Goal: Transaction & Acquisition: Purchase product/service

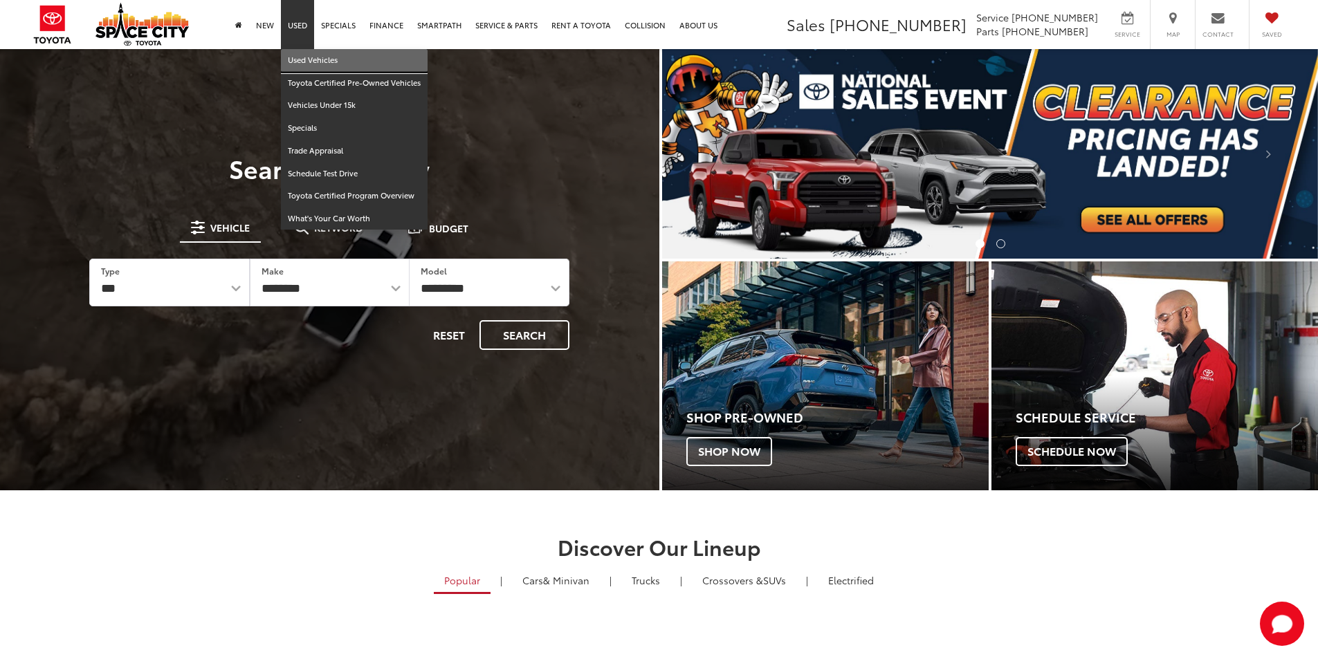
click at [304, 58] on link "Used Vehicles" at bounding box center [354, 60] width 147 height 23
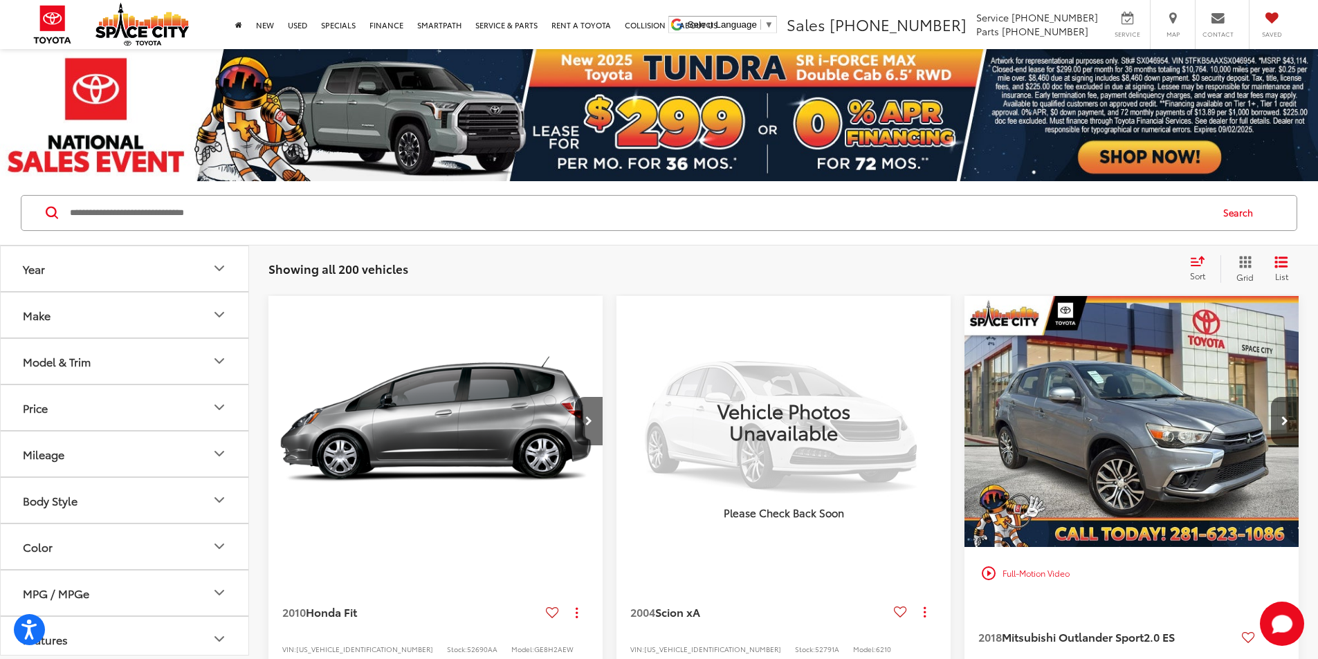
click at [320, 217] on input "Search by Make, Model, or Keyword" at bounding box center [640, 213] width 1142 height 33
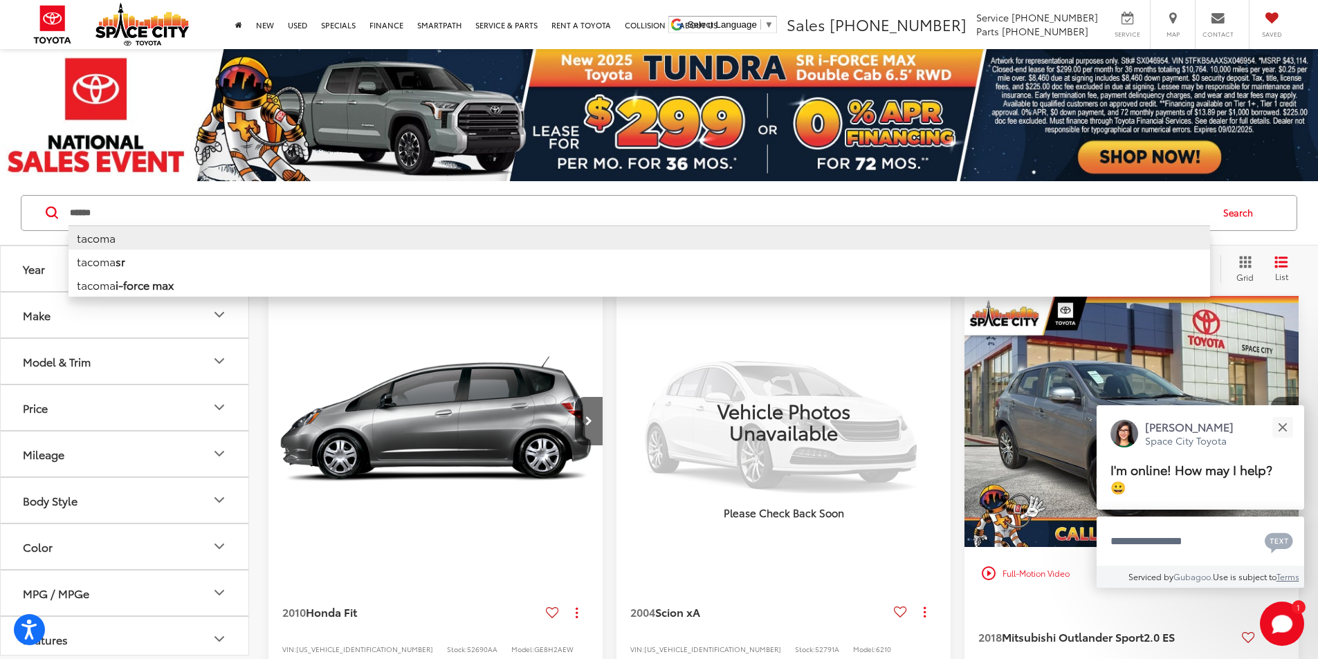
type input "******"
click at [118, 235] on li "tacoma" at bounding box center [640, 238] width 1142 height 24
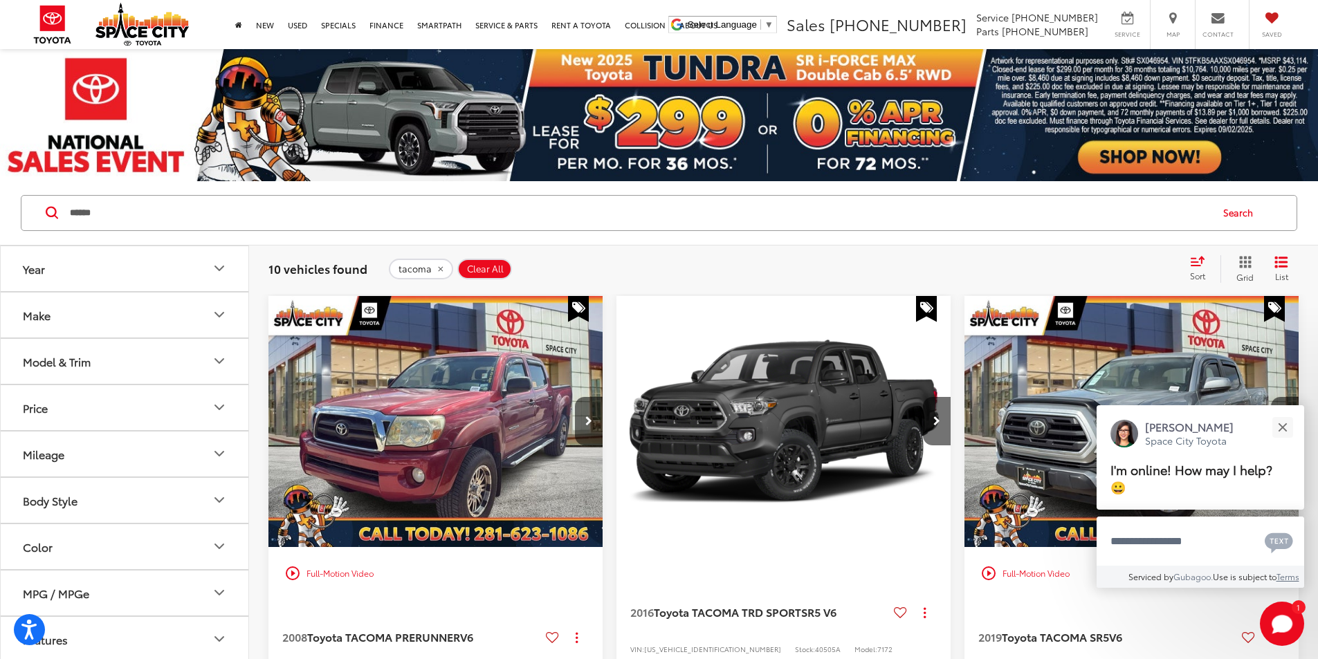
scroll to position [138, 0]
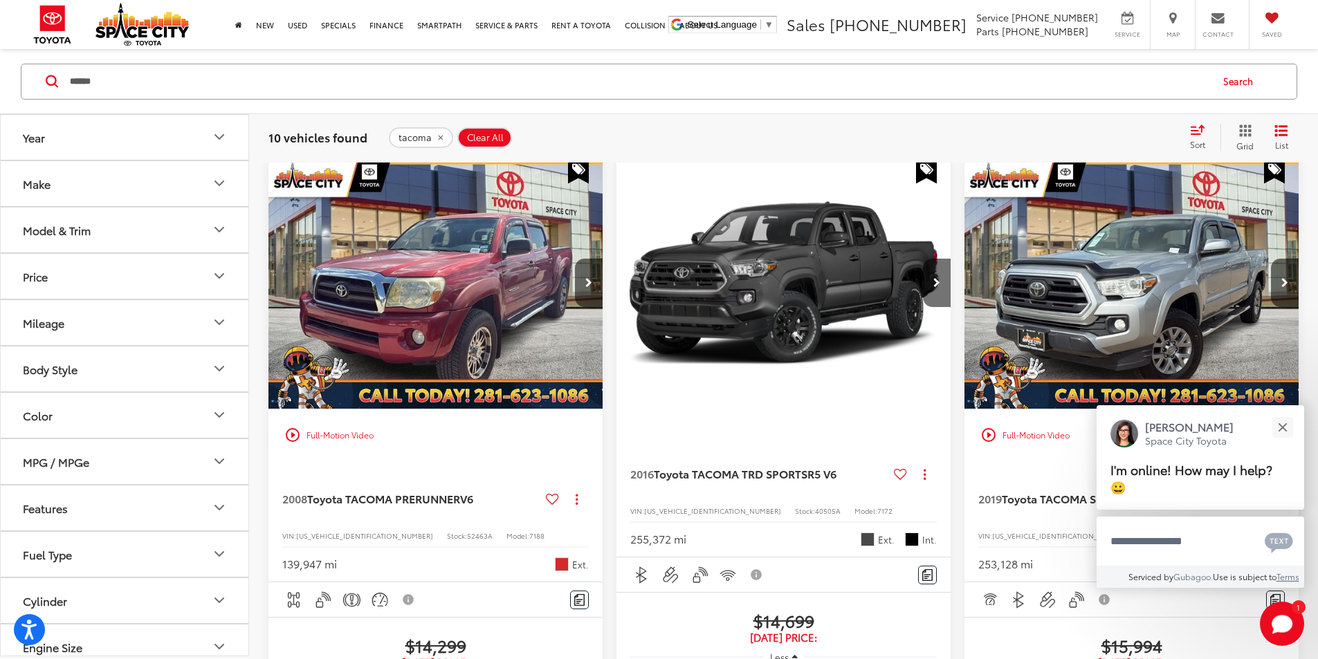
click at [413, 272] on img "2008 Toyota TACOMA PRERUNNER PreRunner V6 0" at bounding box center [436, 284] width 336 height 253
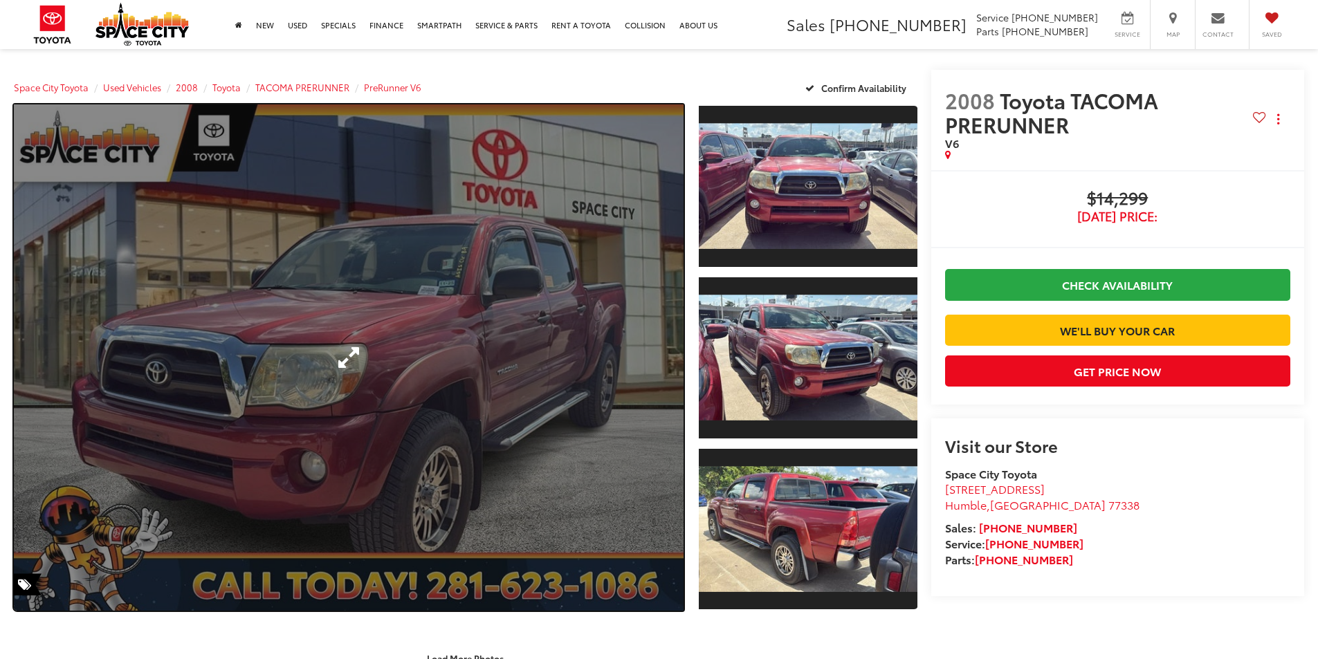
click at [502, 341] on link "Expand Photo 0" at bounding box center [349, 357] width 670 height 507
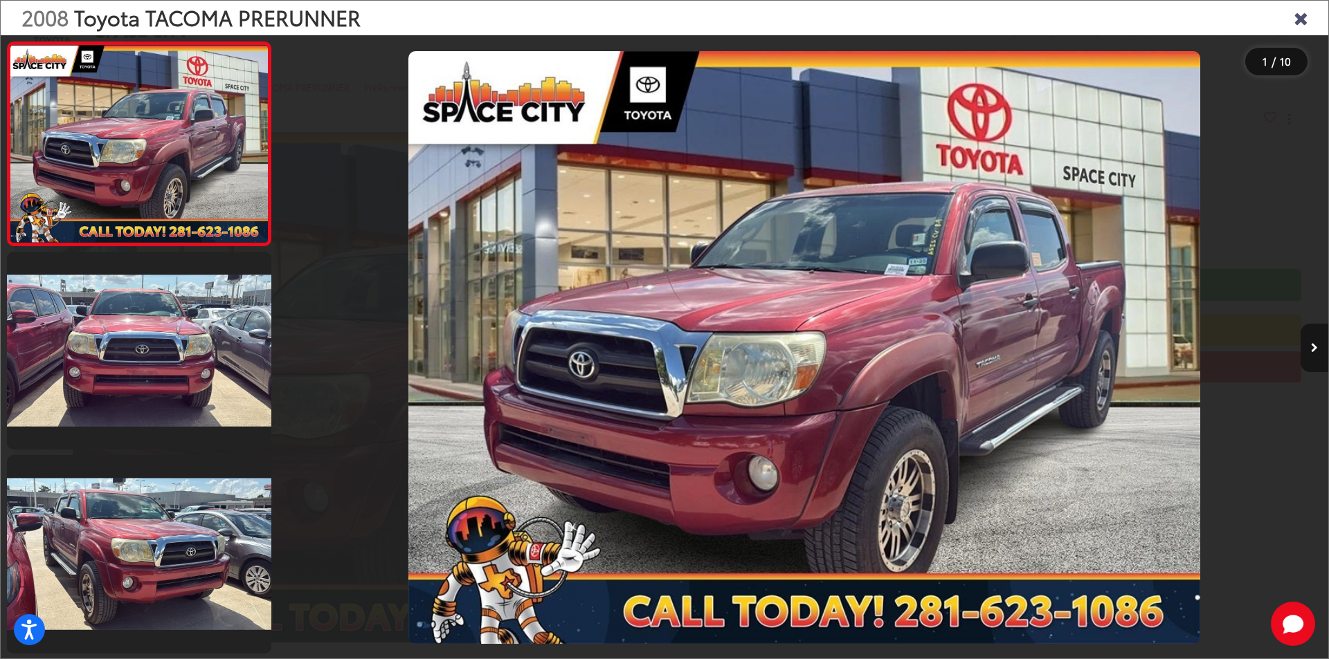
click at [1316, 347] on icon "Next image" at bounding box center [1314, 348] width 7 height 10
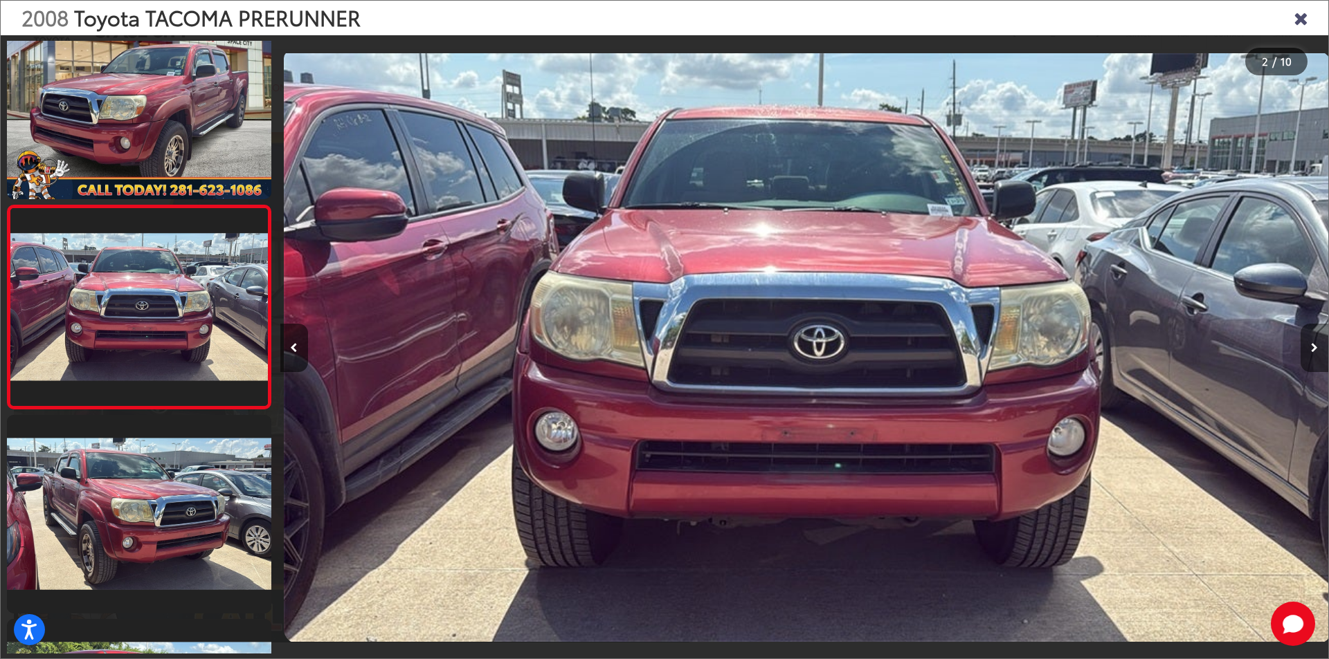
scroll to position [0, 1048]
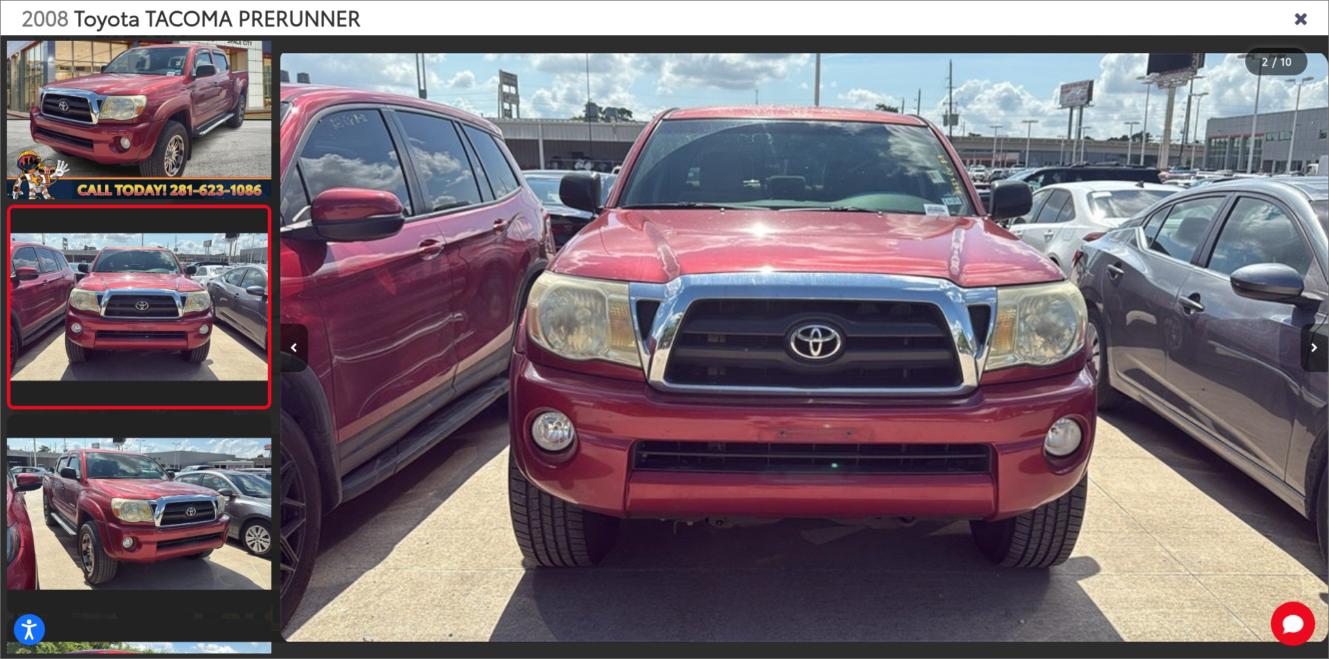
click at [1316, 347] on icon "Next image" at bounding box center [1314, 348] width 7 height 10
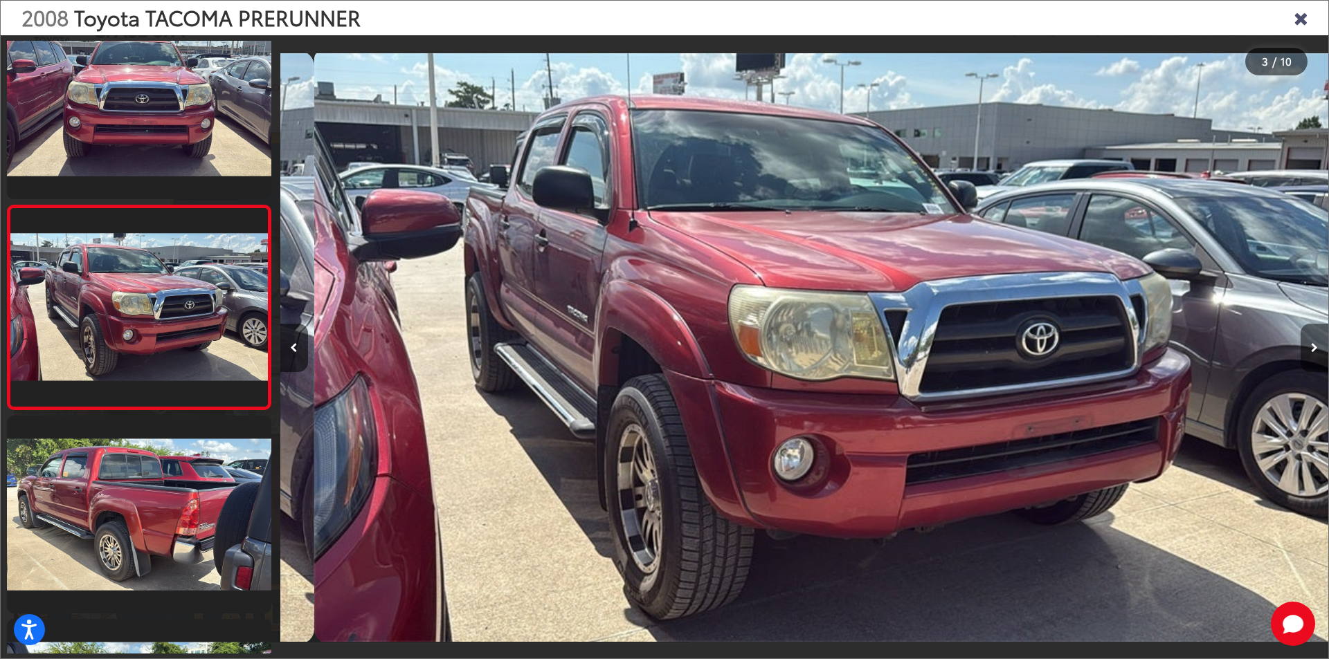
scroll to position [0, 2096]
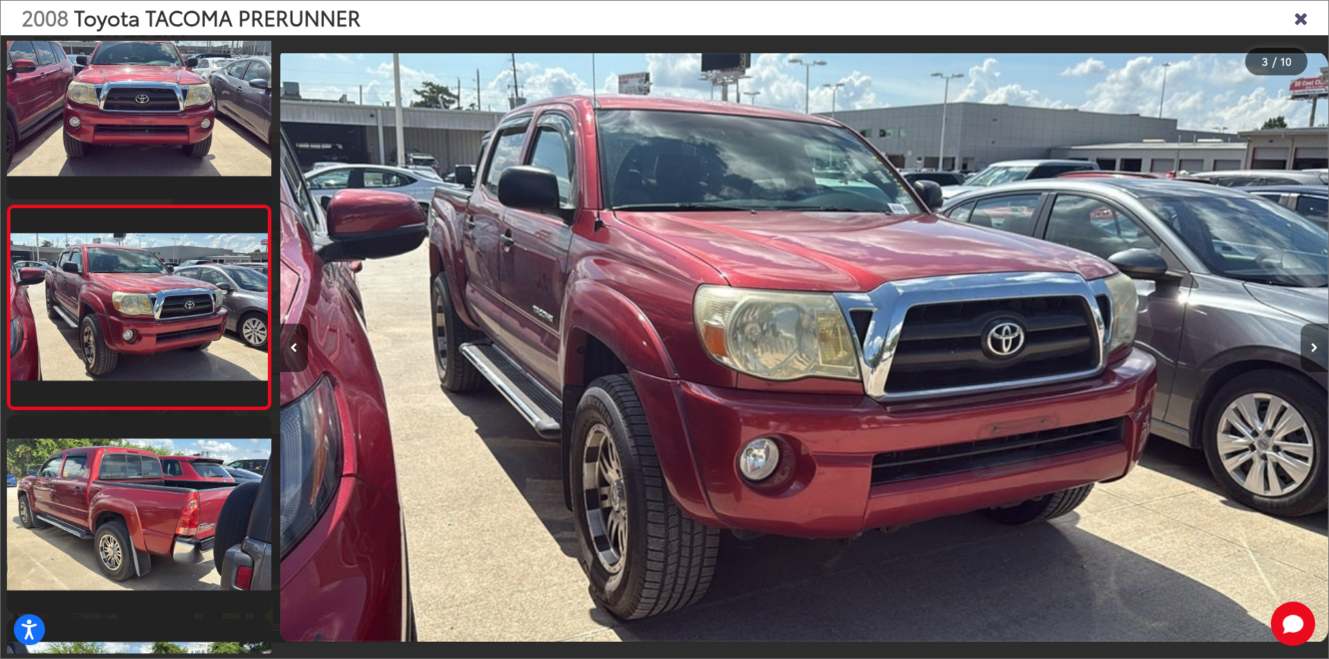
click at [1316, 347] on icon "Next image" at bounding box center [1314, 348] width 7 height 10
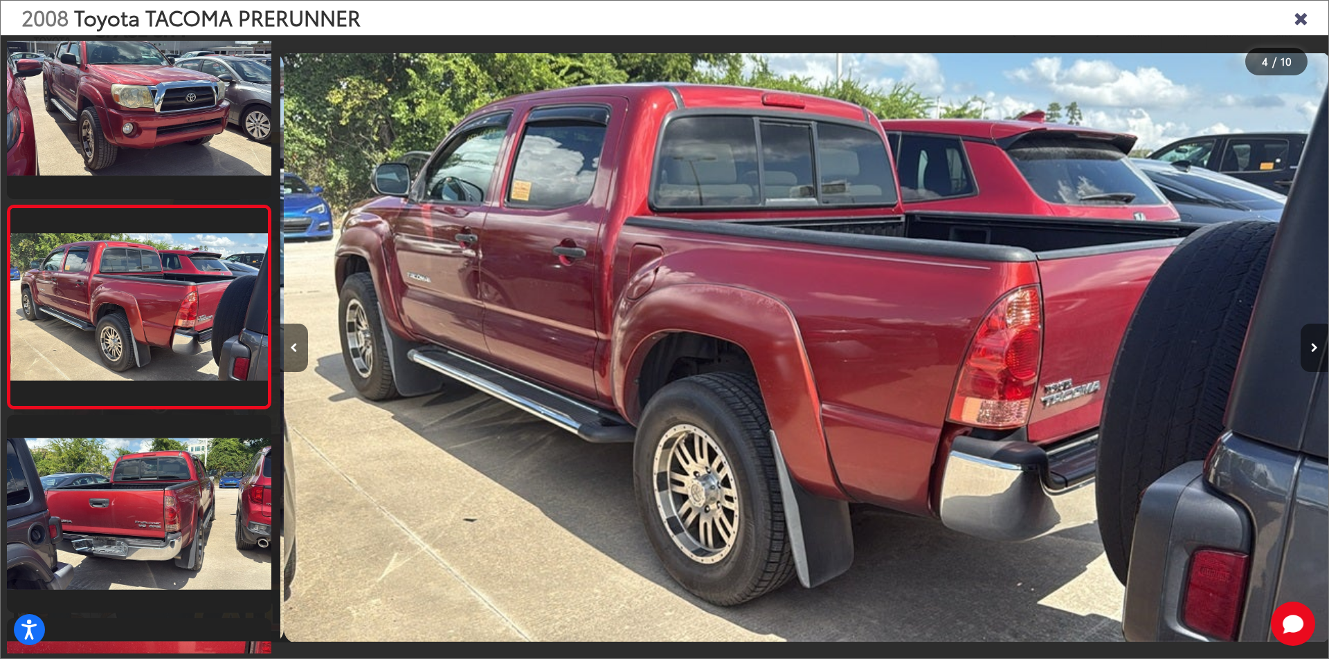
scroll to position [0, 3144]
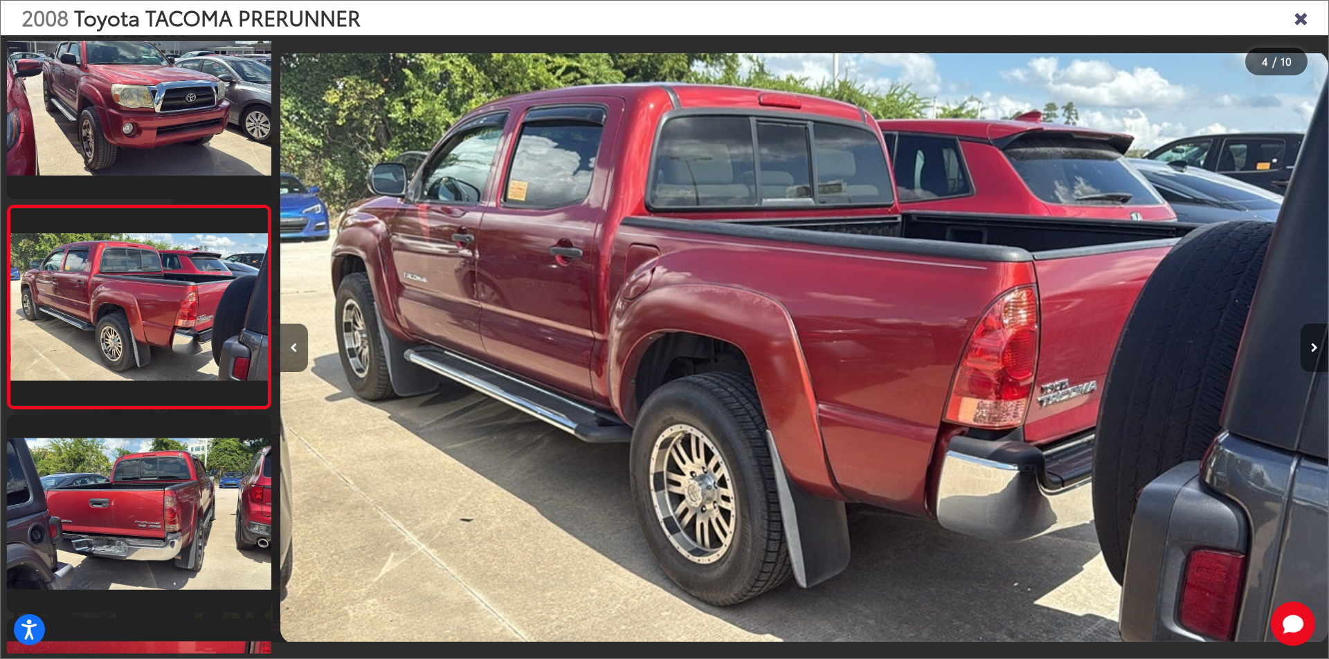
click at [1316, 347] on icon "Next image" at bounding box center [1314, 348] width 7 height 10
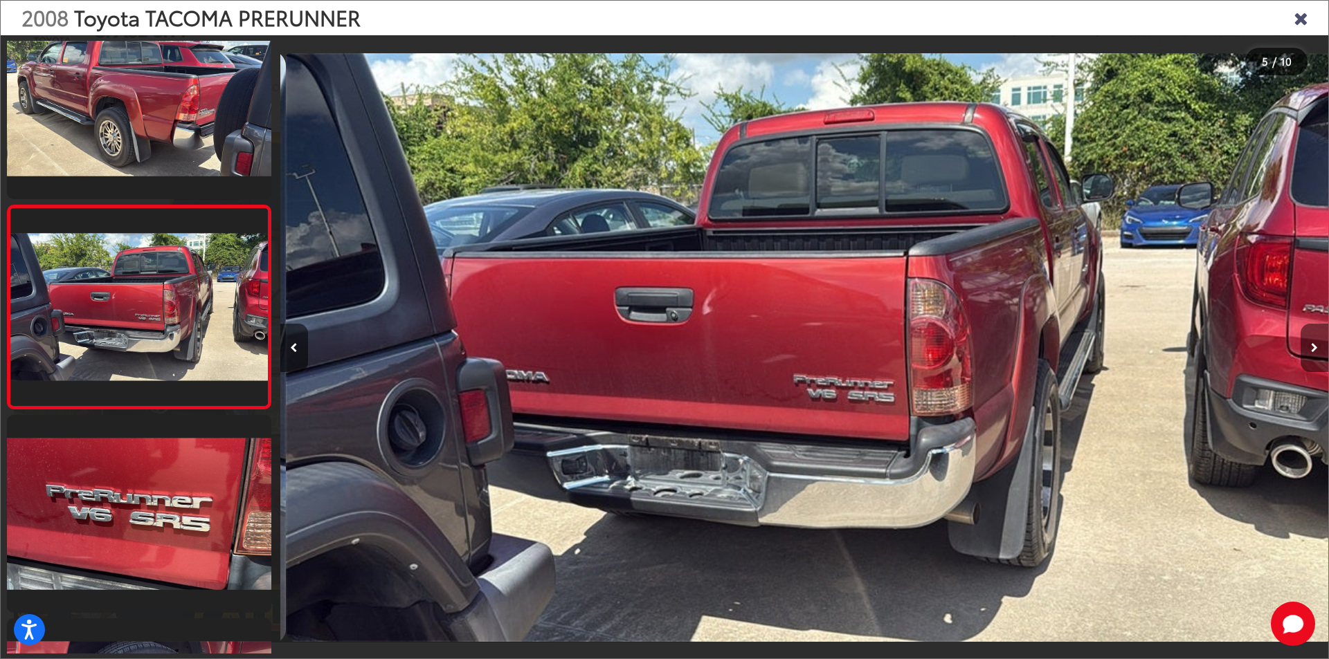
scroll to position [0, 4192]
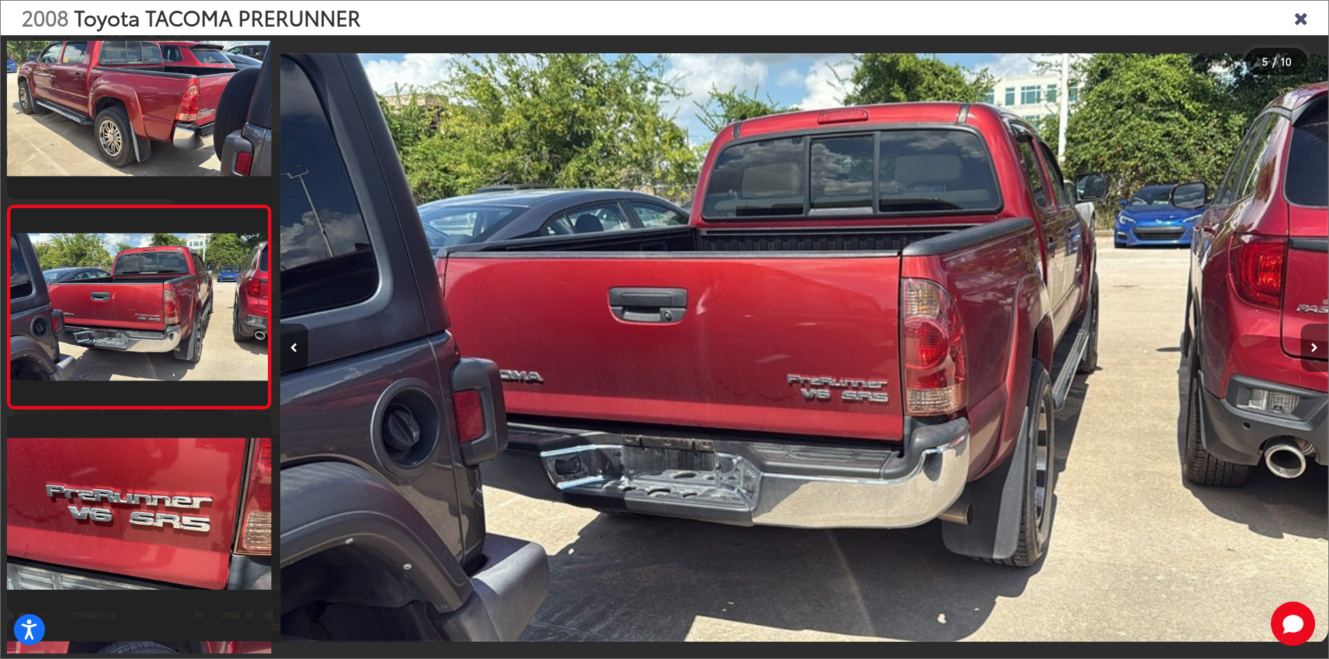
click at [1316, 347] on icon "Next image" at bounding box center [1314, 348] width 7 height 10
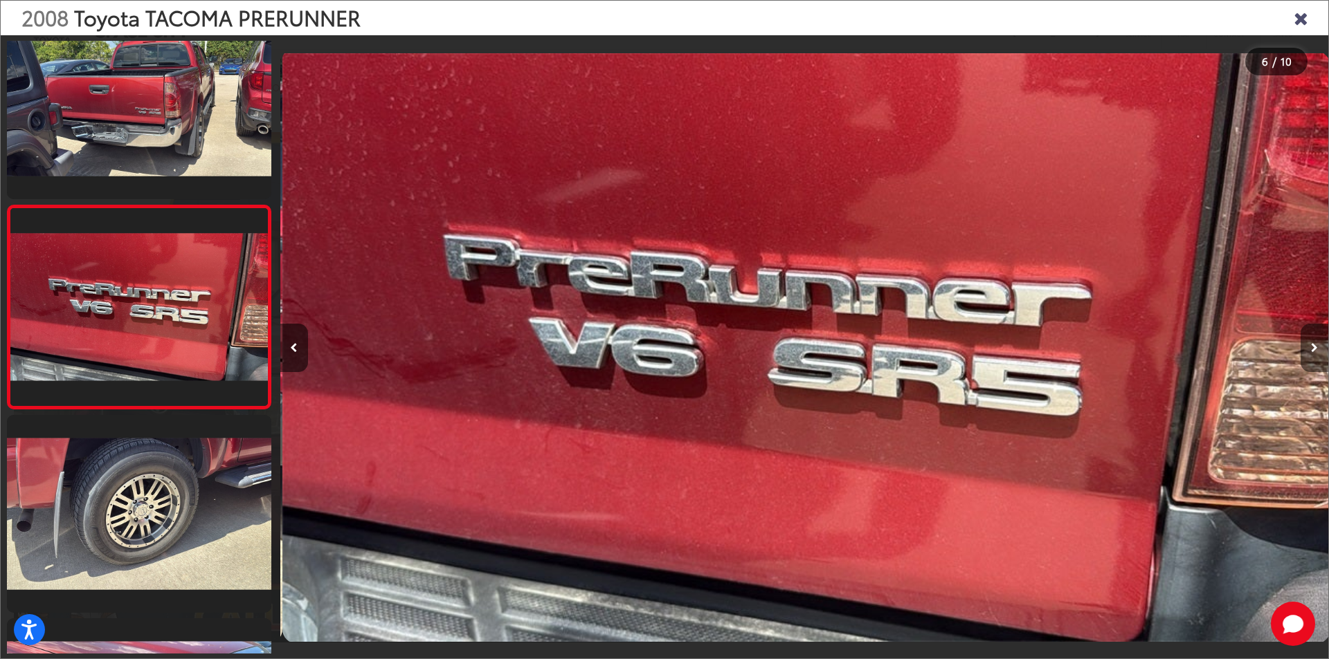
scroll to position [0, 5239]
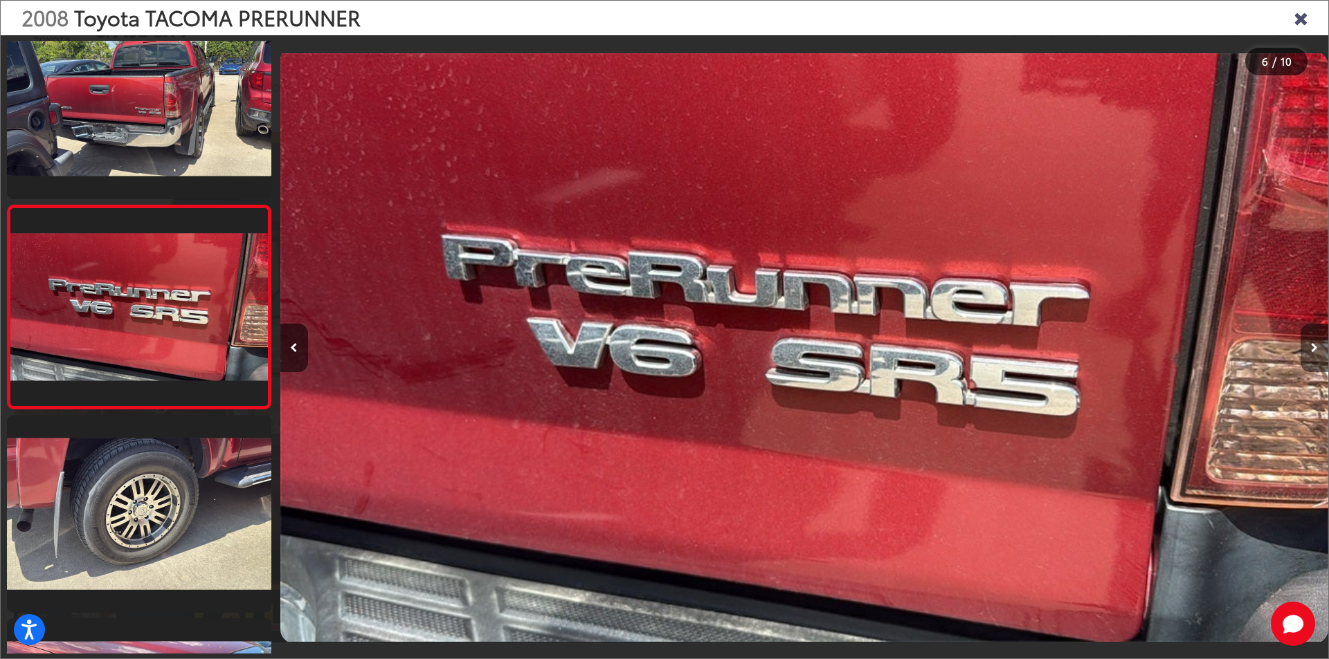
click at [1316, 347] on icon "Next image" at bounding box center [1314, 348] width 7 height 10
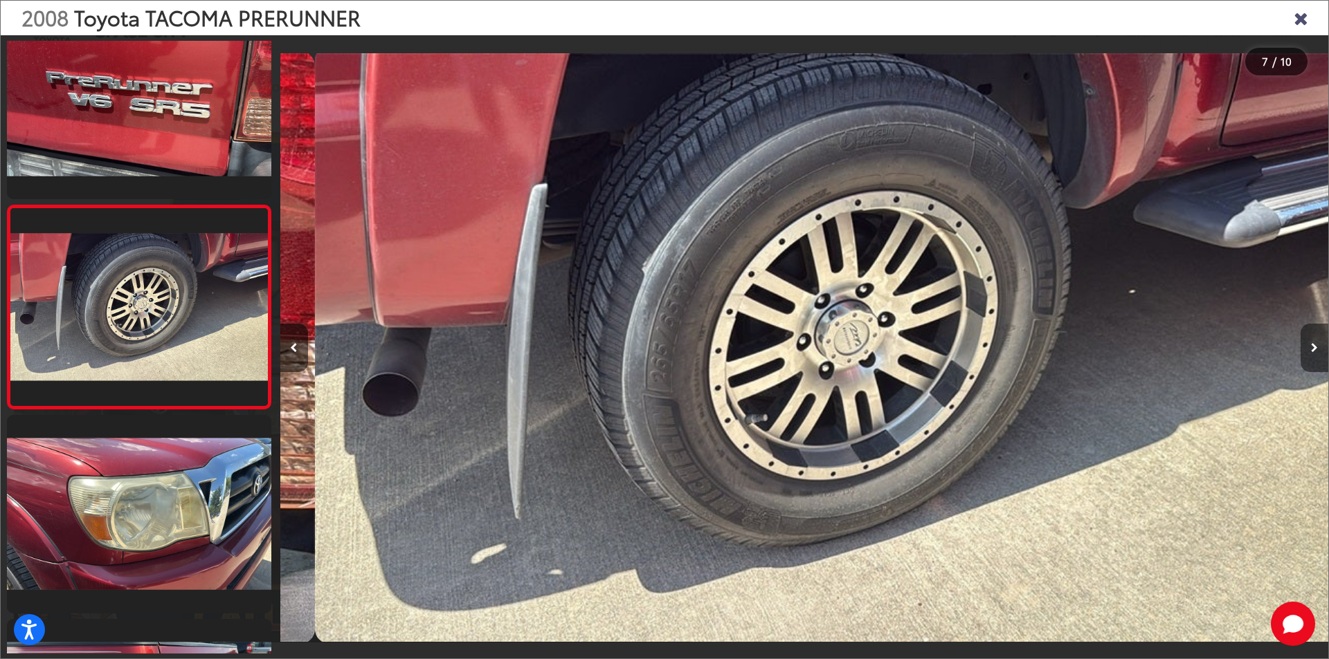
scroll to position [0, 6287]
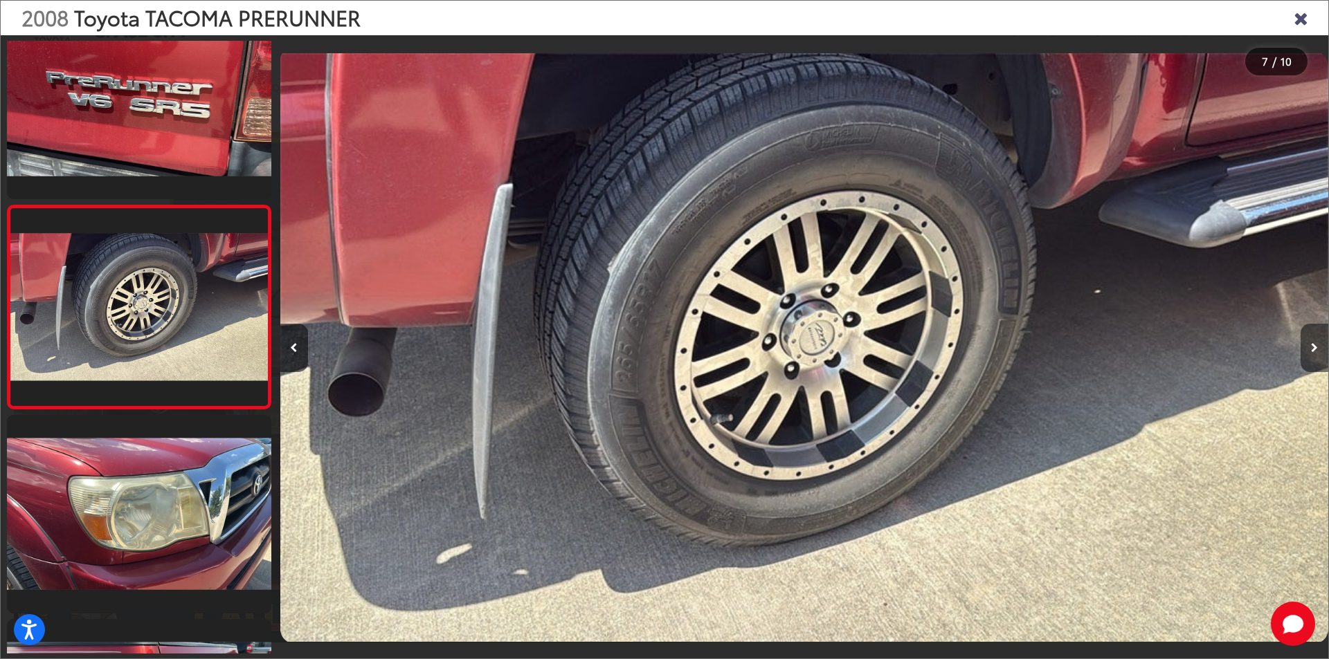
click at [1316, 347] on icon "Next image" at bounding box center [1314, 348] width 7 height 10
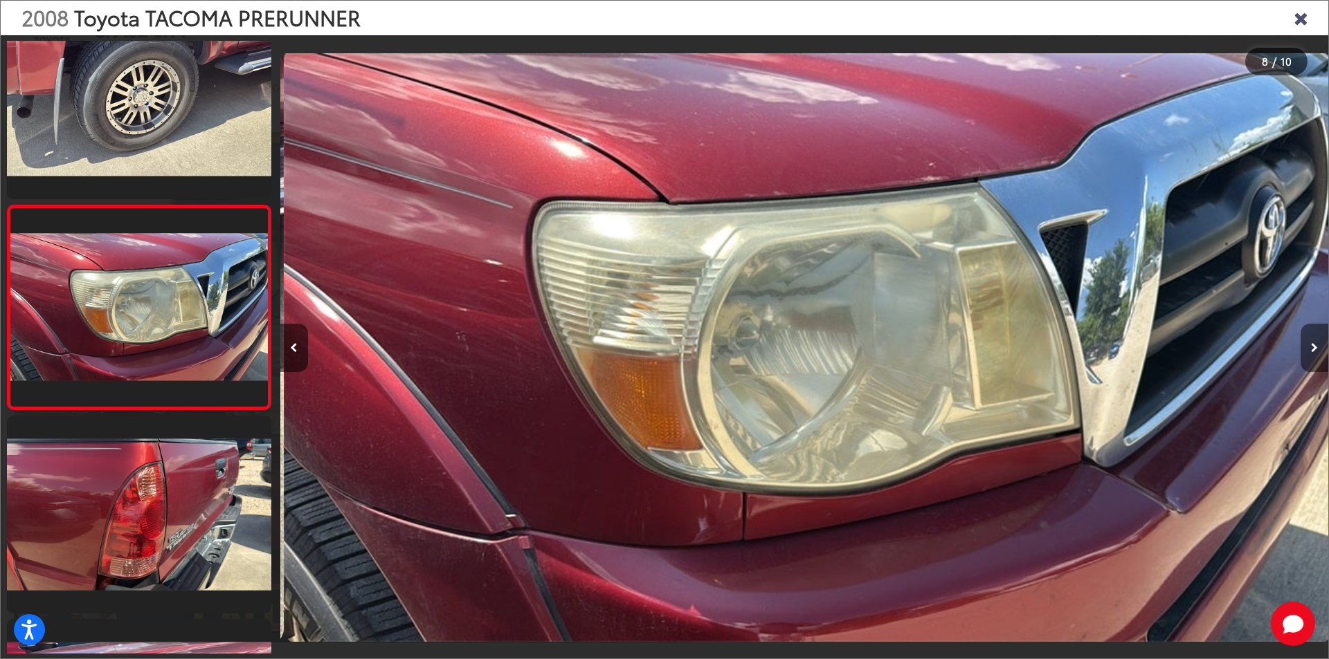
scroll to position [0, 7335]
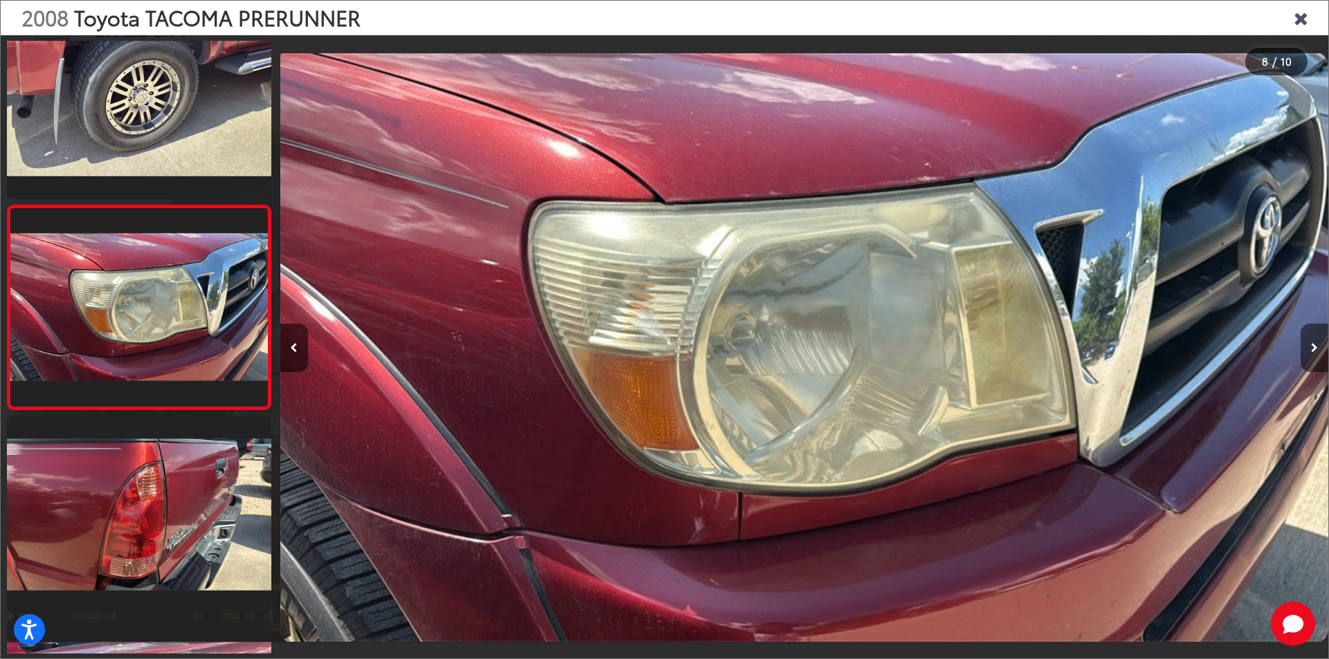
click at [1316, 347] on icon "Next image" at bounding box center [1314, 348] width 7 height 10
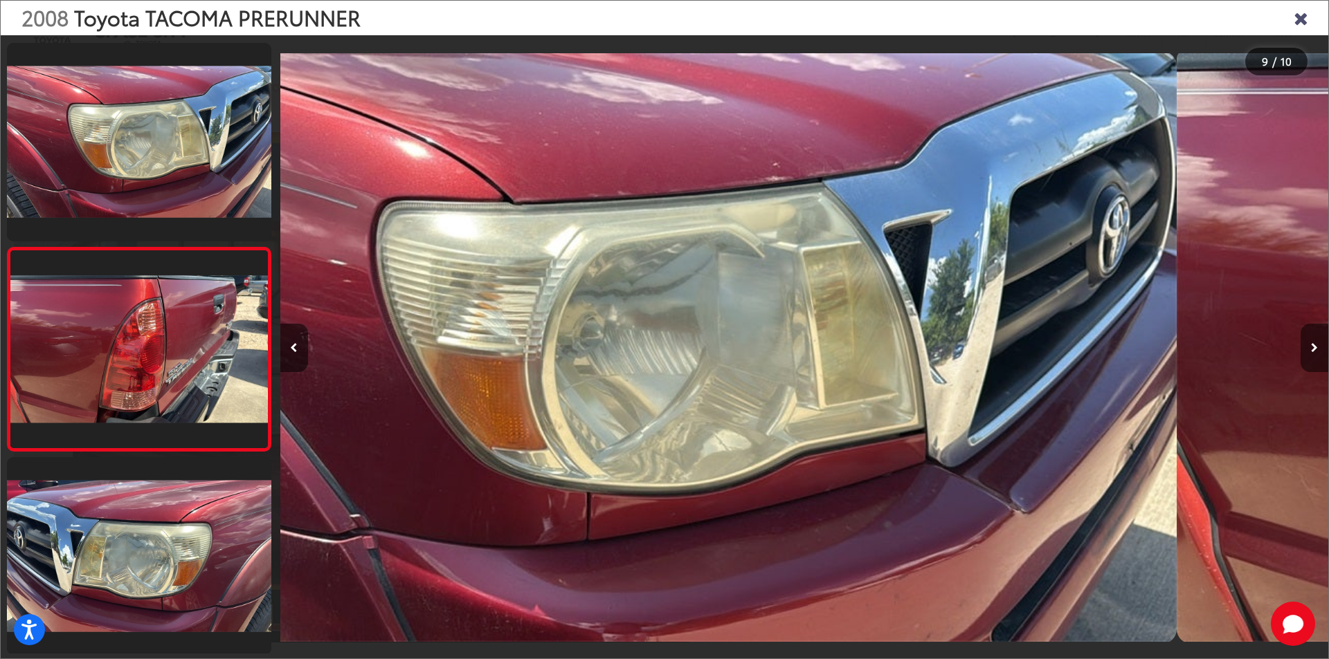
scroll to position [0, 0]
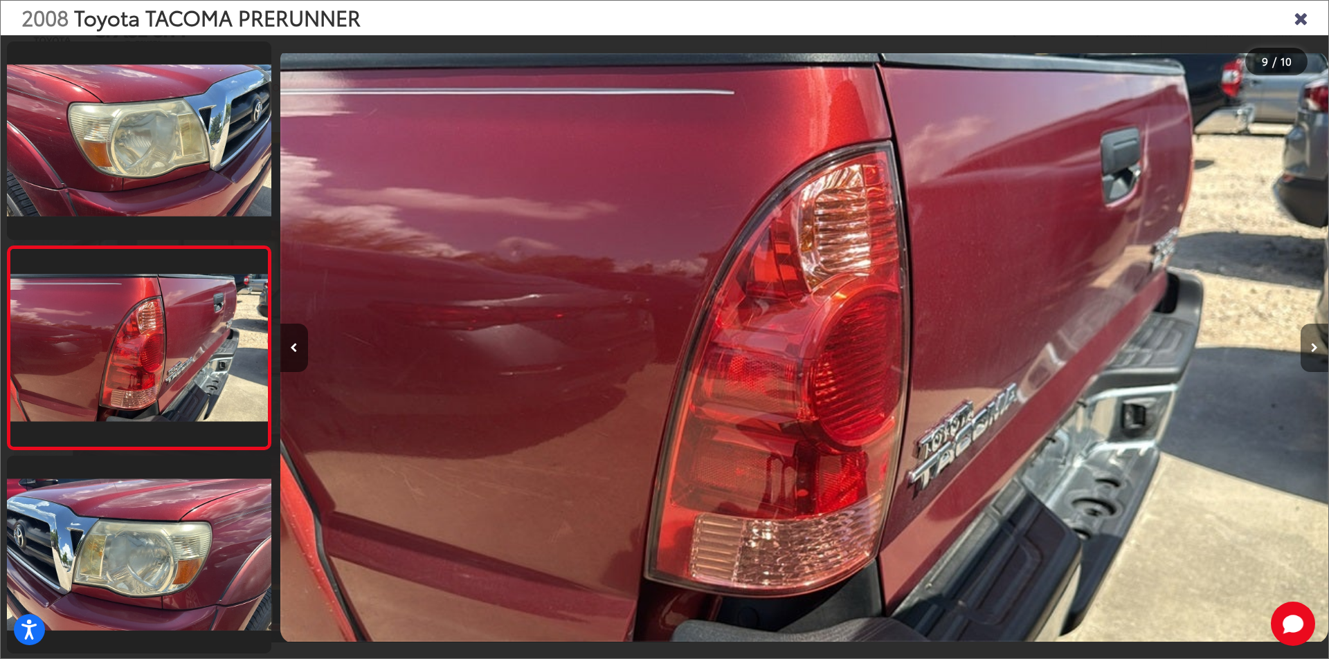
click at [1316, 347] on icon "Next image" at bounding box center [1314, 348] width 7 height 10
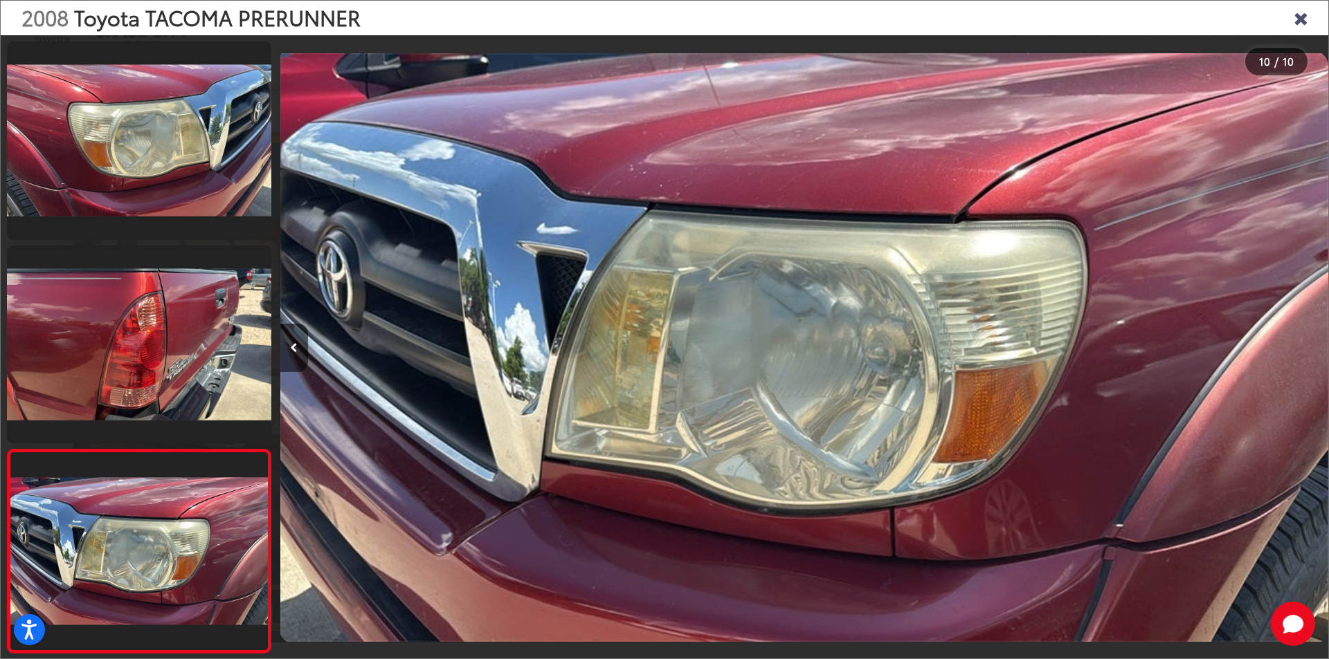
click at [1316, 347] on div at bounding box center [1197, 347] width 262 height 625
click at [1307, 18] on icon "Close gallery" at bounding box center [1300, 17] width 14 height 18
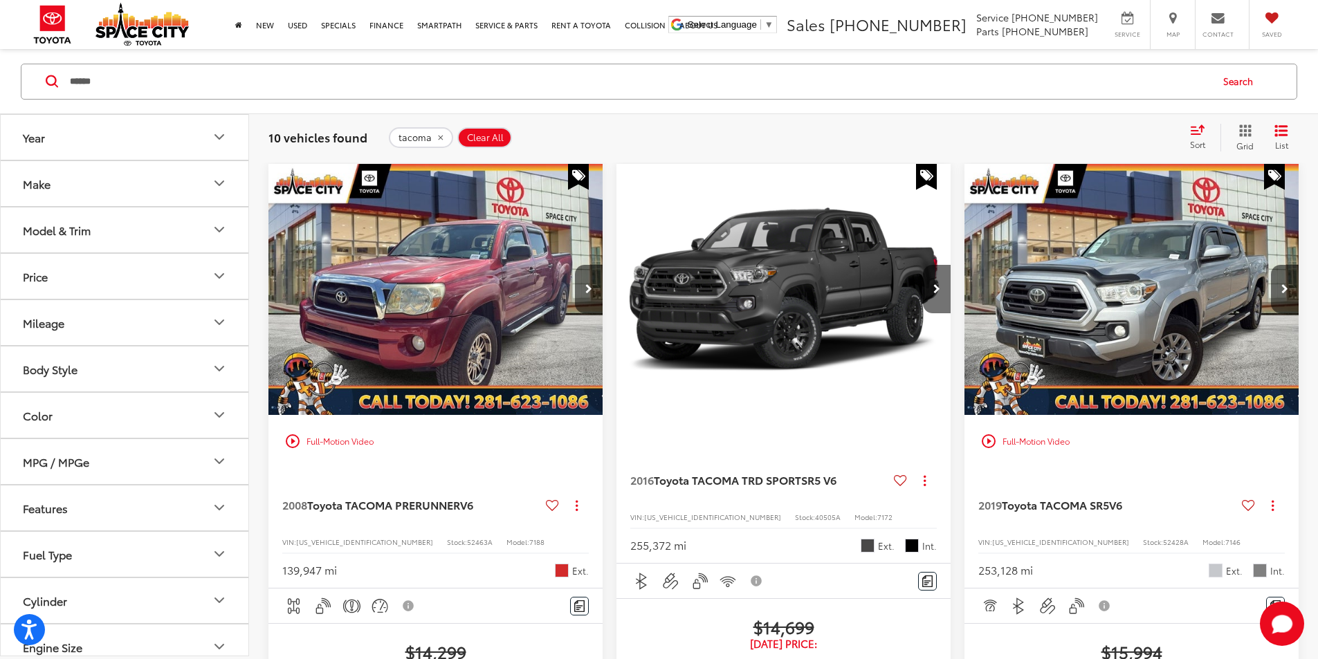
click at [964, 278] on img "2019 Toyota TACOMA SR5 SR5 V6 0" at bounding box center [1132, 290] width 336 height 253
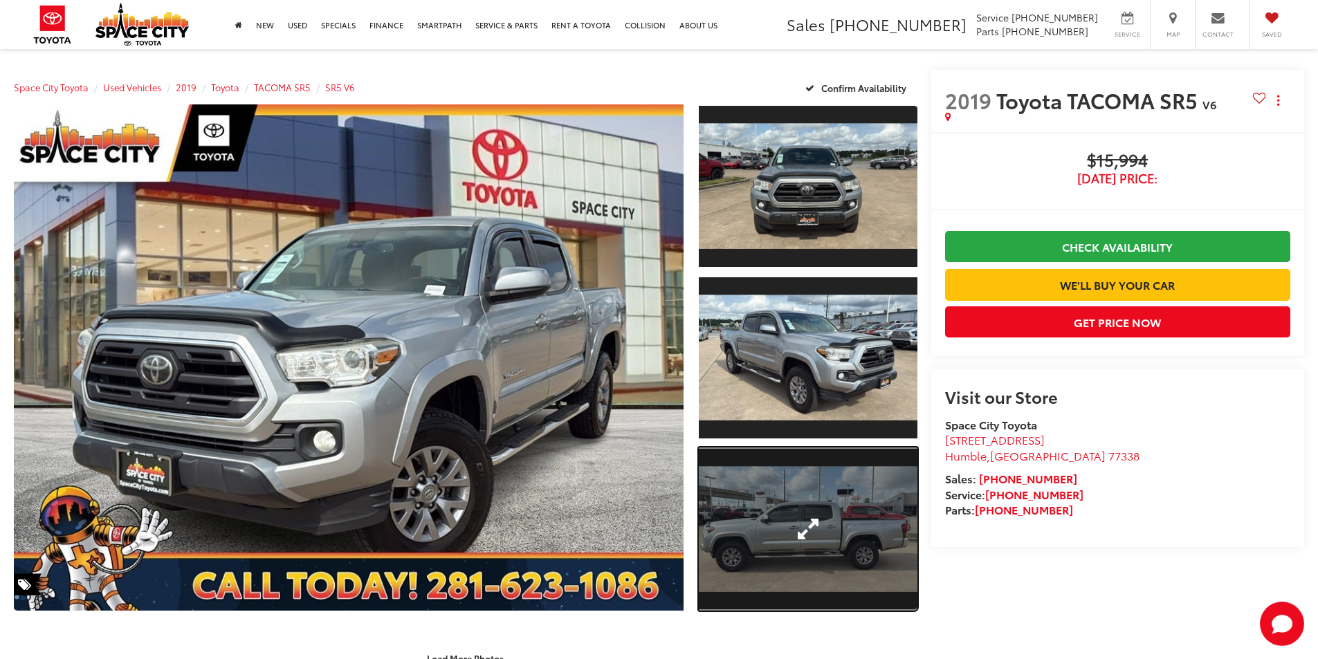
click at [809, 519] on link "Expand Photo 3" at bounding box center [808, 530] width 219 height 164
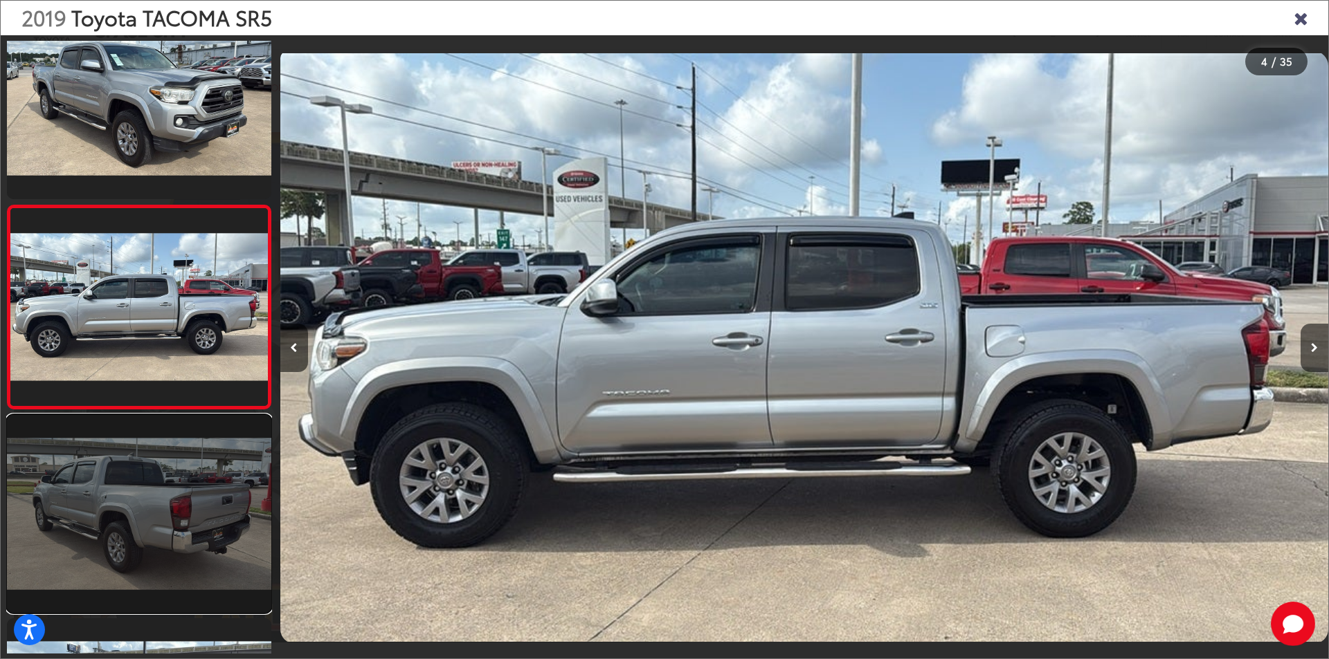
click at [142, 510] on link at bounding box center [139, 514] width 264 height 198
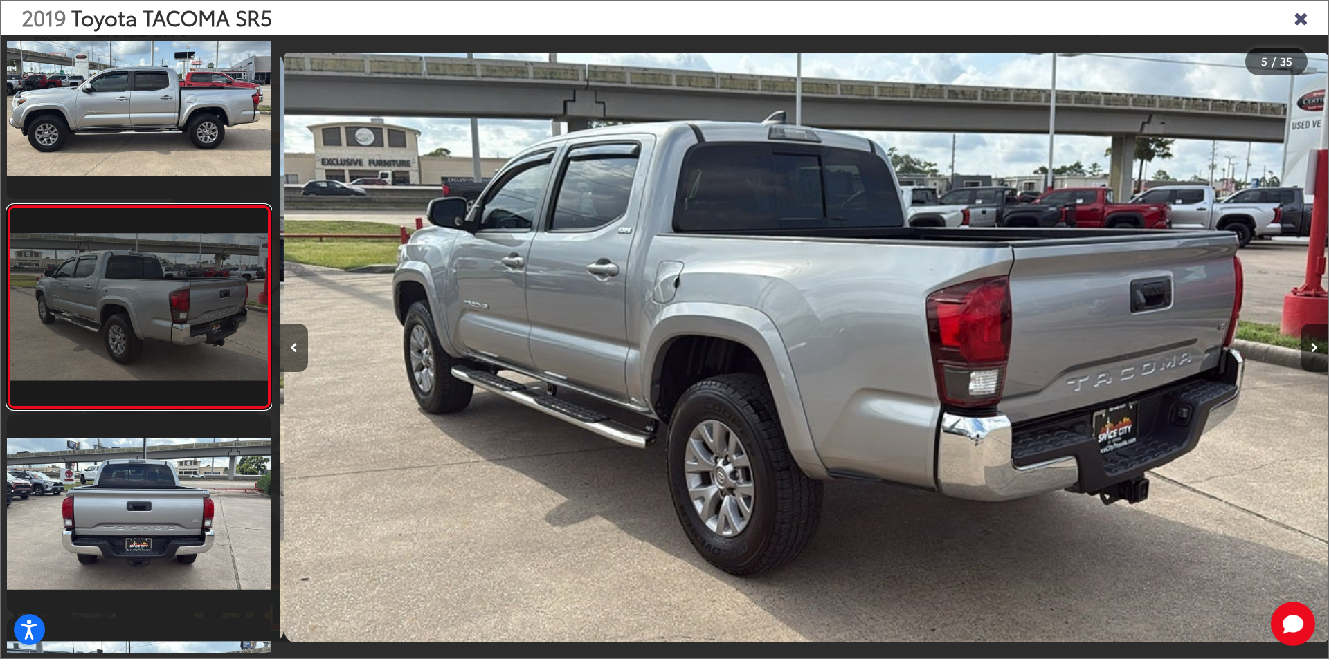
scroll to position [0, 4192]
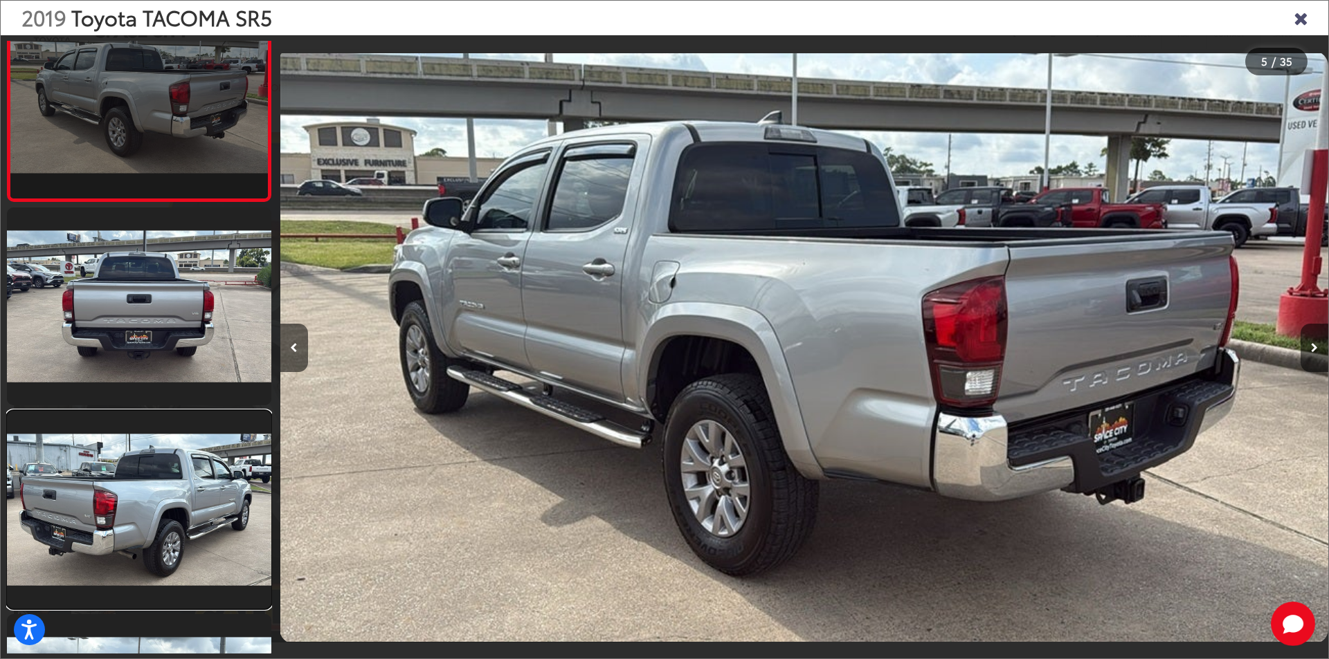
click at [142, 510] on link at bounding box center [139, 510] width 264 height 198
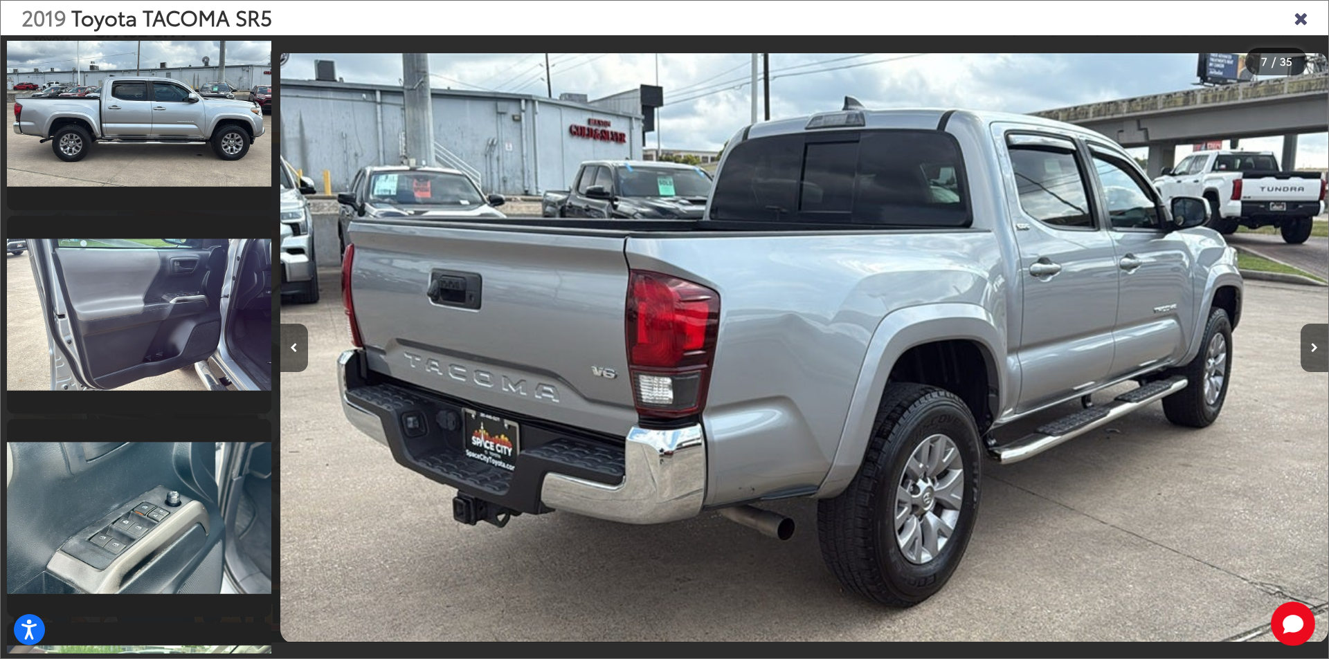
scroll to position [1473, 0]
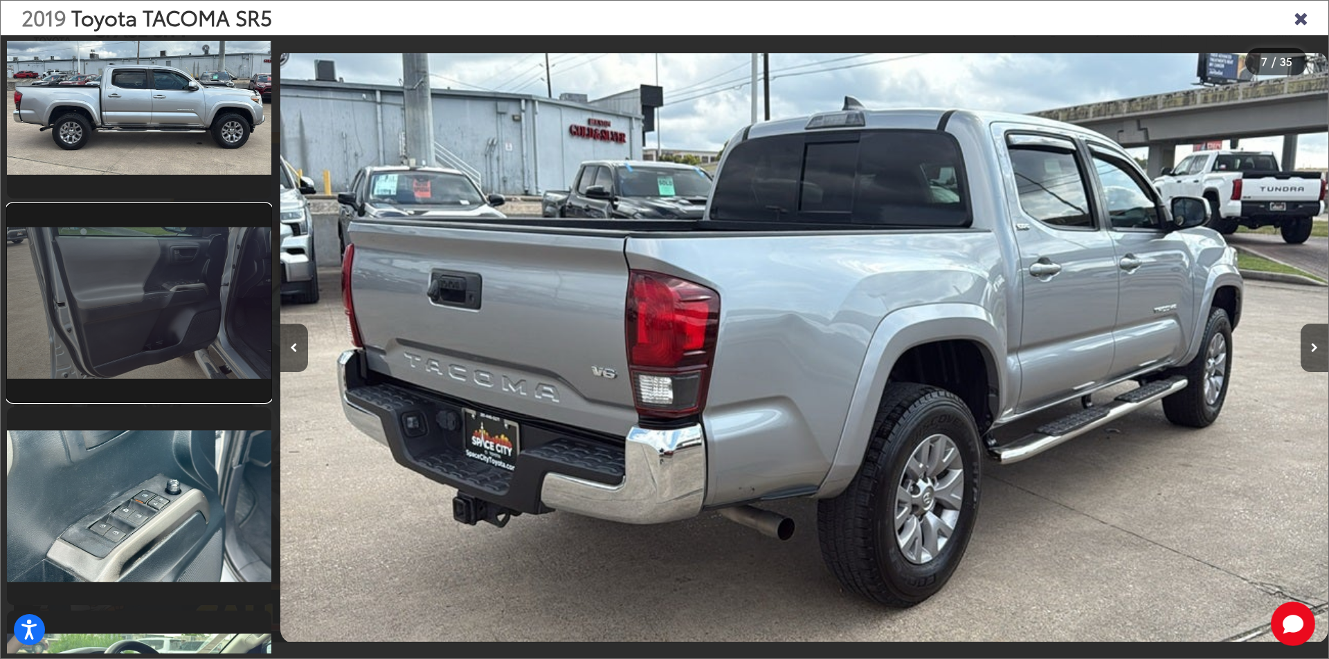
click at [179, 361] on link at bounding box center [139, 303] width 264 height 198
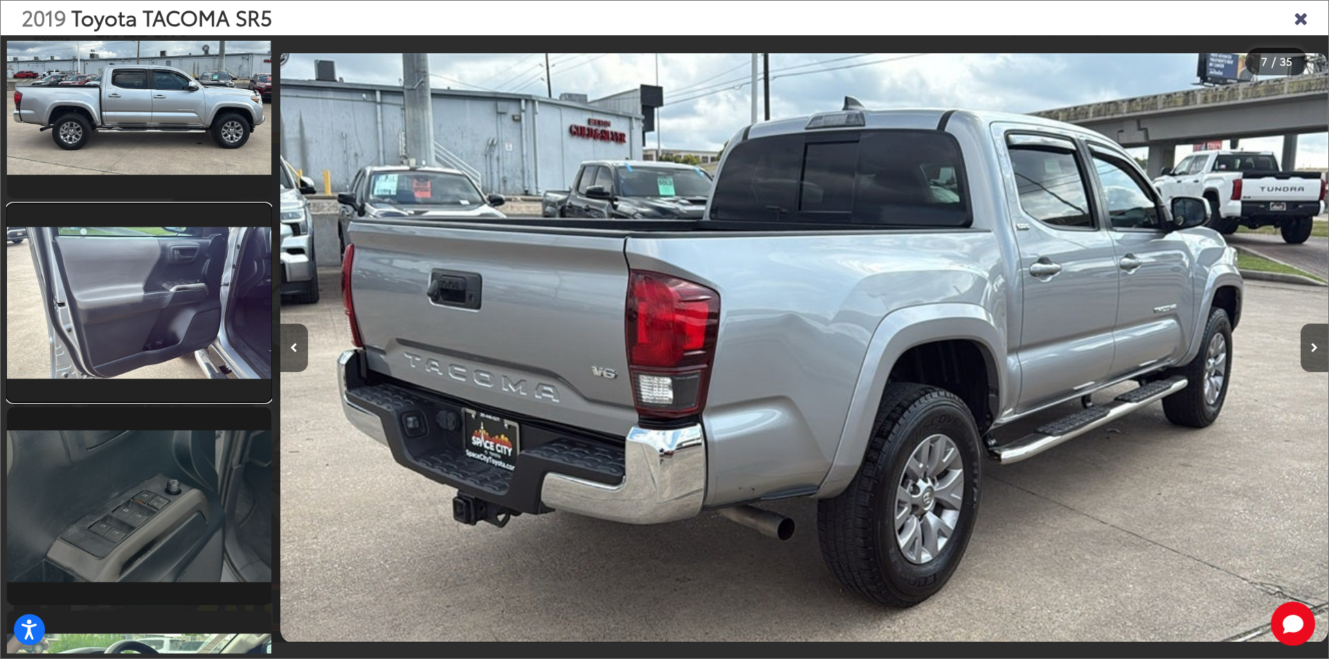
scroll to position [1466, 0]
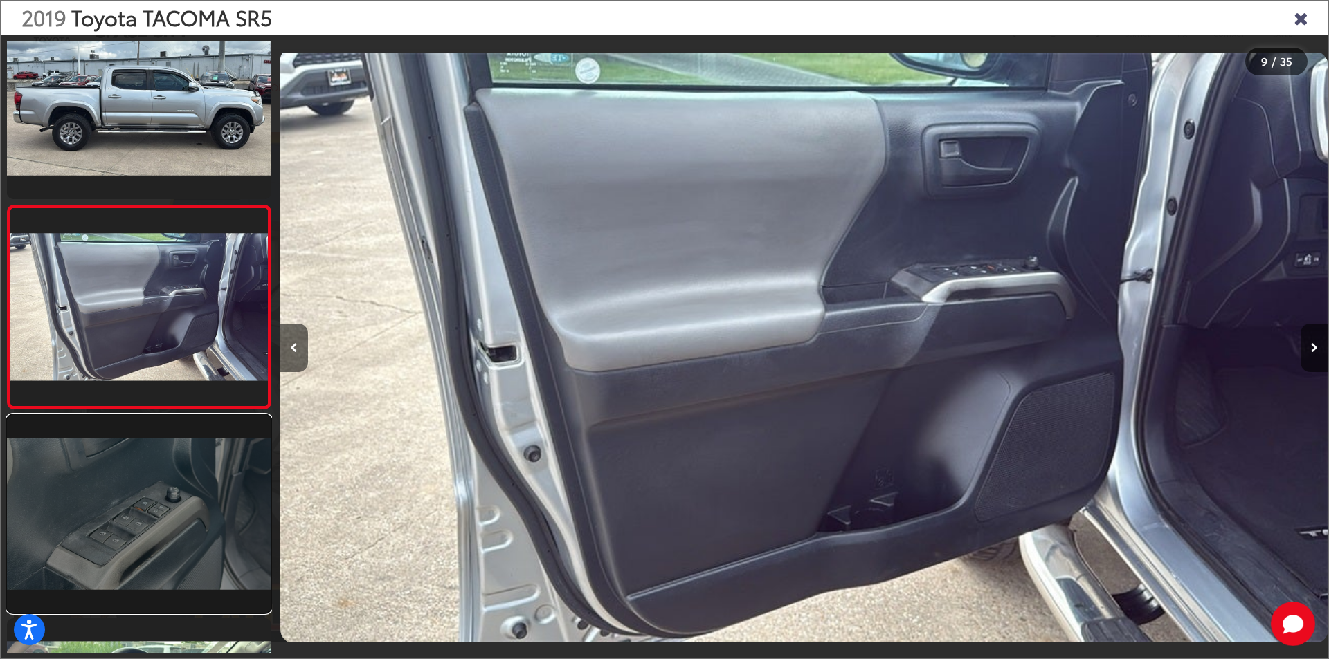
click at [172, 517] on link at bounding box center [139, 514] width 264 height 198
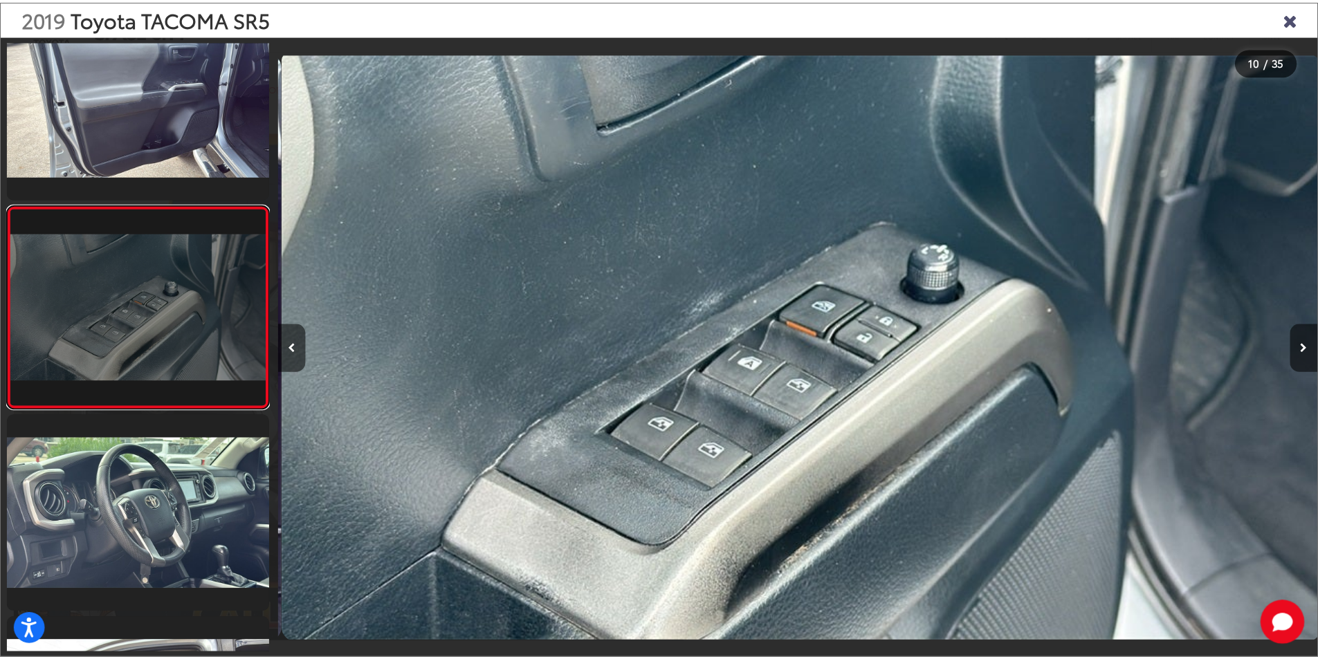
scroll to position [0, 9431]
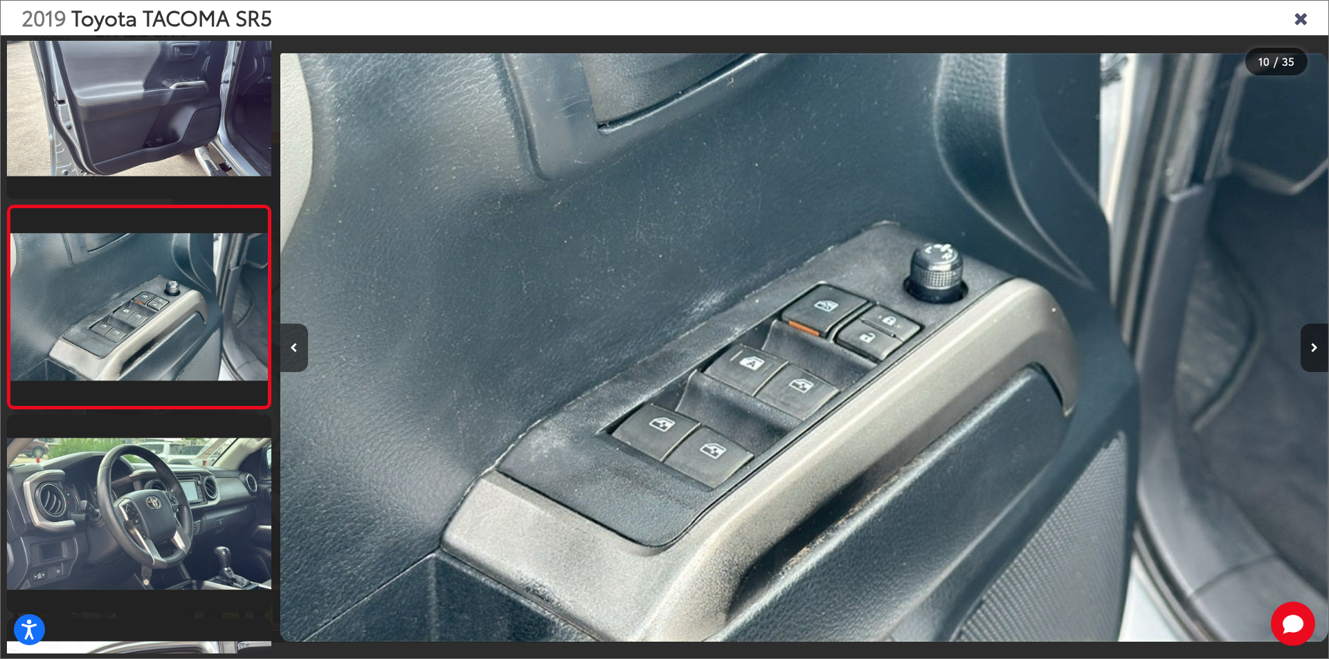
click at [1297, 14] on icon "Close gallery" at bounding box center [1300, 17] width 14 height 18
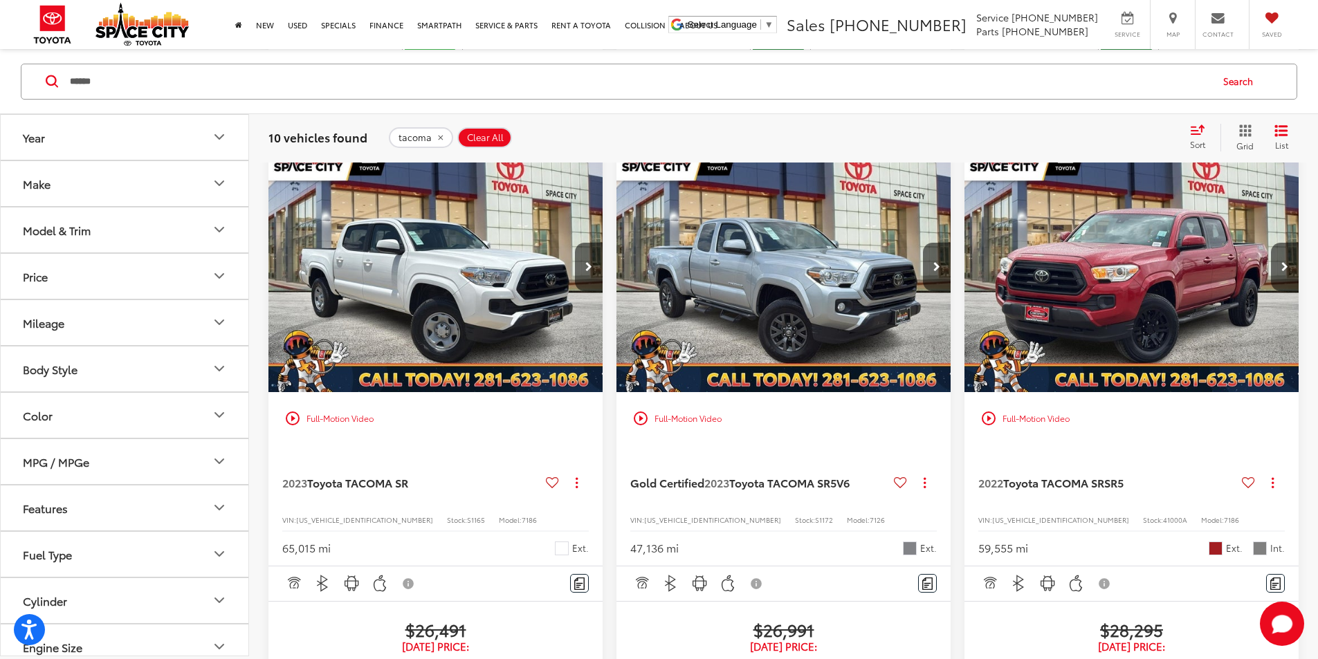
scroll to position [987, 0]
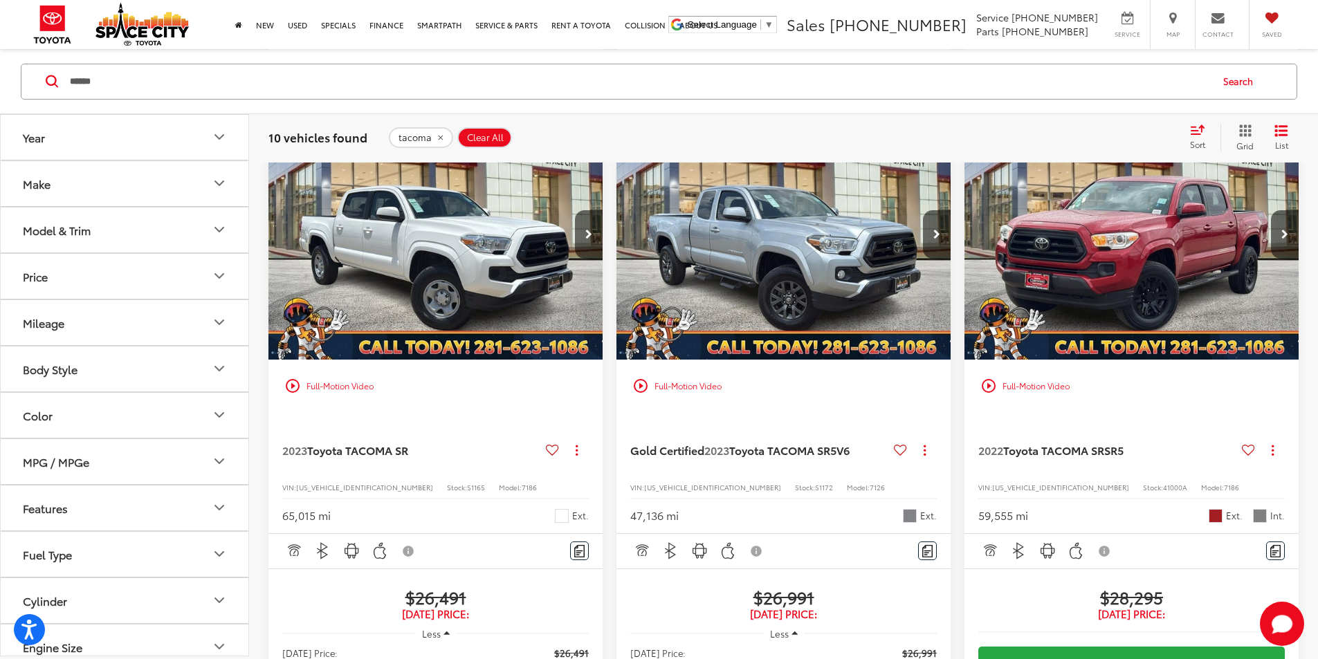
click at [964, 226] on img "2022 Toyota TACOMA SR SR5 0" at bounding box center [1132, 235] width 336 height 253
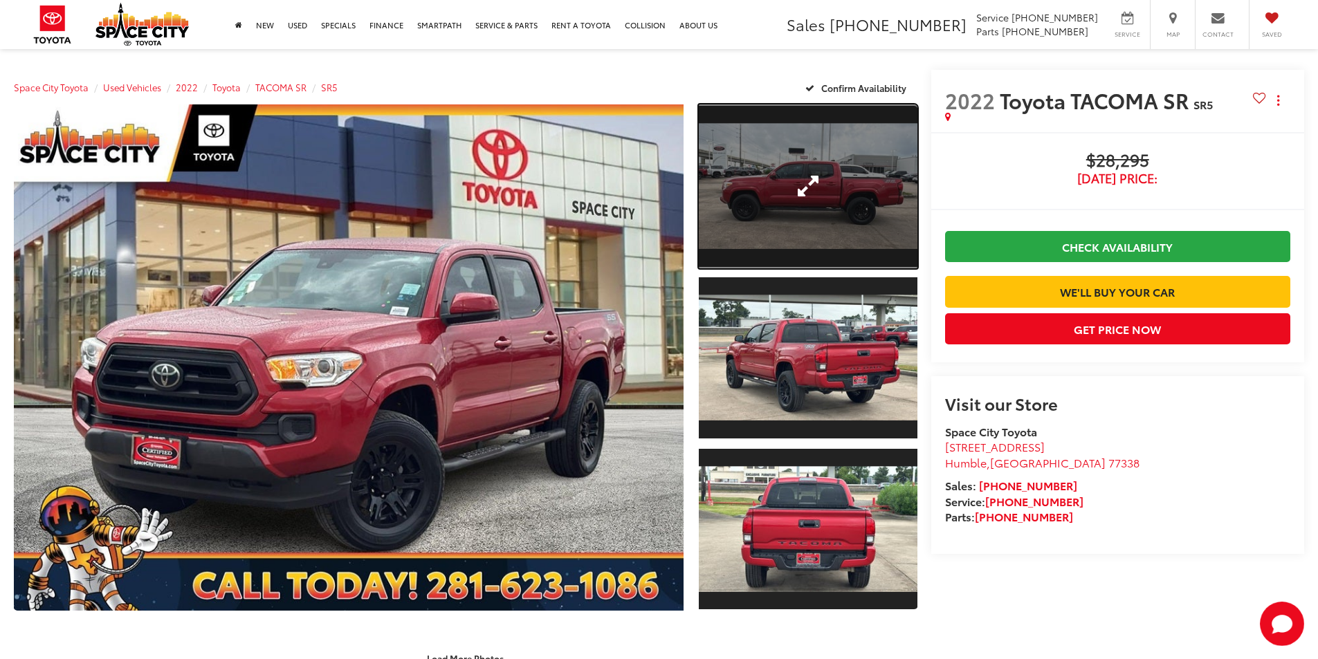
click at [810, 208] on link "Expand Photo 1" at bounding box center [808, 186] width 219 height 164
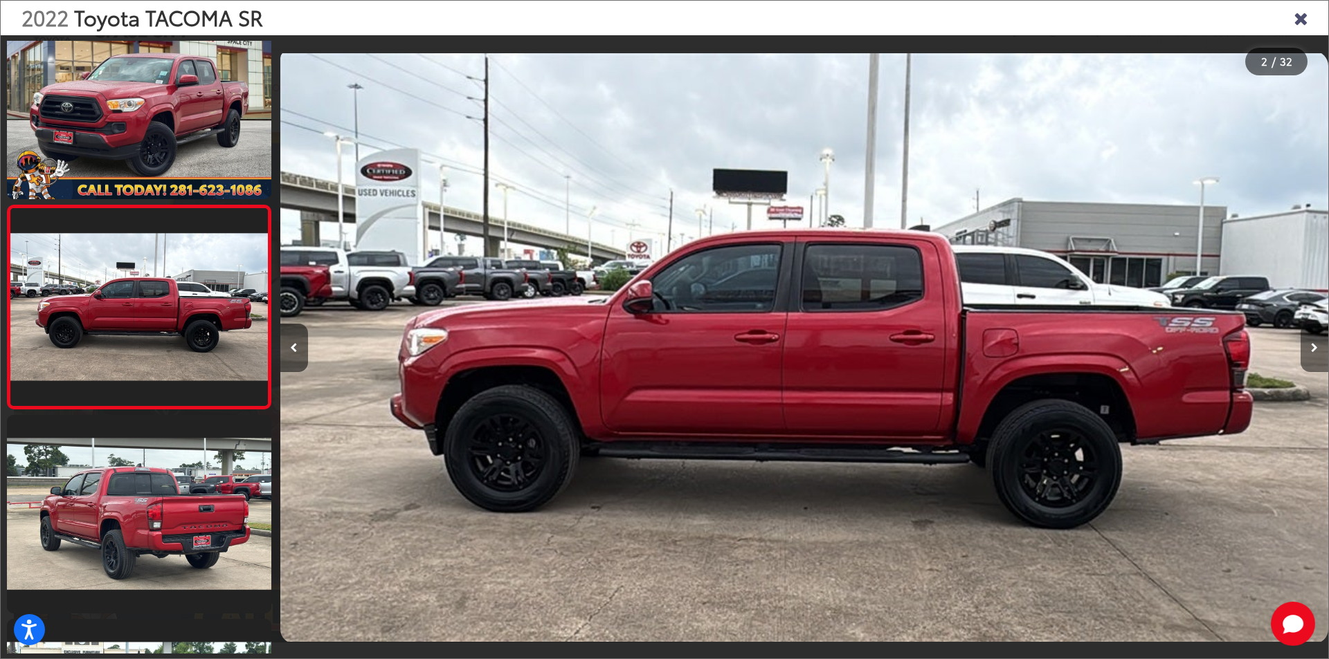
click at [1312, 344] on icon "Next image" at bounding box center [1314, 348] width 7 height 10
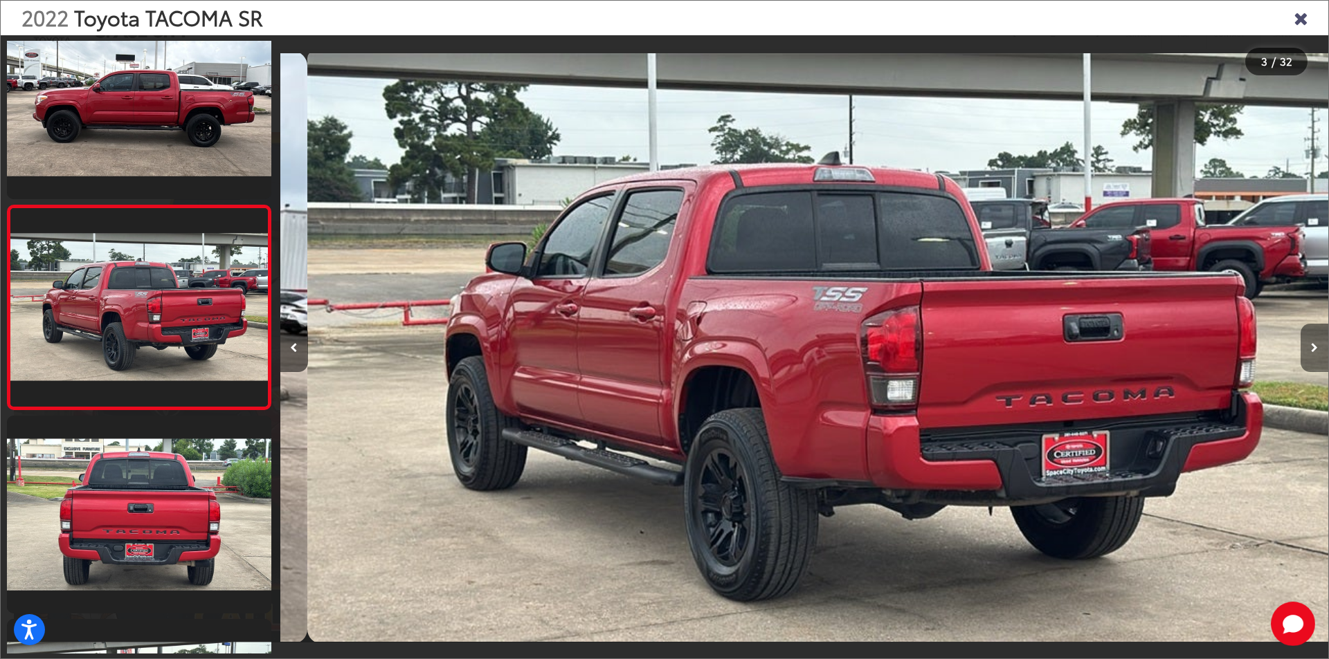
scroll to position [0, 2096]
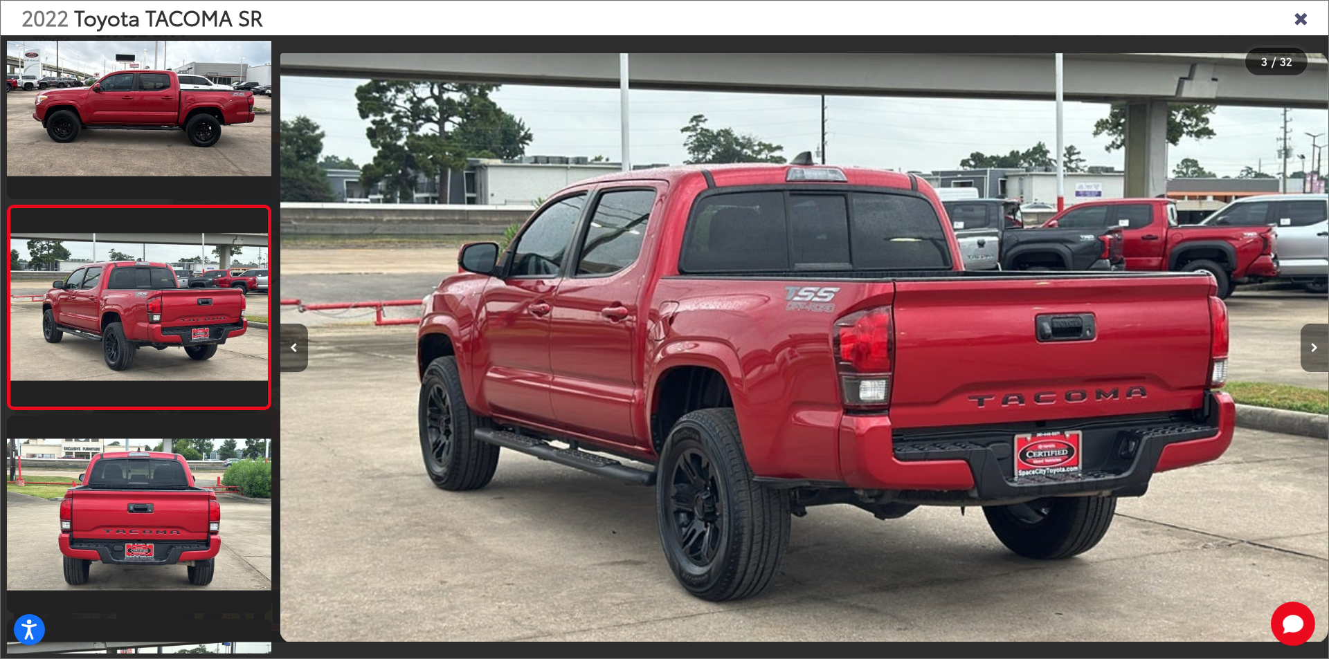
click at [1312, 344] on icon "Next image" at bounding box center [1314, 348] width 7 height 10
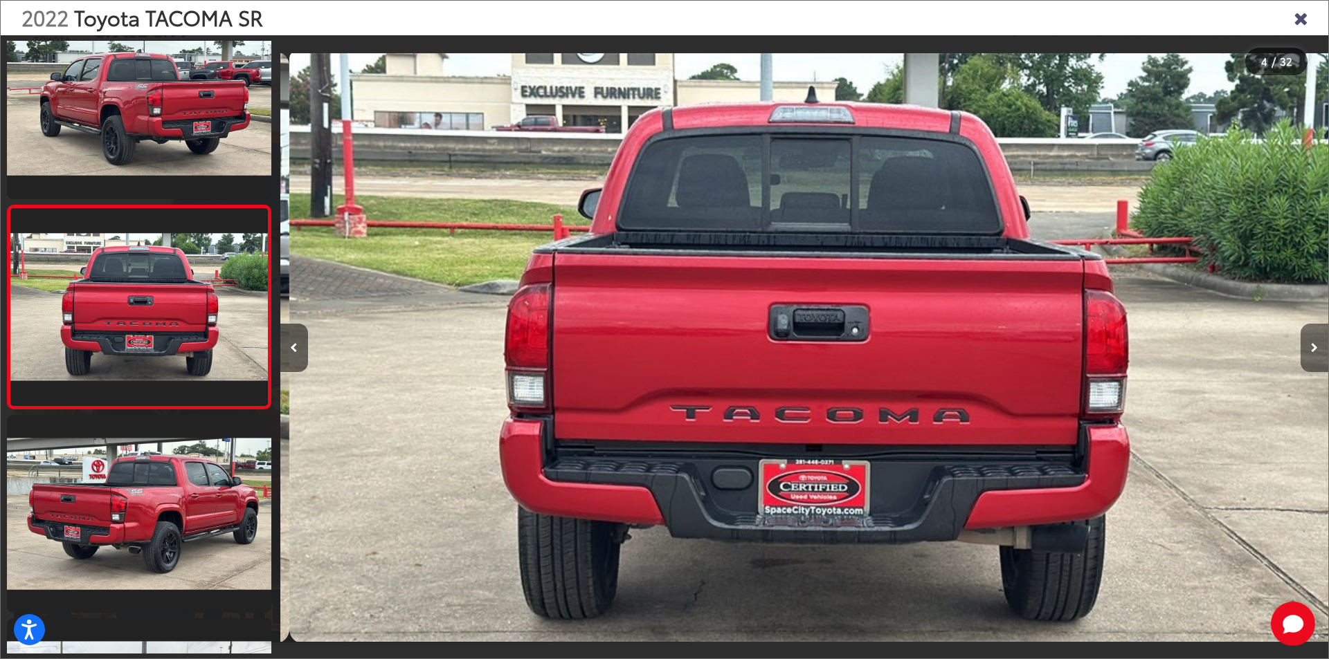
scroll to position [0, 3144]
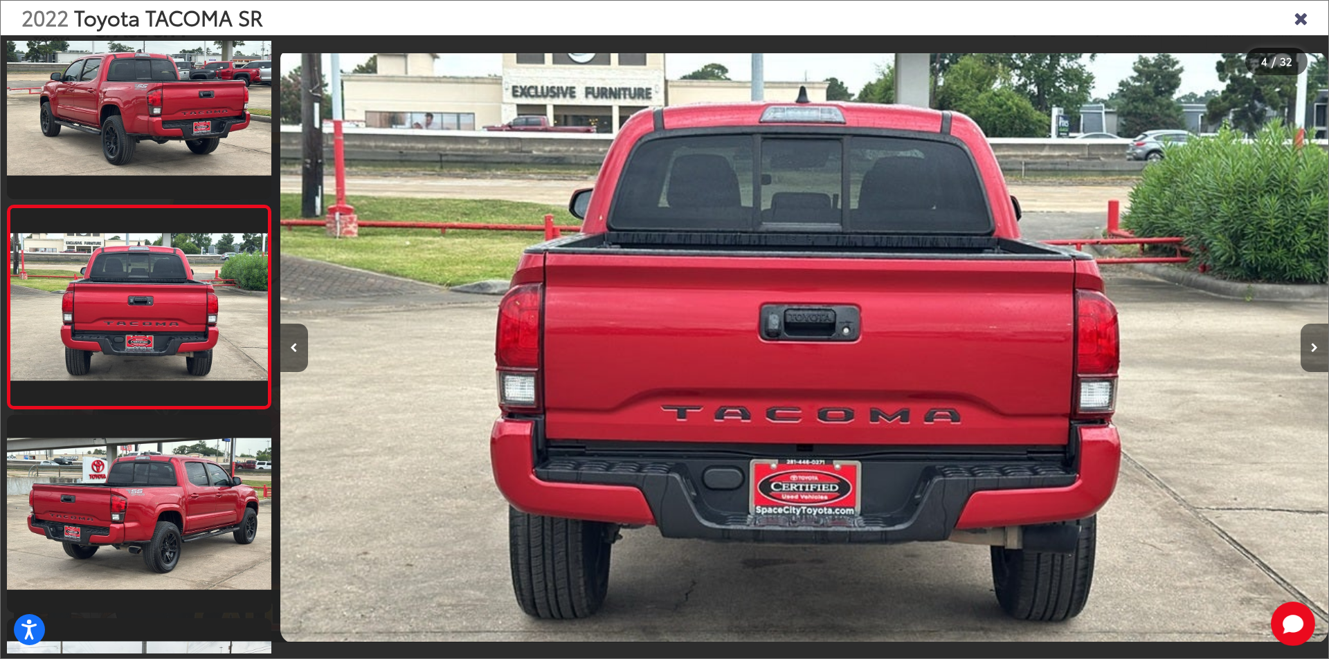
click at [1312, 344] on icon "Next image" at bounding box center [1314, 348] width 7 height 10
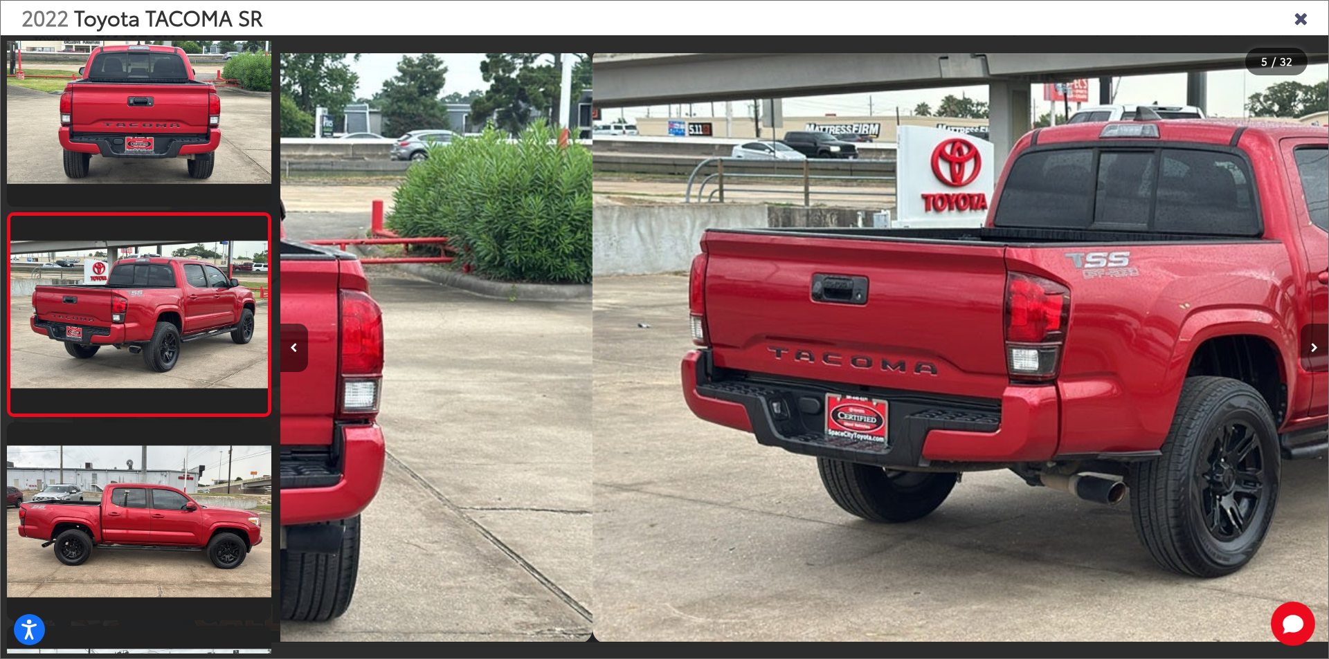
scroll to position [651, 0]
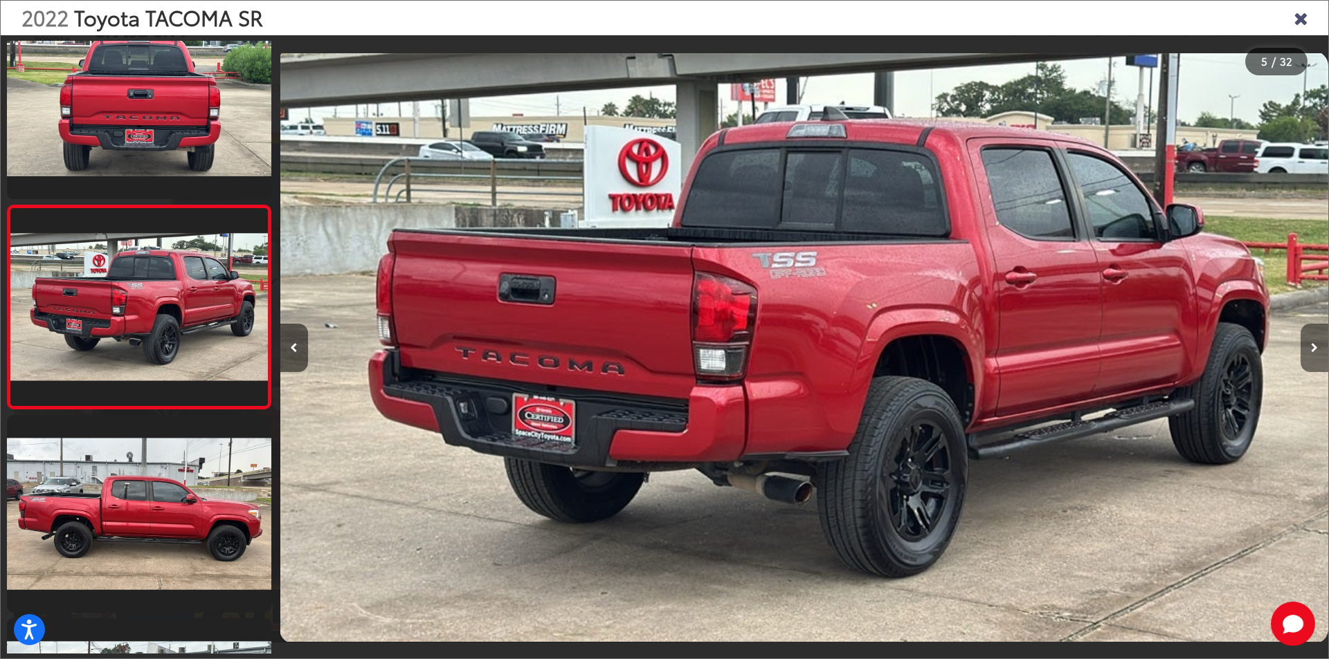
click at [1312, 344] on icon "Next image" at bounding box center [1314, 348] width 7 height 10
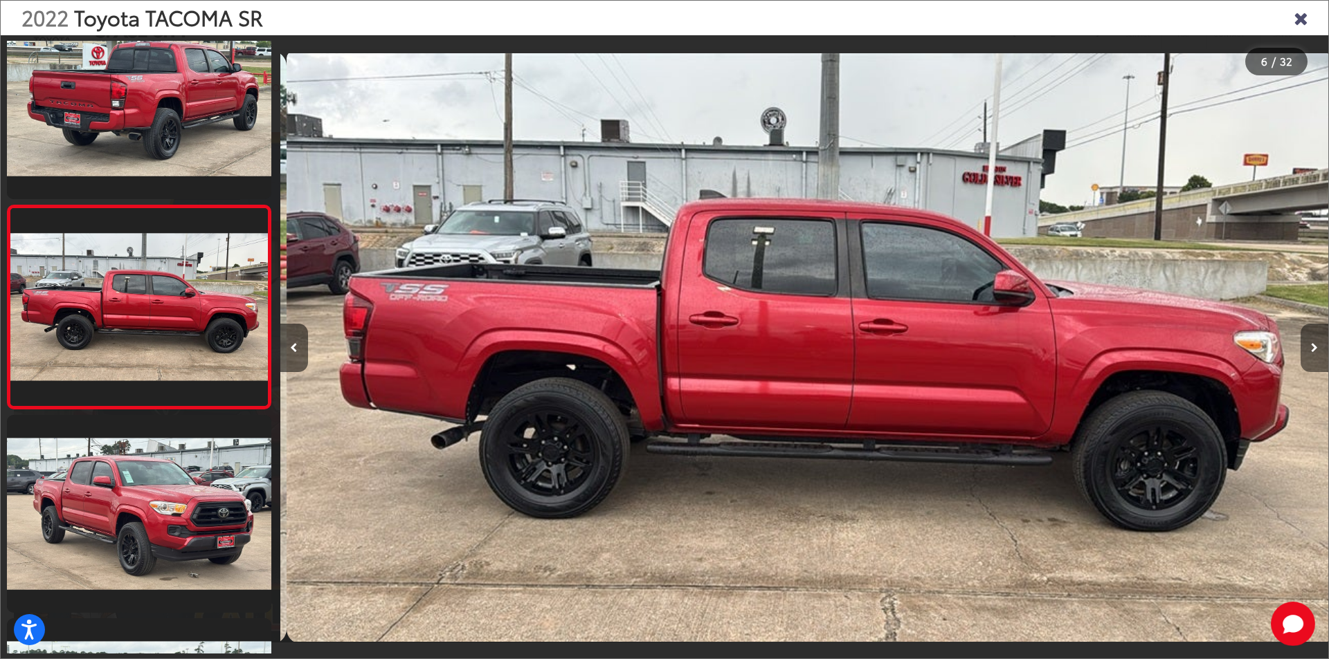
scroll to position [0, 5239]
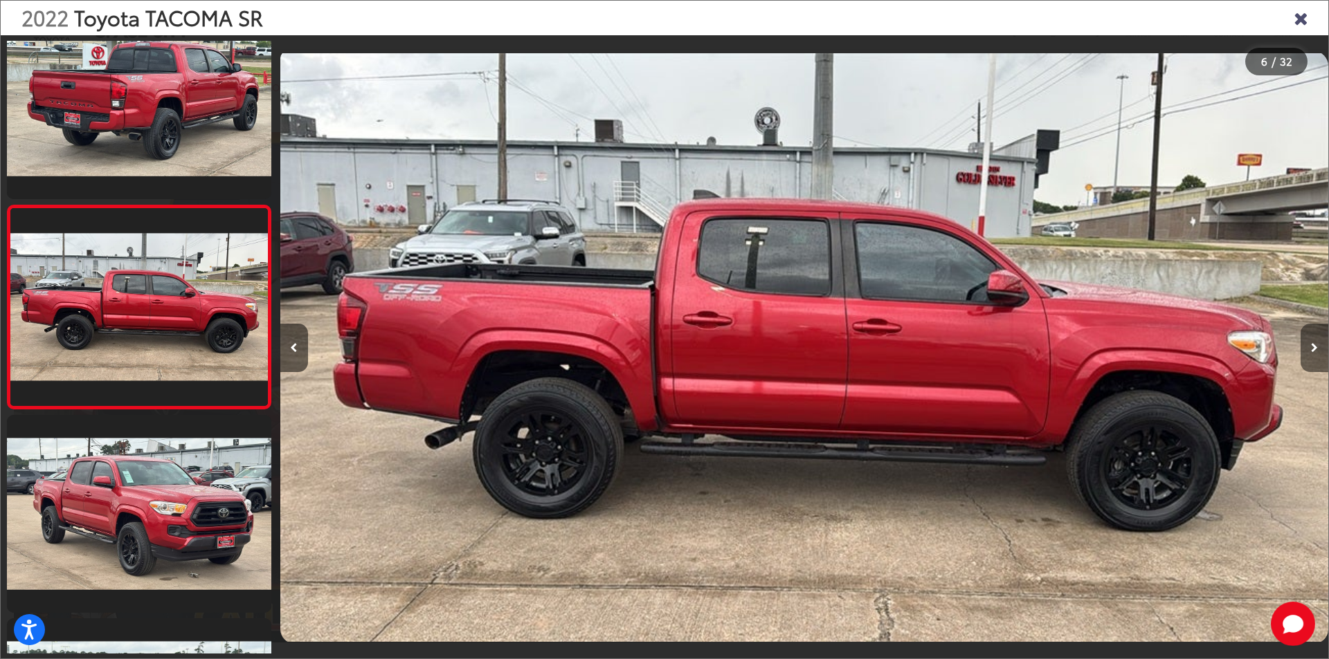
click at [1312, 344] on icon "Next image" at bounding box center [1314, 348] width 7 height 10
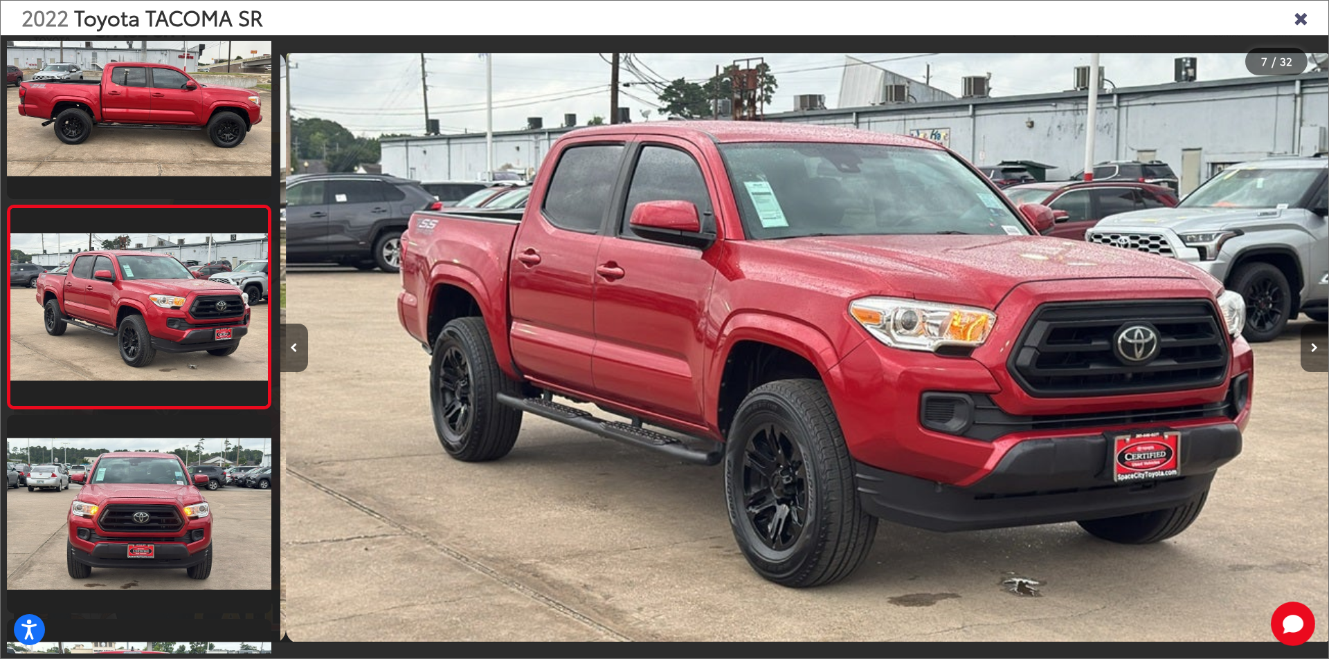
scroll to position [0, 6287]
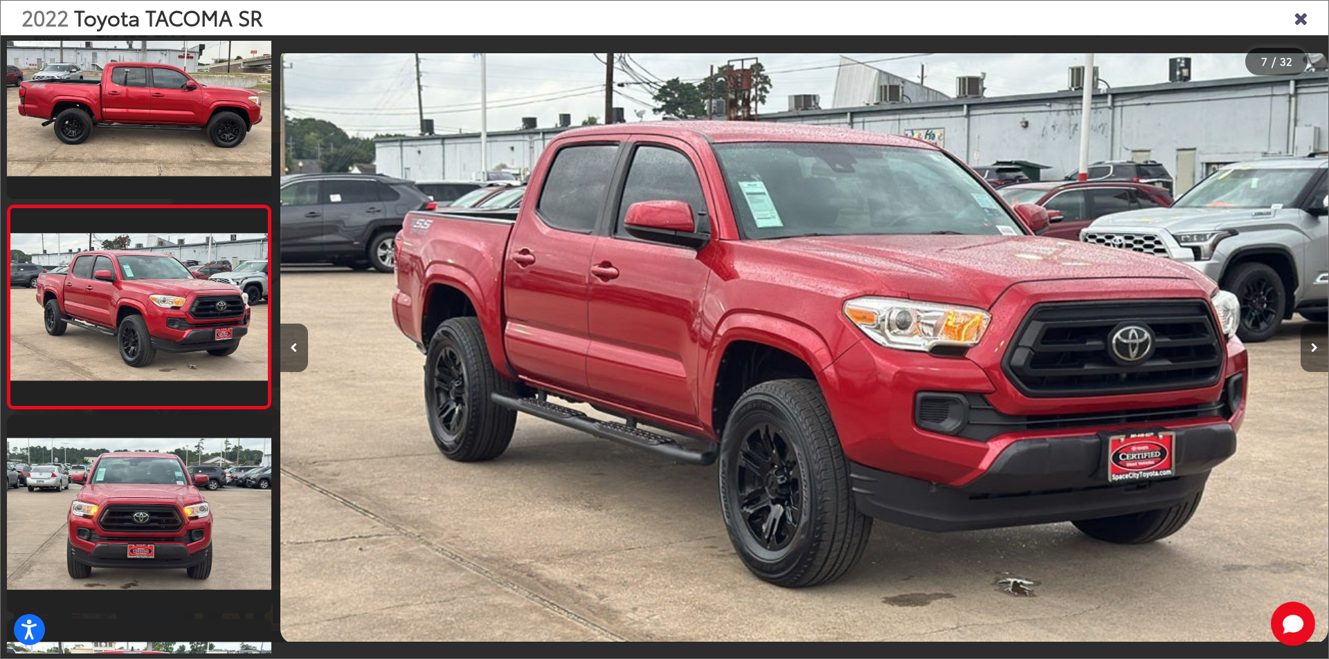
click at [1312, 344] on icon "Next image" at bounding box center [1314, 348] width 7 height 10
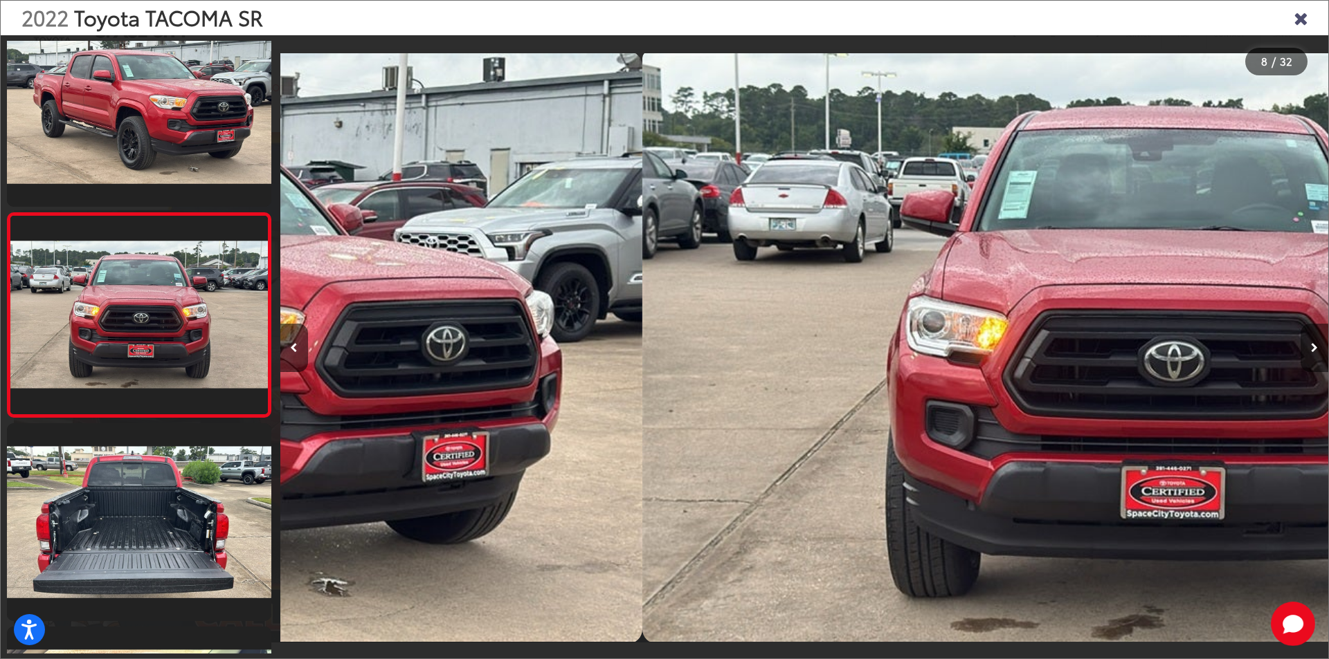
scroll to position [1261, 0]
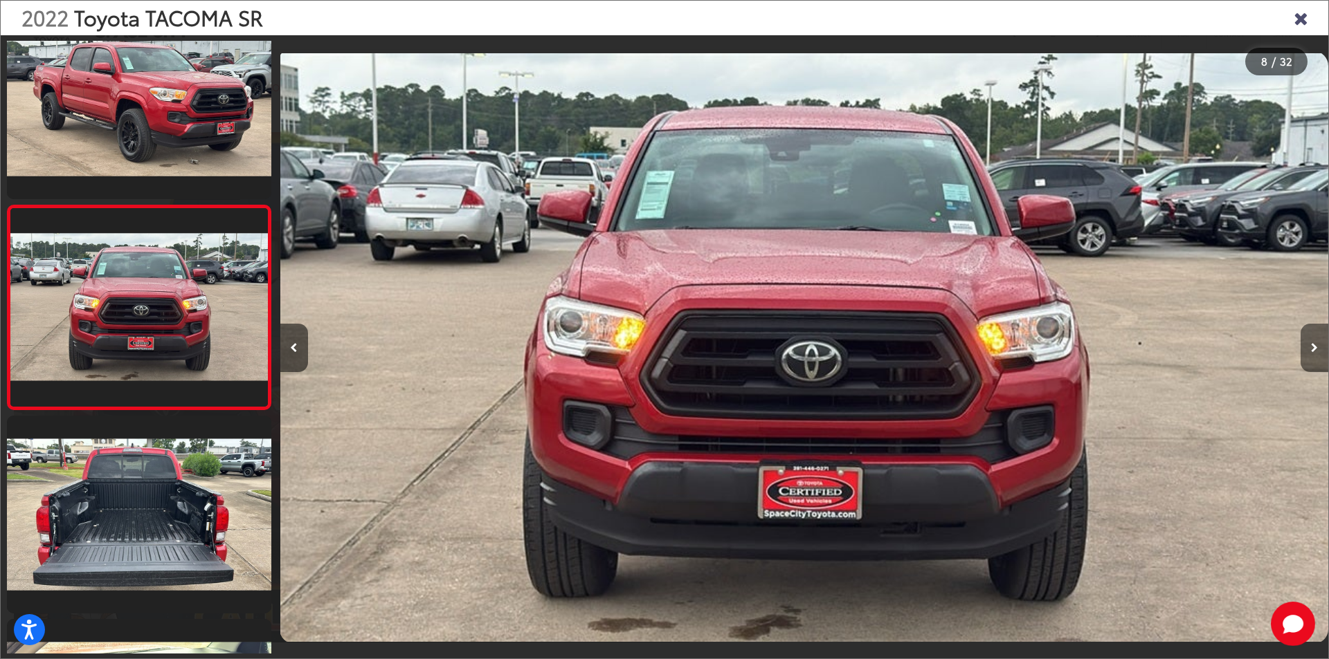
click at [1312, 344] on icon "Next image" at bounding box center [1314, 348] width 7 height 10
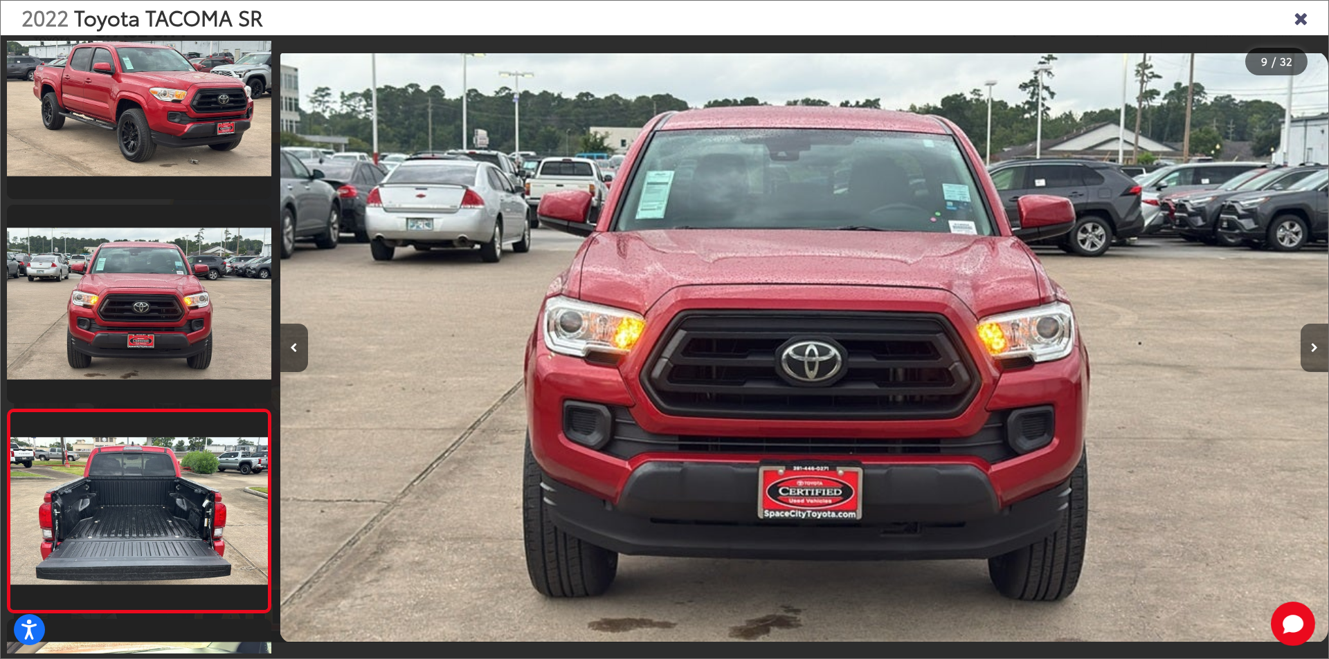
scroll to position [0, 0]
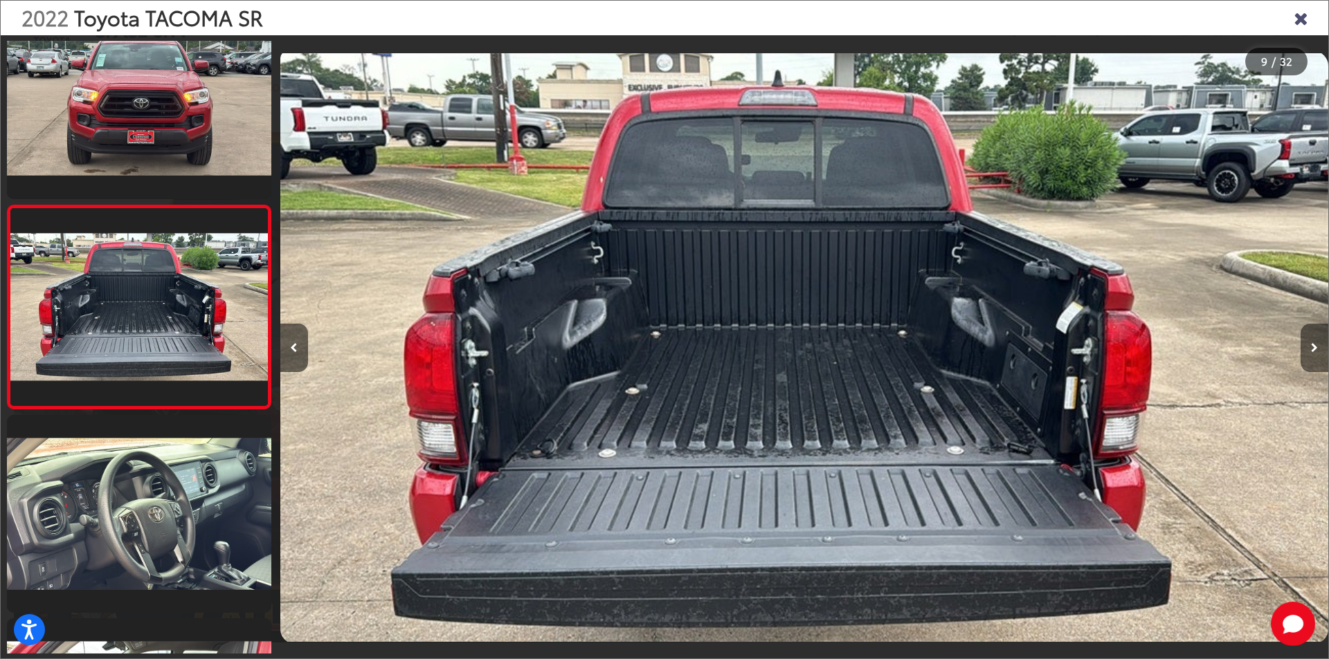
click at [1312, 344] on icon "Next image" at bounding box center [1314, 348] width 7 height 10
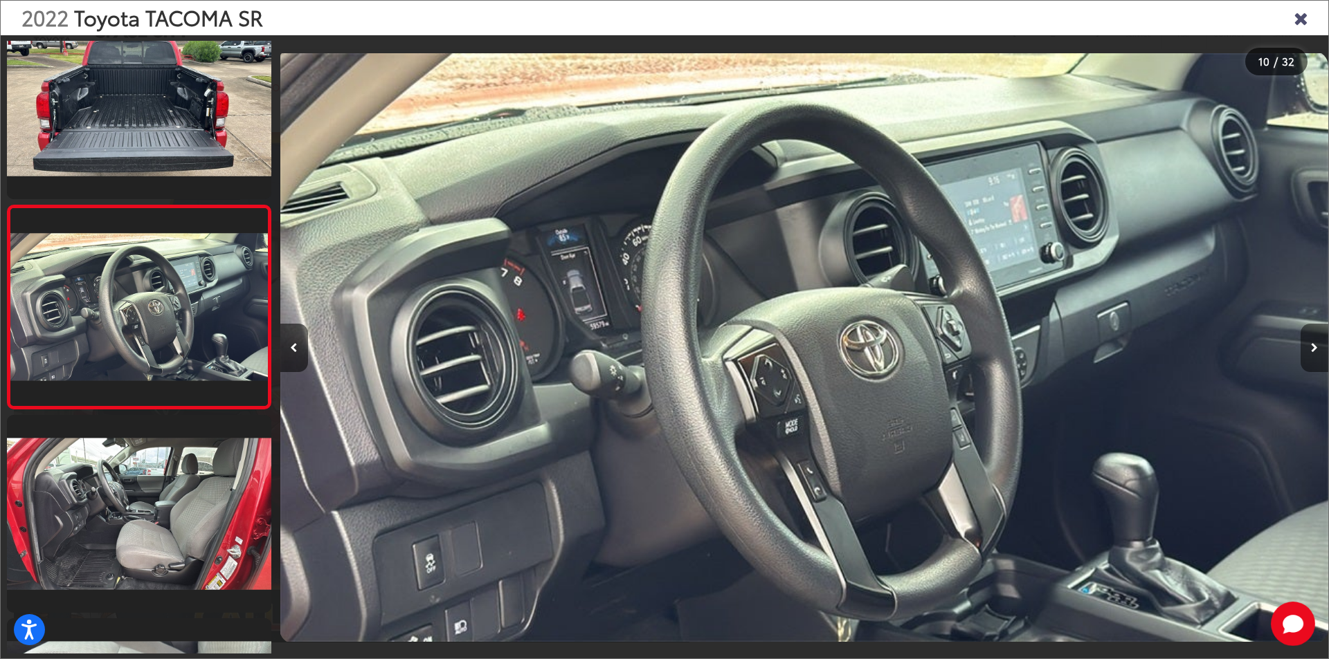
click at [1312, 344] on icon "Next image" at bounding box center [1314, 348] width 7 height 10
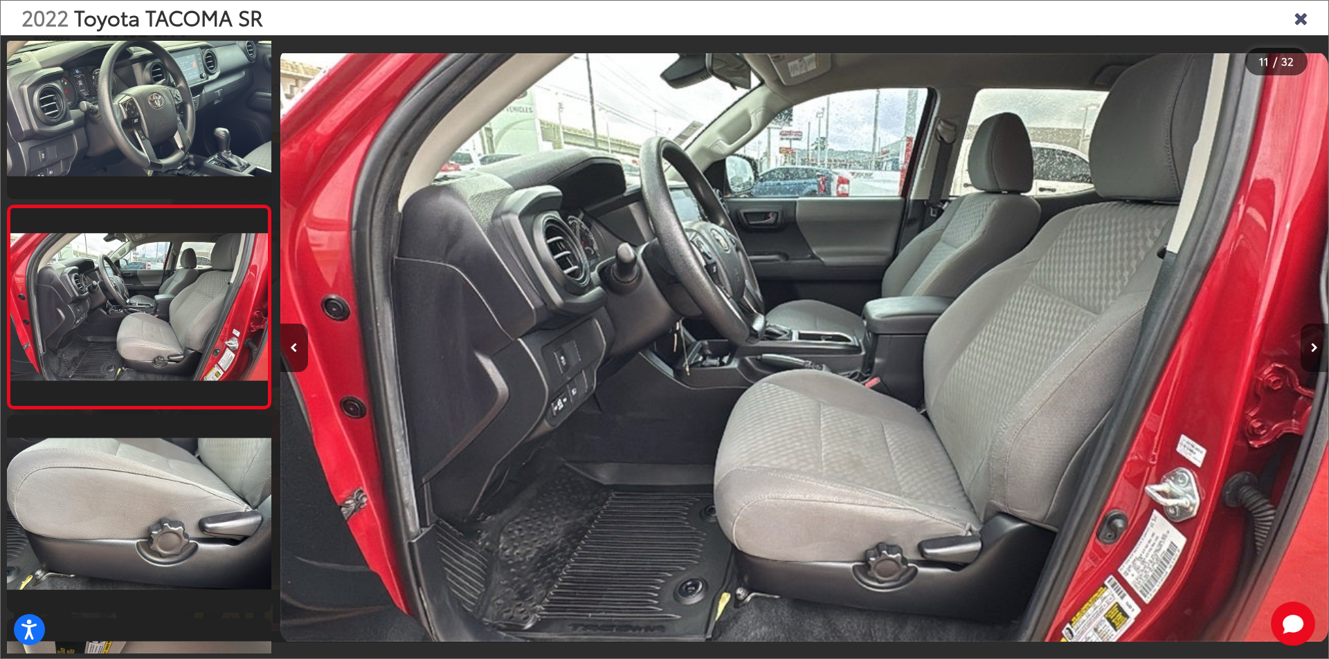
click at [1312, 344] on icon "Next image" at bounding box center [1314, 348] width 7 height 10
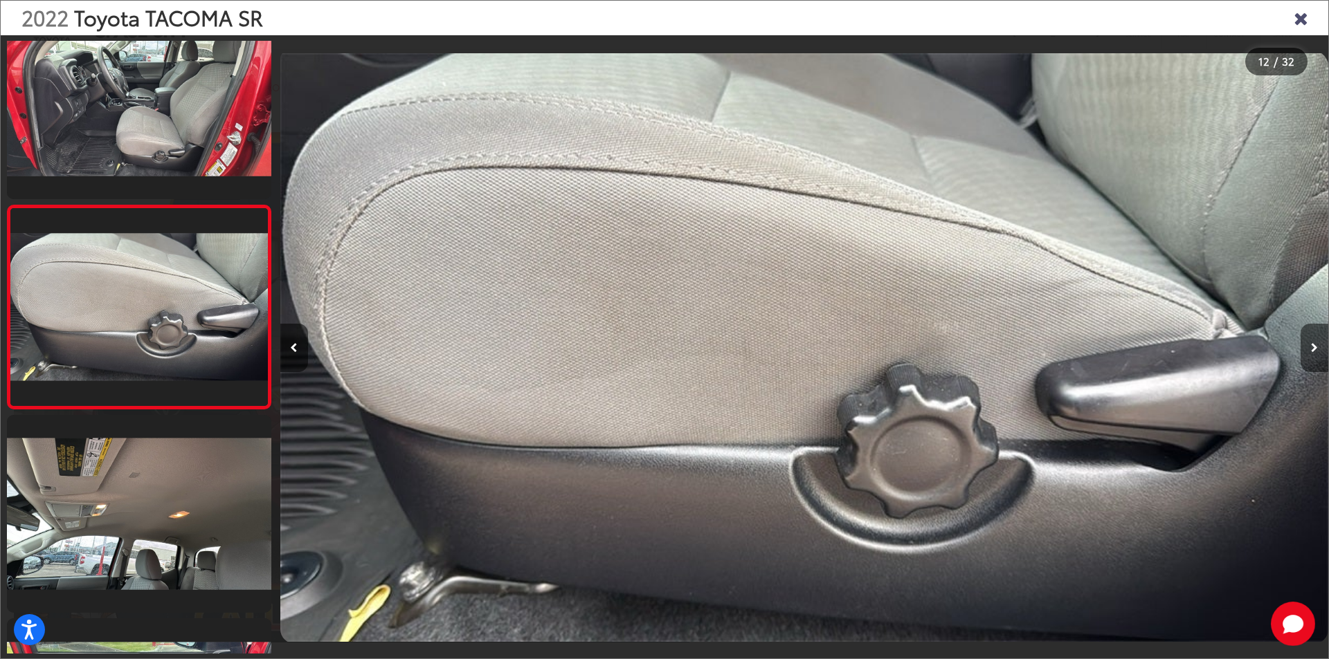
click at [1312, 344] on icon "Next image" at bounding box center [1314, 348] width 7 height 10
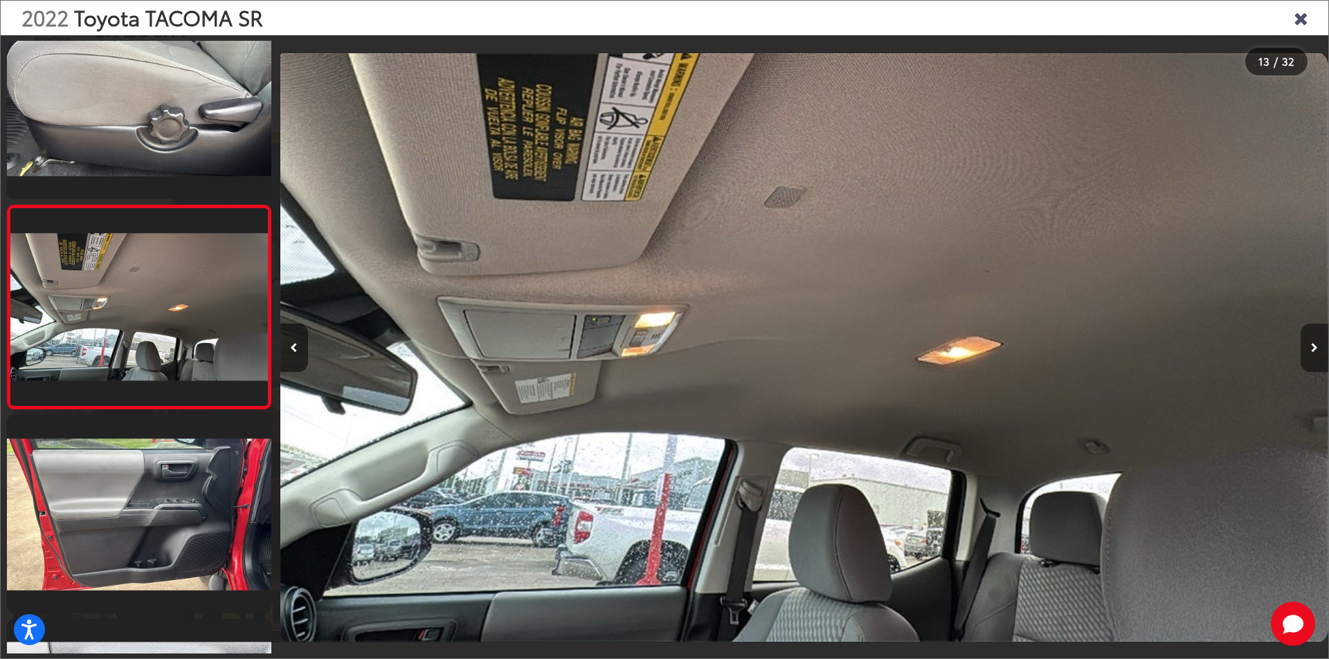
click at [1312, 344] on icon "Next image" at bounding box center [1314, 348] width 7 height 10
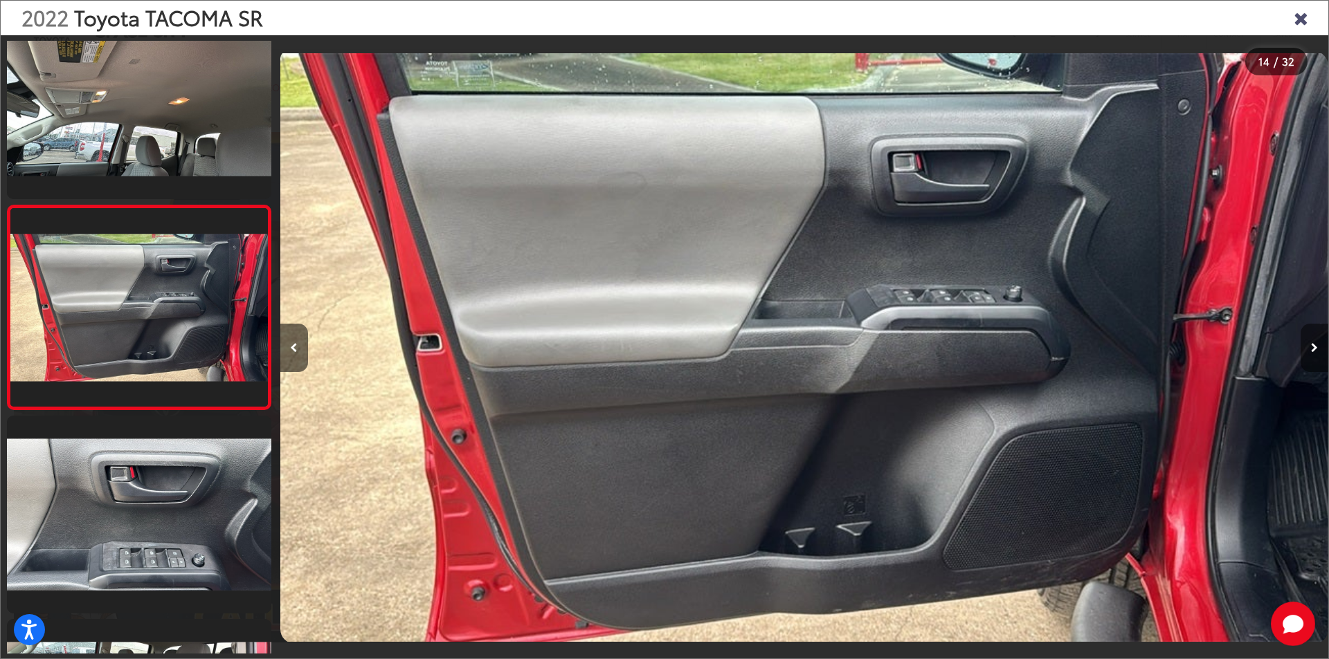
click at [1312, 344] on icon "Next image" at bounding box center [1314, 348] width 7 height 10
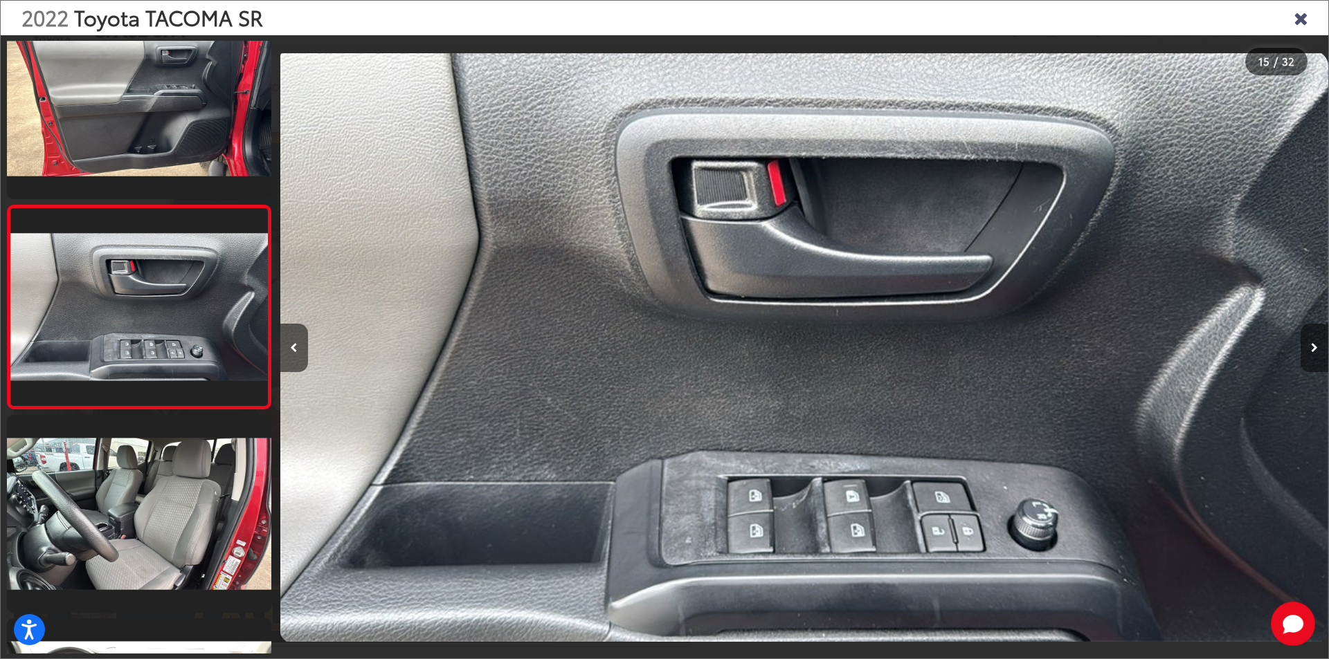
click at [1312, 344] on icon "Next image" at bounding box center [1314, 348] width 7 height 10
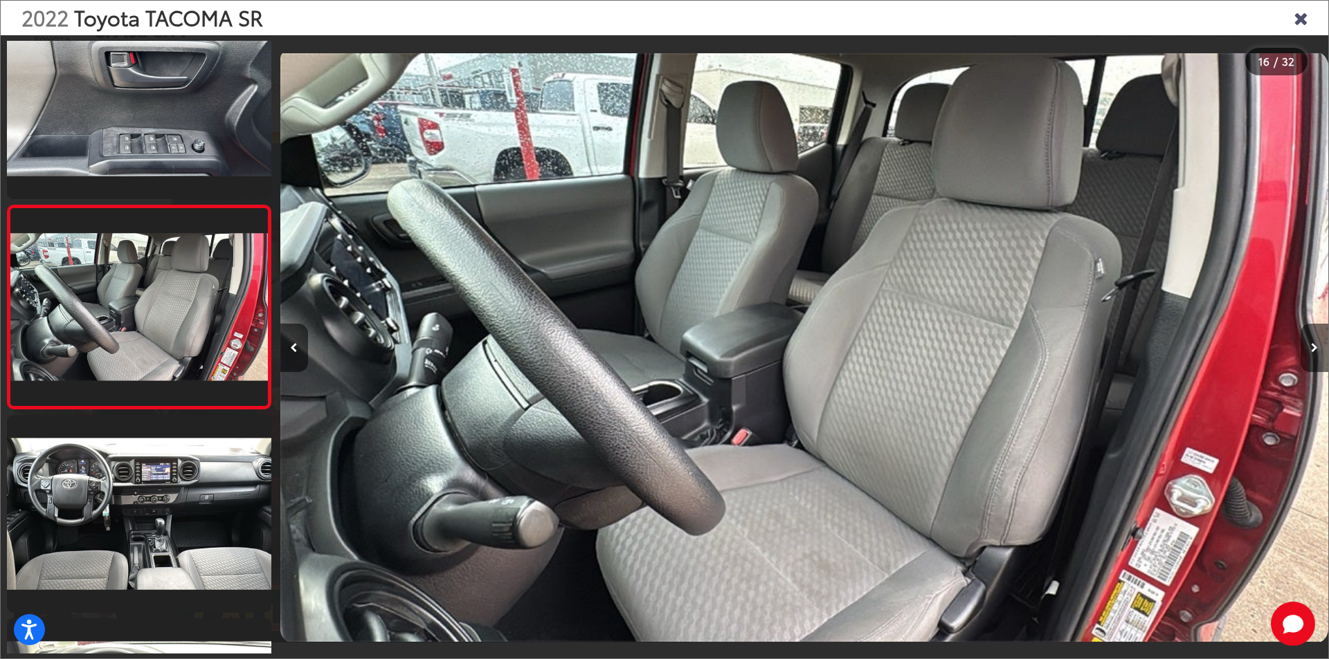
click at [1300, 12] on icon "Close gallery" at bounding box center [1300, 17] width 14 height 18
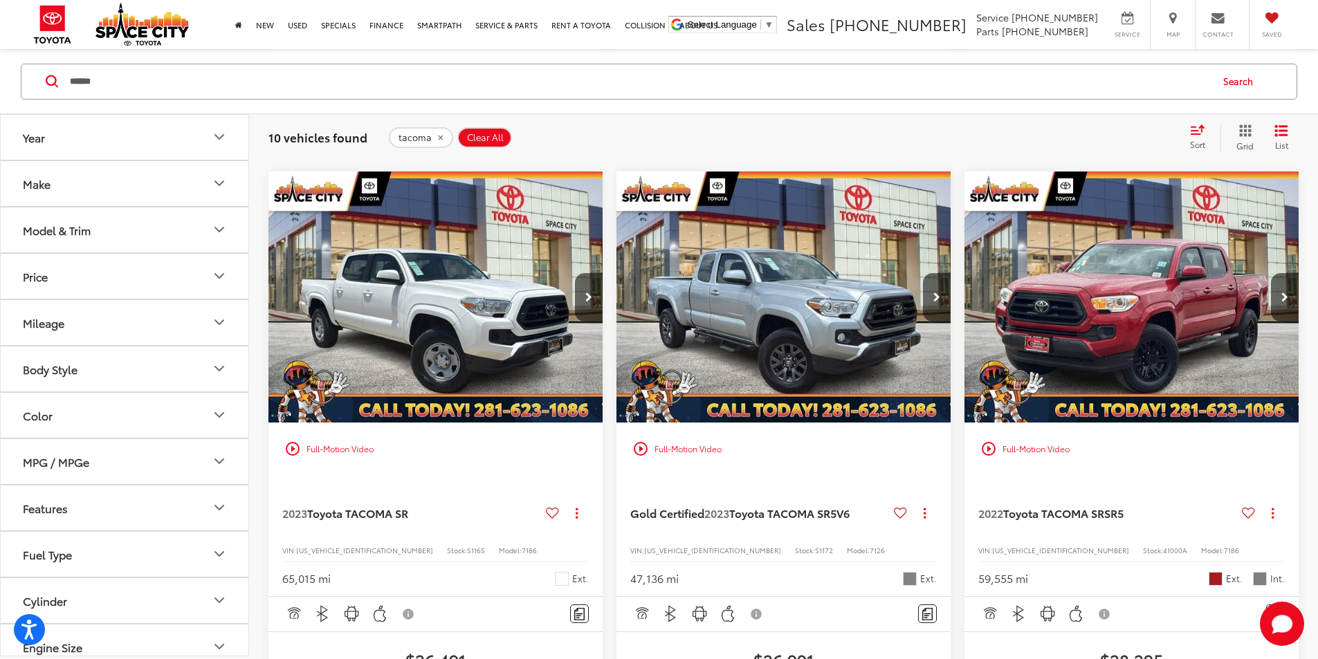
scroll to position [918, 0]
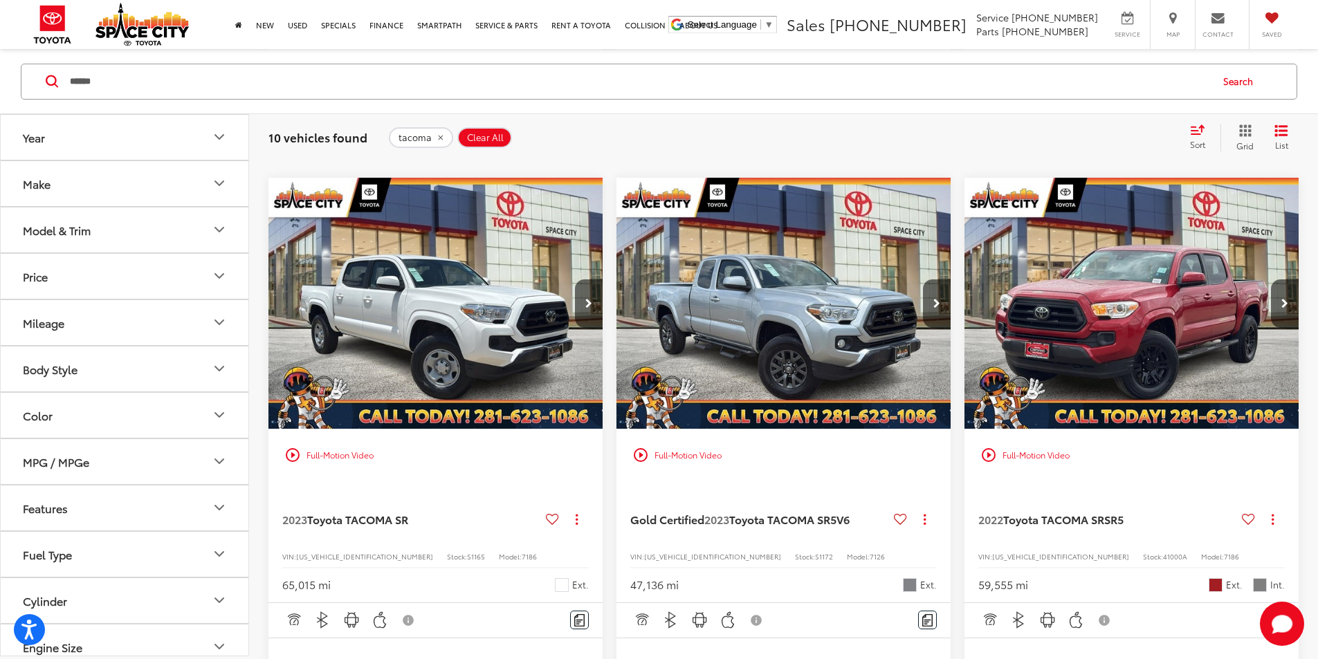
click at [616, 273] on img "2023 Toyota TACOMA SR5 SR5 V6 0" at bounding box center [784, 304] width 336 height 253
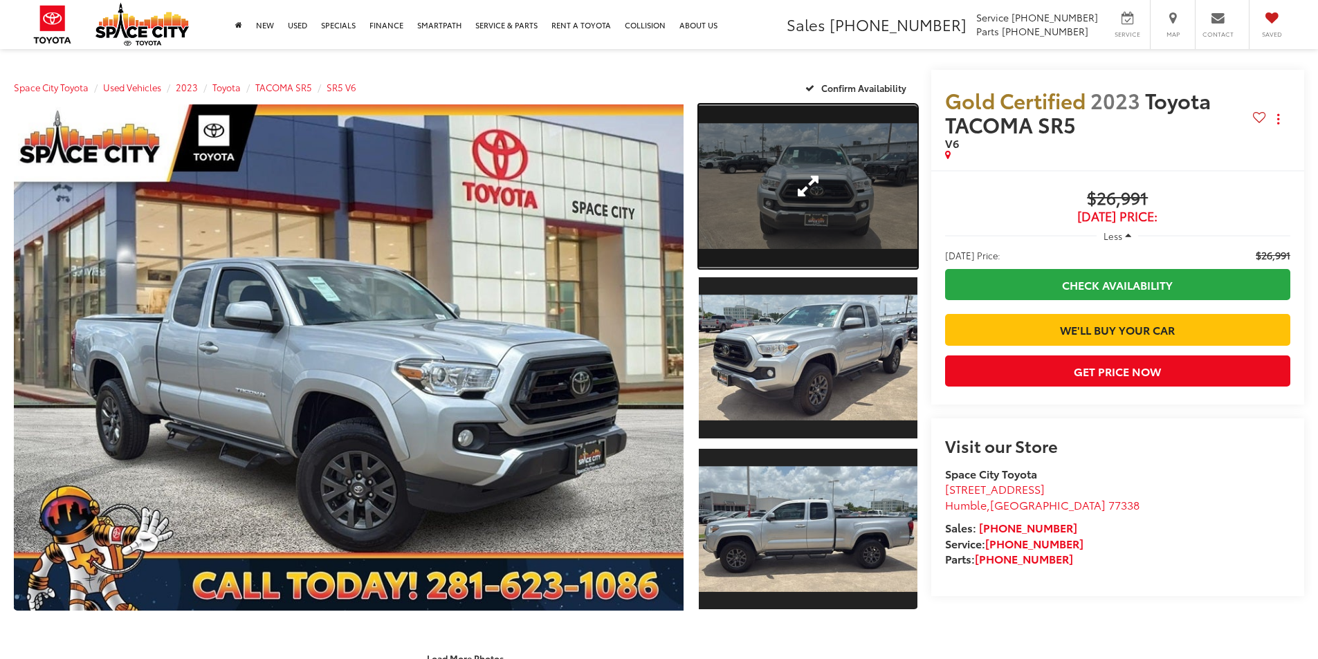
click at [850, 203] on link "Expand Photo 1" at bounding box center [808, 186] width 219 height 164
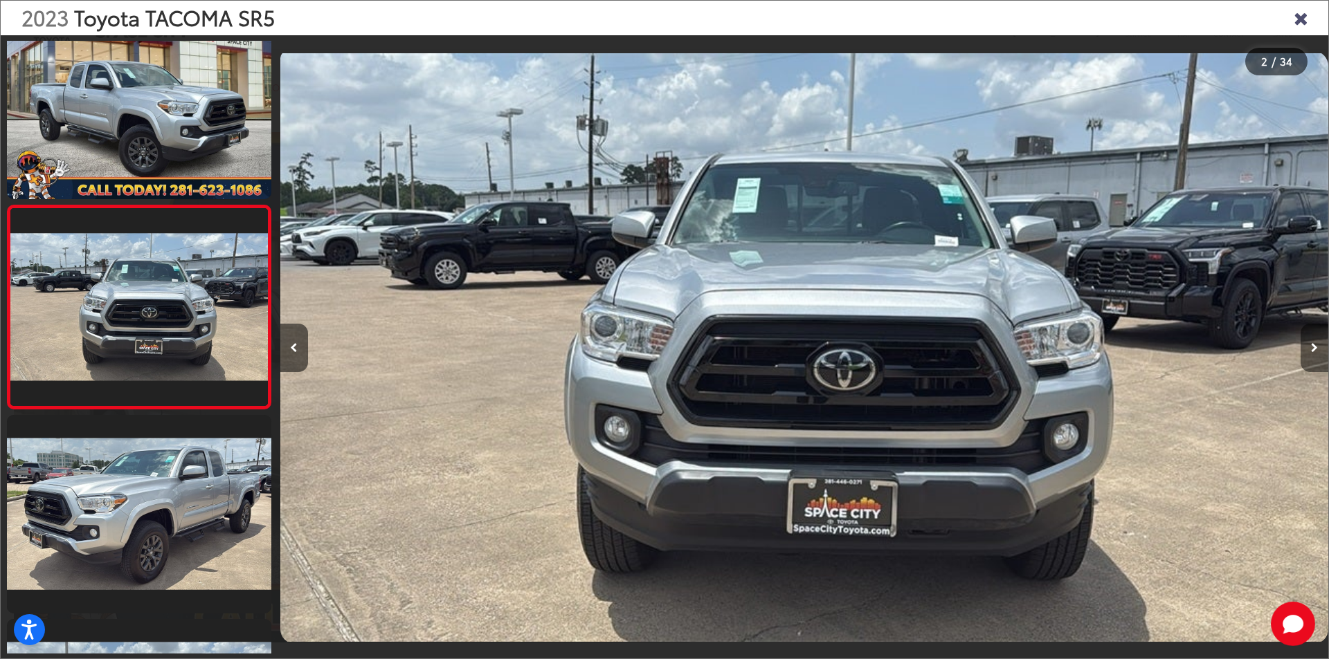
click at [1317, 357] on button "Next image" at bounding box center [1314, 348] width 28 height 48
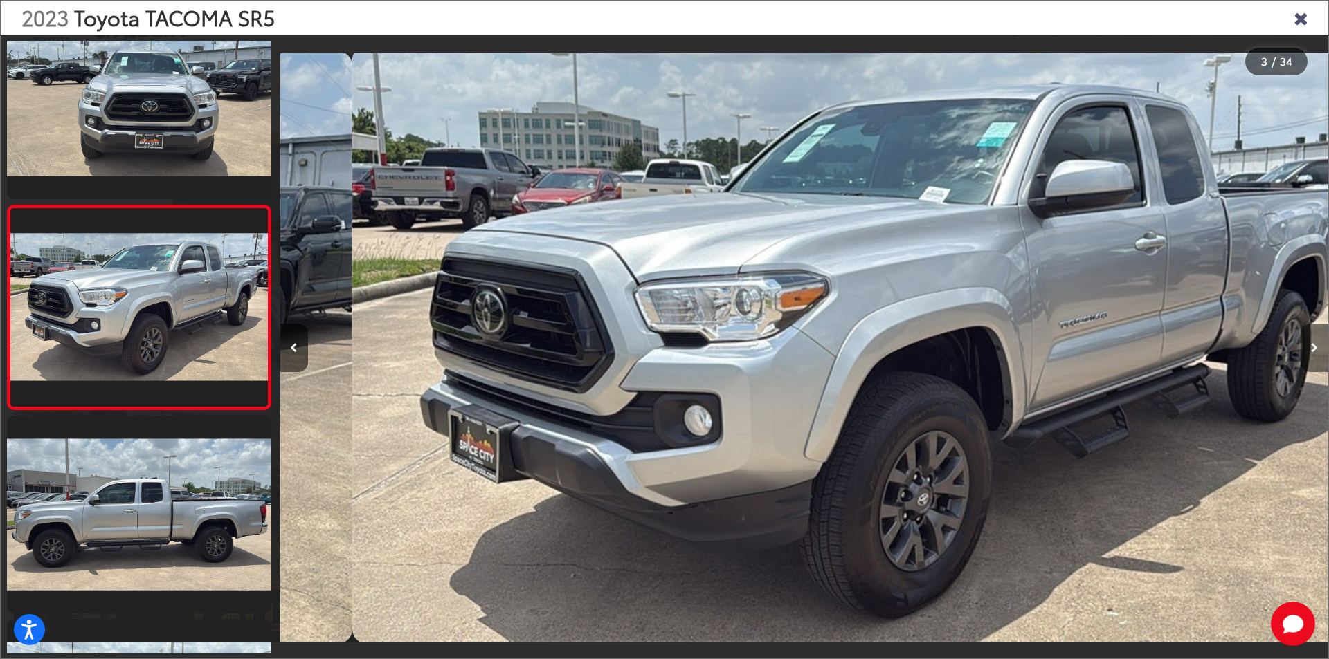
scroll to position [0, 2096]
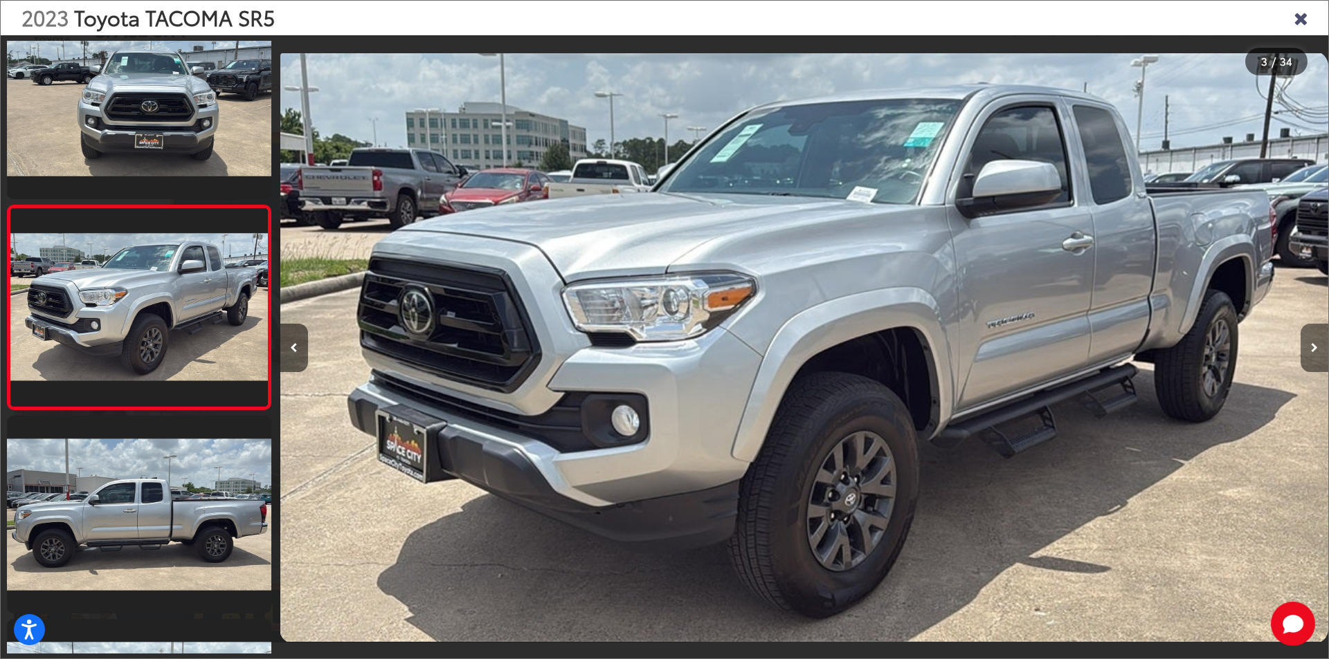
click at [1317, 357] on button "Next image" at bounding box center [1314, 348] width 28 height 48
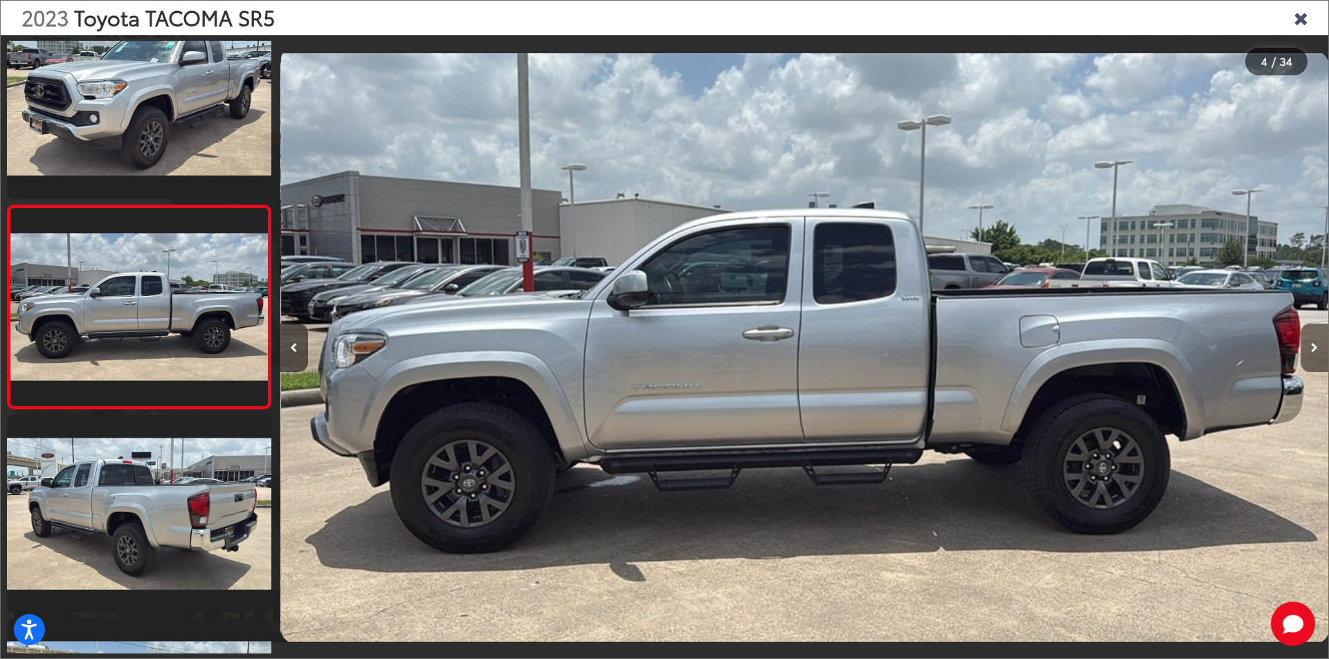
scroll to position [0, 3144]
click at [1317, 357] on button "Next image" at bounding box center [1314, 348] width 28 height 48
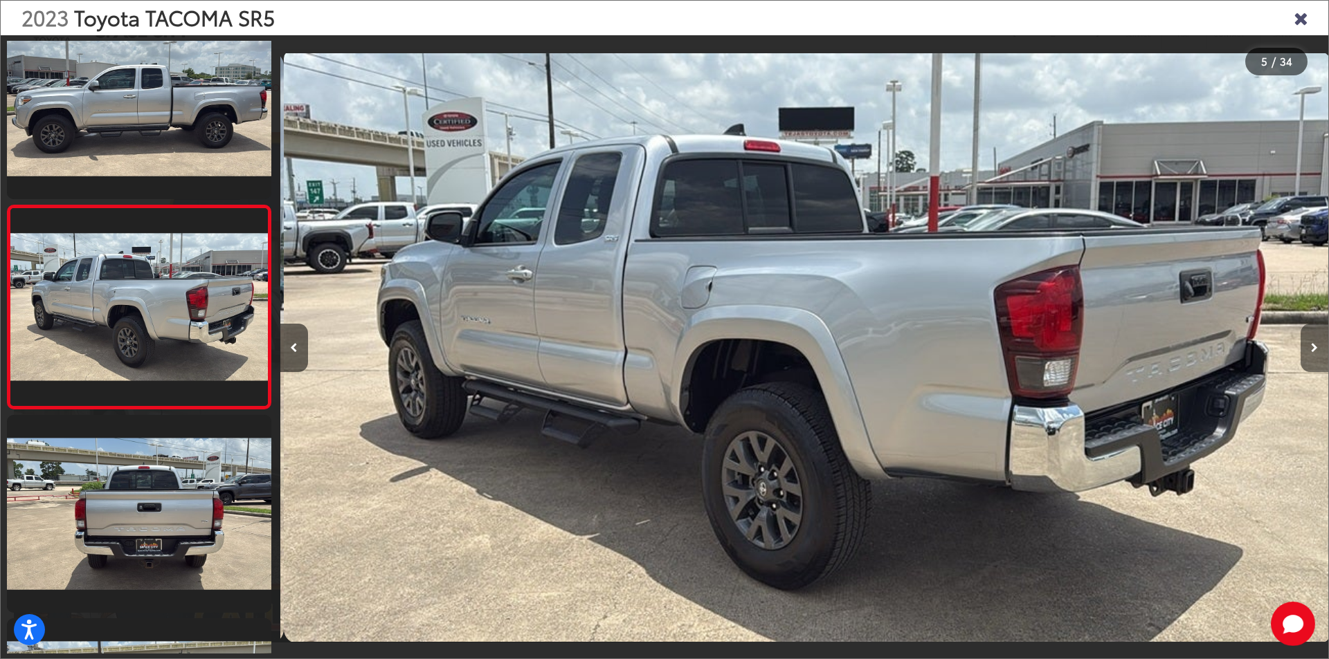
scroll to position [0, 4192]
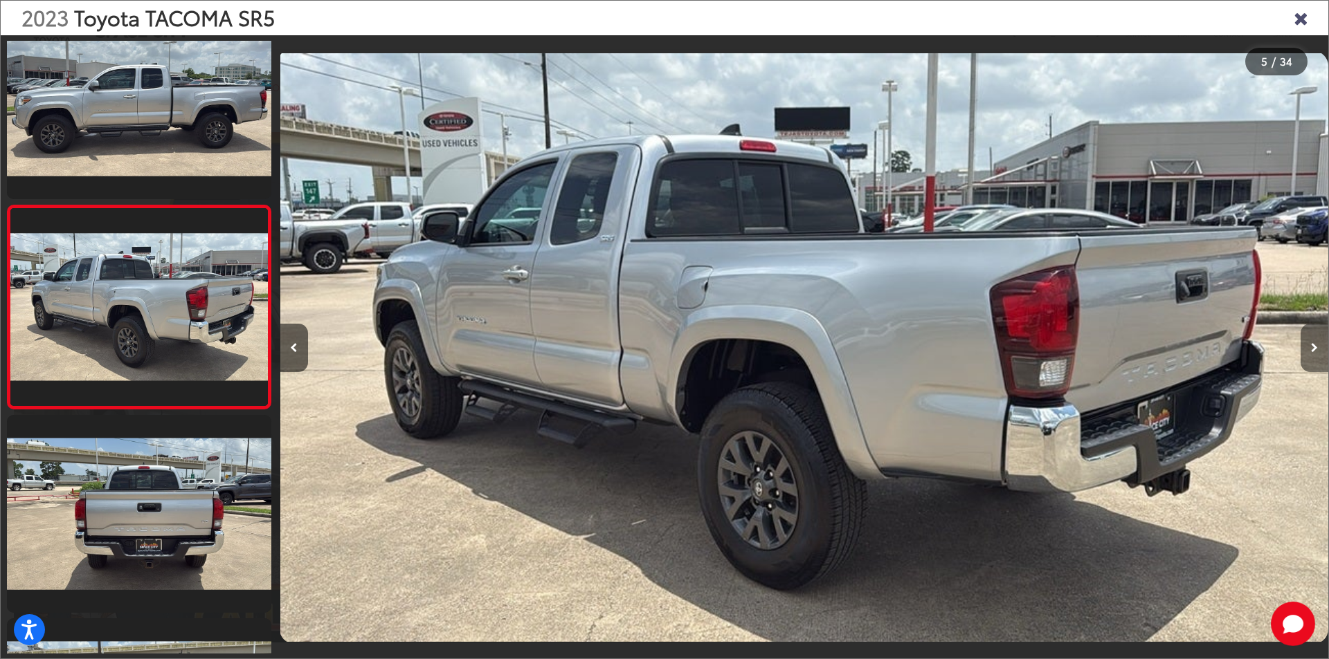
click at [1317, 357] on button "Next image" at bounding box center [1314, 348] width 28 height 48
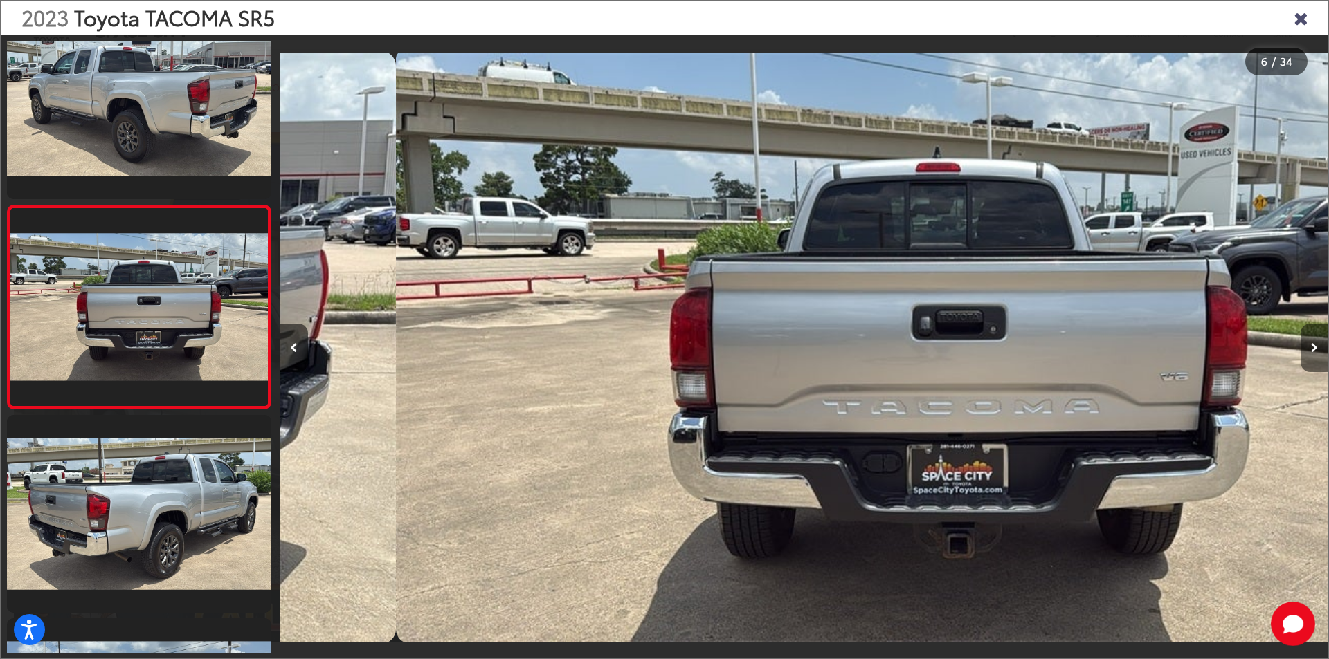
scroll to position [0, 5239]
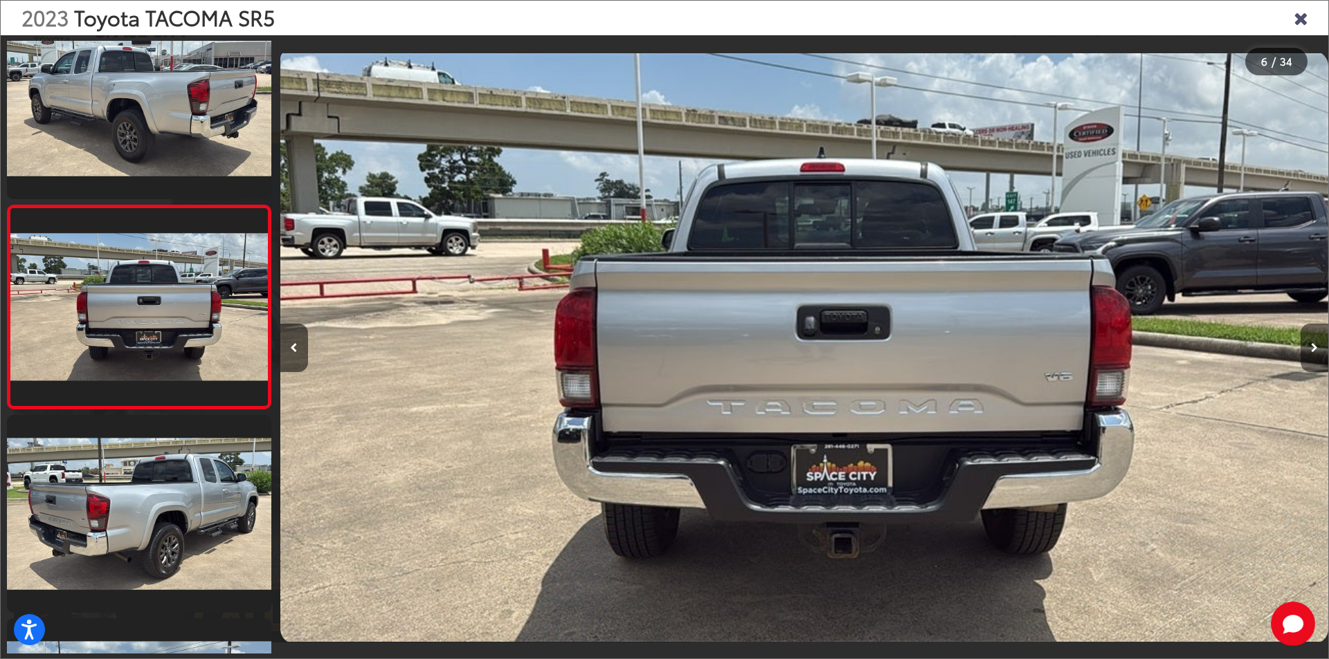
click at [1317, 357] on button "Next image" at bounding box center [1314, 348] width 28 height 48
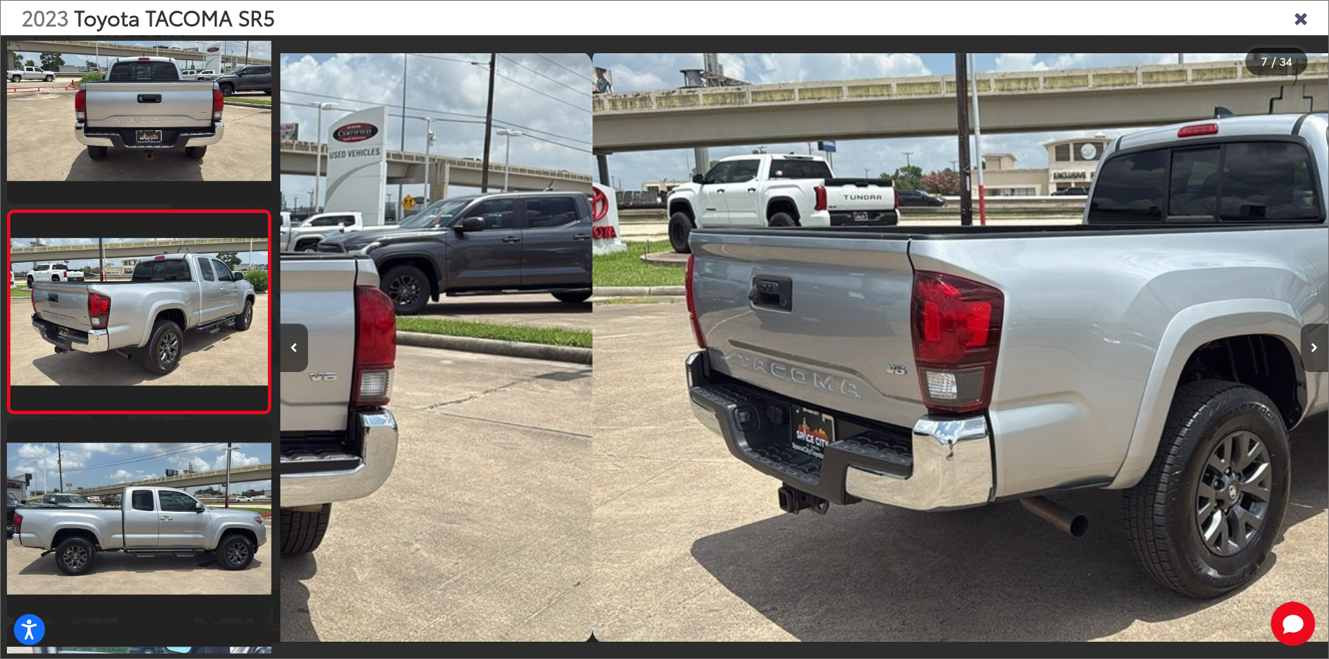
scroll to position [1058, 0]
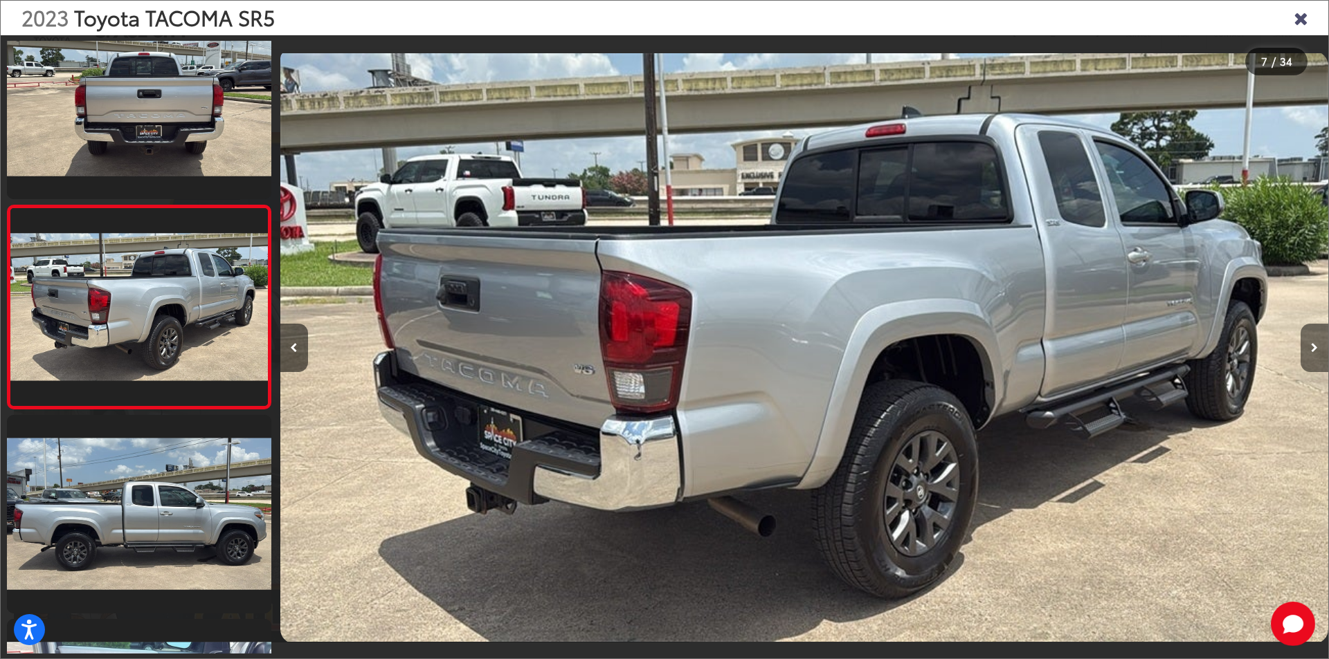
click at [1317, 357] on button "Next image" at bounding box center [1314, 348] width 28 height 48
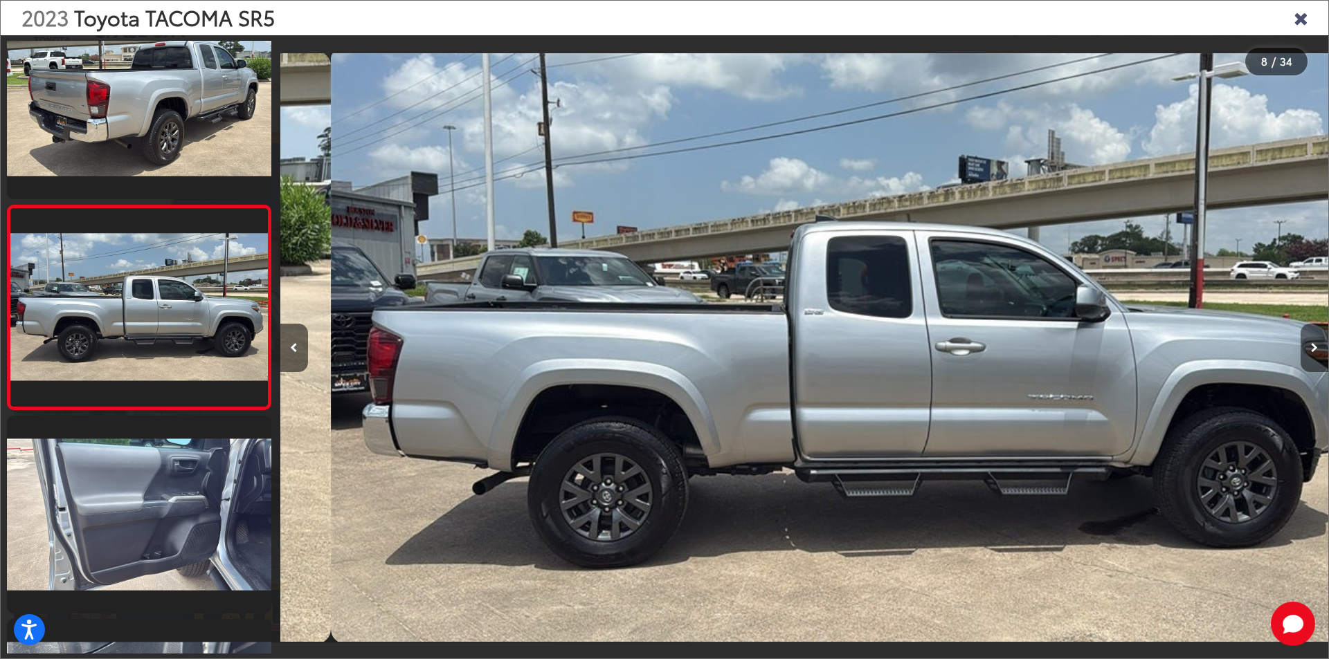
scroll to position [0, 7335]
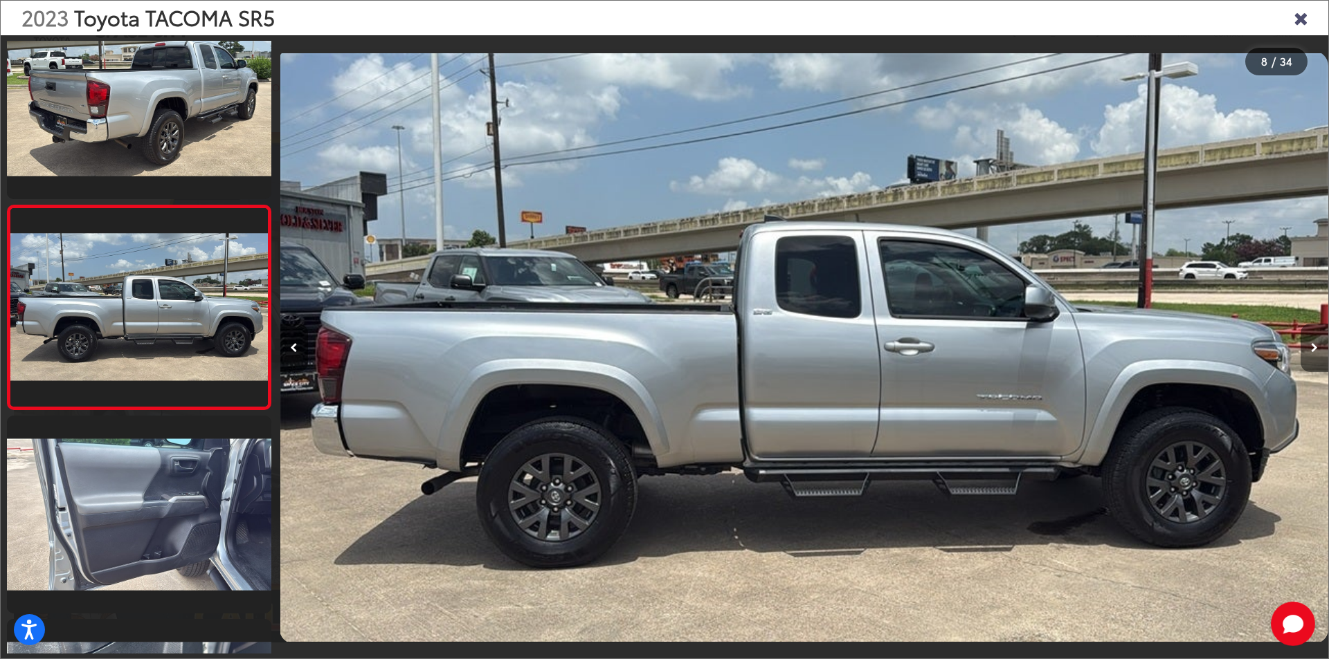
click at [1317, 357] on button "Next image" at bounding box center [1314, 348] width 28 height 48
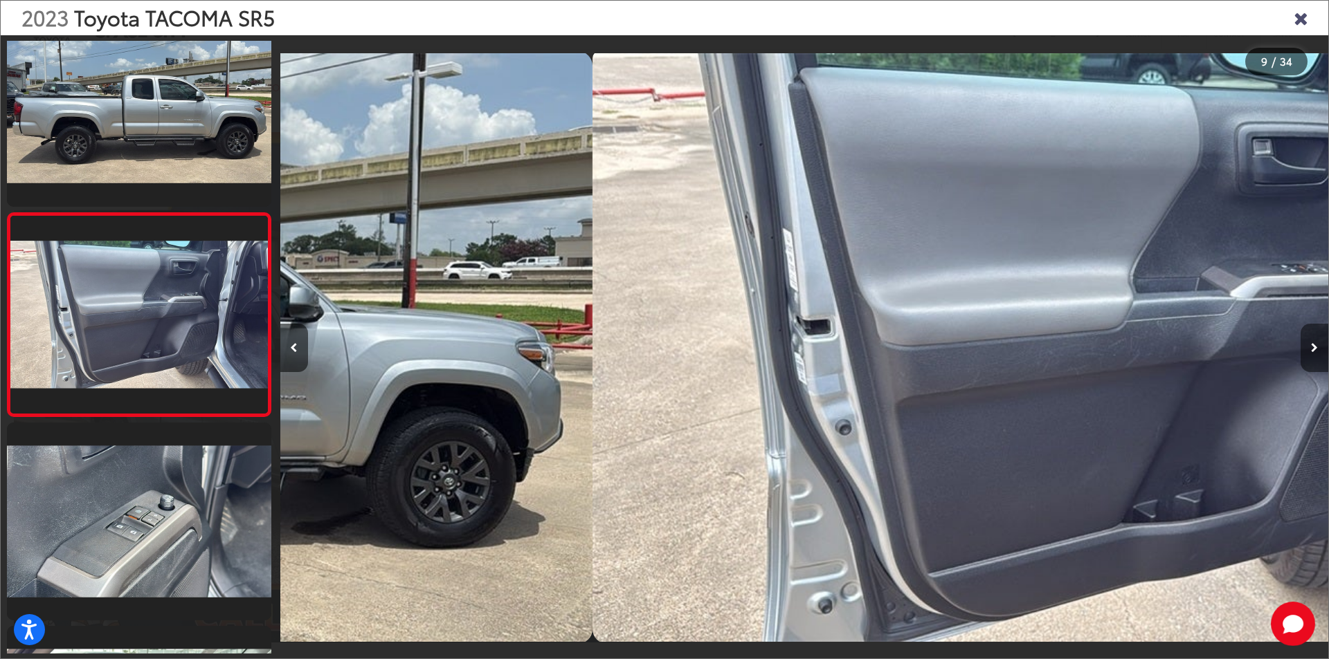
scroll to position [0, 0]
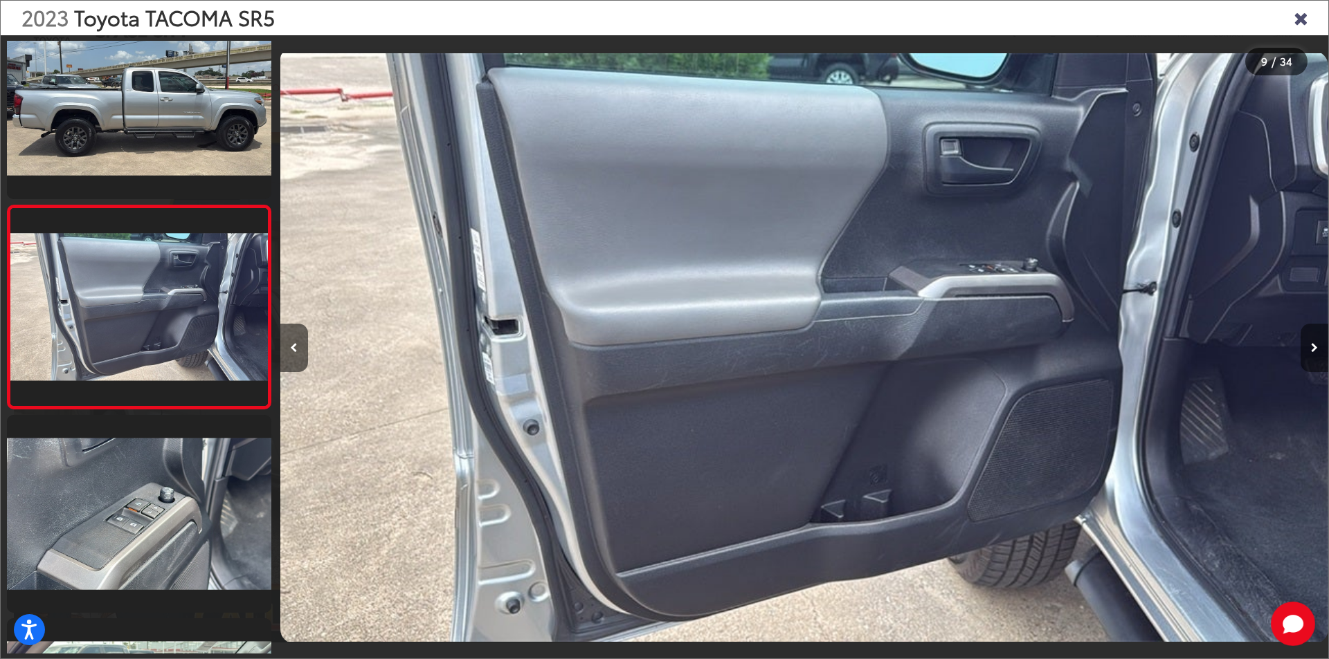
click at [1317, 357] on button "Next image" at bounding box center [1314, 348] width 28 height 48
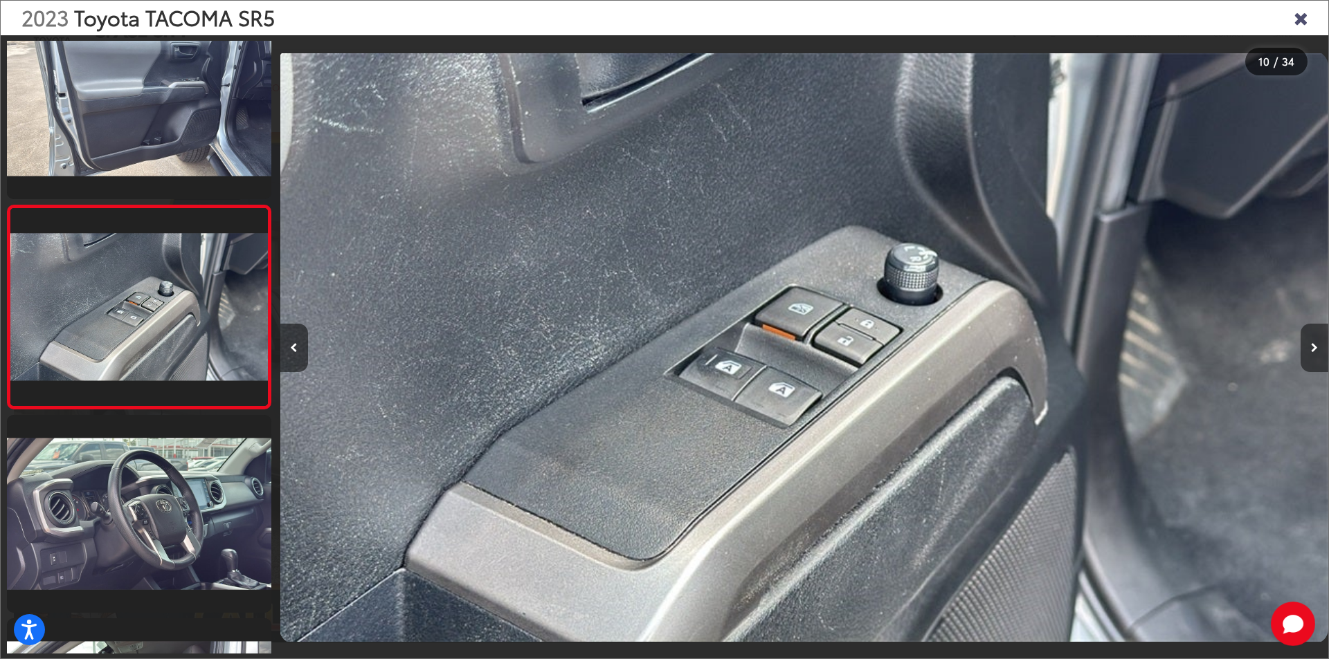
click at [1317, 357] on button "Next image" at bounding box center [1314, 348] width 28 height 48
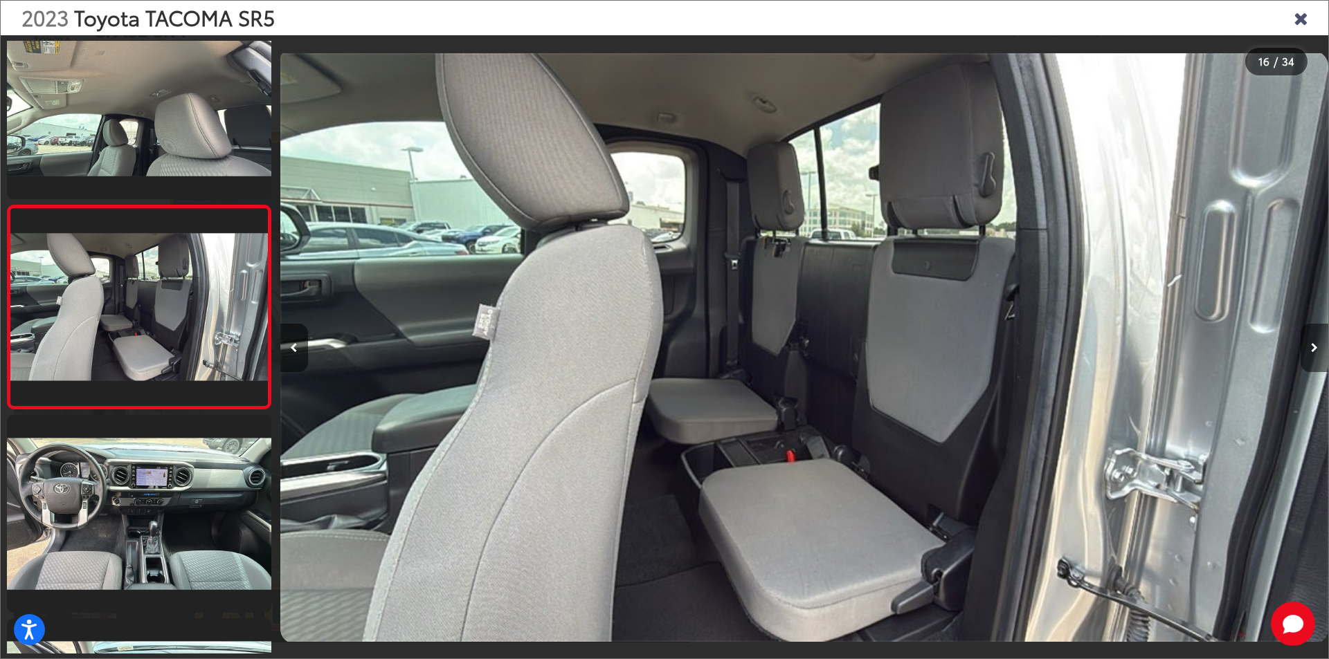
click at [1317, 349] on icon "Next image" at bounding box center [1314, 348] width 7 height 10
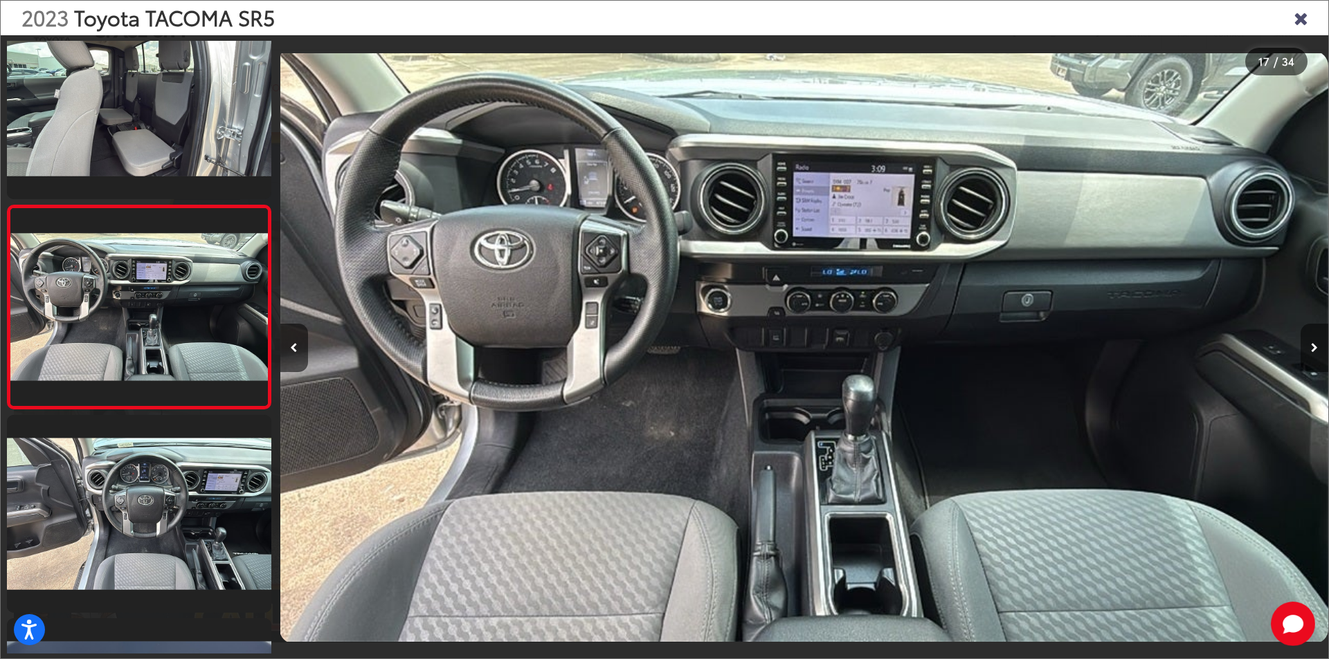
click at [1317, 349] on icon "Next image" at bounding box center [1314, 348] width 7 height 10
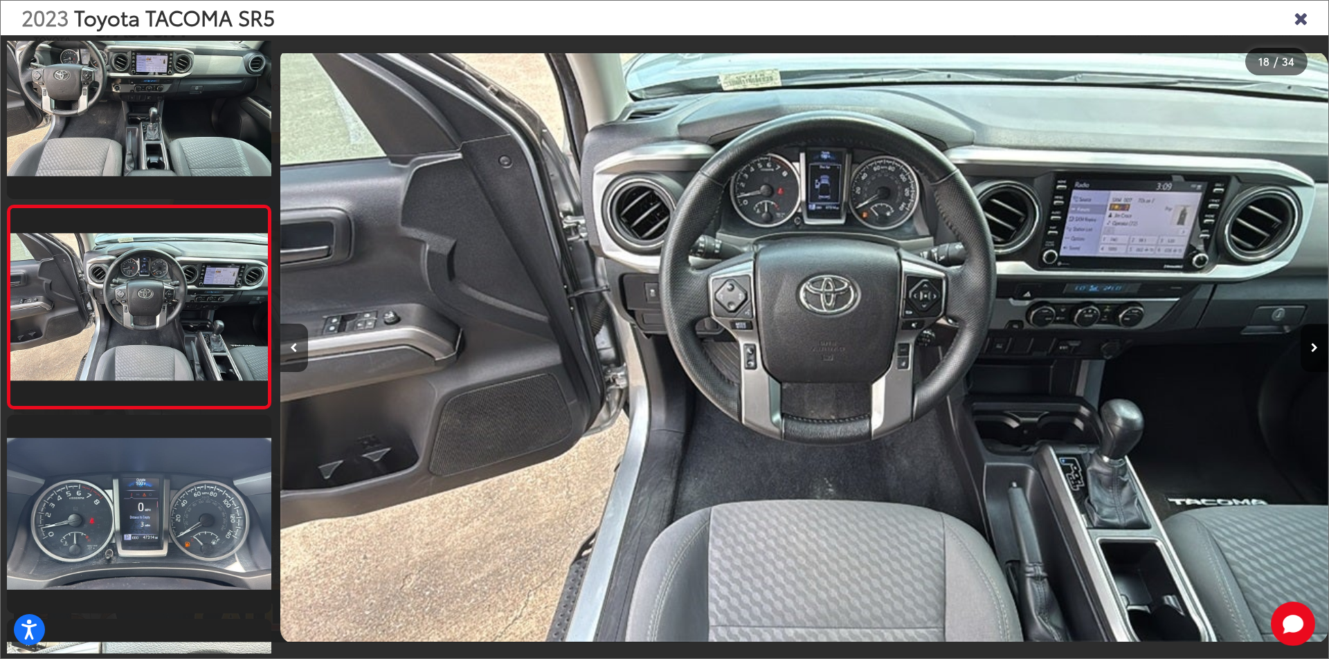
click at [1300, 19] on icon "Close gallery" at bounding box center [1300, 17] width 14 height 18
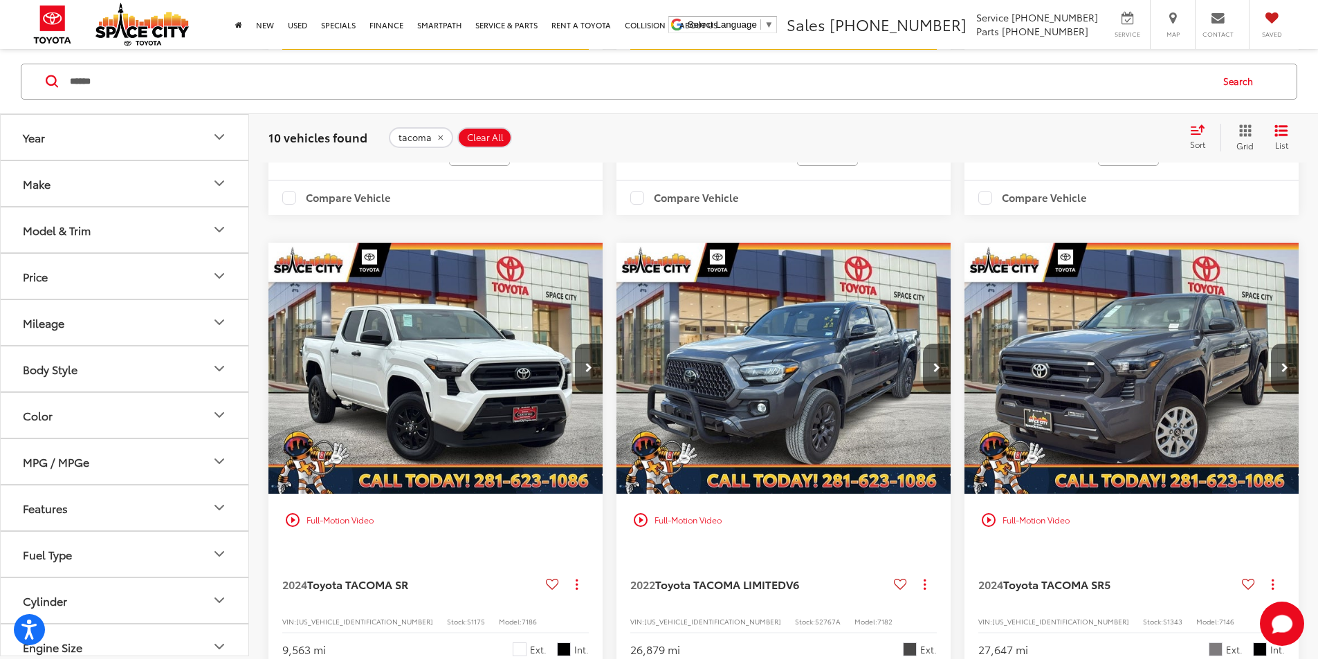
scroll to position [1679, 0]
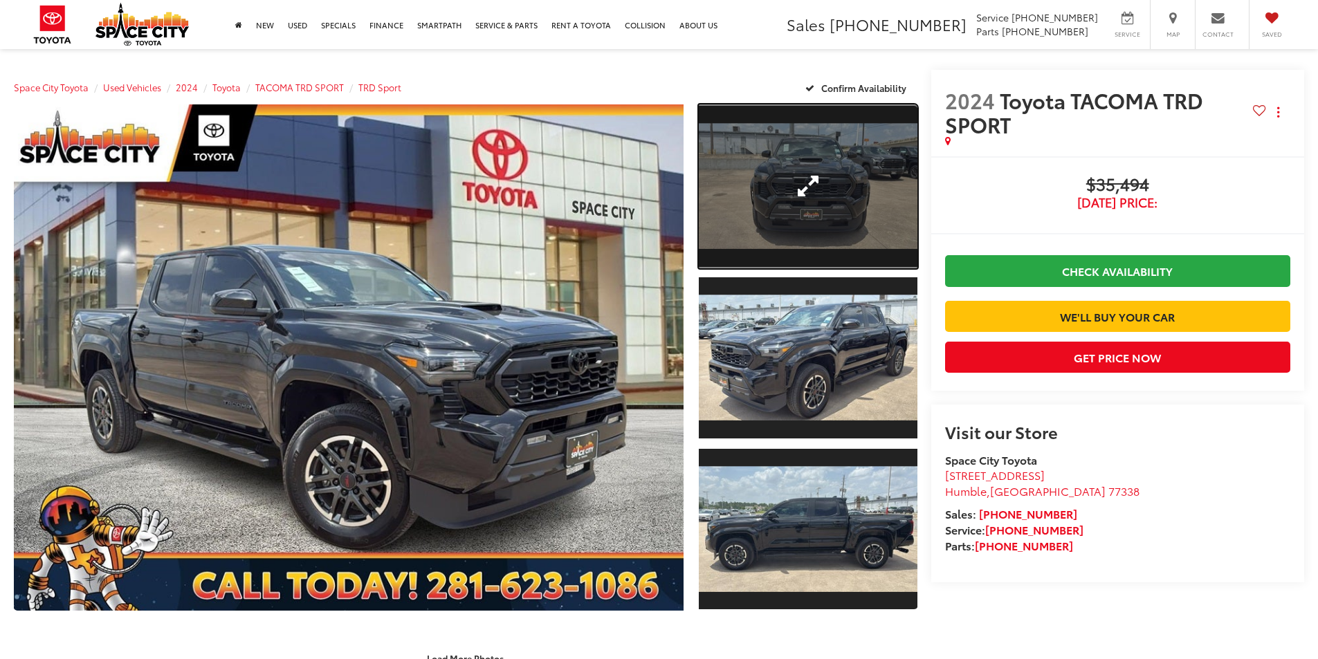
click at [821, 202] on link "Expand Photo 1" at bounding box center [808, 186] width 219 height 164
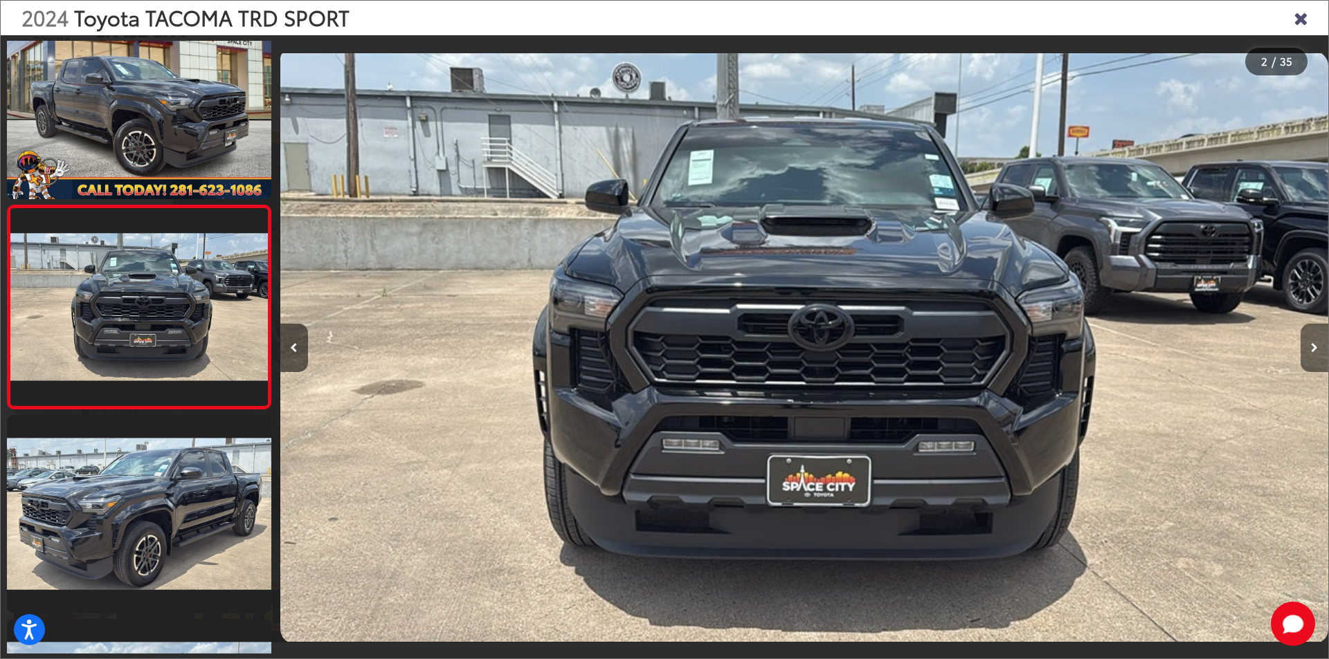
click at [1317, 348] on button "Next image" at bounding box center [1314, 348] width 28 height 48
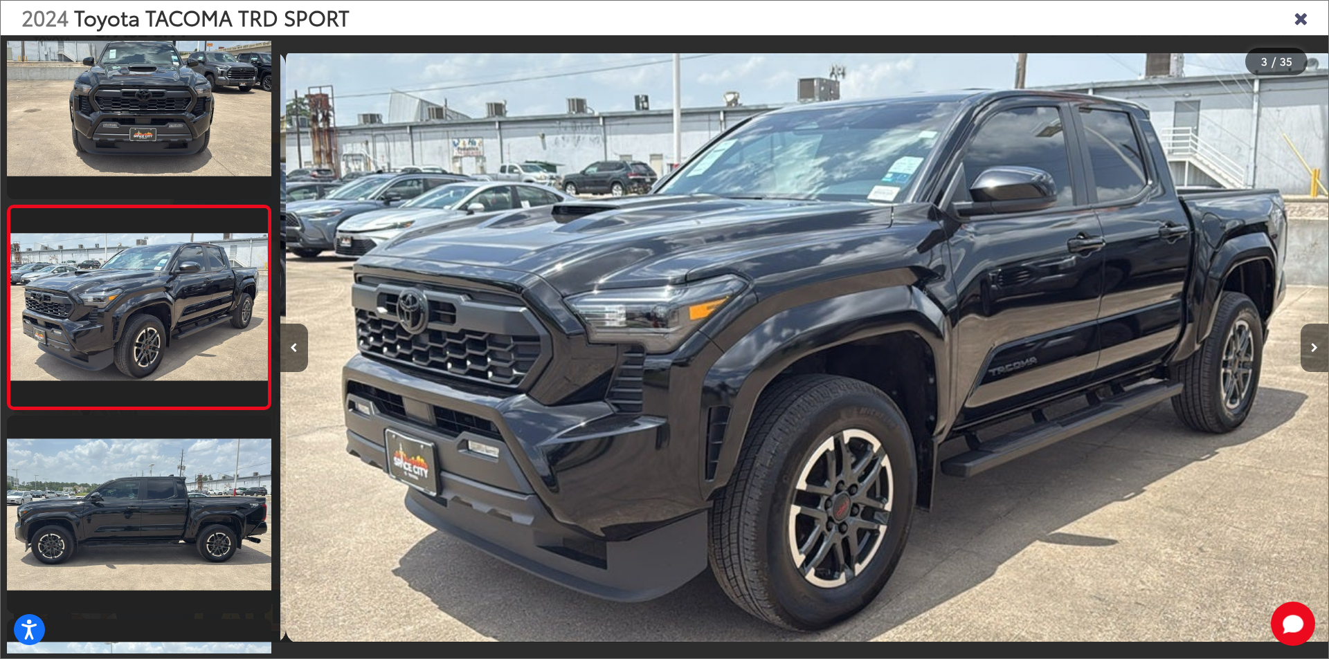
scroll to position [0, 2096]
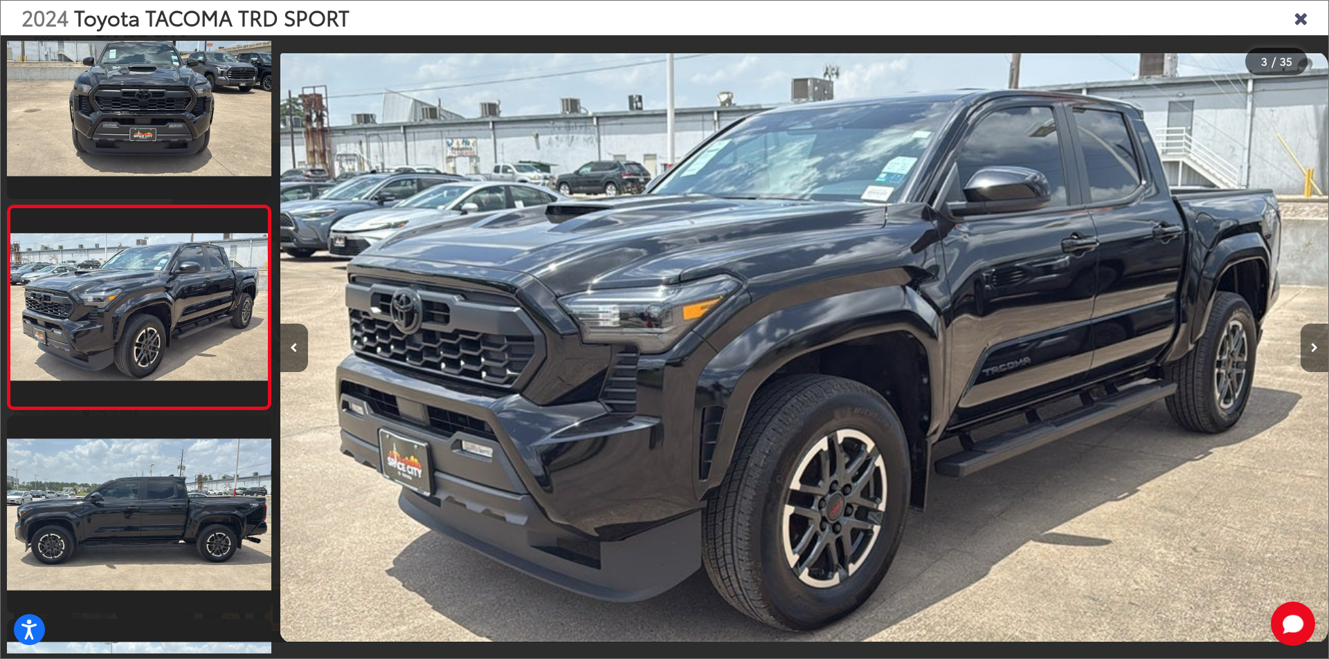
click at [1317, 348] on button "Next image" at bounding box center [1314, 348] width 28 height 48
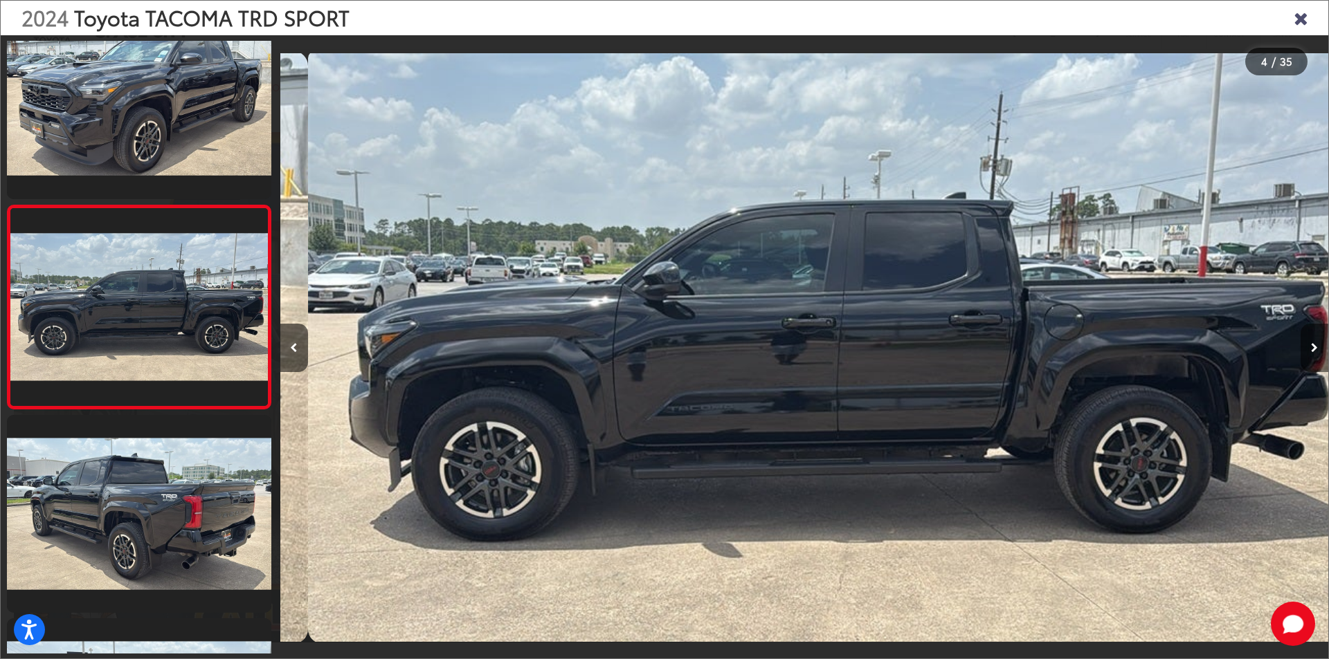
scroll to position [0, 3144]
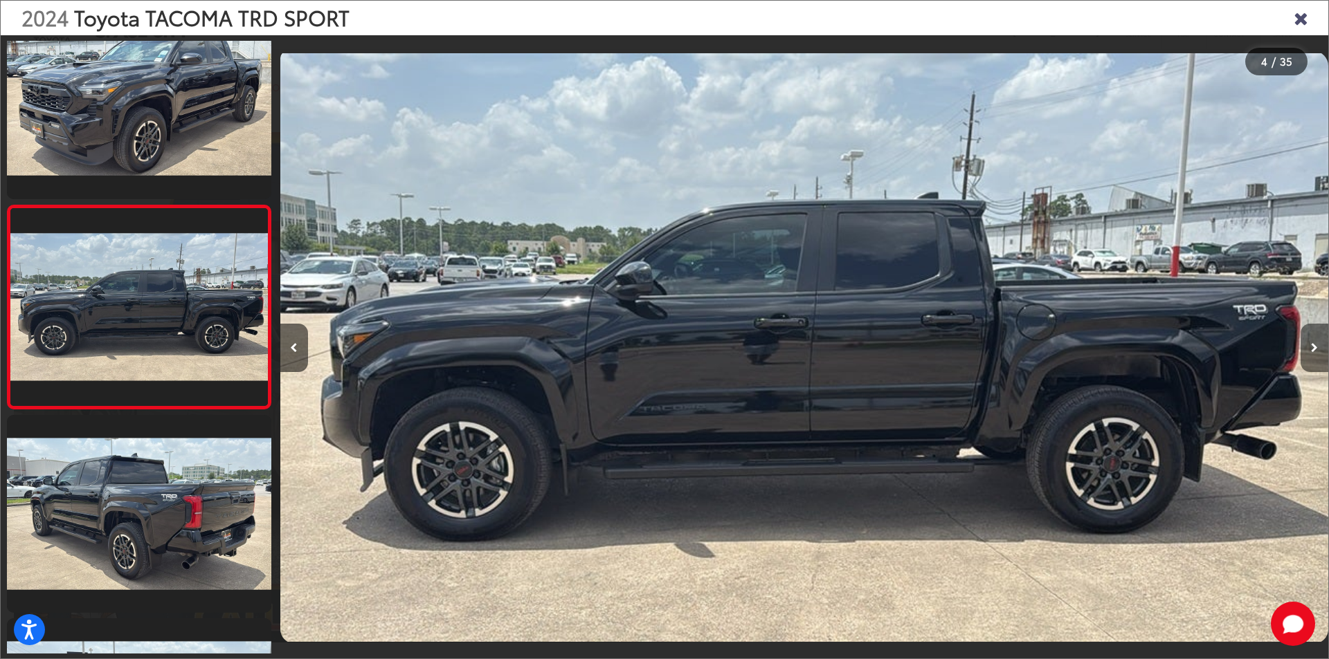
click at [1317, 348] on button "Next image" at bounding box center [1314, 348] width 28 height 48
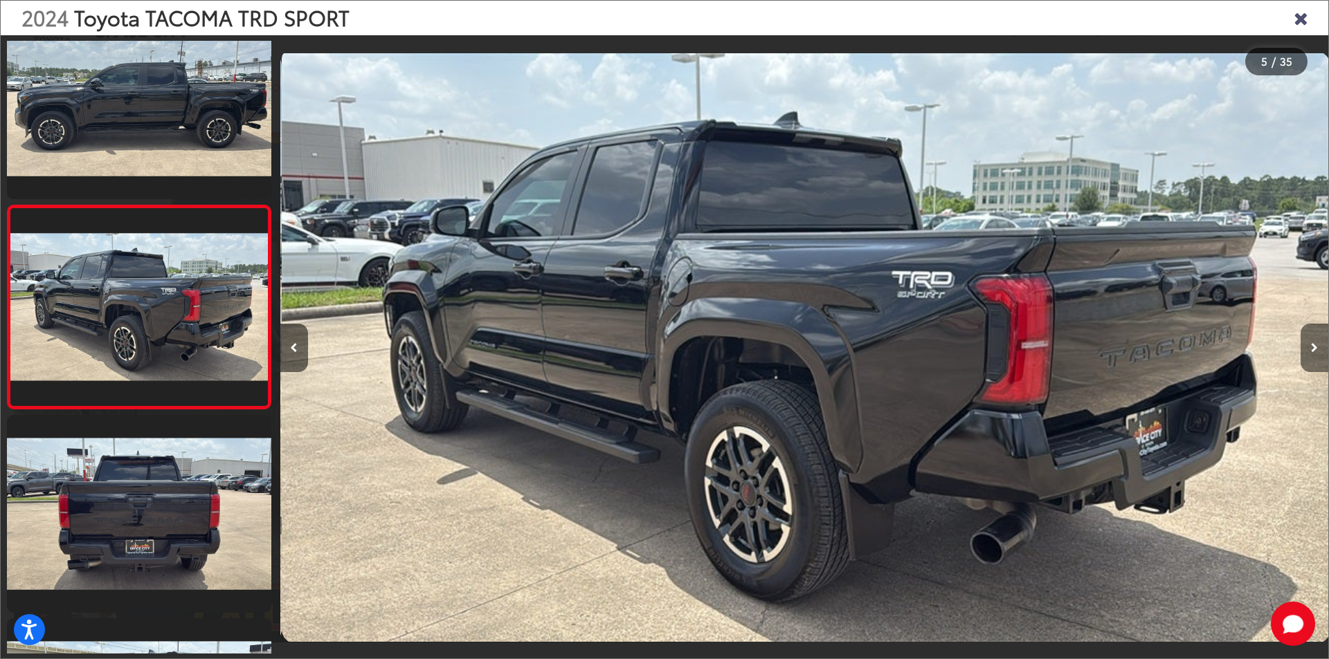
scroll to position [0, 4192]
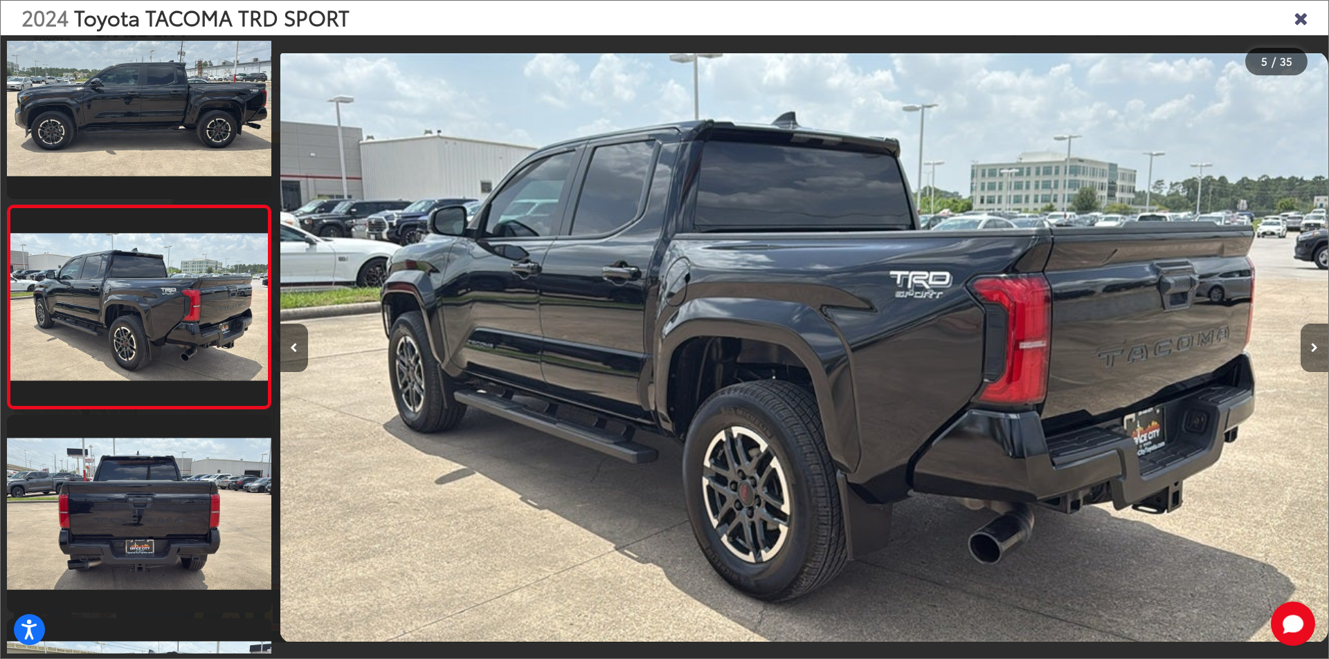
click at [1317, 348] on button "Next image" at bounding box center [1314, 348] width 28 height 48
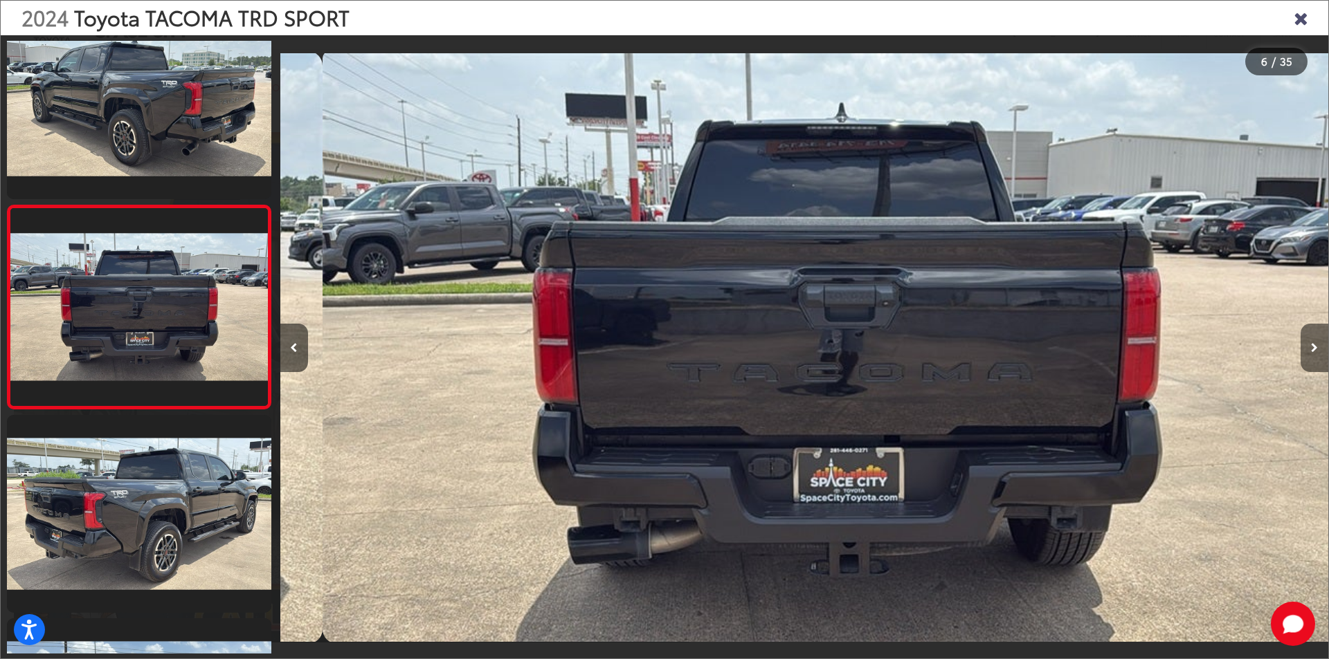
scroll to position [0, 5239]
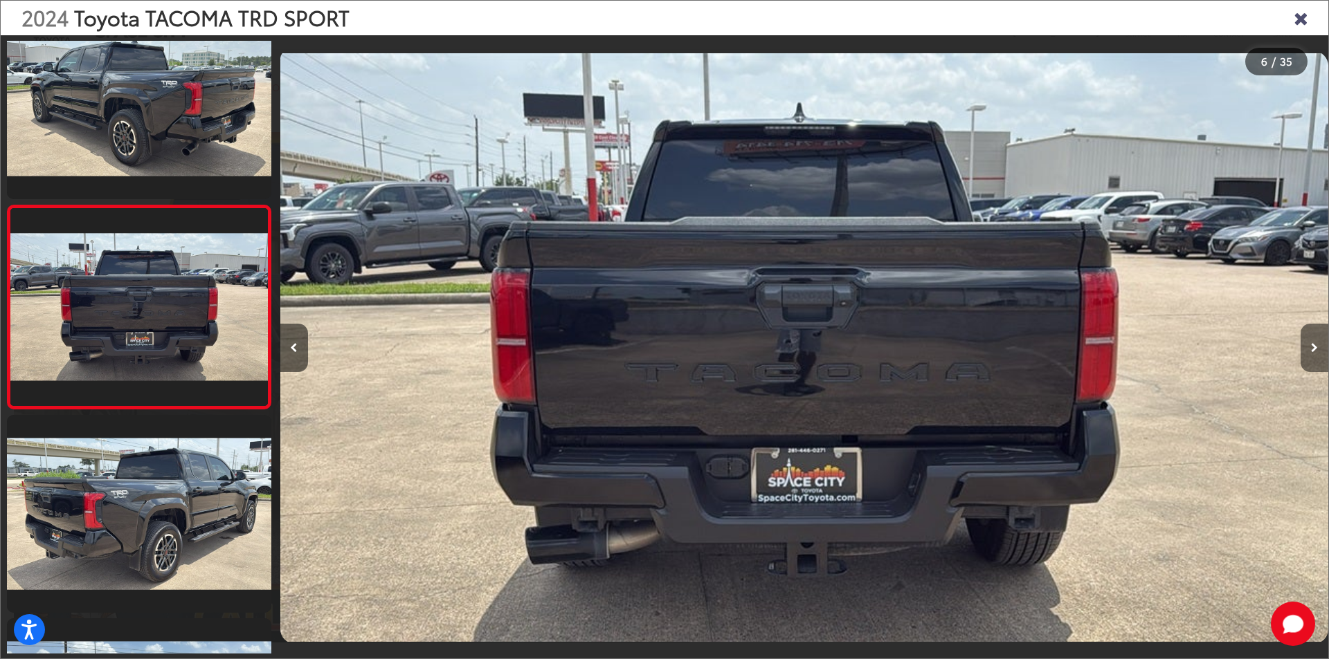
click at [1317, 348] on button "Next image" at bounding box center [1314, 348] width 28 height 48
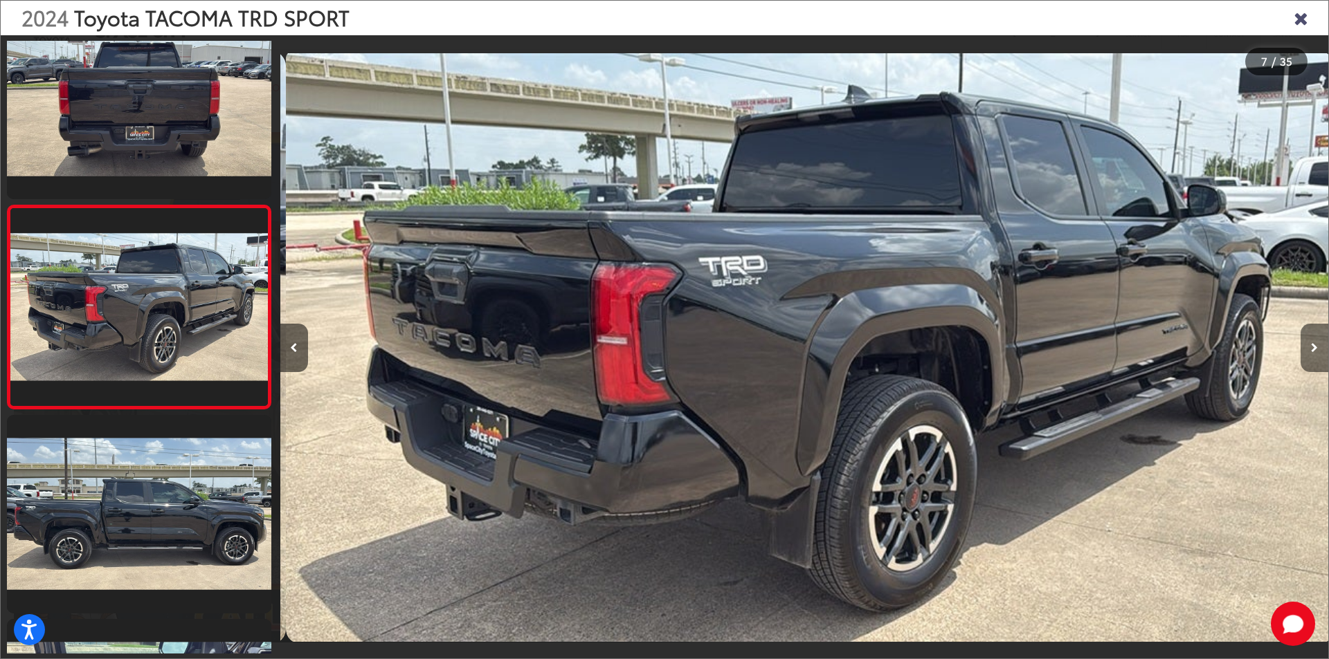
scroll to position [0, 6287]
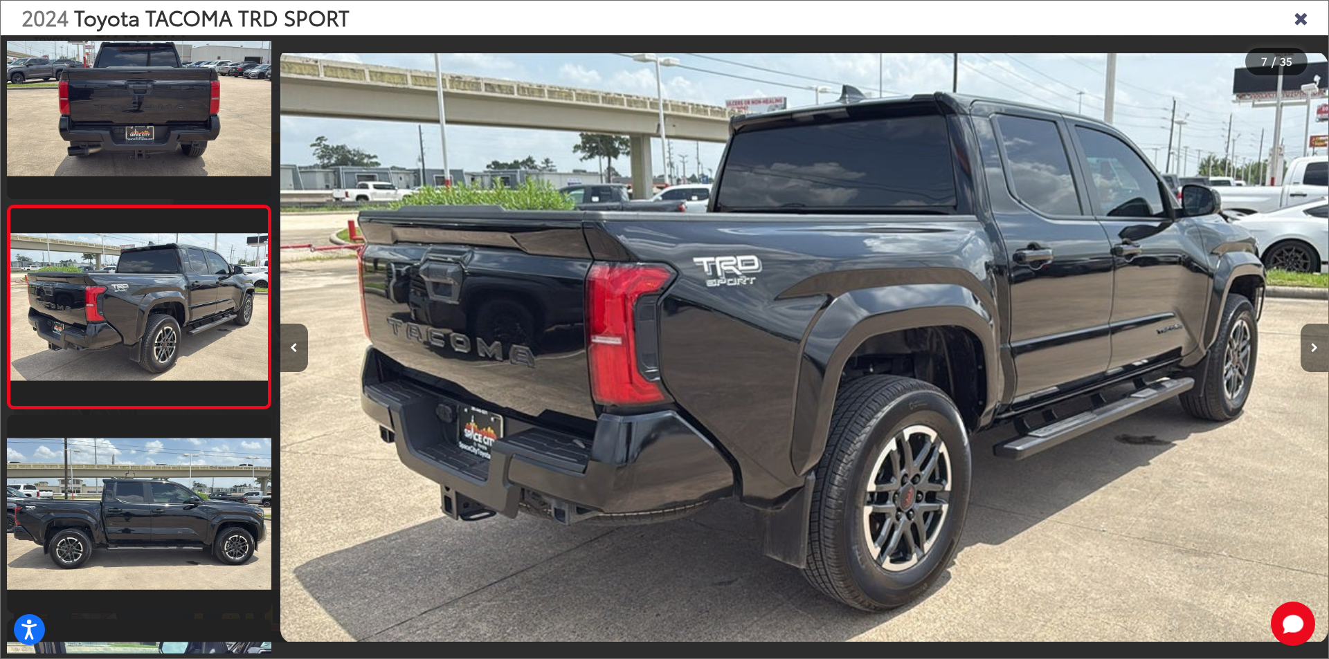
click at [1317, 348] on button "Next image" at bounding box center [1314, 348] width 28 height 48
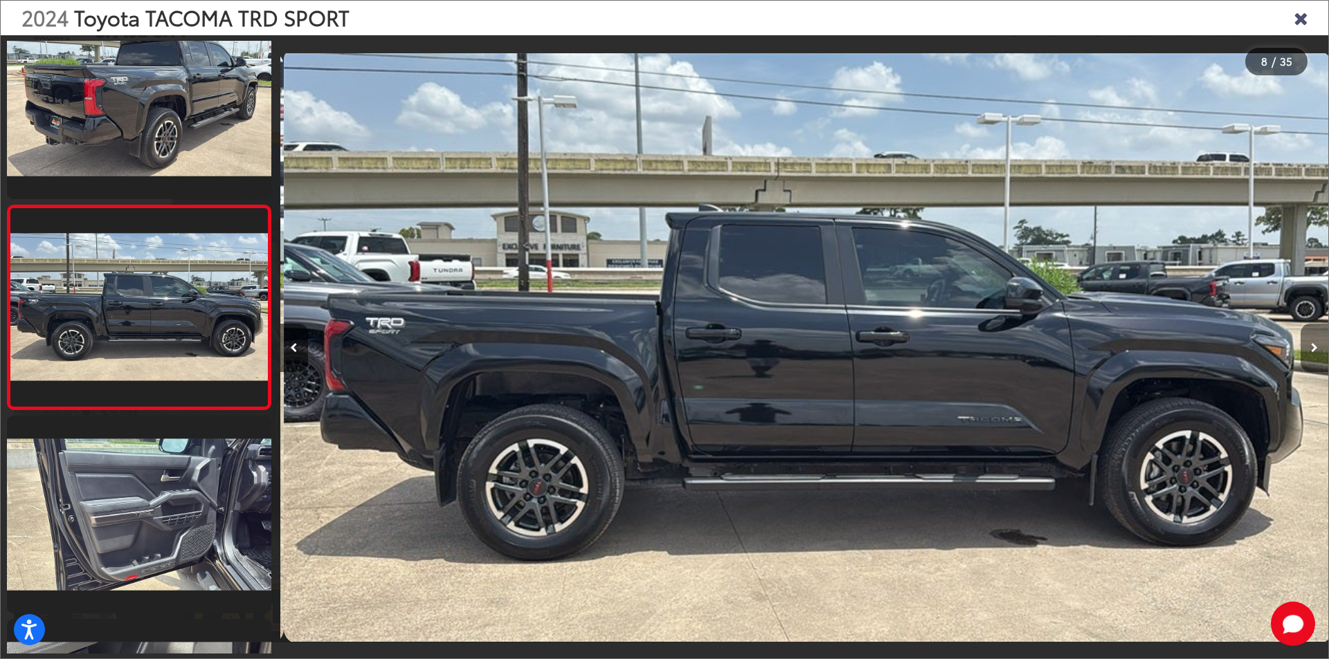
scroll to position [0, 7335]
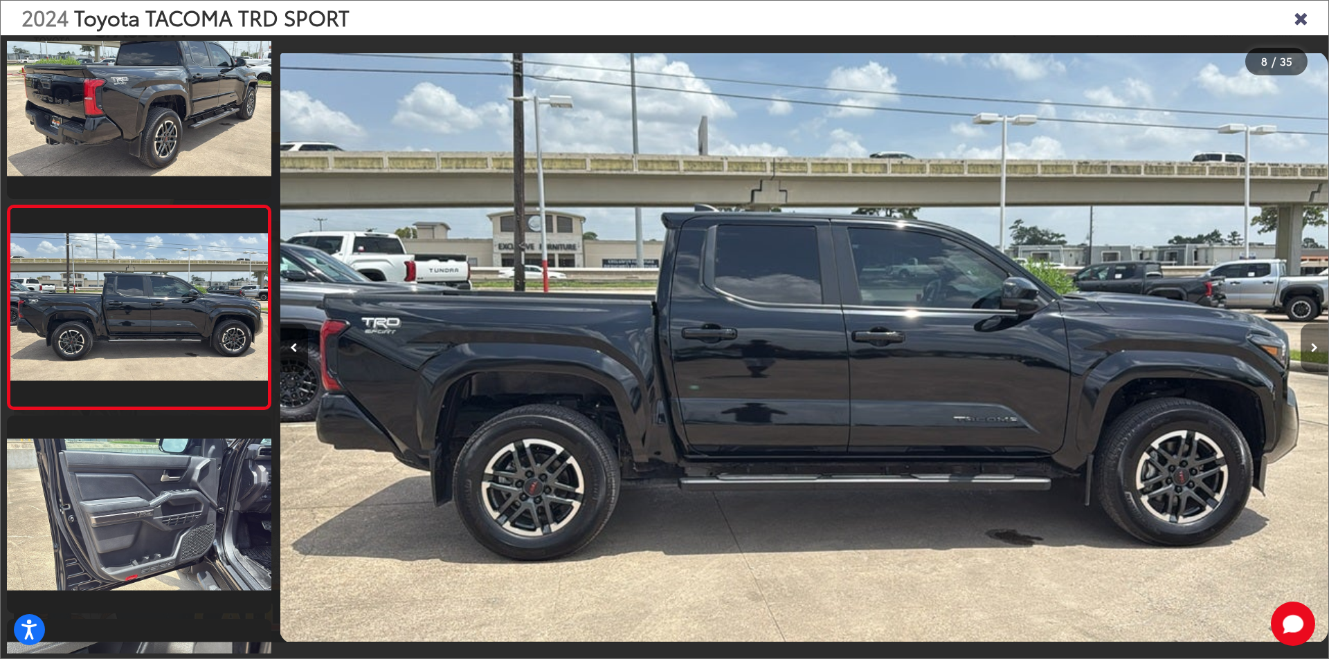
click at [1317, 348] on button "Next image" at bounding box center [1314, 348] width 28 height 48
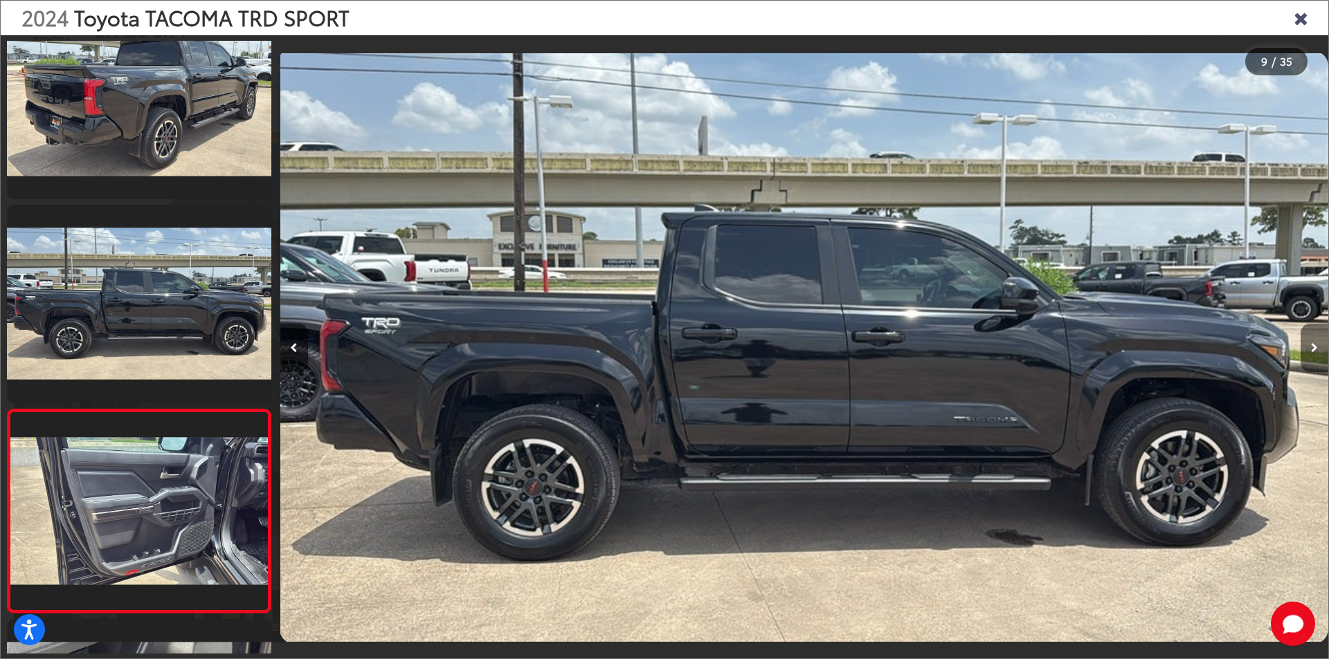
scroll to position [0, 0]
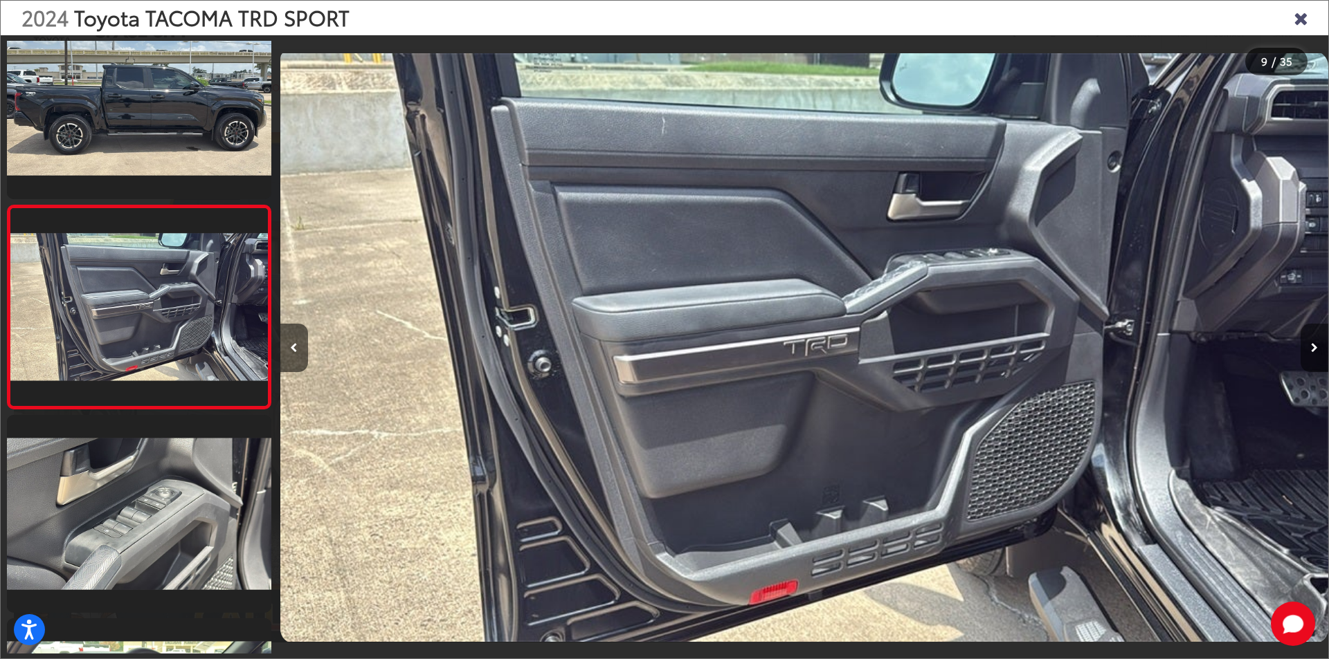
click at [1317, 348] on button "Next image" at bounding box center [1314, 348] width 28 height 48
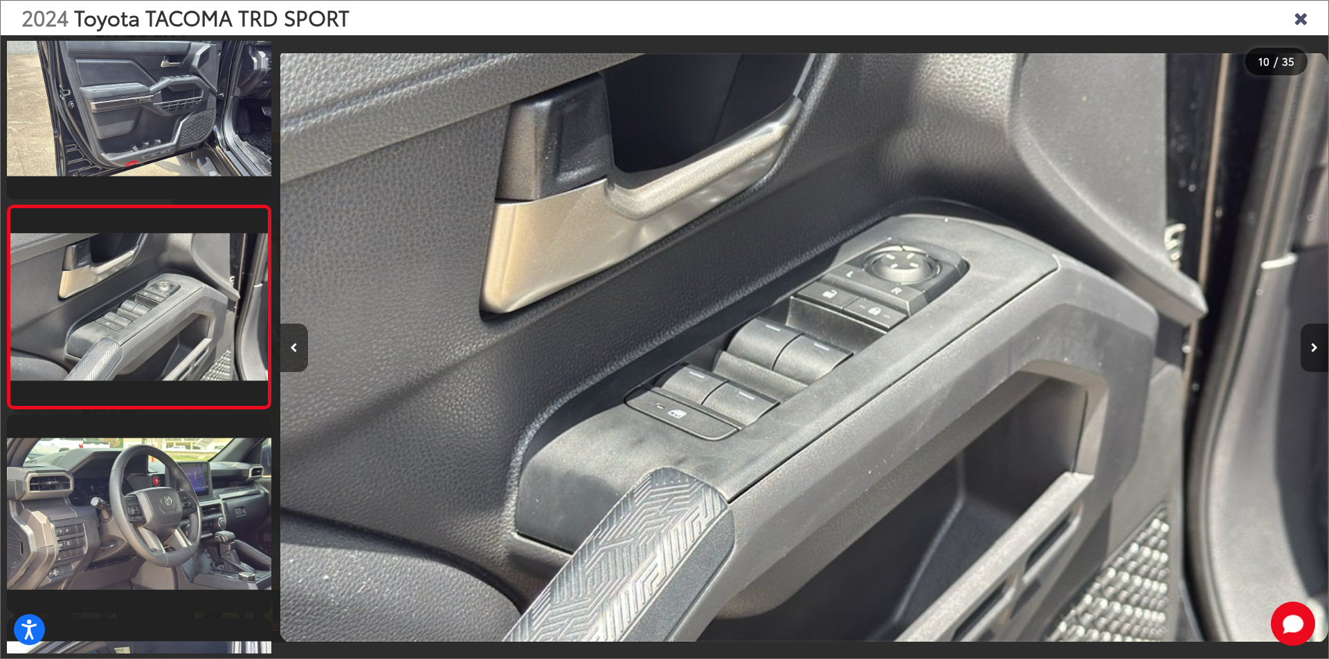
click at [1317, 348] on button "Next image" at bounding box center [1314, 348] width 28 height 48
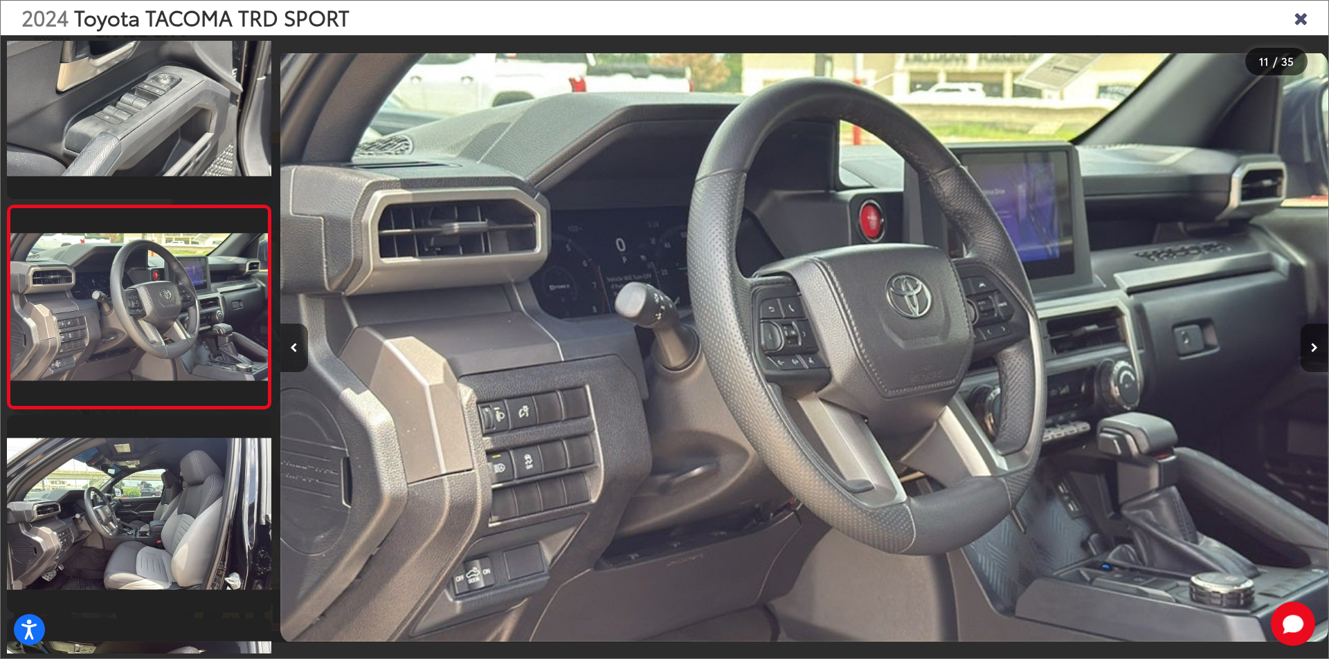
click at [1317, 348] on button "Next image" at bounding box center [1314, 348] width 28 height 48
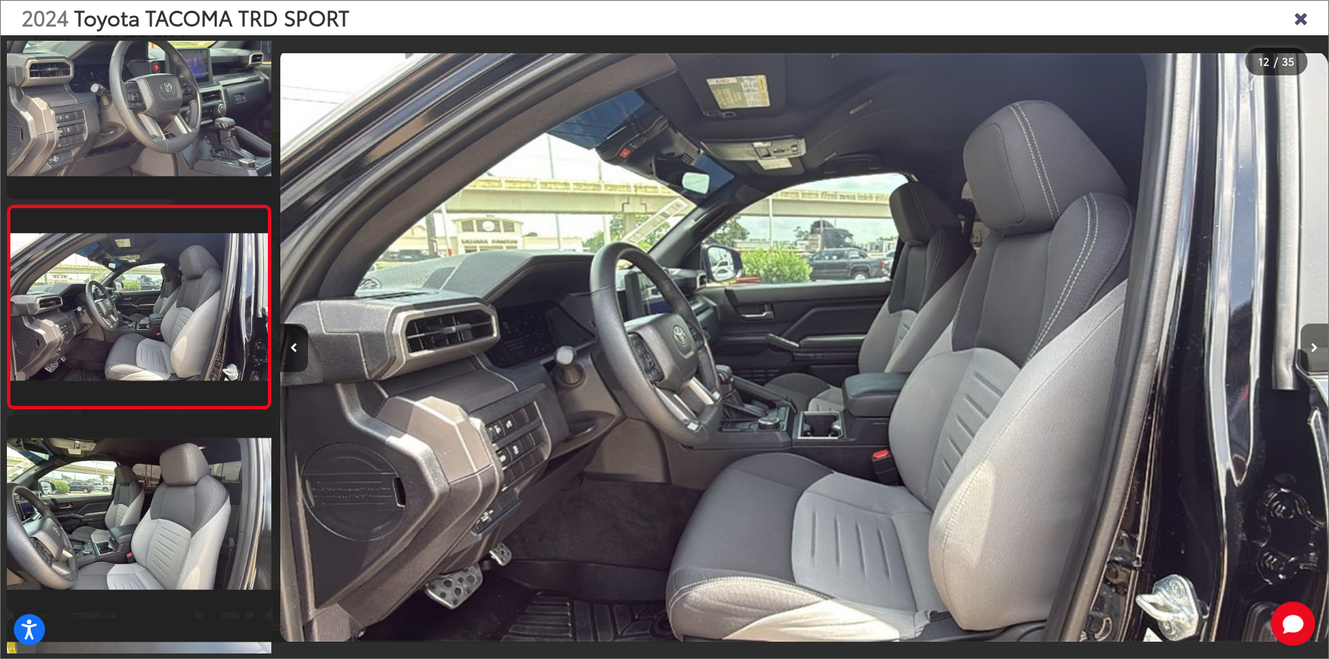
click at [1317, 348] on button "Next image" at bounding box center [1314, 348] width 28 height 48
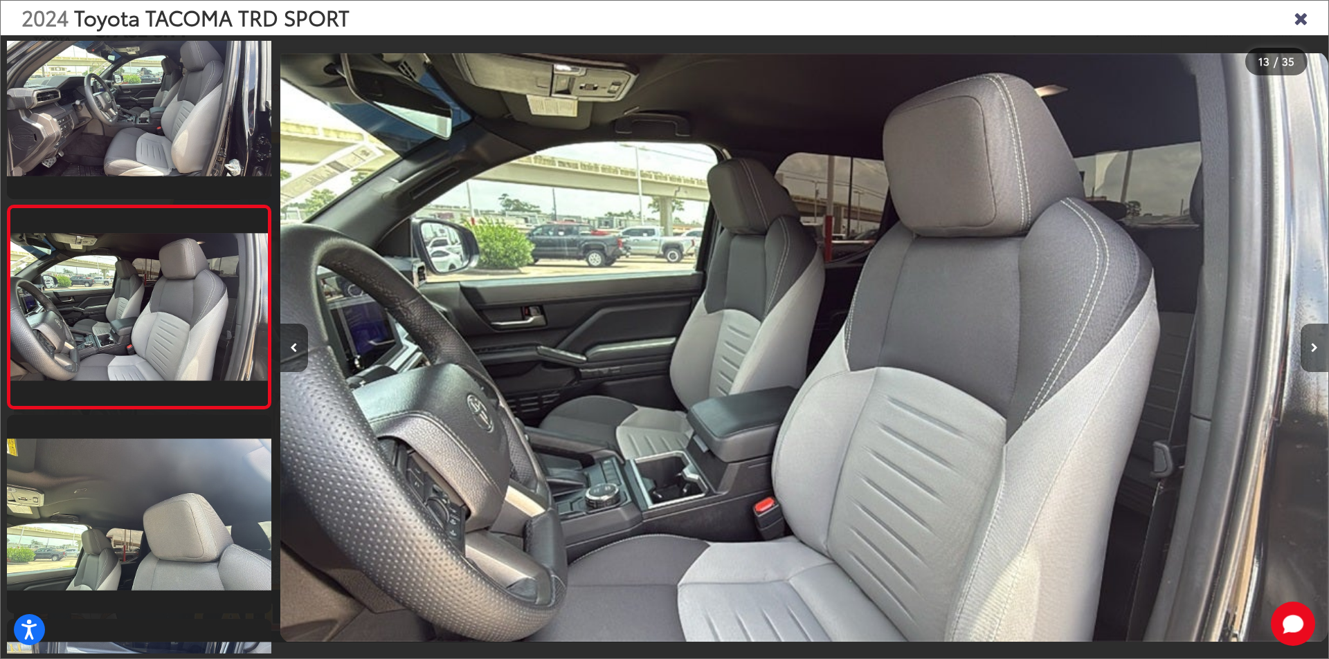
click at [1317, 348] on button "Next image" at bounding box center [1314, 348] width 28 height 48
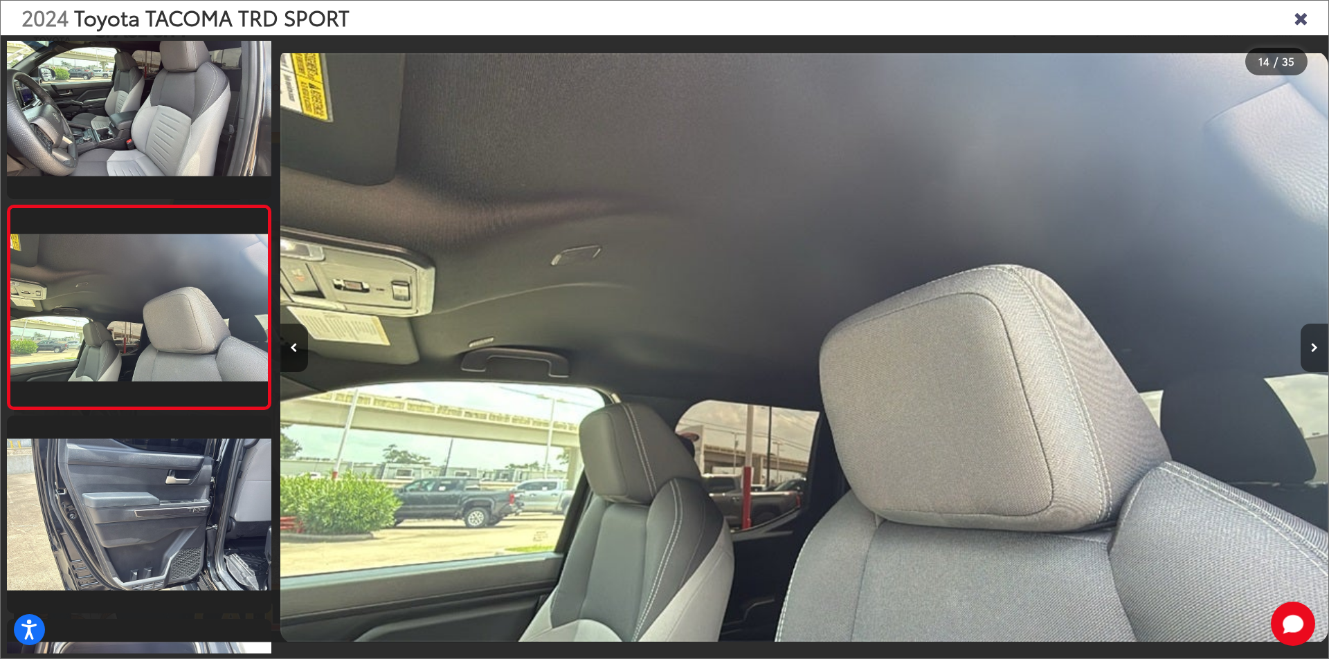
click at [1317, 348] on button "Next image" at bounding box center [1314, 348] width 28 height 48
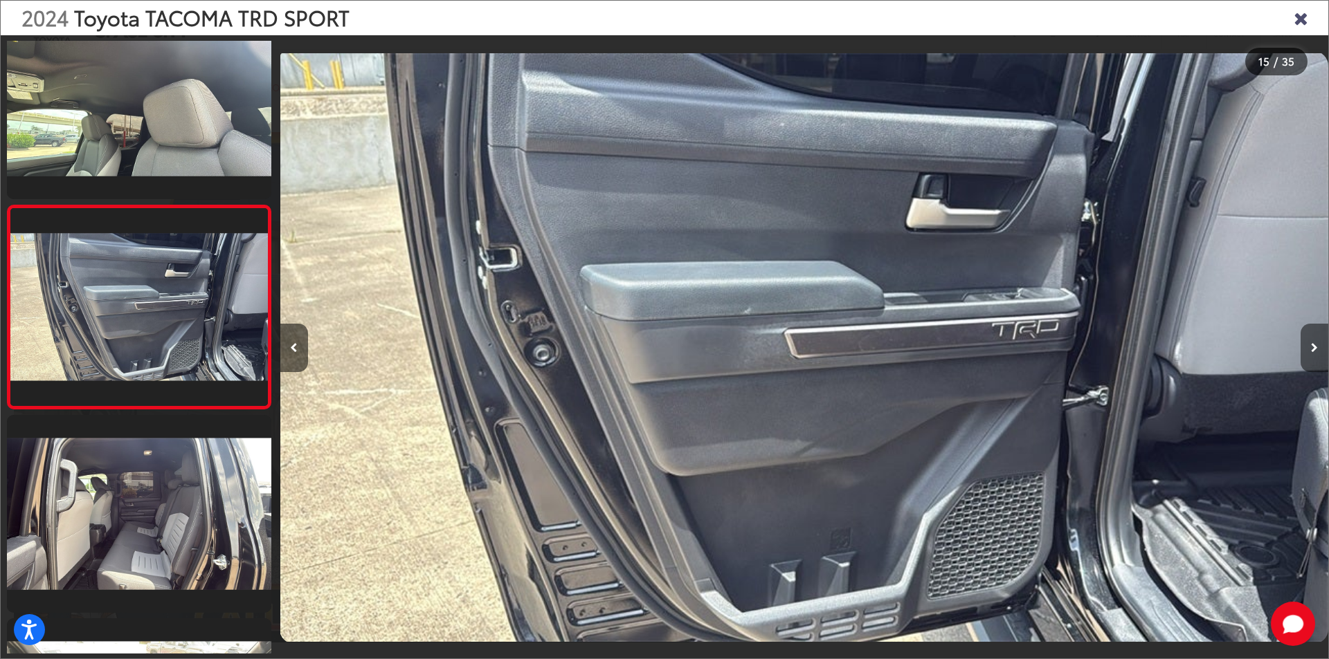
click at [1317, 348] on button "Next image" at bounding box center [1314, 348] width 28 height 48
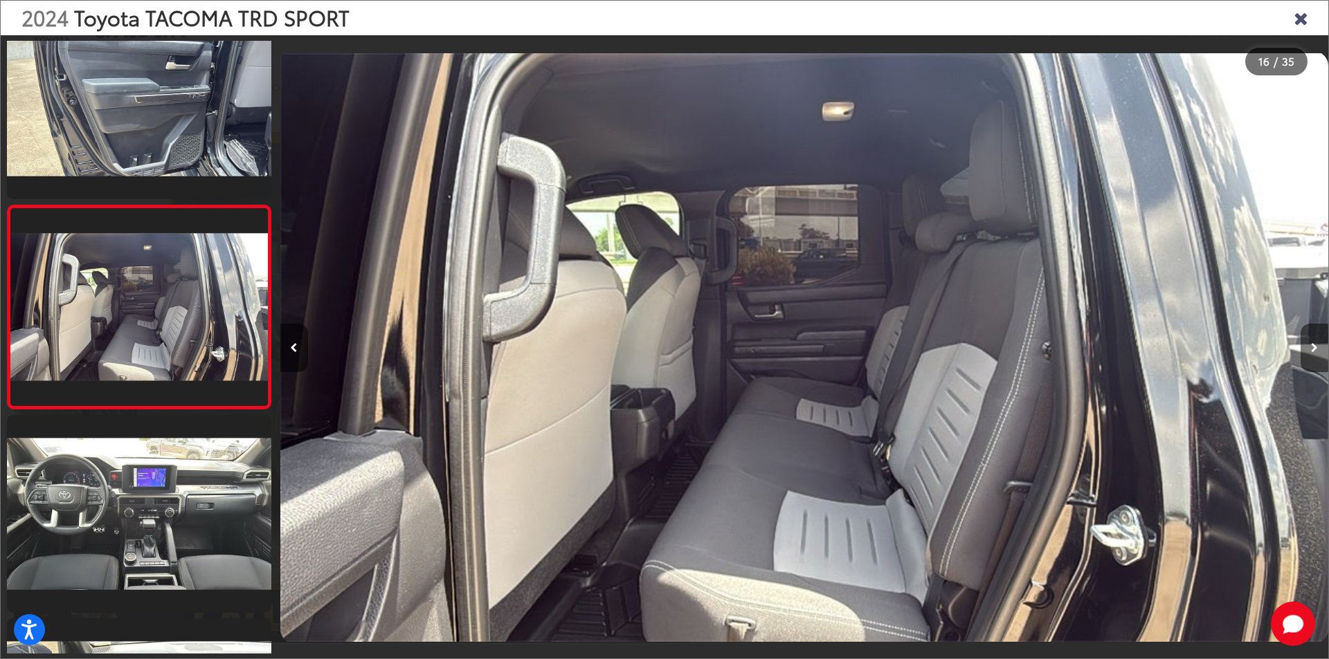
click at [1317, 348] on button "Next image" at bounding box center [1314, 348] width 28 height 48
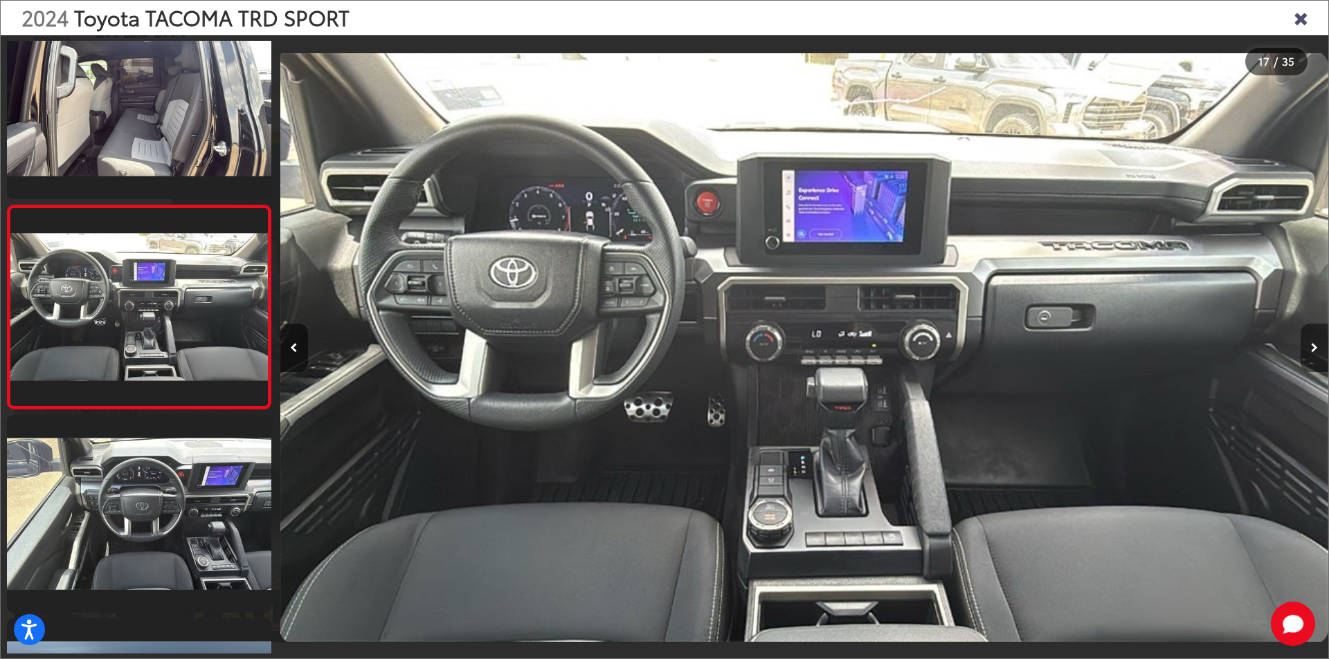
click at [1317, 348] on button "Next image" at bounding box center [1314, 348] width 28 height 48
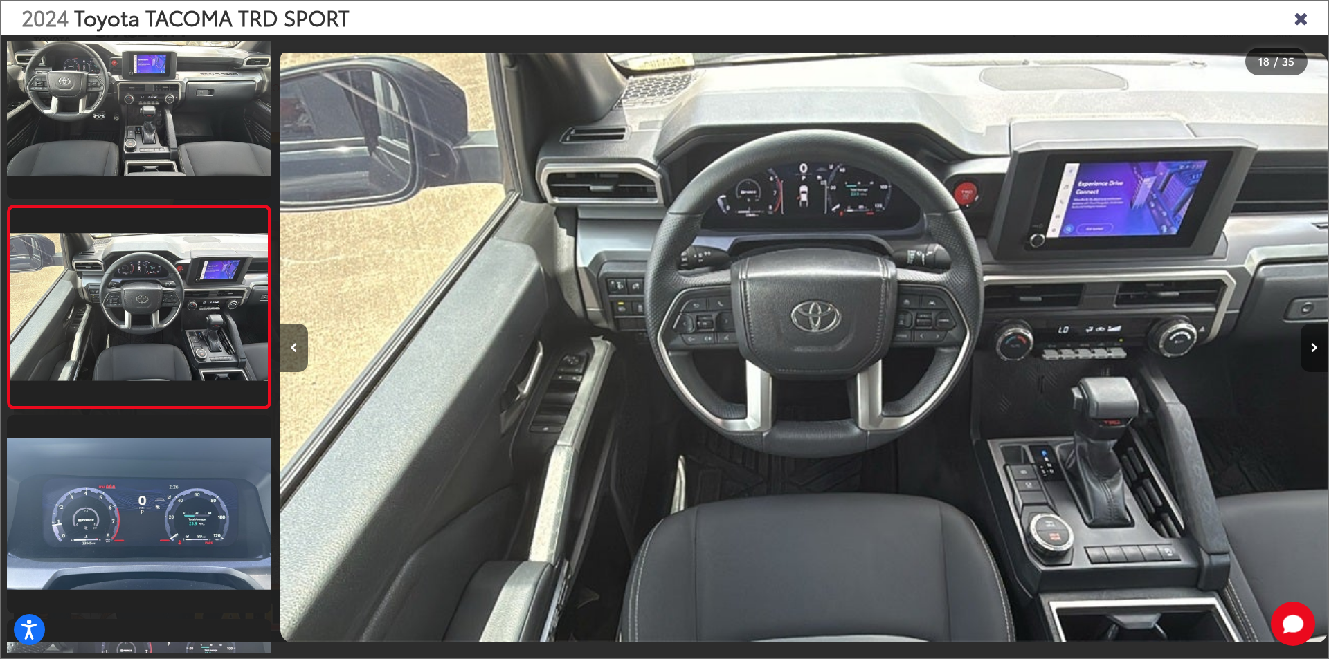
click at [1317, 348] on button "Next image" at bounding box center [1314, 348] width 28 height 48
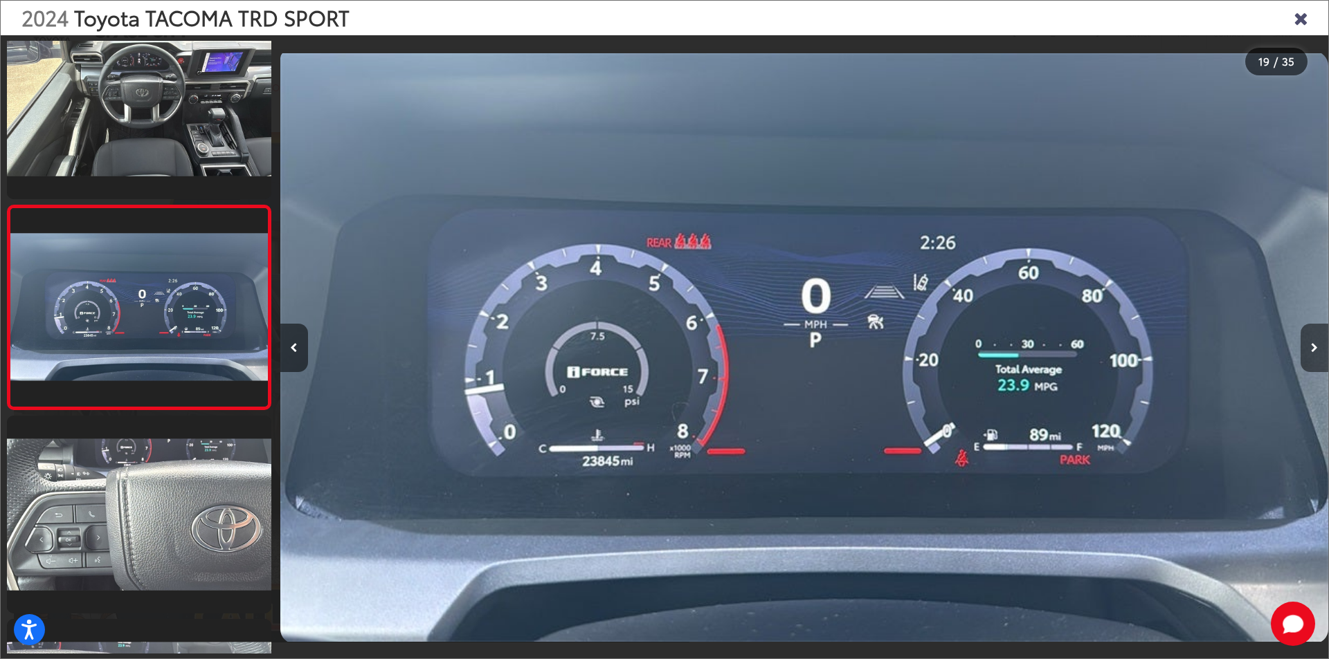
click at [1312, 343] on icon "Next image" at bounding box center [1314, 348] width 7 height 10
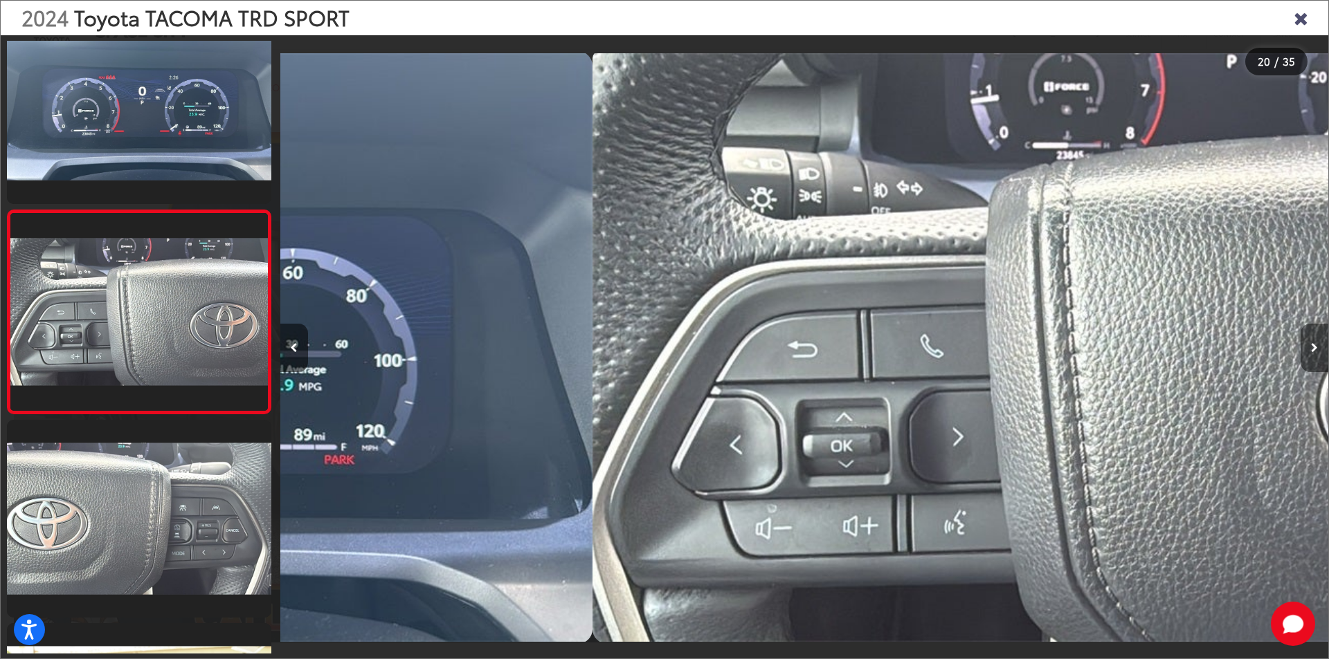
scroll to position [3705, 0]
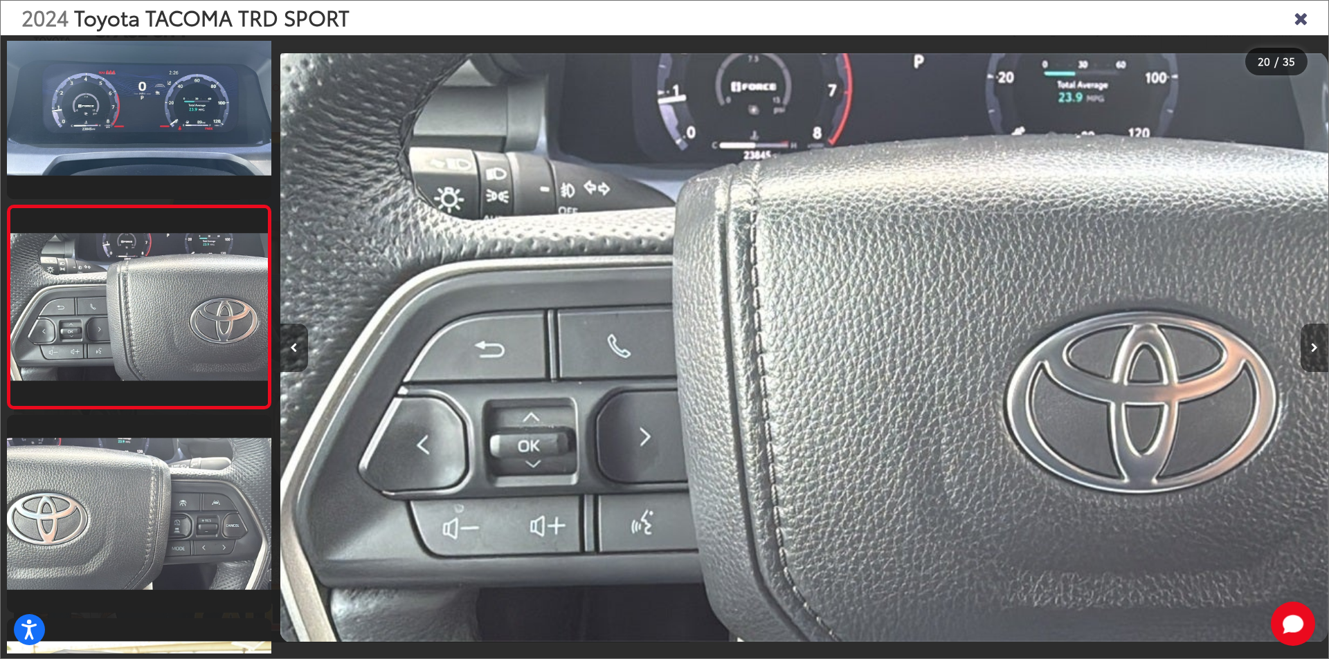
click at [1312, 343] on icon "Next image" at bounding box center [1314, 348] width 7 height 10
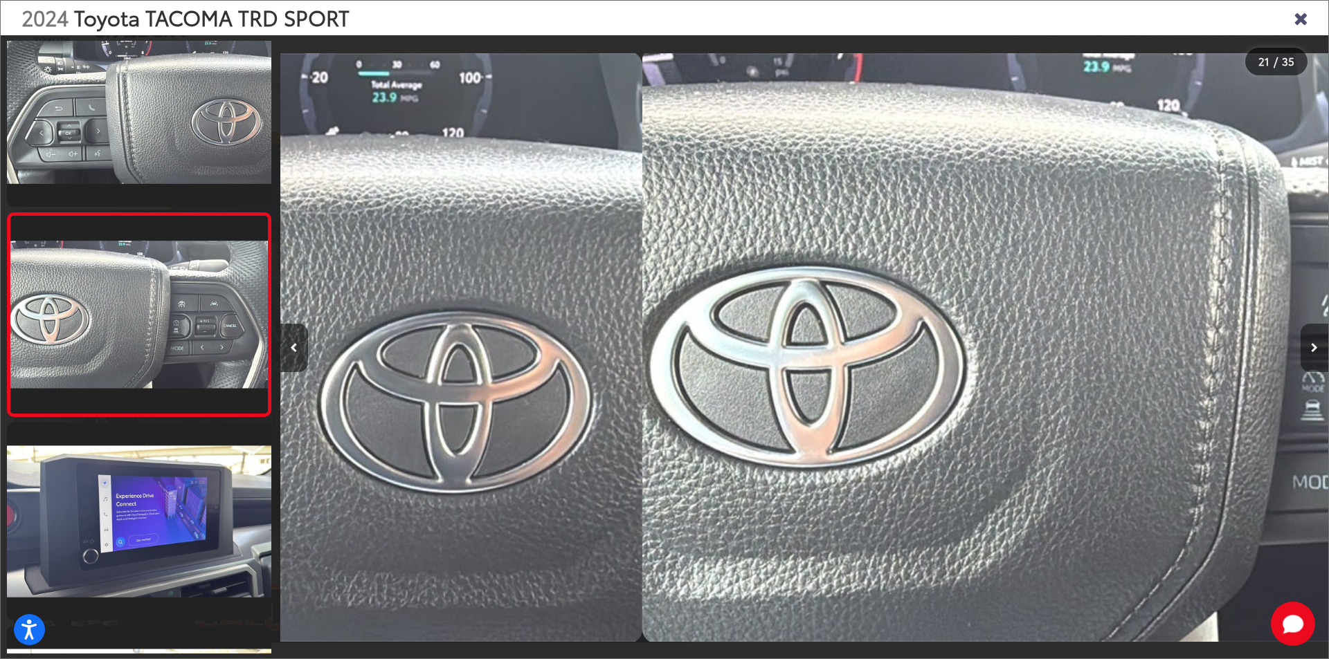
scroll to position [3908, 0]
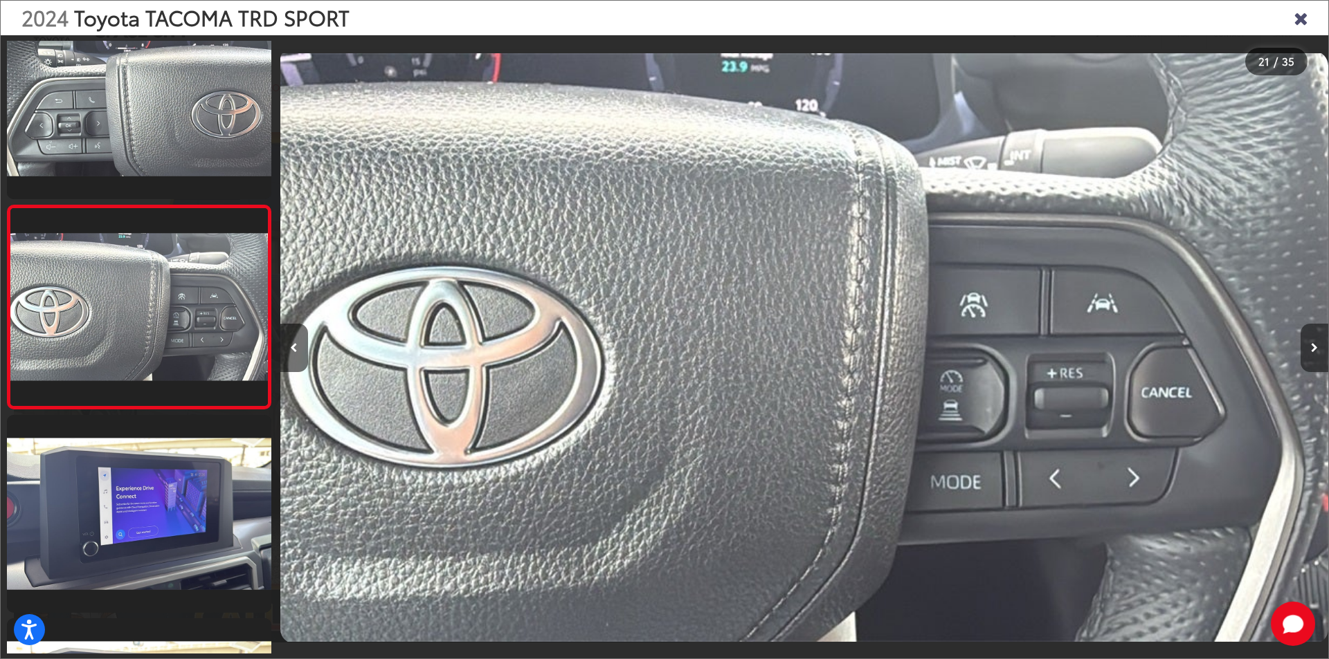
click at [1312, 343] on icon "Next image" at bounding box center [1314, 348] width 7 height 10
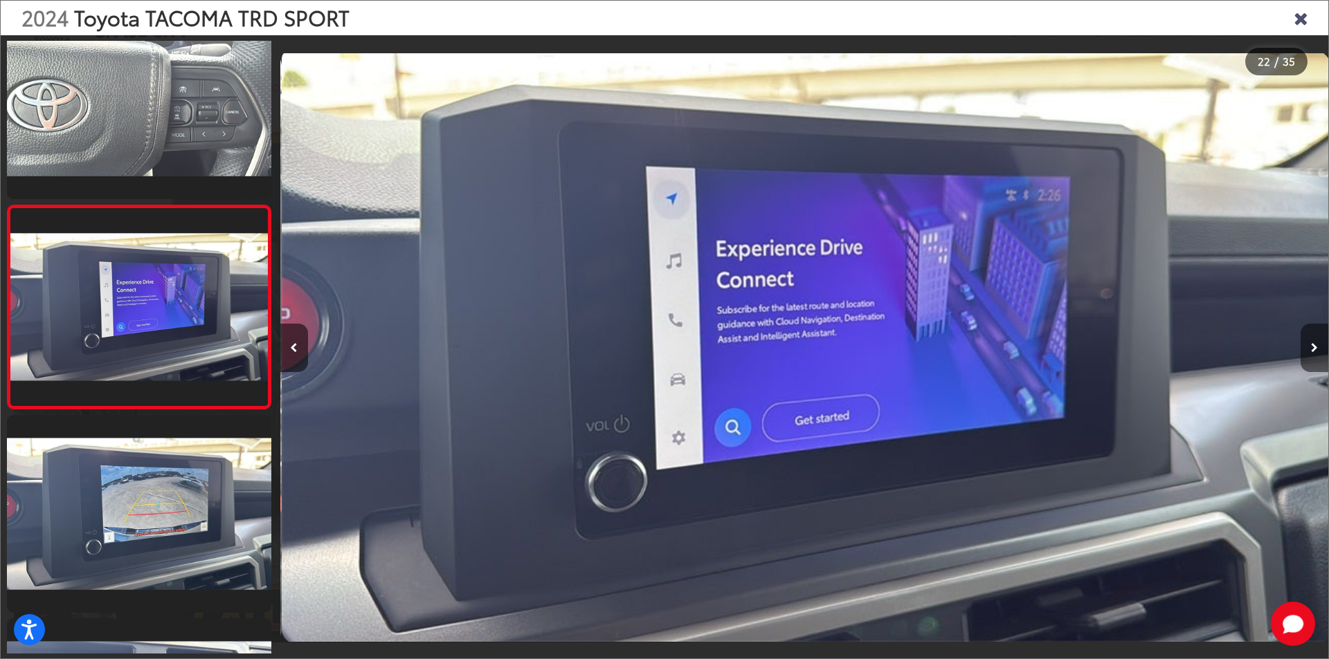
scroll to position [0, 22006]
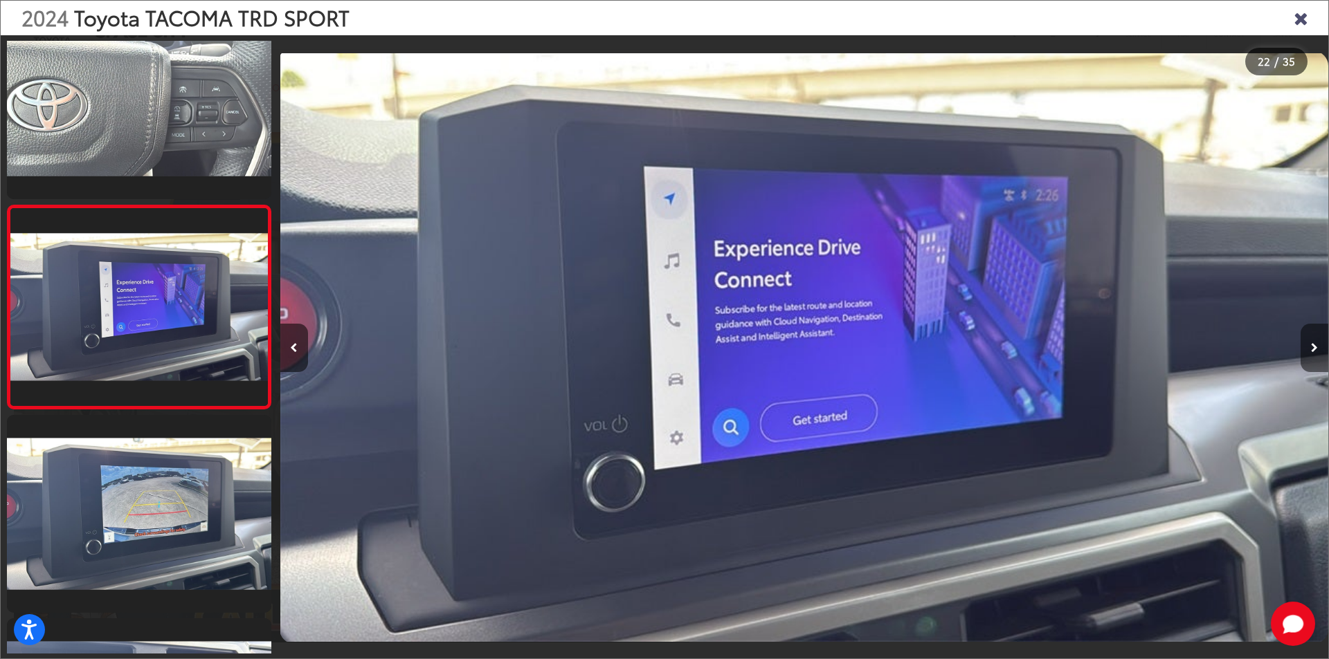
click at [1312, 343] on icon "Next image" at bounding box center [1314, 348] width 7 height 10
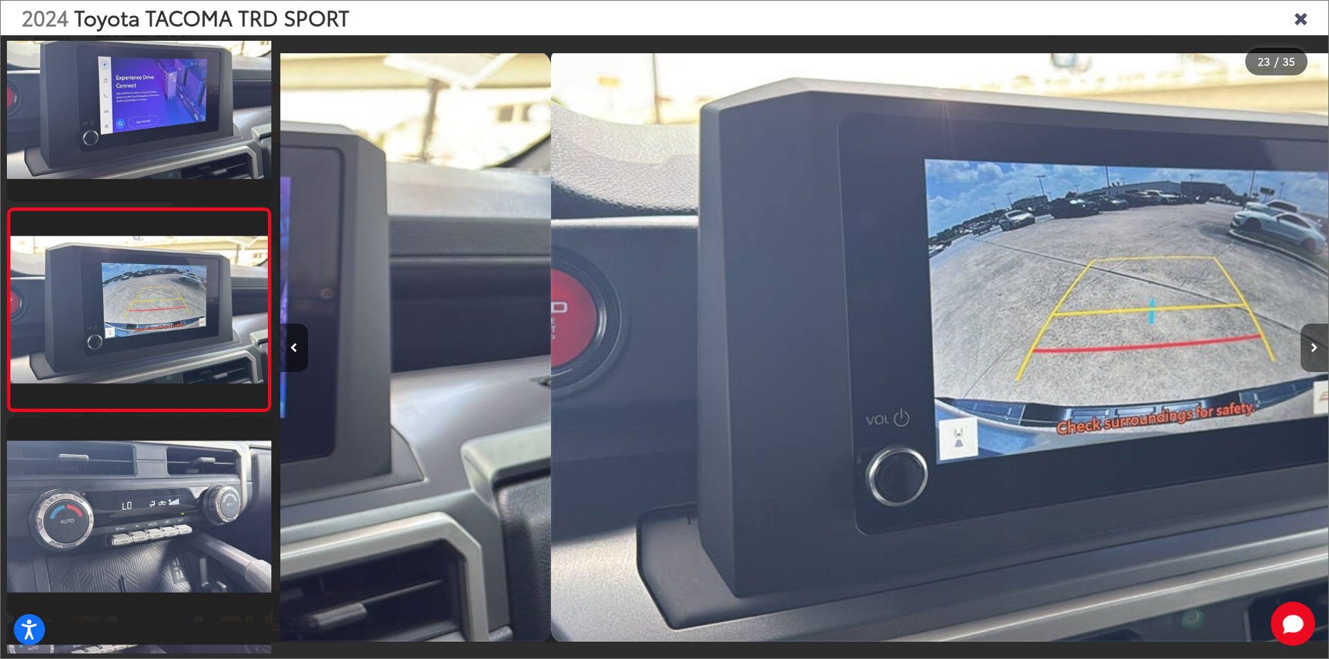
scroll to position [4315, 0]
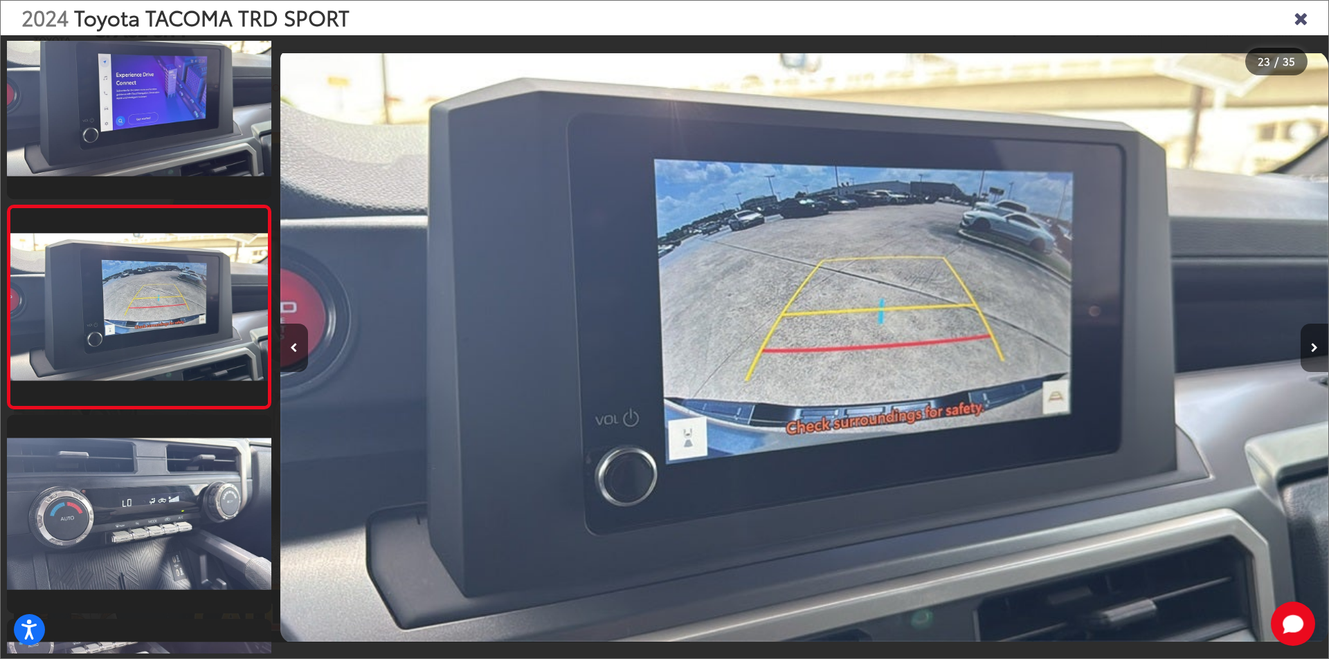
click at [1312, 343] on icon "Next image" at bounding box center [1314, 348] width 7 height 10
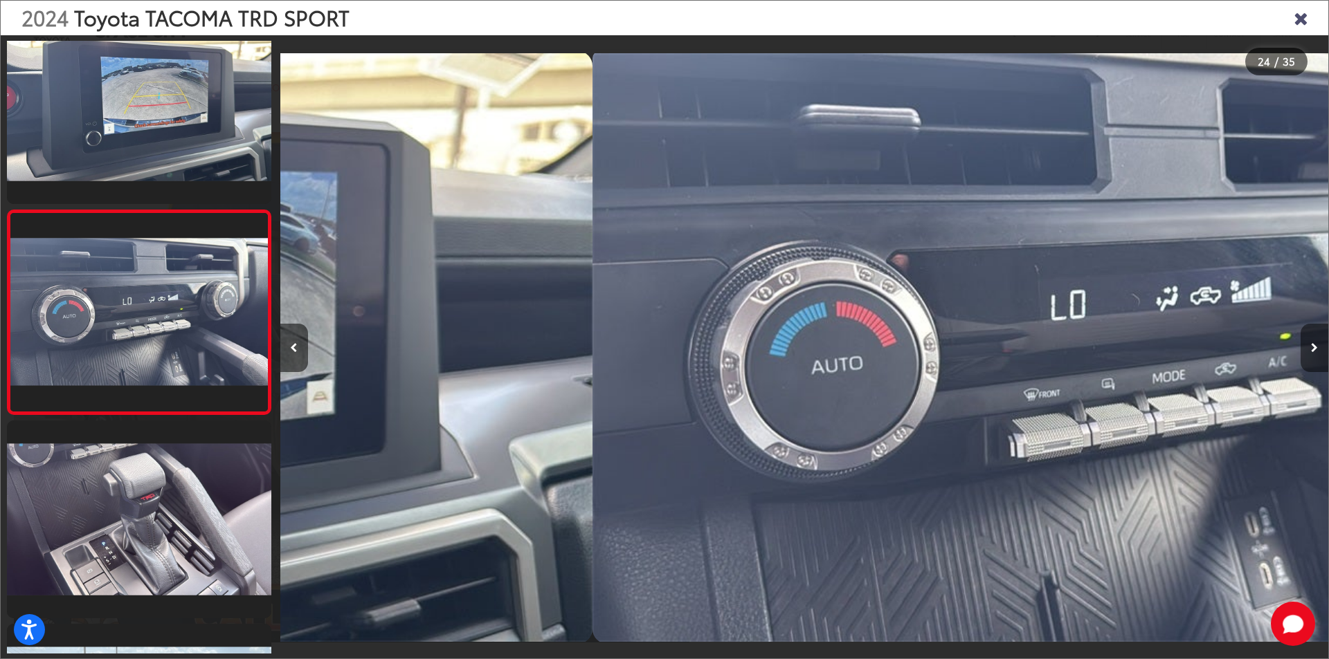
scroll to position [4518, 0]
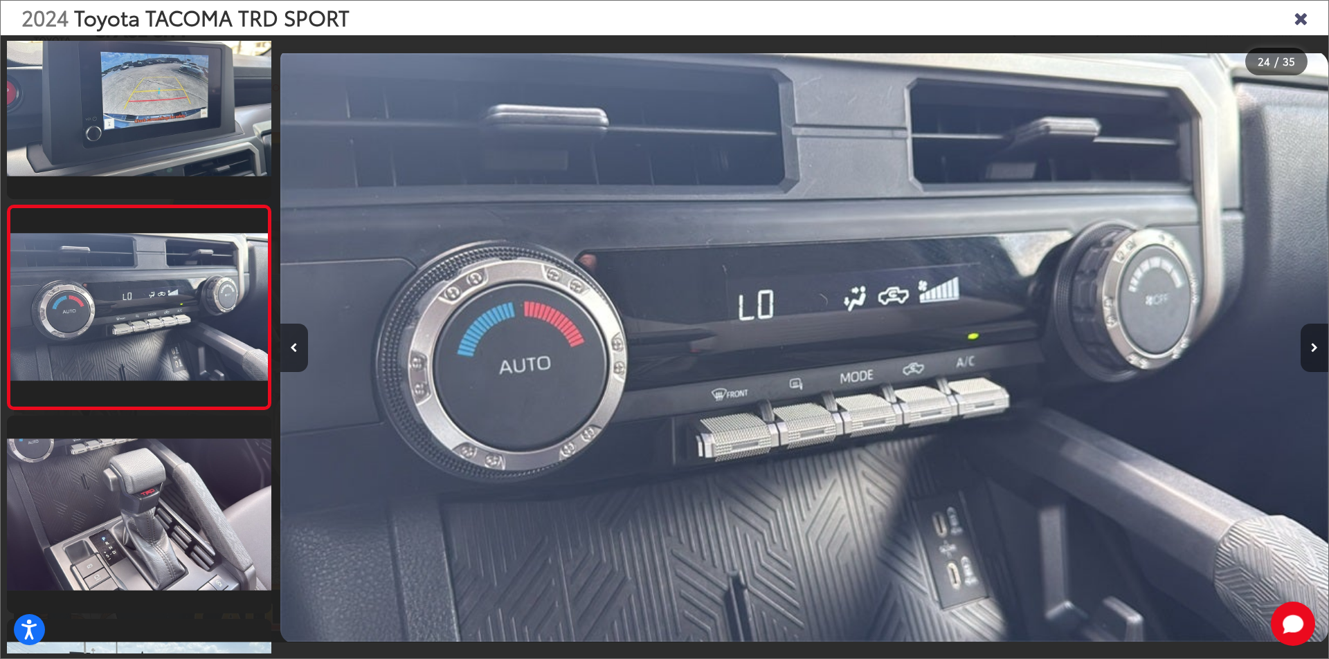
click at [1312, 343] on icon "Next image" at bounding box center [1314, 348] width 7 height 10
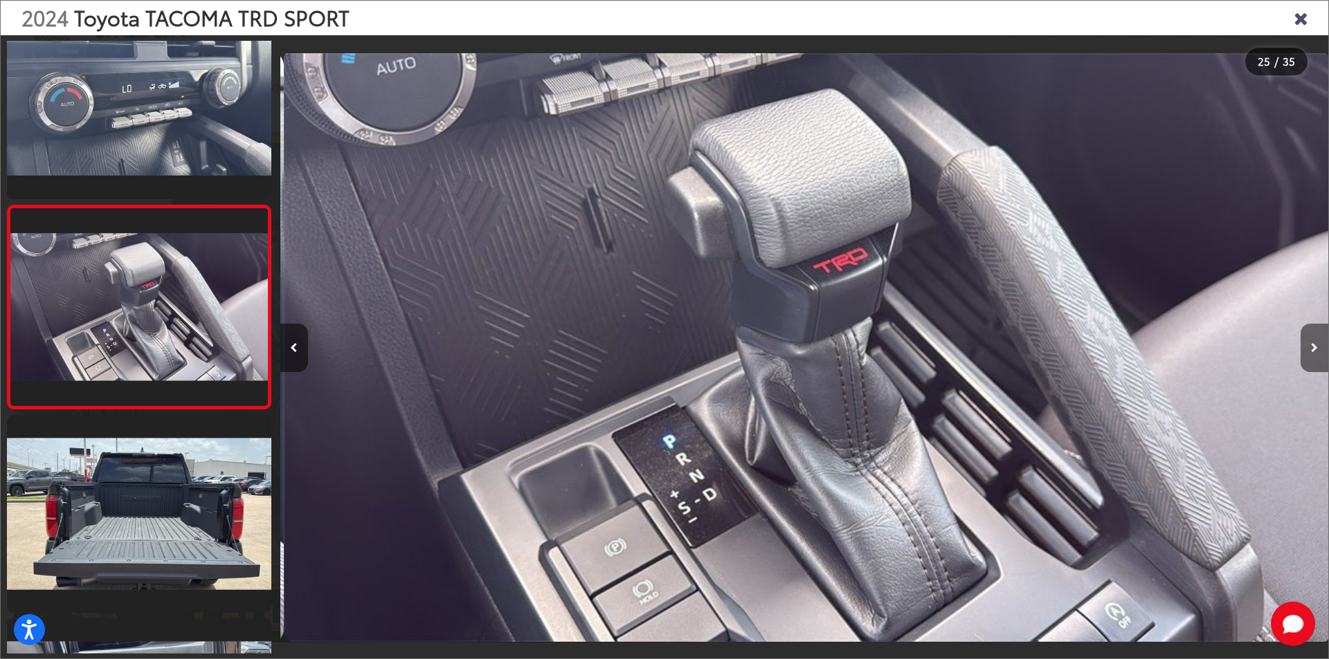
scroll to position [0, 25150]
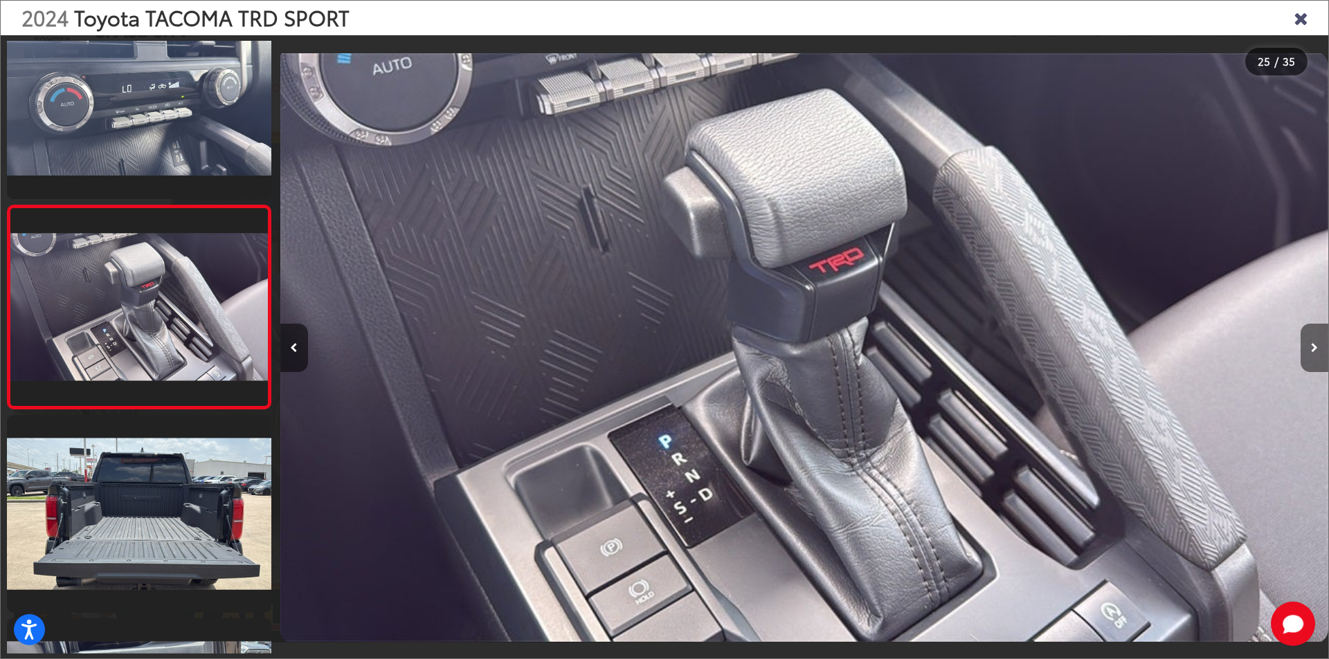
click at [1312, 343] on icon "Next image" at bounding box center [1314, 348] width 7 height 10
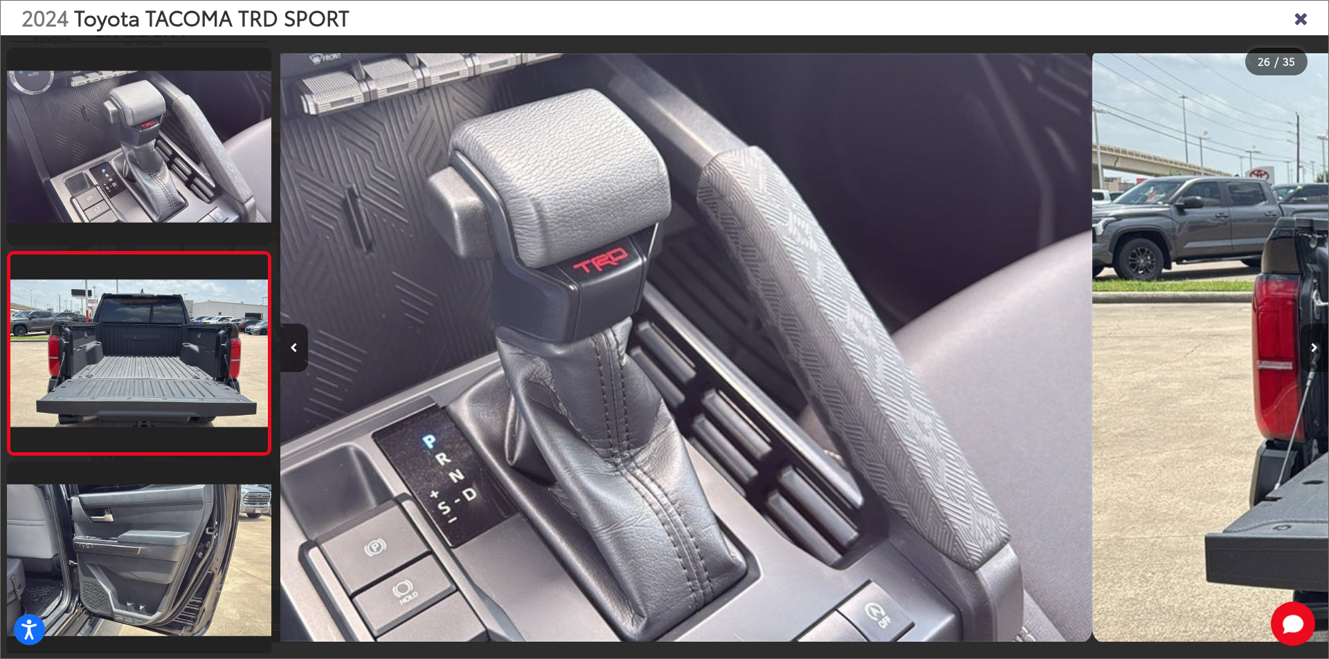
scroll to position [4926, 0]
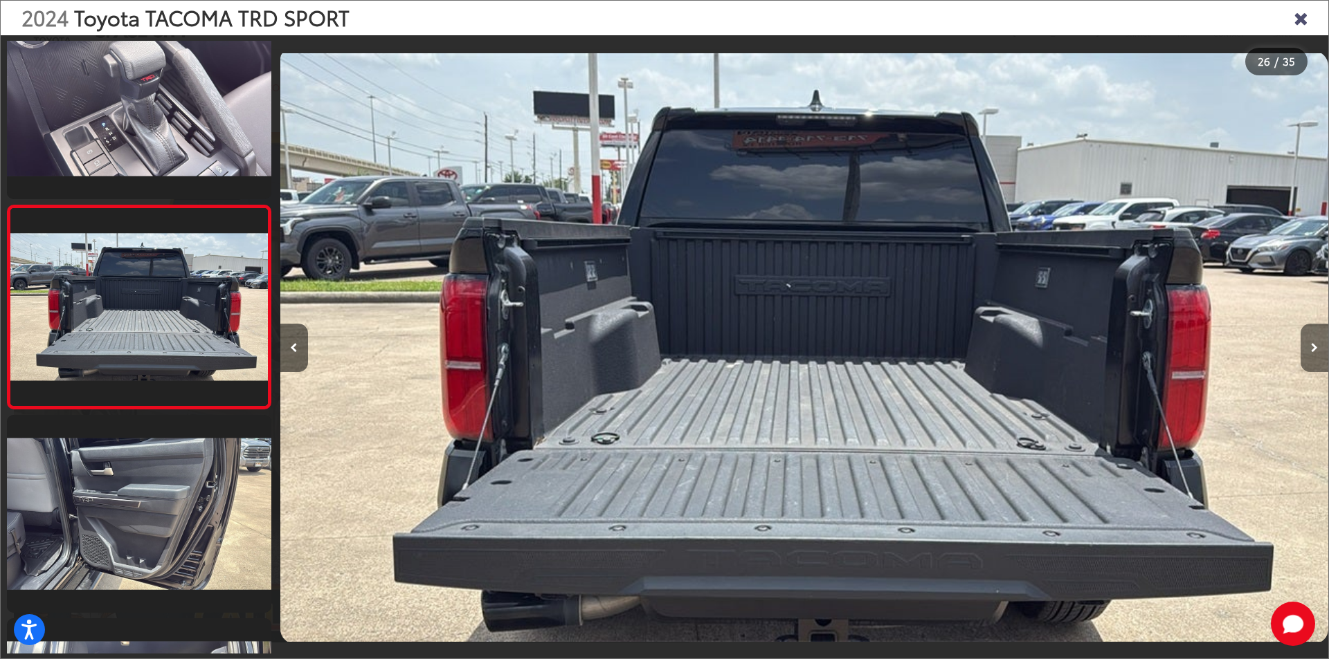
click at [1312, 342] on button "Next image" at bounding box center [1314, 348] width 28 height 48
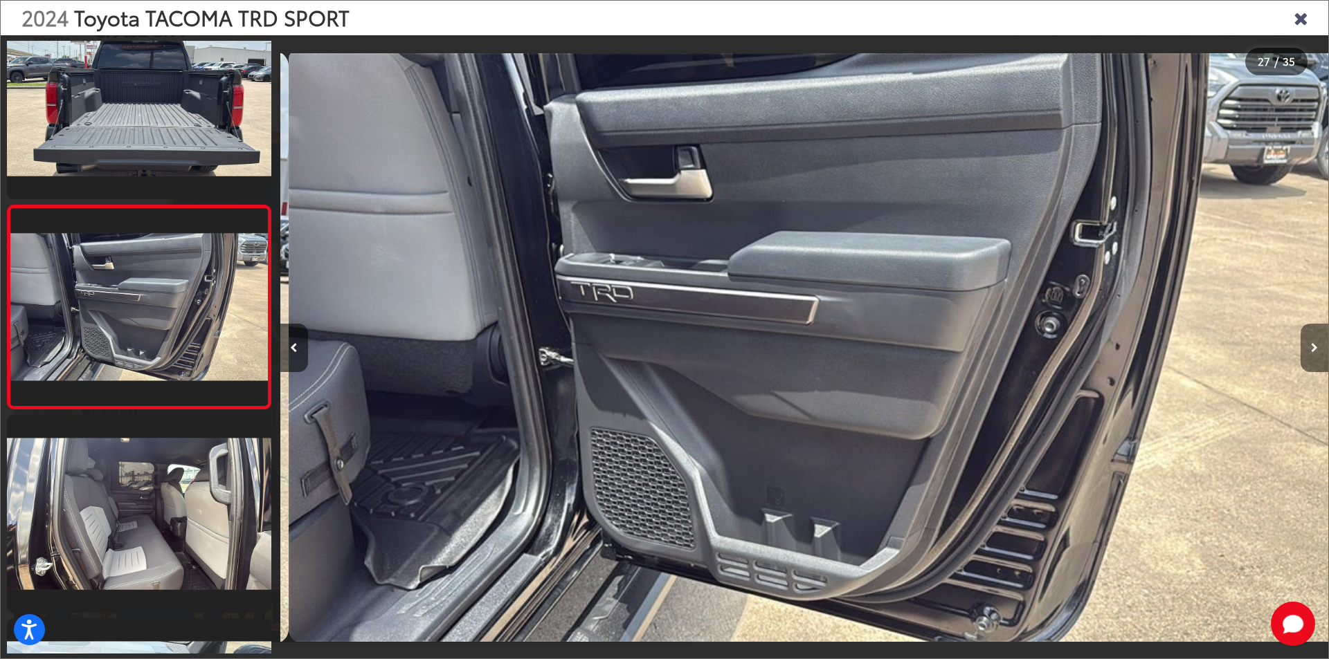
scroll to position [0, 27245]
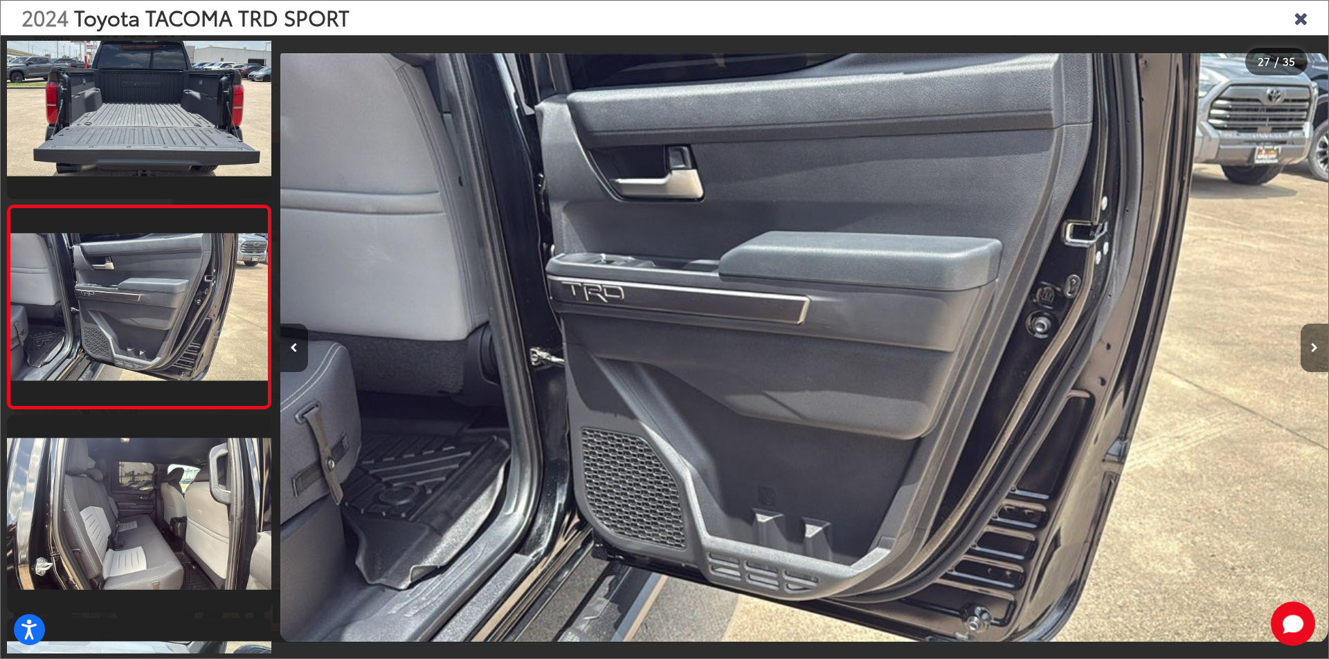
click at [1312, 342] on button "Next image" at bounding box center [1314, 348] width 28 height 48
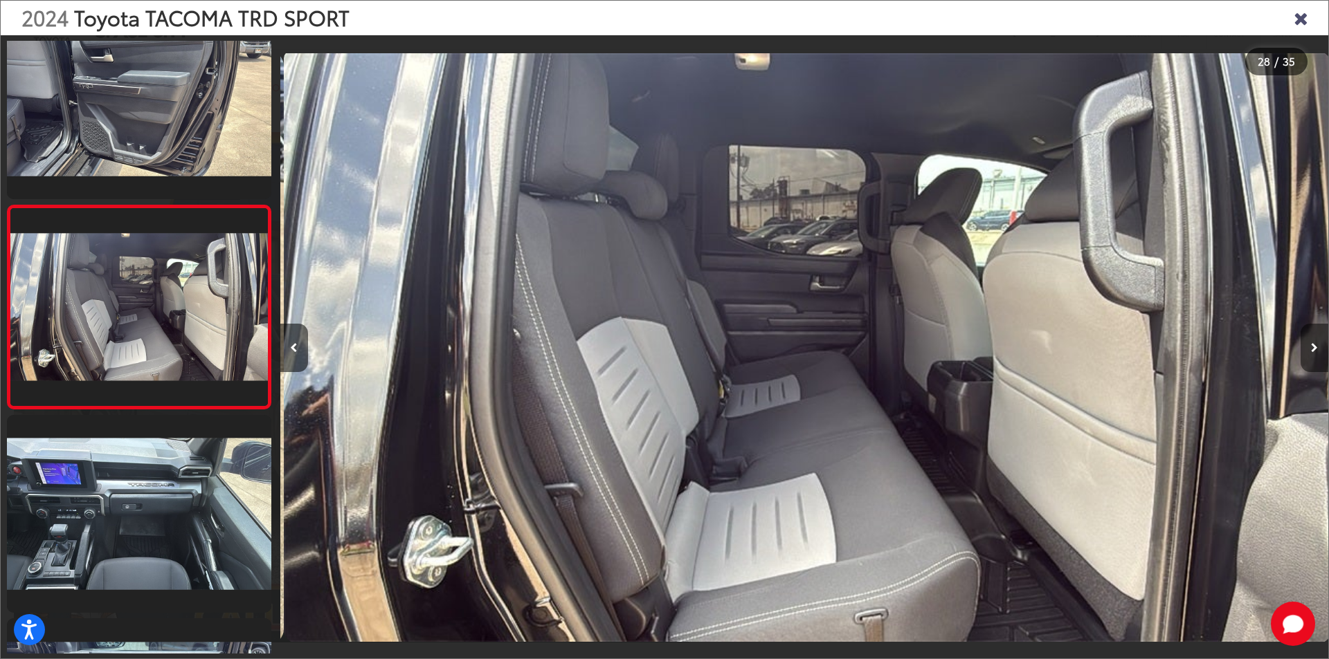
scroll to position [0, 28293]
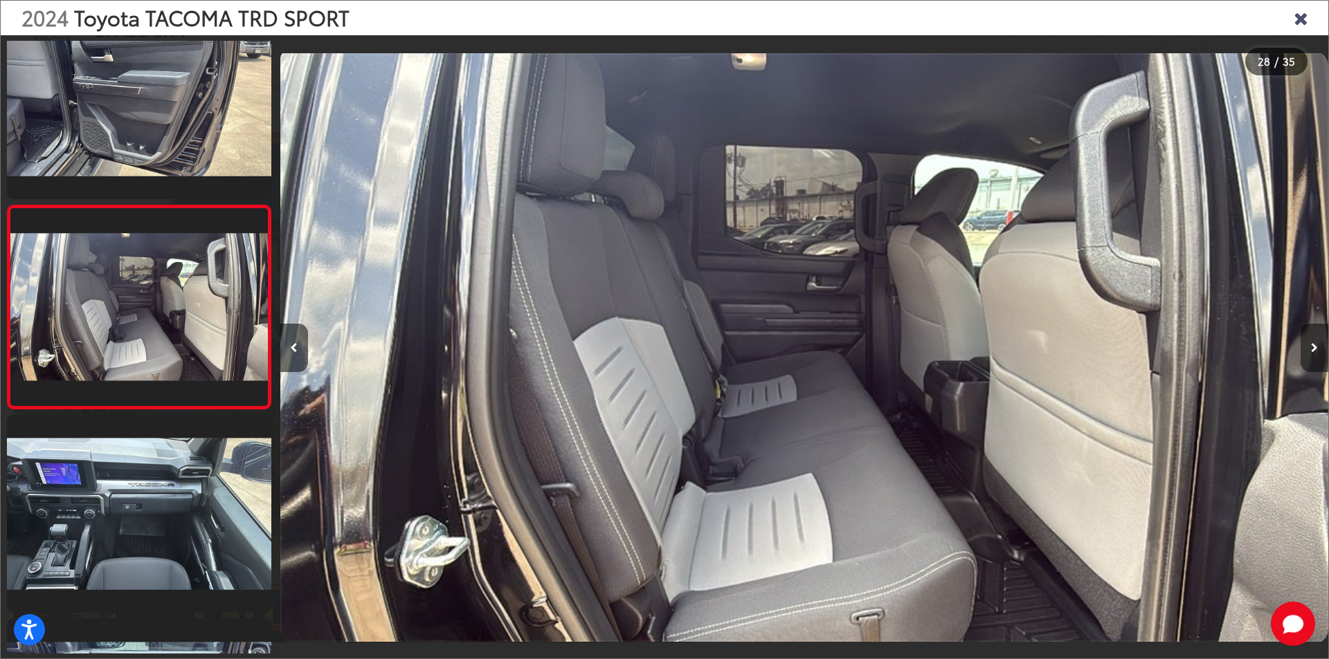
click at [1312, 342] on button "Next image" at bounding box center [1314, 348] width 28 height 48
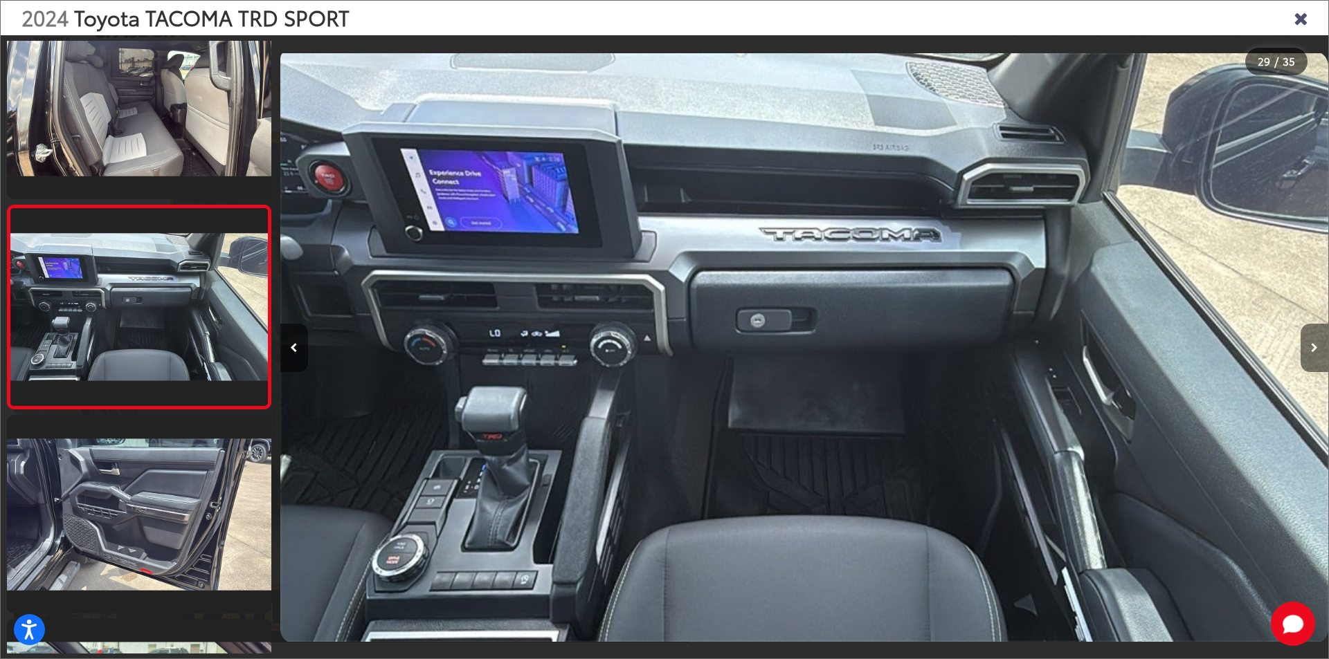
click at [1311, 341] on button "Next image" at bounding box center [1314, 348] width 28 height 48
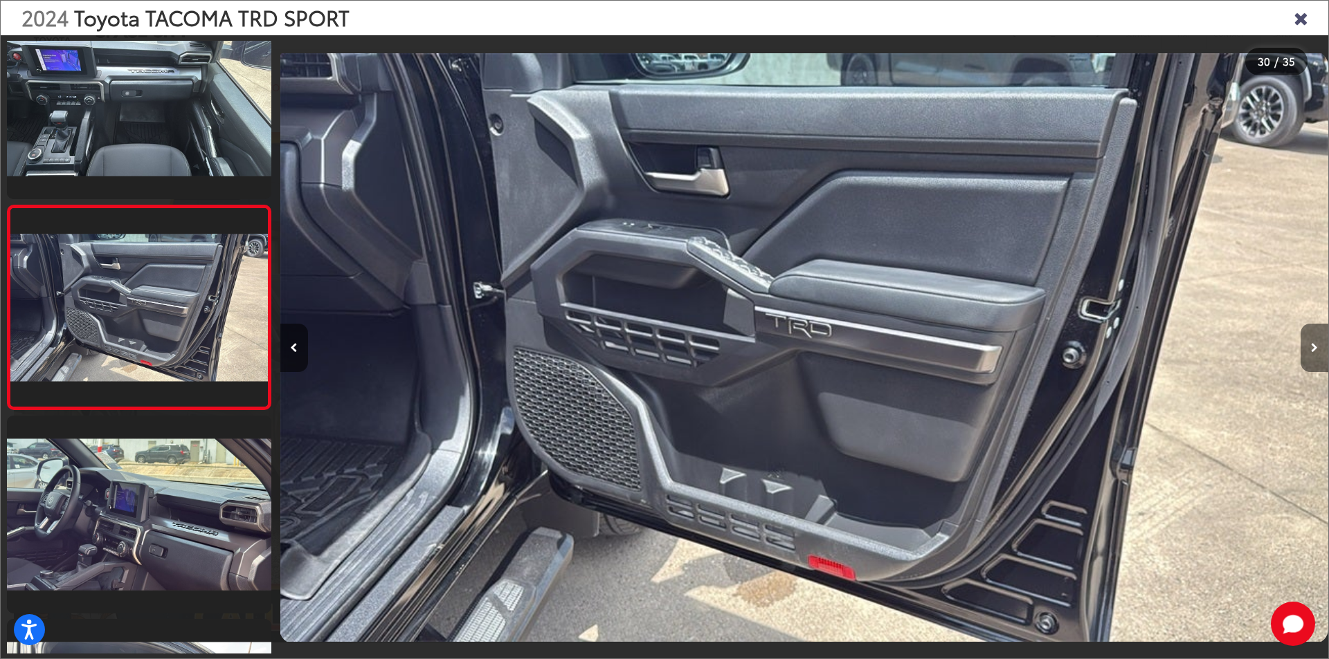
click at [1311, 341] on button "Next image" at bounding box center [1314, 348] width 28 height 48
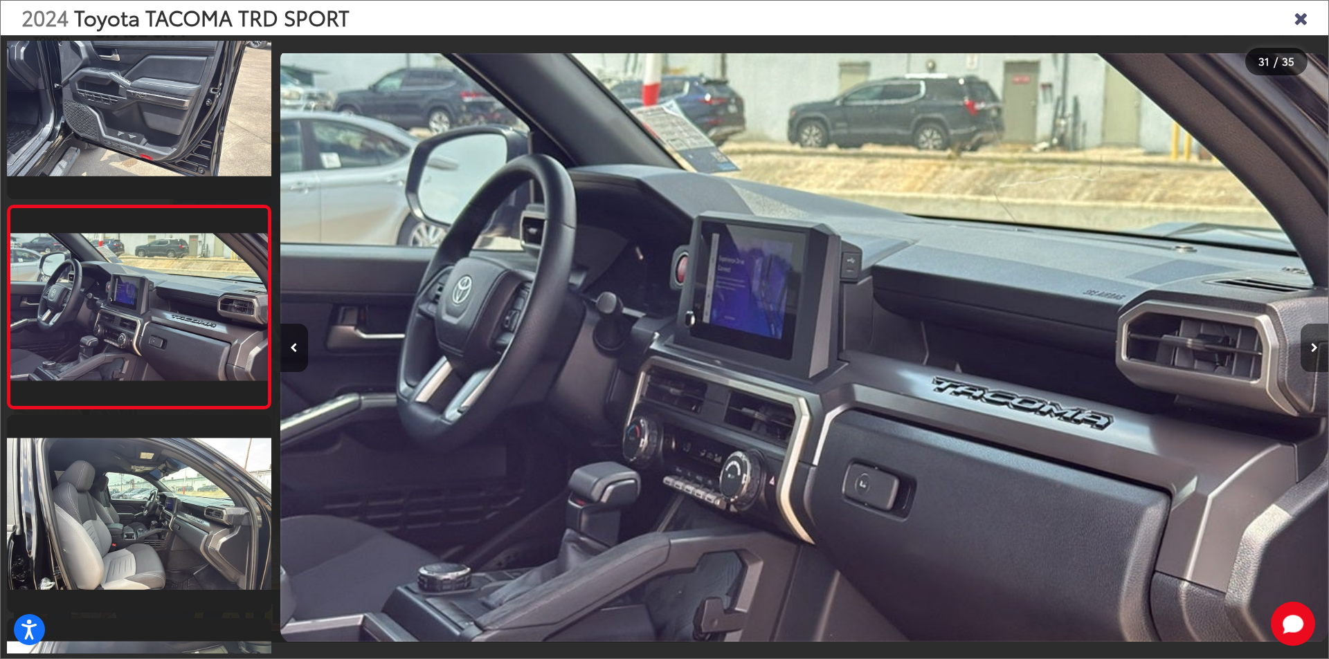
click at [1311, 340] on button "Next image" at bounding box center [1314, 348] width 28 height 48
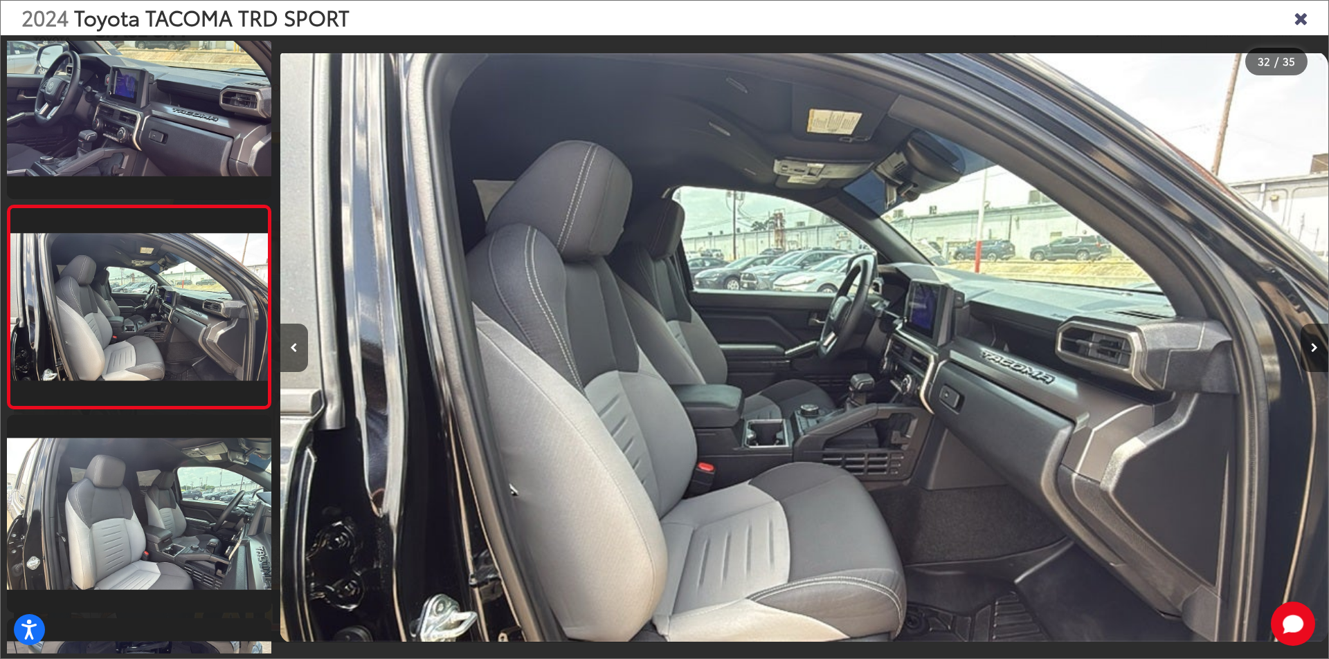
click at [1311, 340] on button "Next image" at bounding box center [1314, 348] width 28 height 48
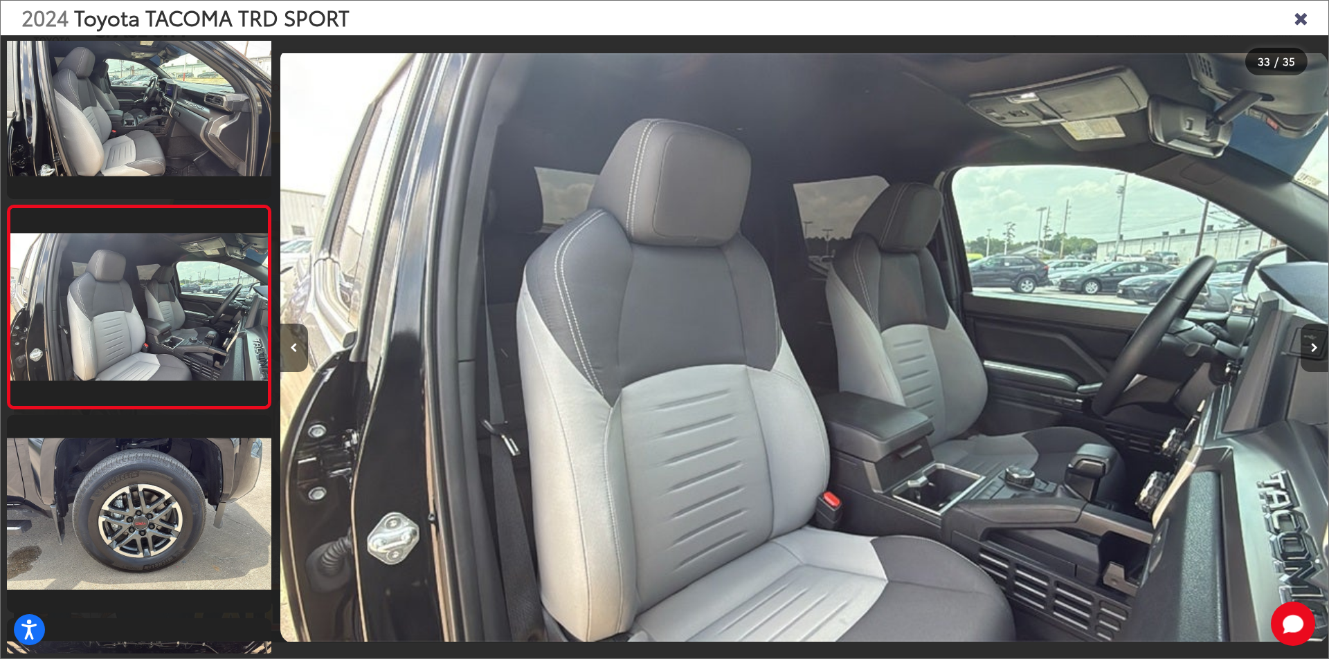
click at [1311, 340] on button "Next image" at bounding box center [1314, 348] width 28 height 48
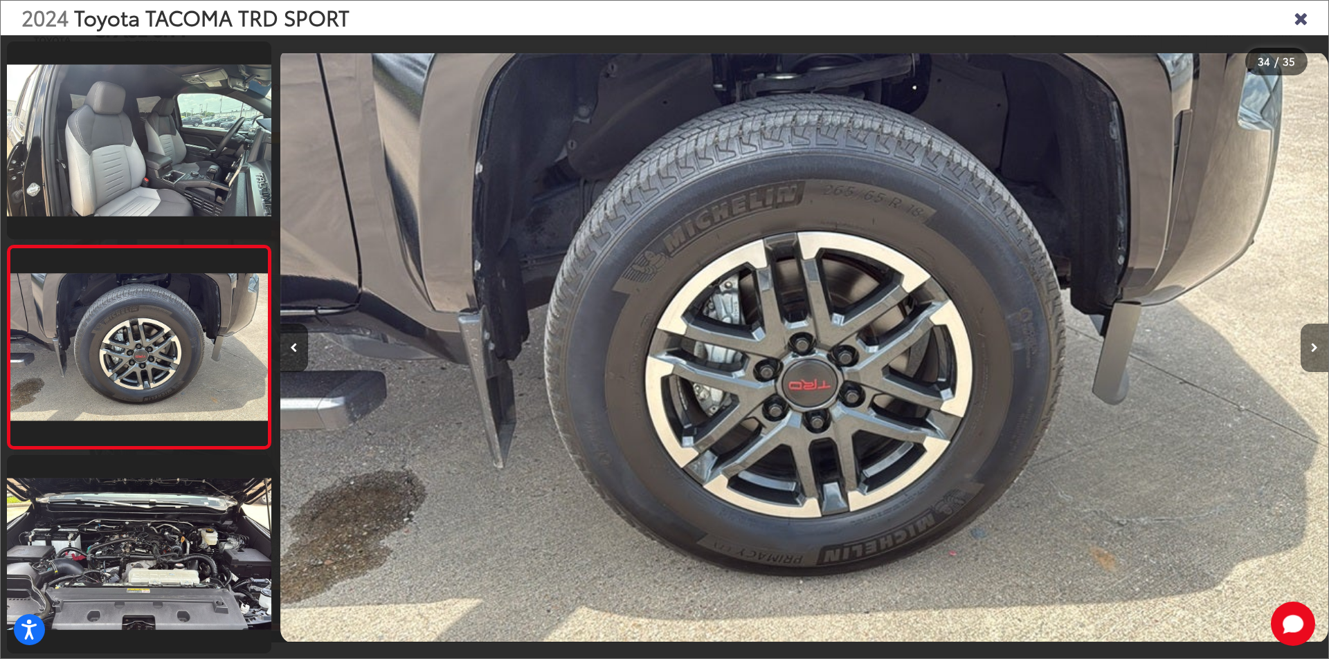
click at [1311, 340] on button "Next image" at bounding box center [1314, 348] width 28 height 48
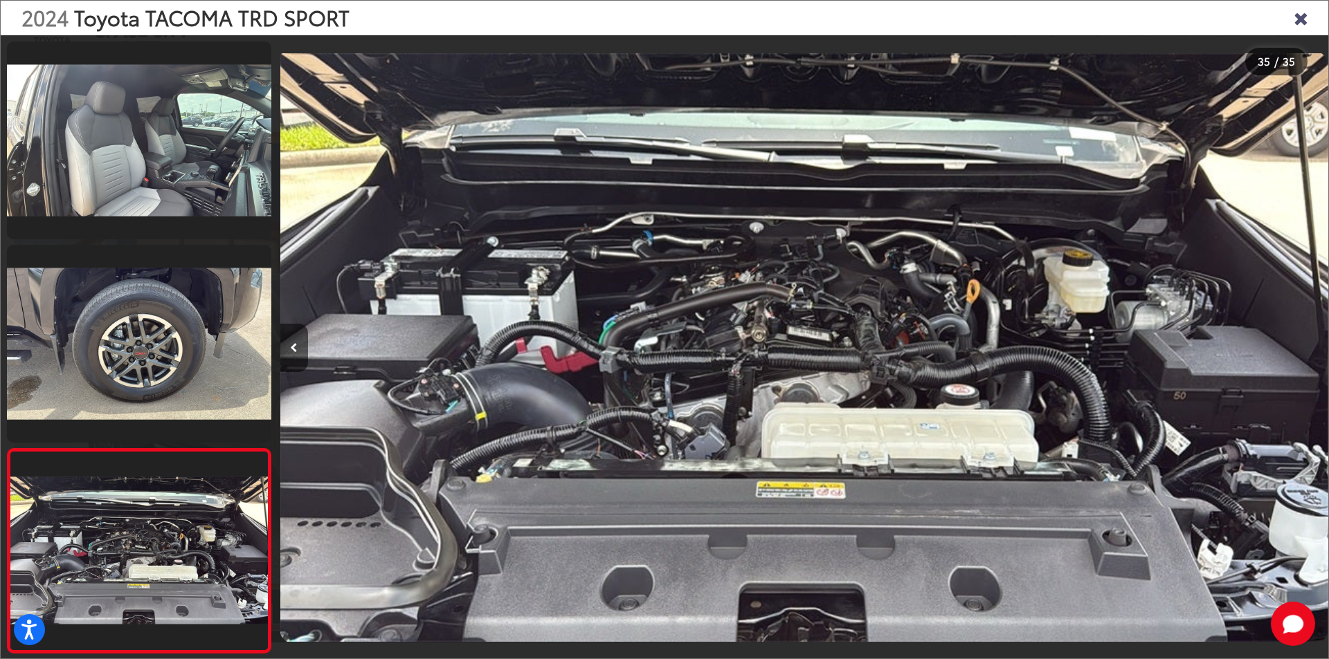
click at [1311, 340] on div at bounding box center [1197, 347] width 262 height 625
click at [1300, 20] on icon "Close gallery" at bounding box center [1300, 17] width 14 height 18
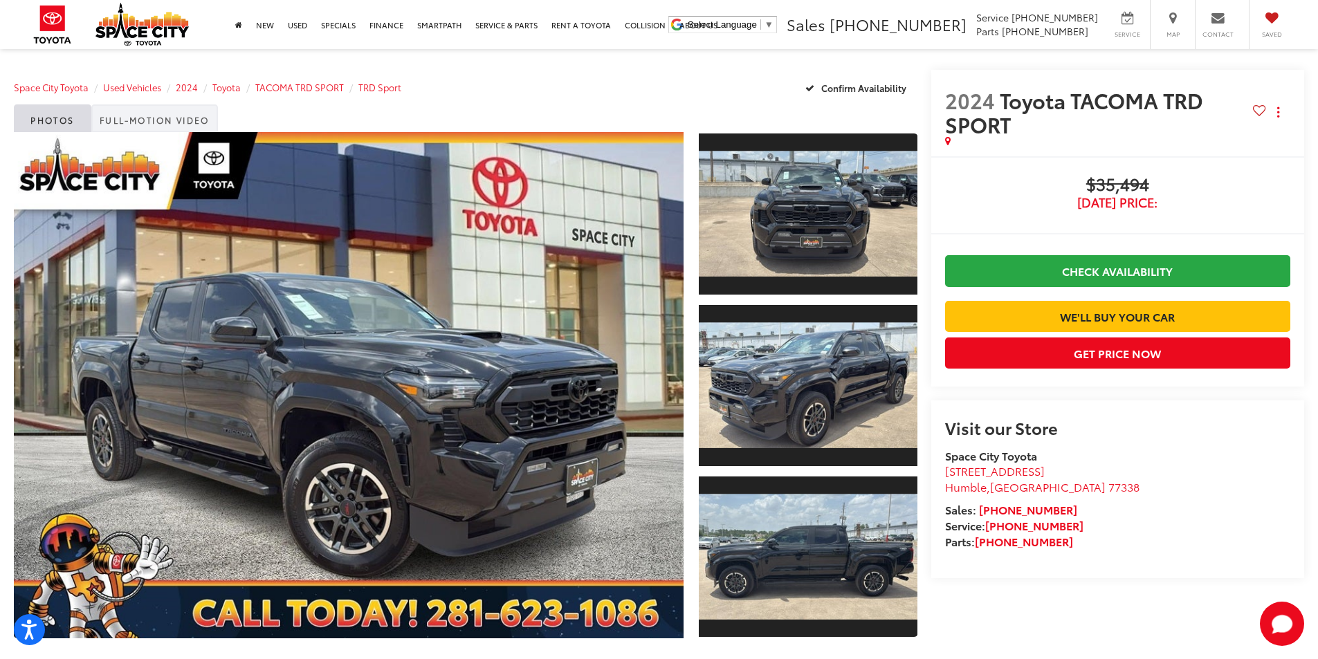
click at [149, 108] on link "Full-Motion Video" at bounding box center [154, 118] width 127 height 28
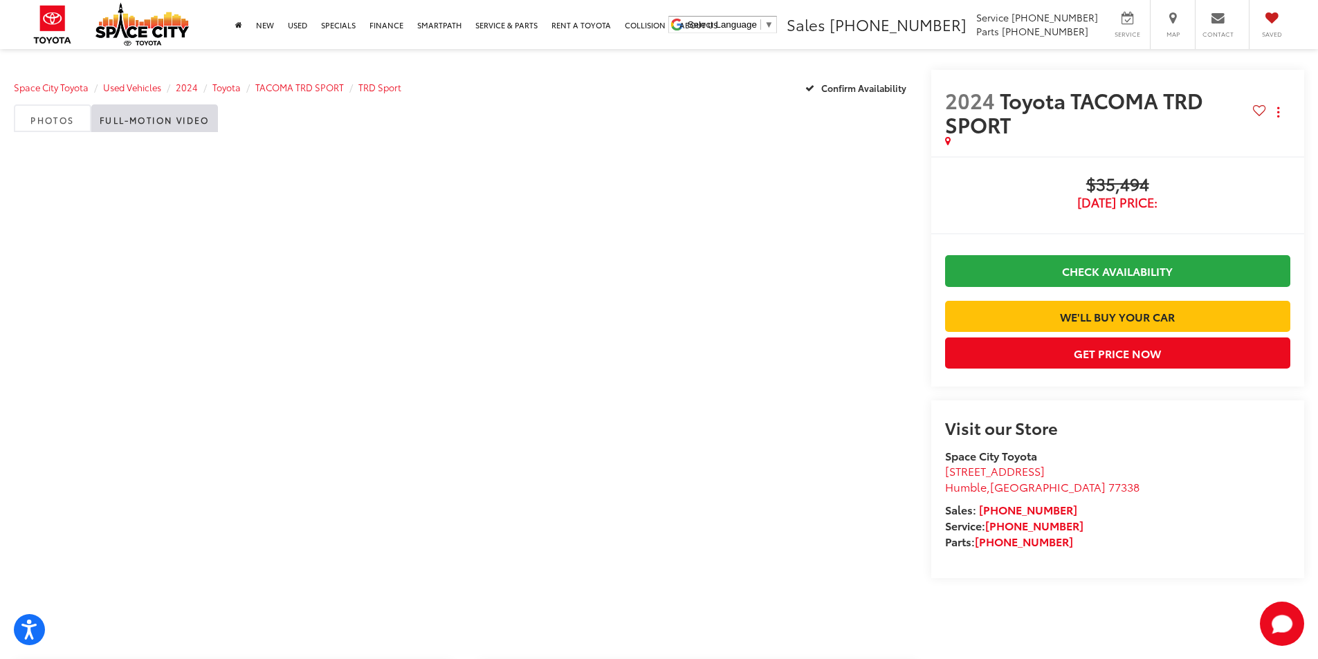
click at [152, 115] on link "Full-Motion Video" at bounding box center [154, 118] width 127 height 28
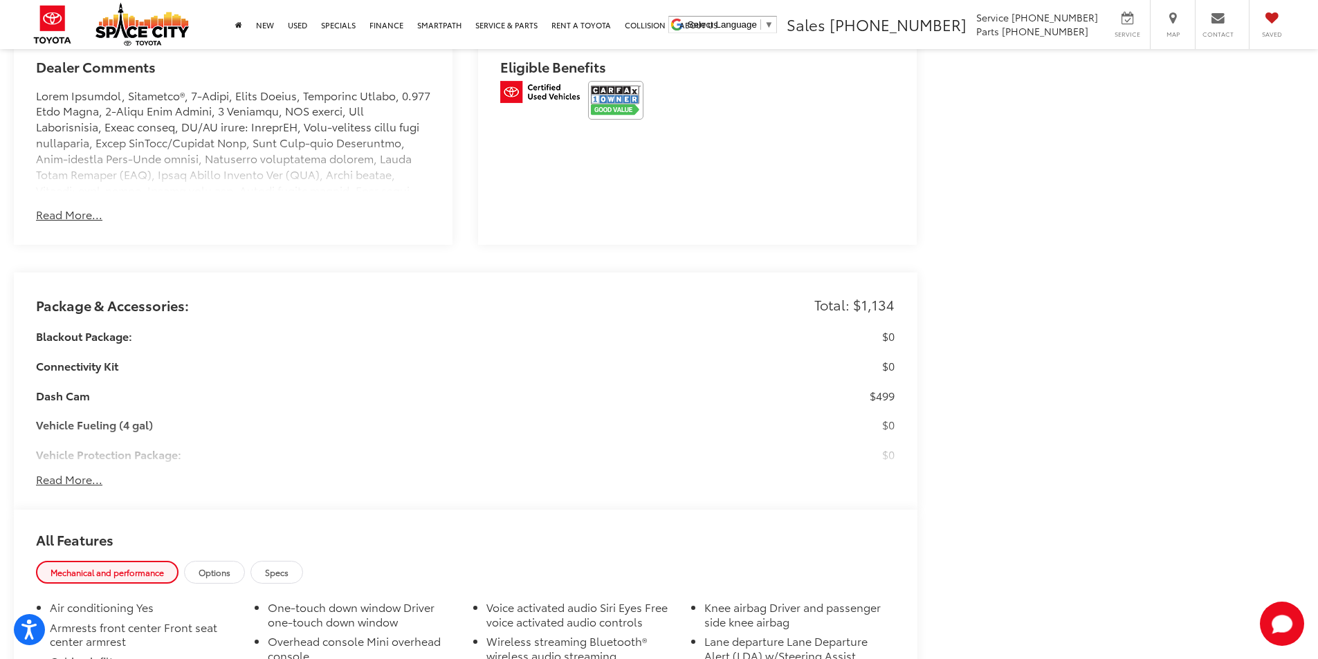
scroll to position [900, 0]
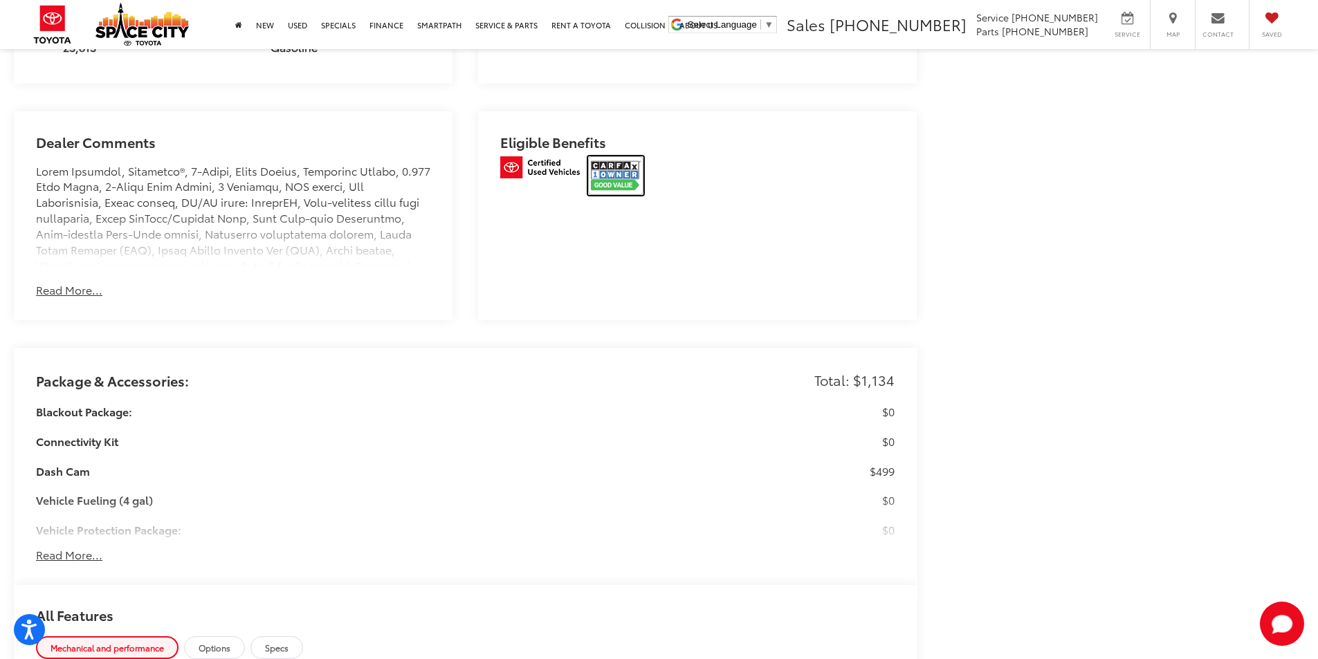
click at [621, 172] on img at bounding box center [615, 175] width 55 height 39
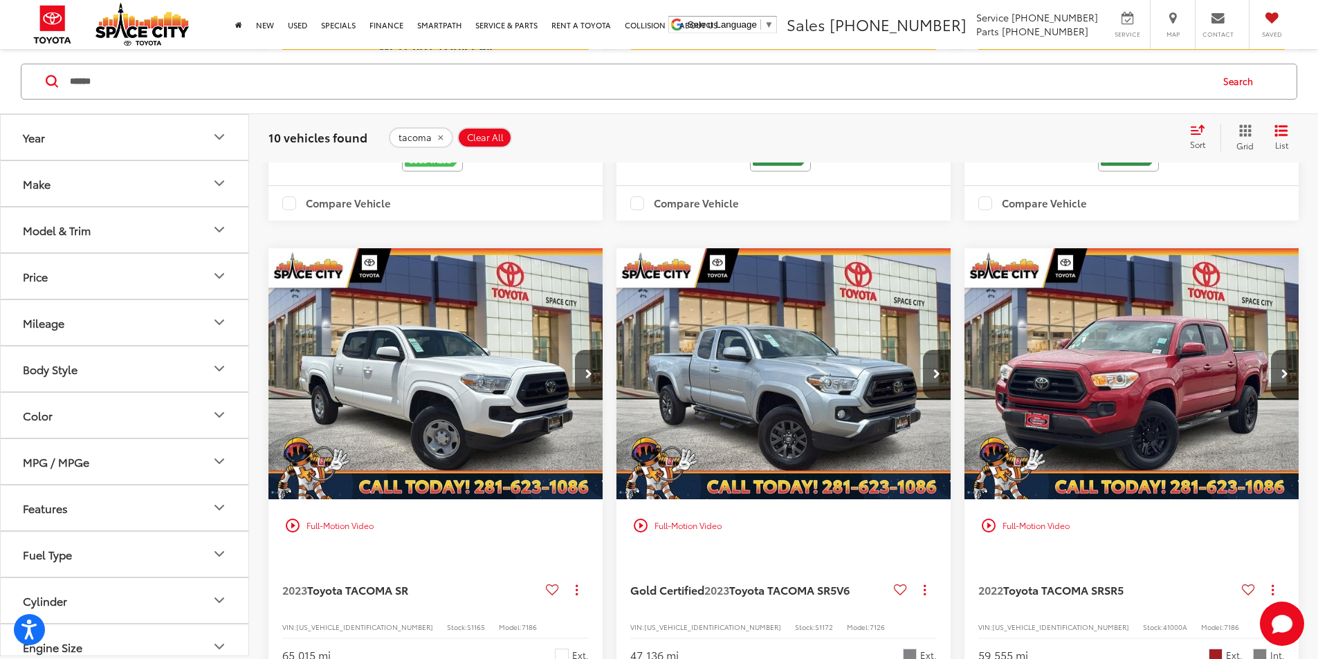
scroll to position [917, 0]
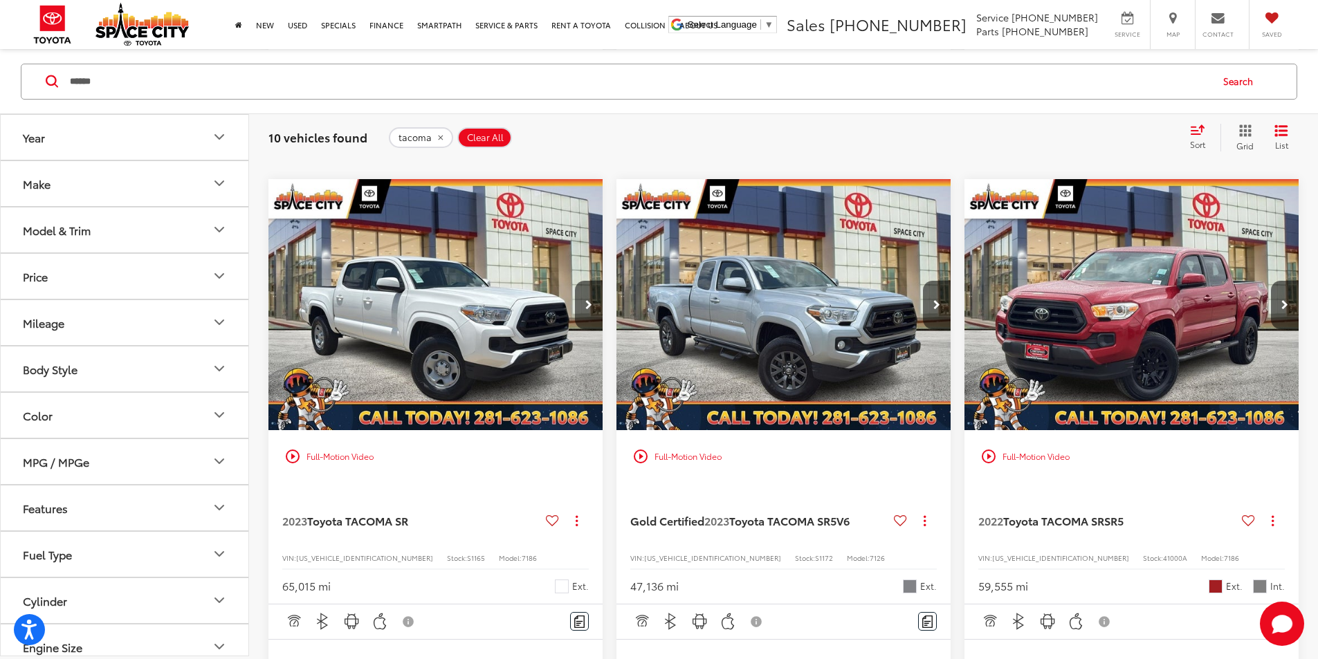
click at [964, 300] on img "2022 Toyota TACOMA SR SR5 0" at bounding box center [1132, 305] width 336 height 253
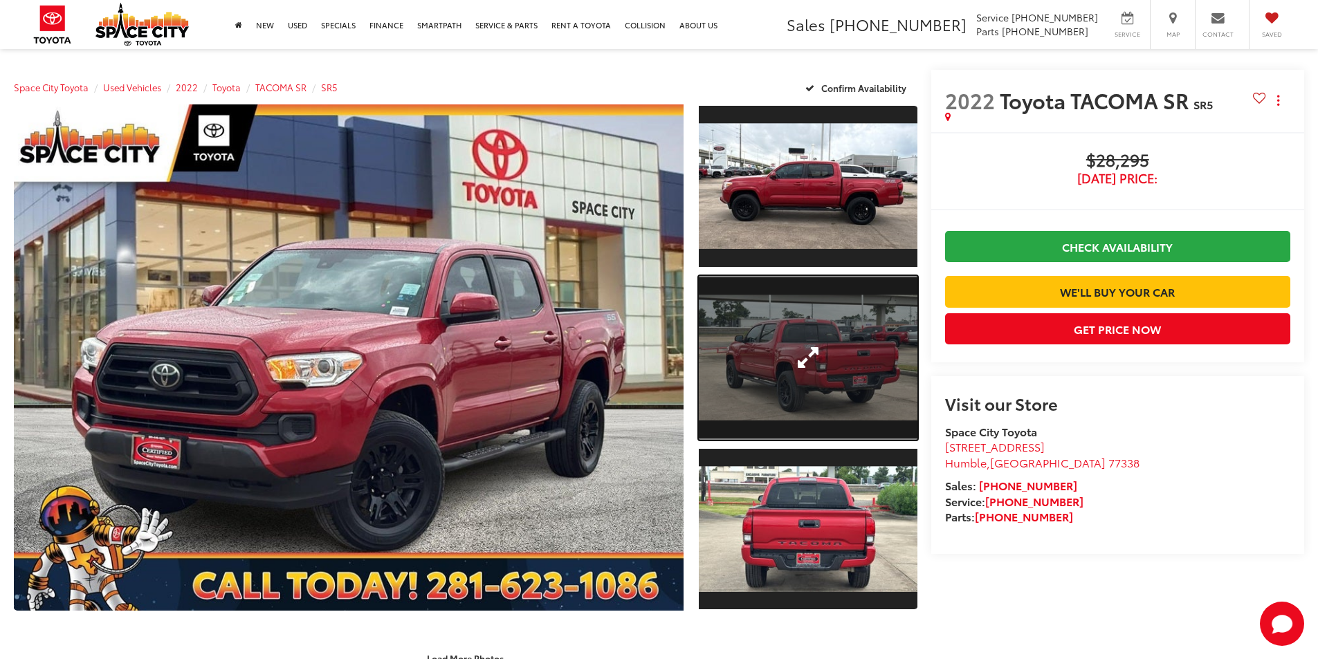
click at [832, 356] on link "Expand Photo 2" at bounding box center [808, 358] width 219 height 164
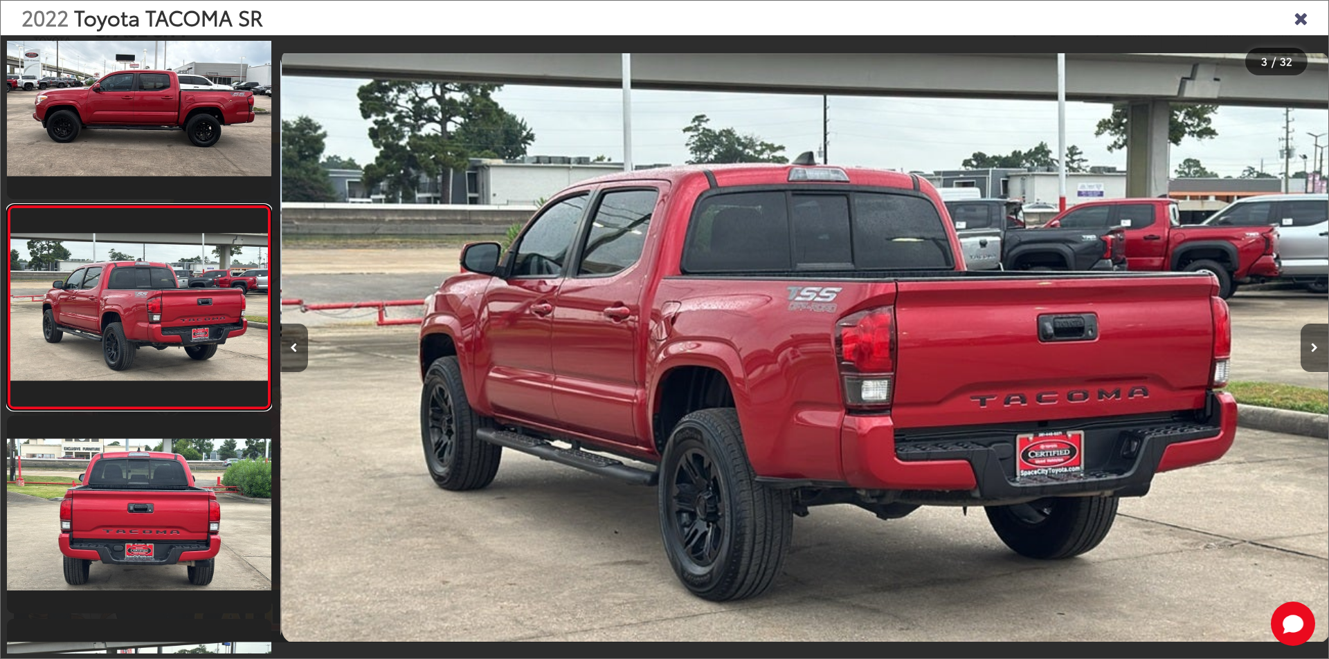
scroll to position [0, 2096]
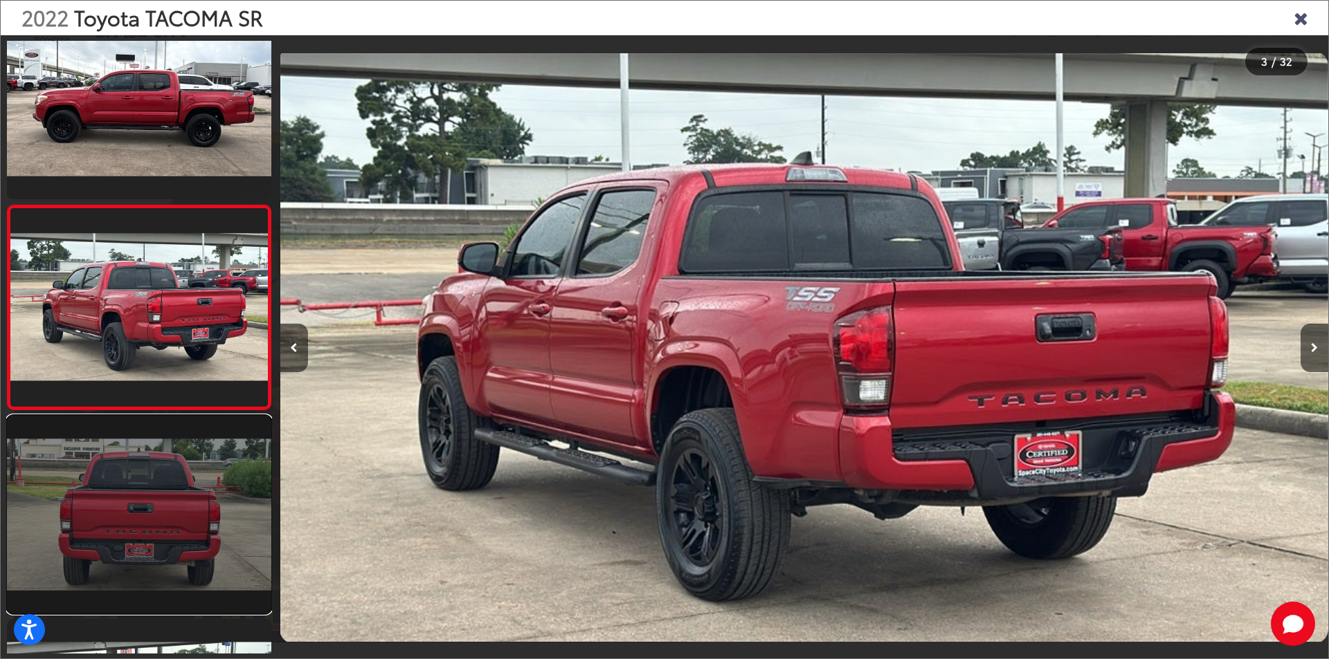
click at [193, 521] on link at bounding box center [139, 515] width 264 height 198
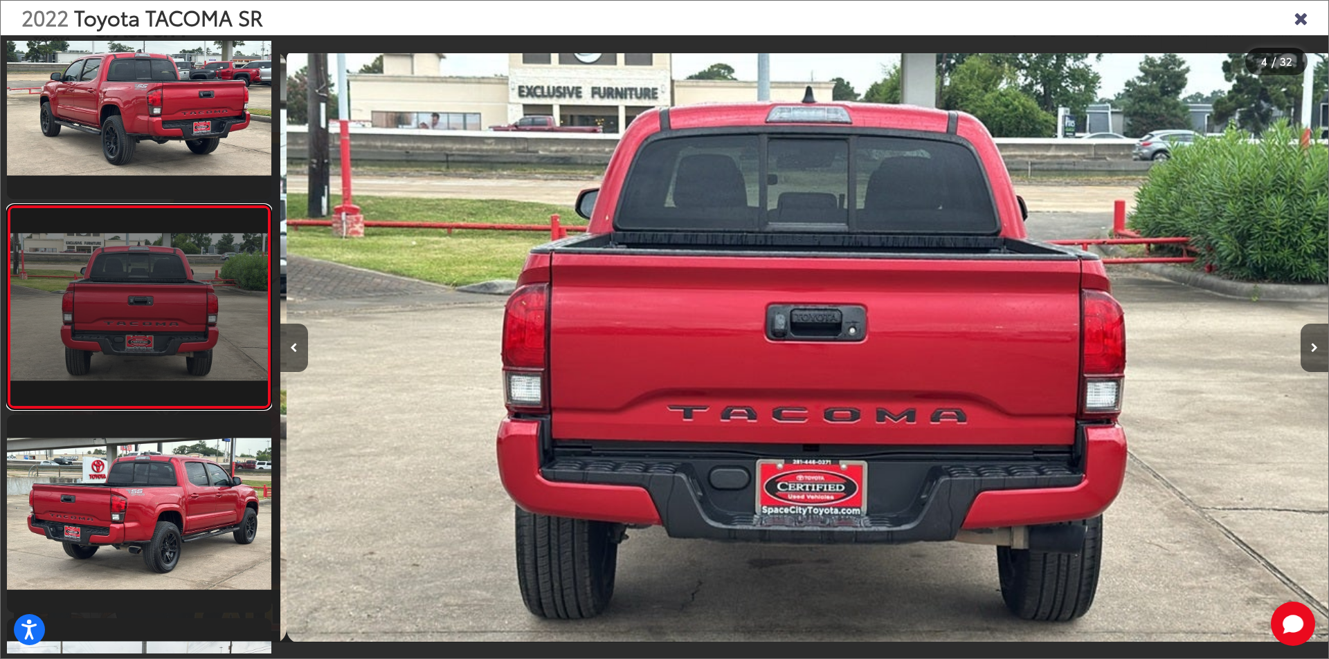
scroll to position [0, 3144]
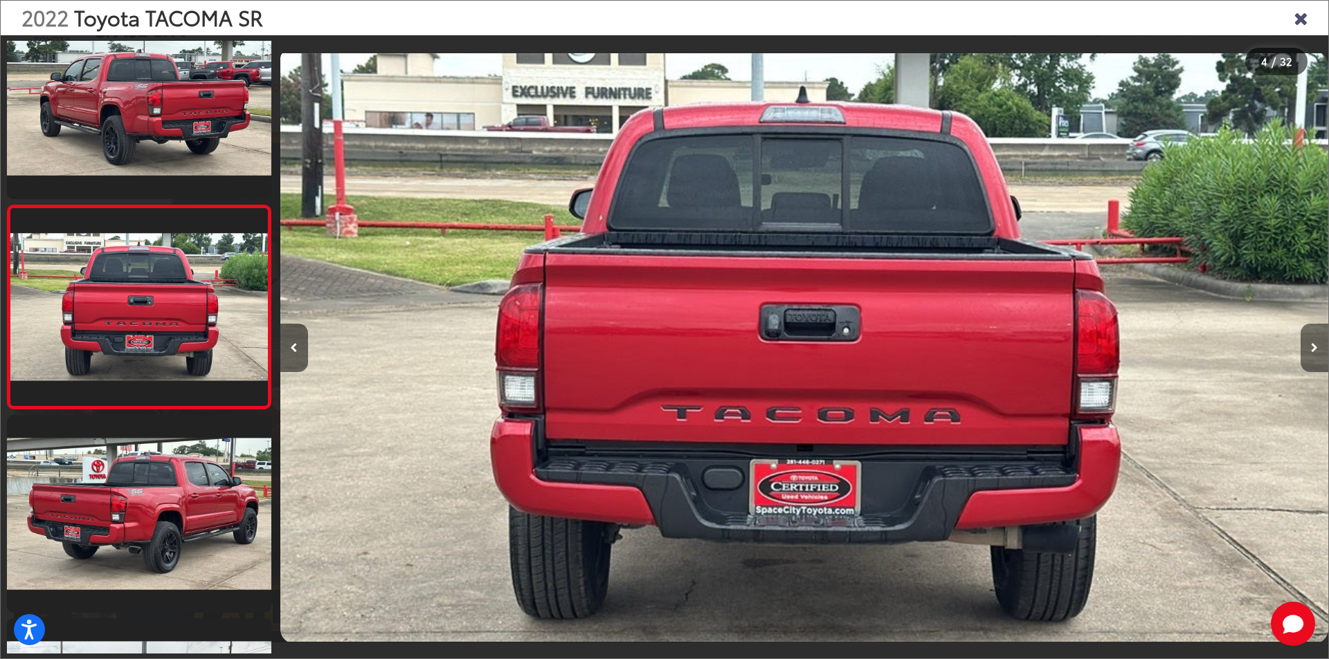
click at [1317, 345] on button "Next image" at bounding box center [1314, 348] width 28 height 48
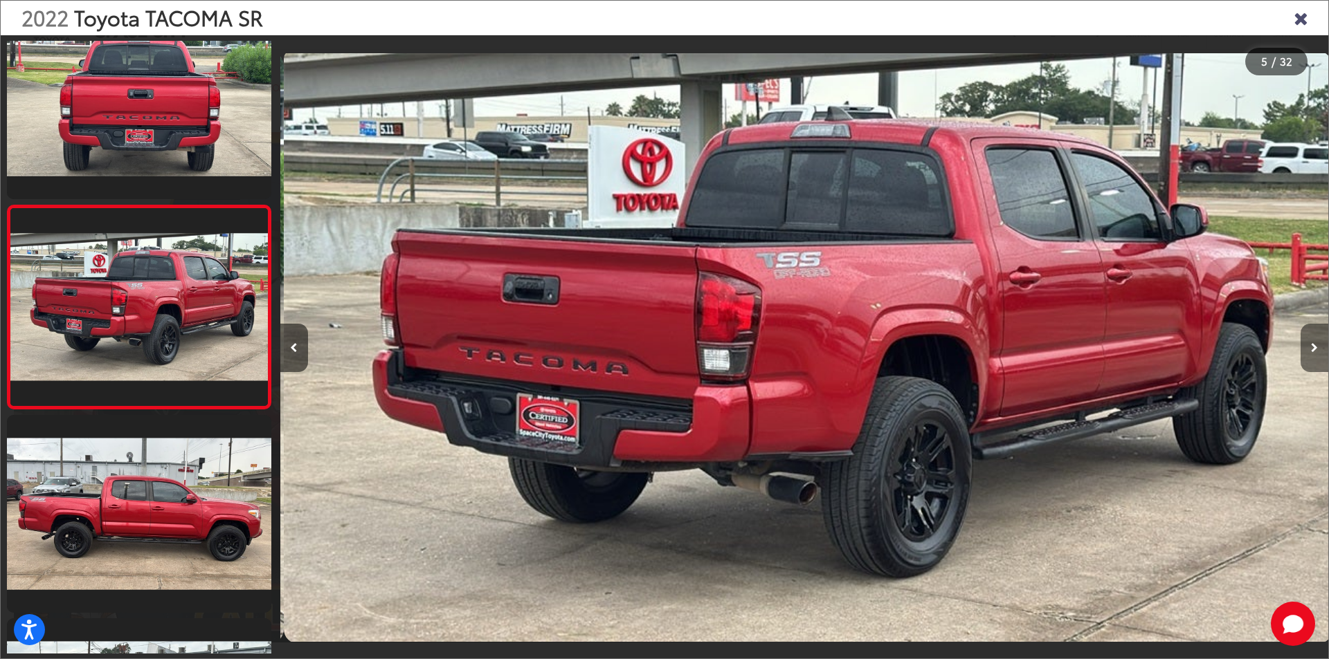
scroll to position [0, 4192]
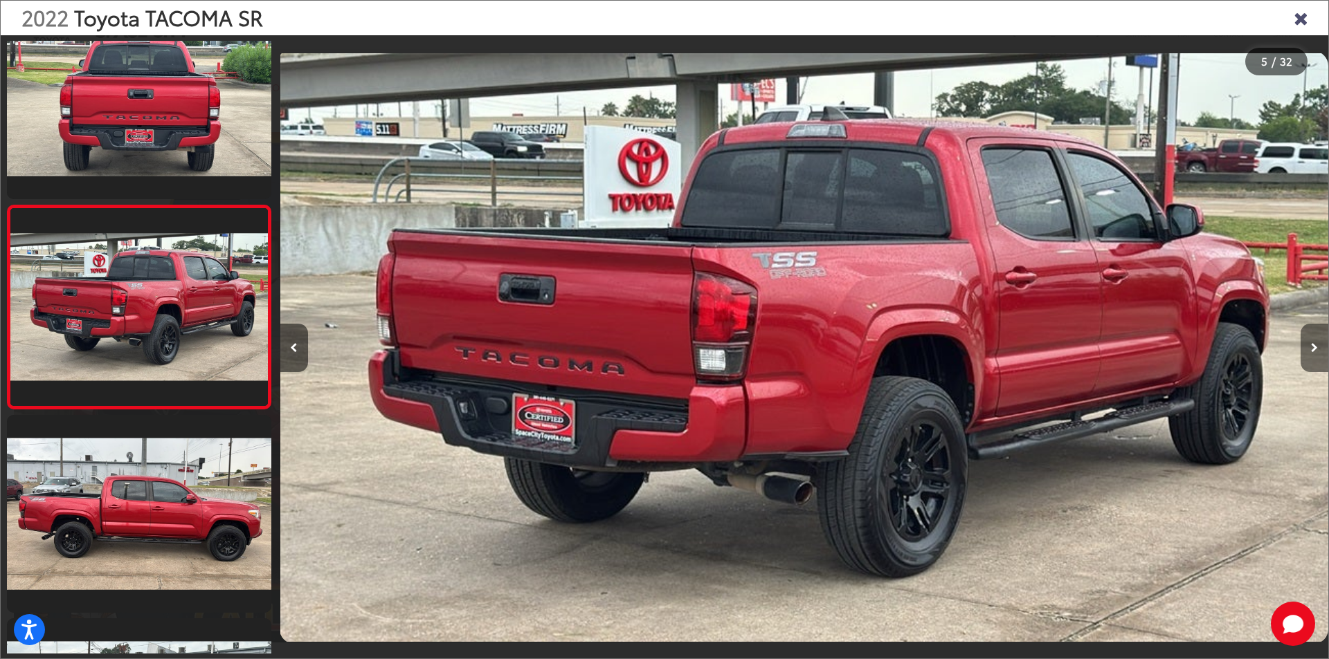
click at [1317, 345] on button "Next image" at bounding box center [1314, 348] width 28 height 48
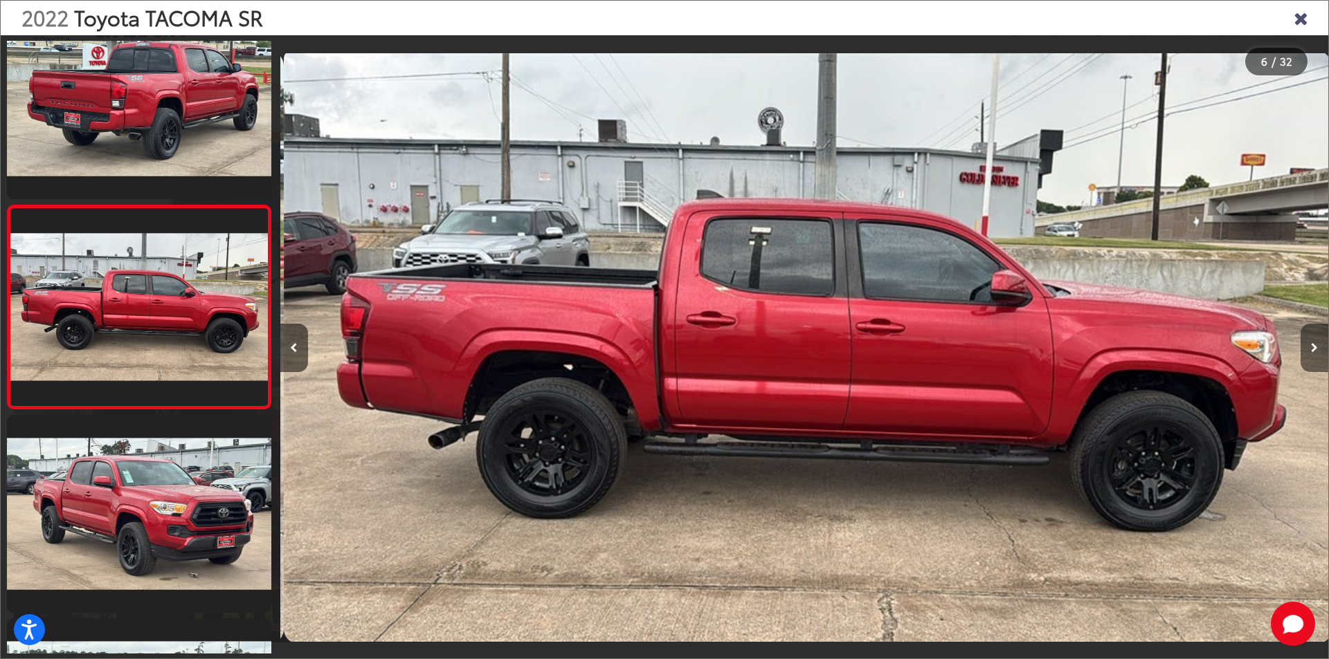
scroll to position [0, 5239]
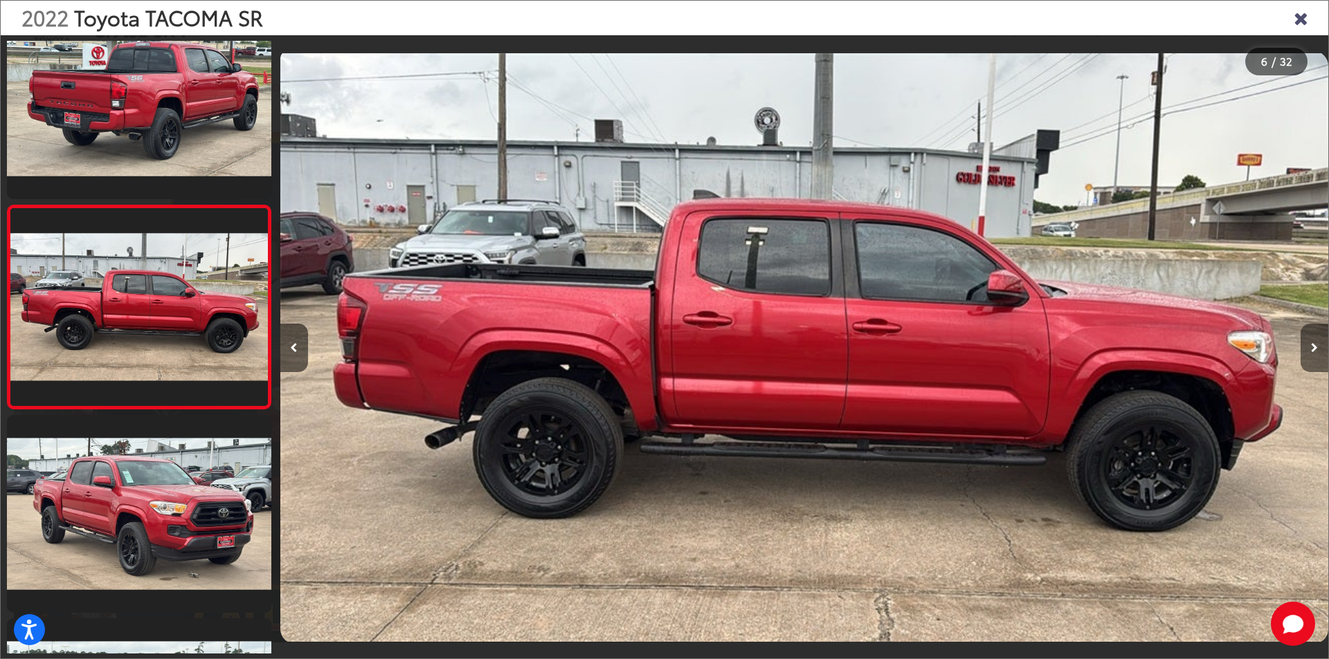
click at [1317, 345] on button "Next image" at bounding box center [1314, 348] width 28 height 48
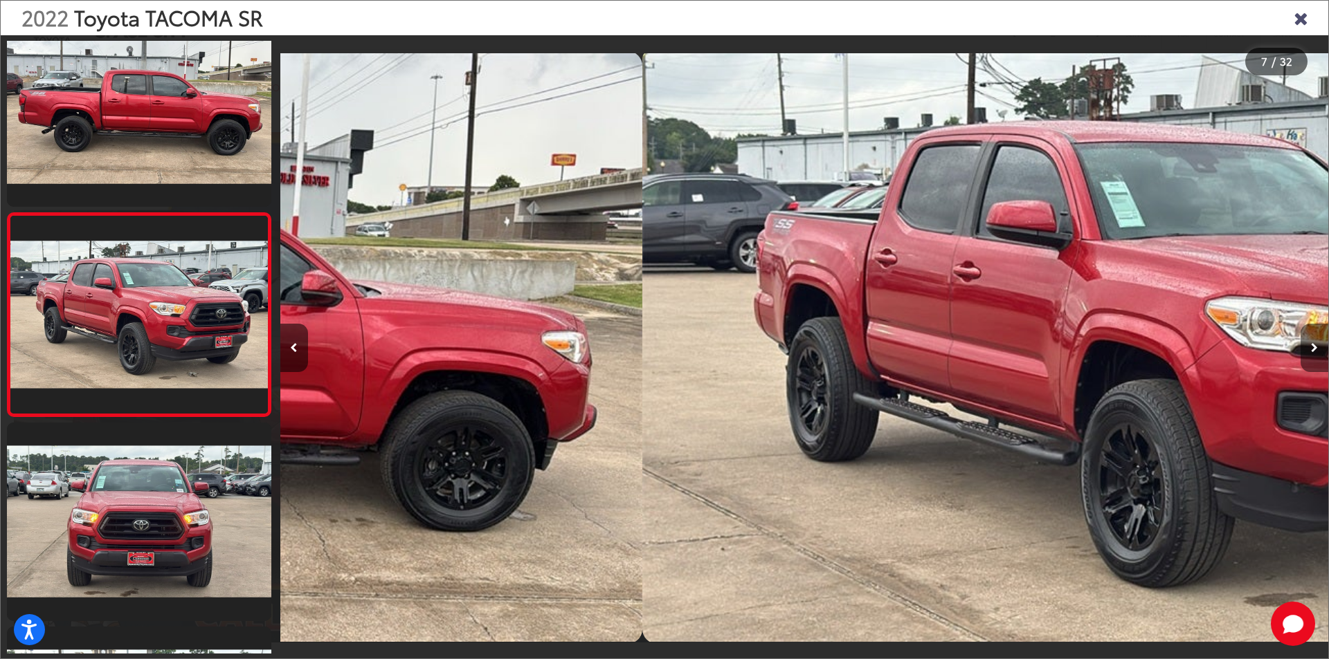
scroll to position [1058, 0]
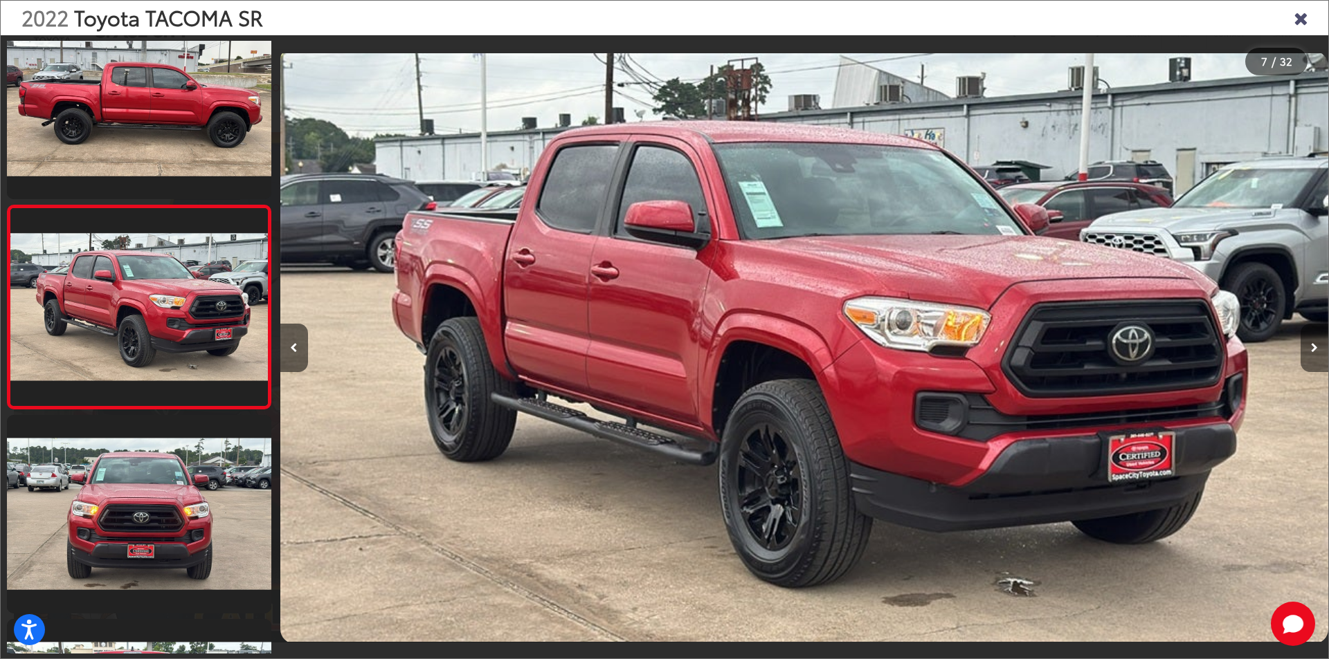
click at [1317, 345] on button "Next image" at bounding box center [1314, 348] width 28 height 48
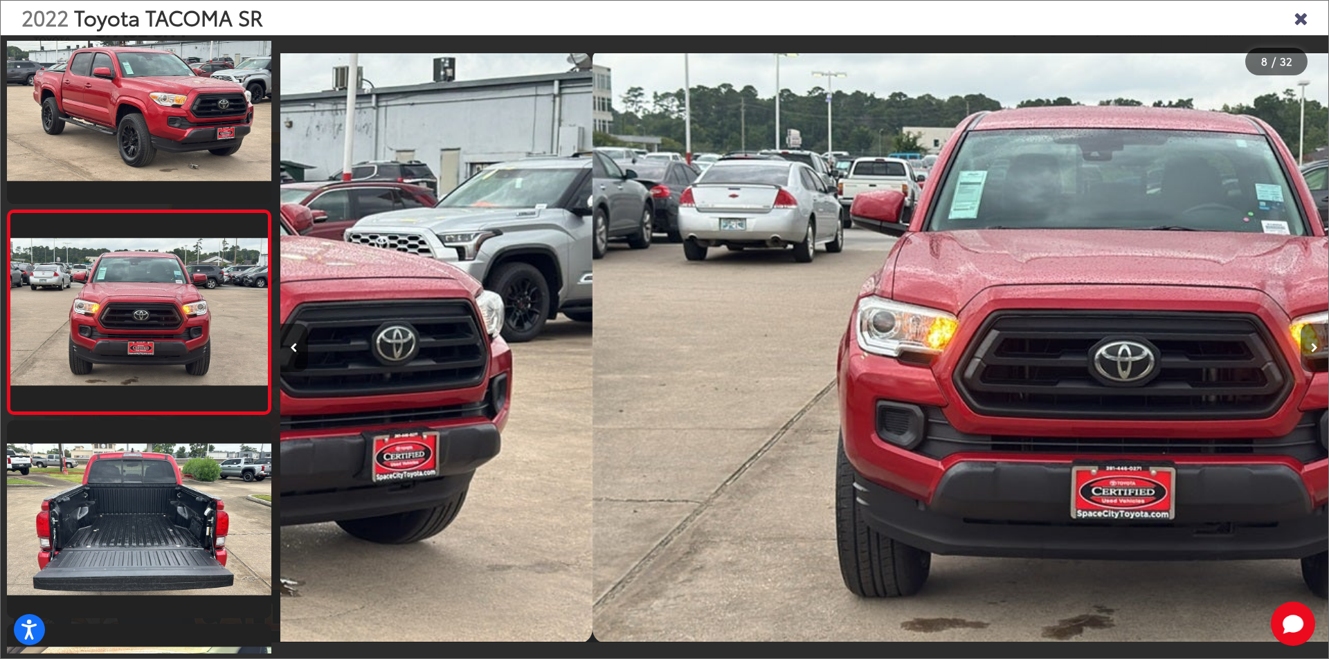
scroll to position [1261, 0]
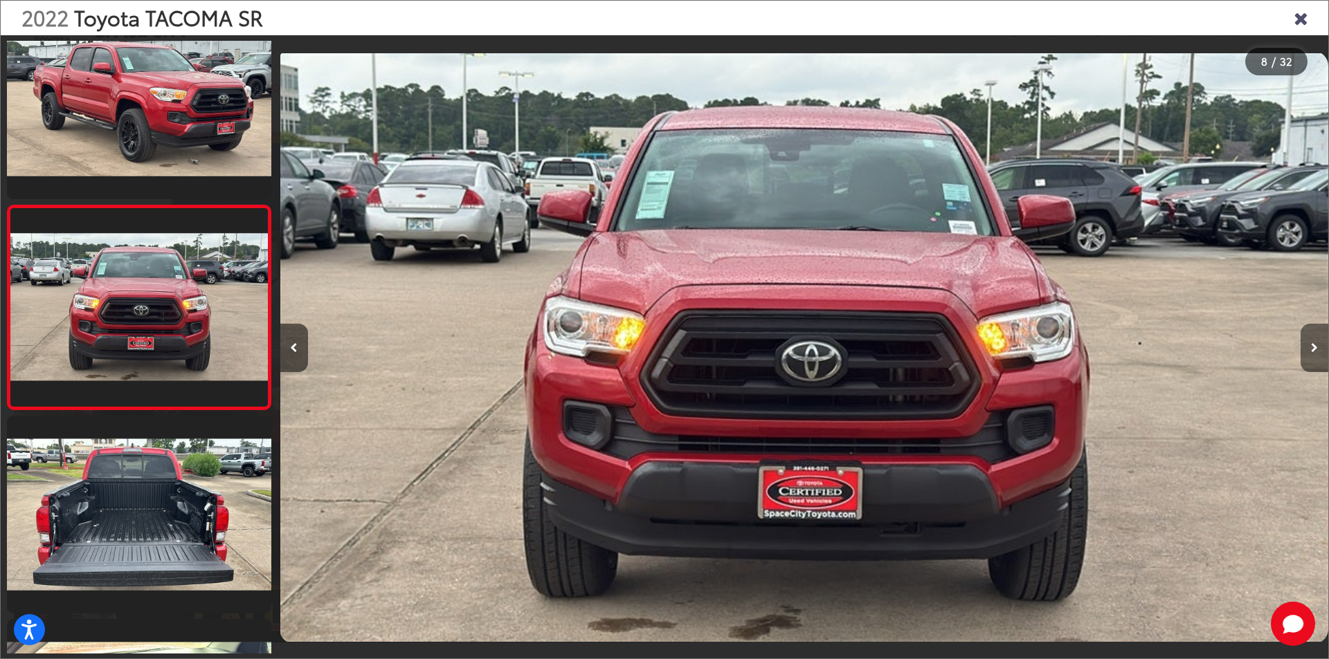
click at [1317, 345] on button "Next image" at bounding box center [1314, 348] width 28 height 48
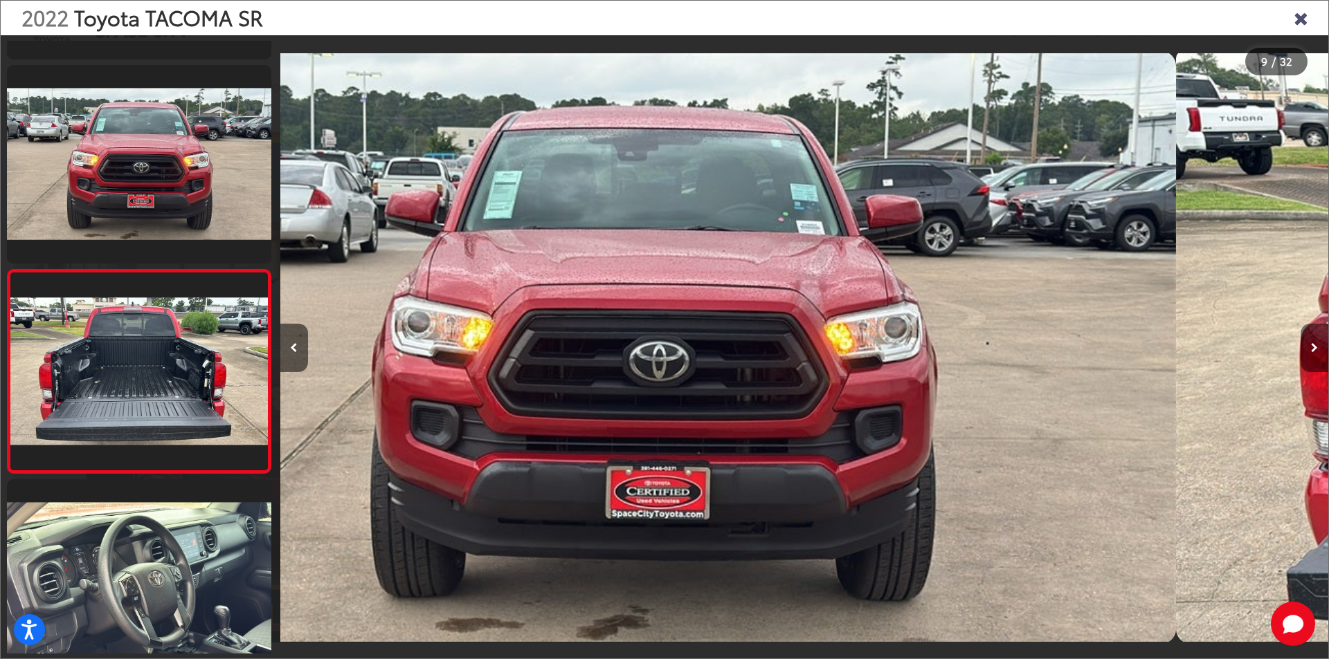
scroll to position [0, 0]
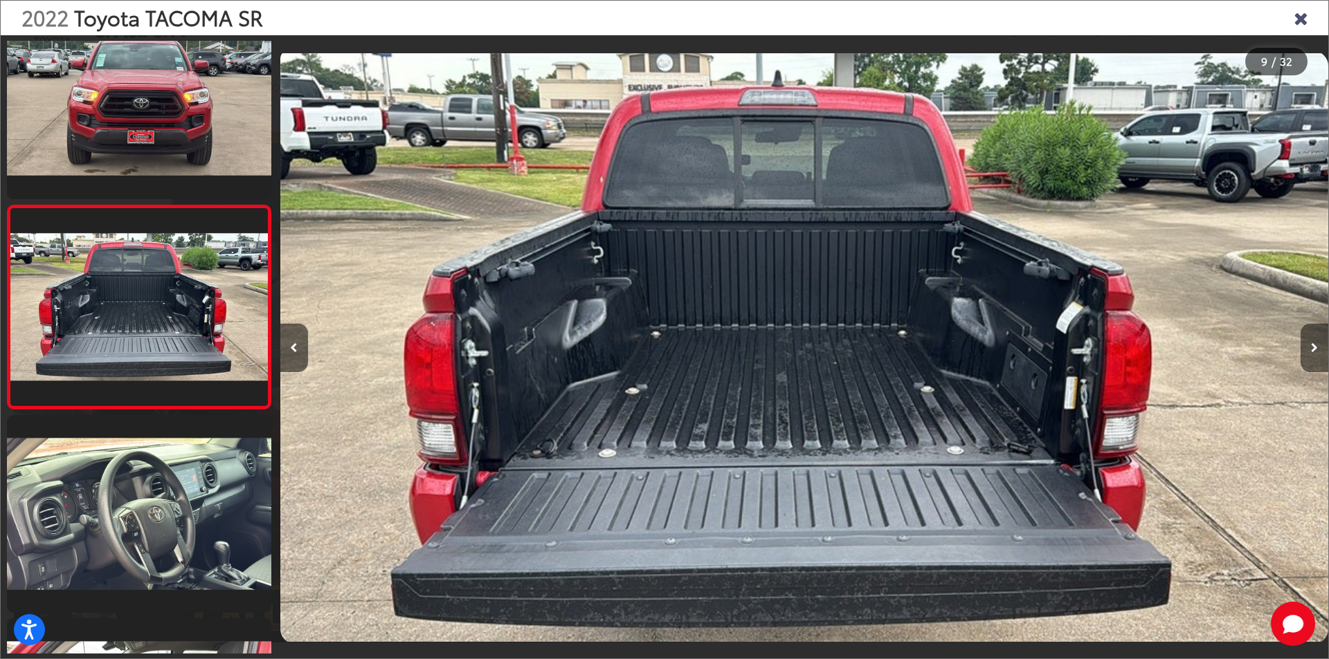
click at [1317, 345] on button "Next image" at bounding box center [1314, 348] width 28 height 48
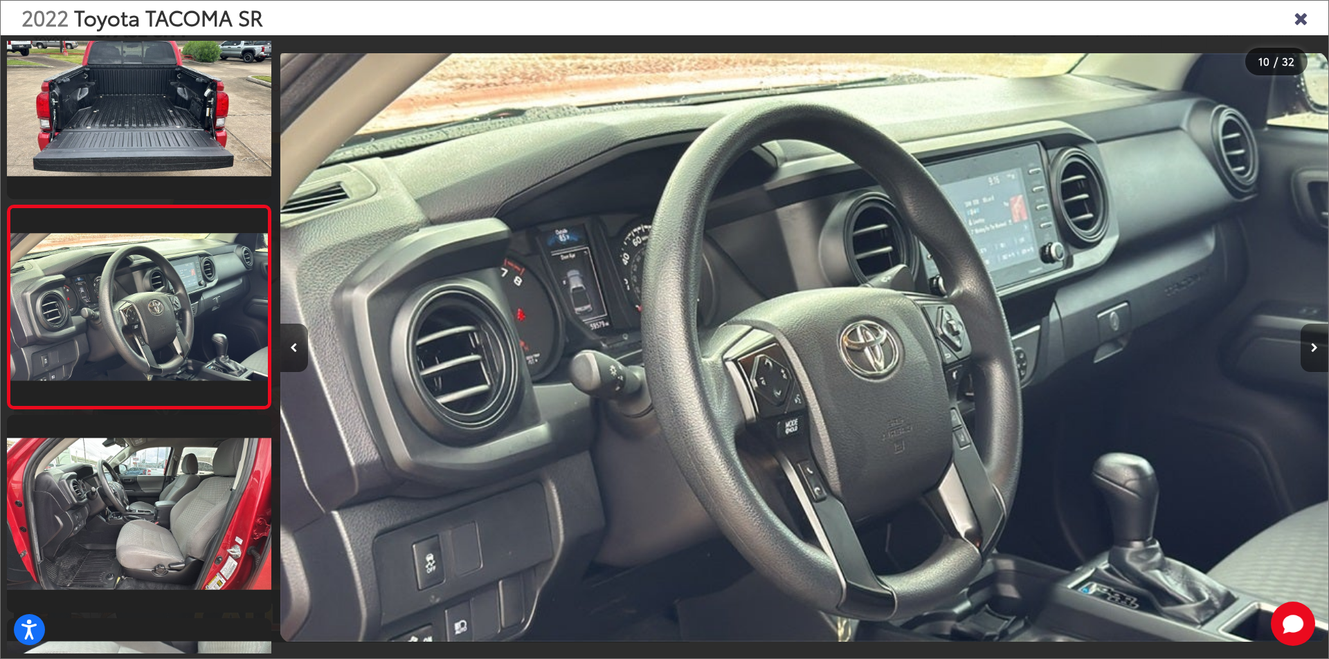
click at [1317, 345] on button "Next image" at bounding box center [1314, 348] width 28 height 48
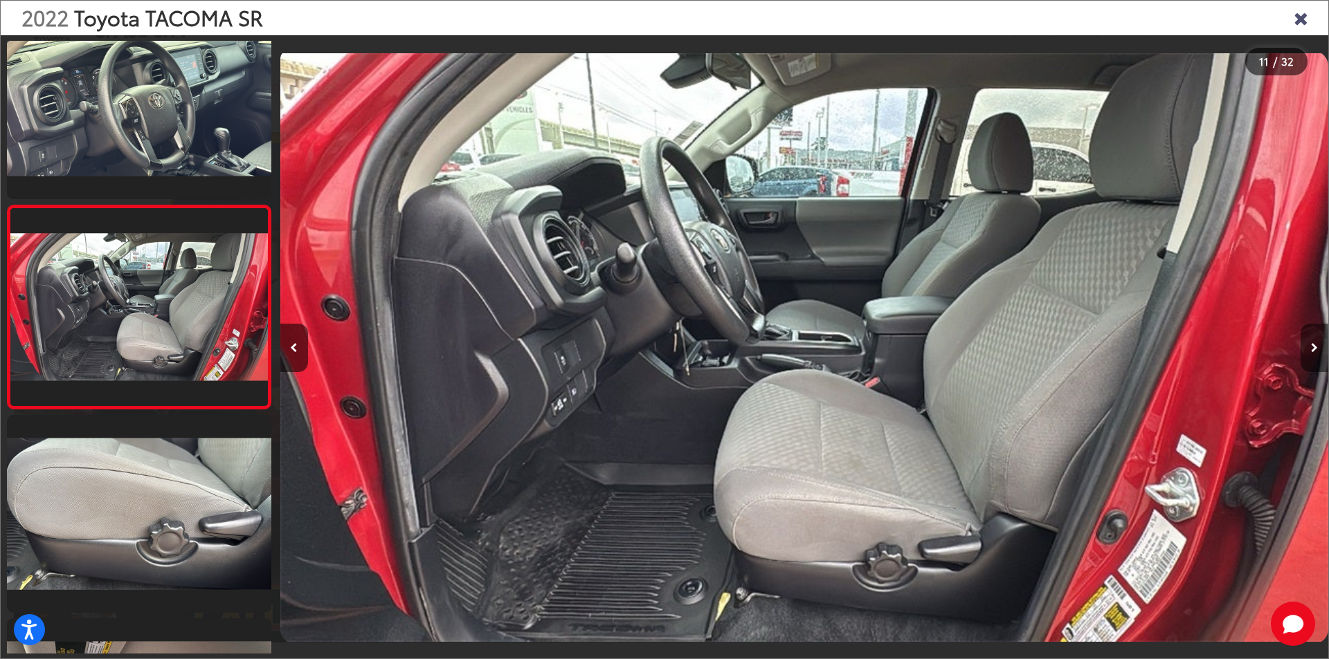
click at [1317, 345] on button "Next image" at bounding box center [1314, 348] width 28 height 48
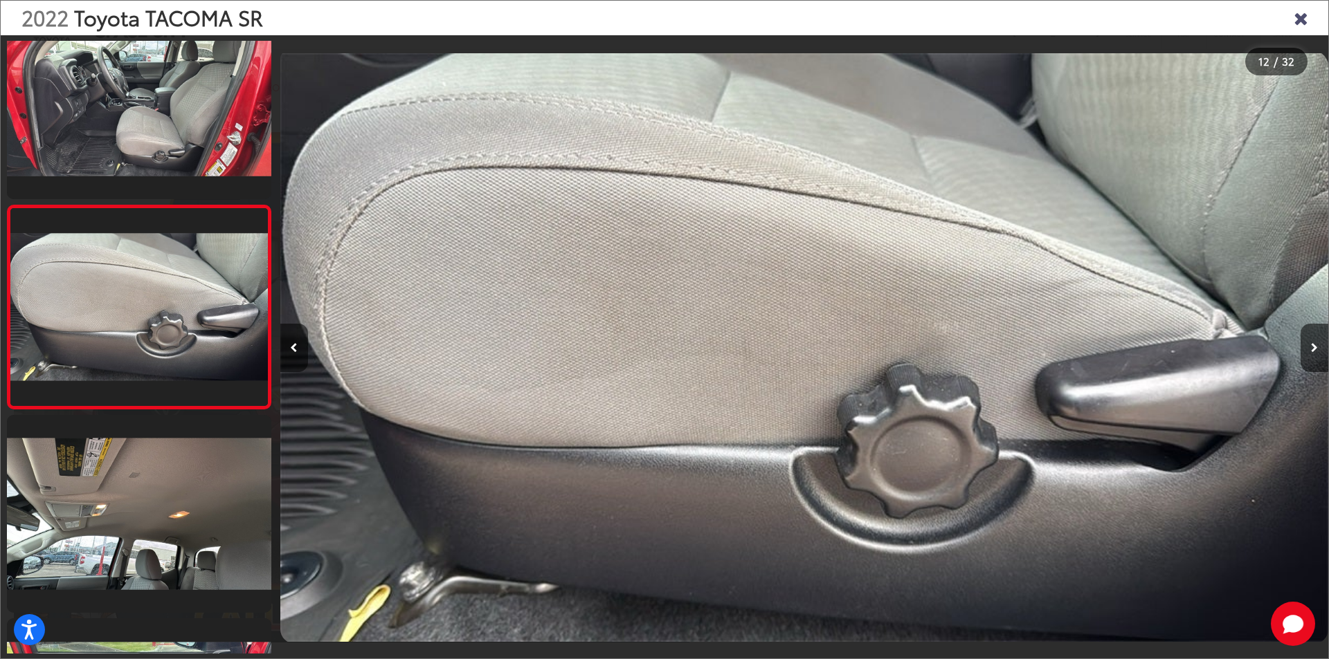
click at [1306, 17] on icon "Close gallery" at bounding box center [1300, 17] width 14 height 18
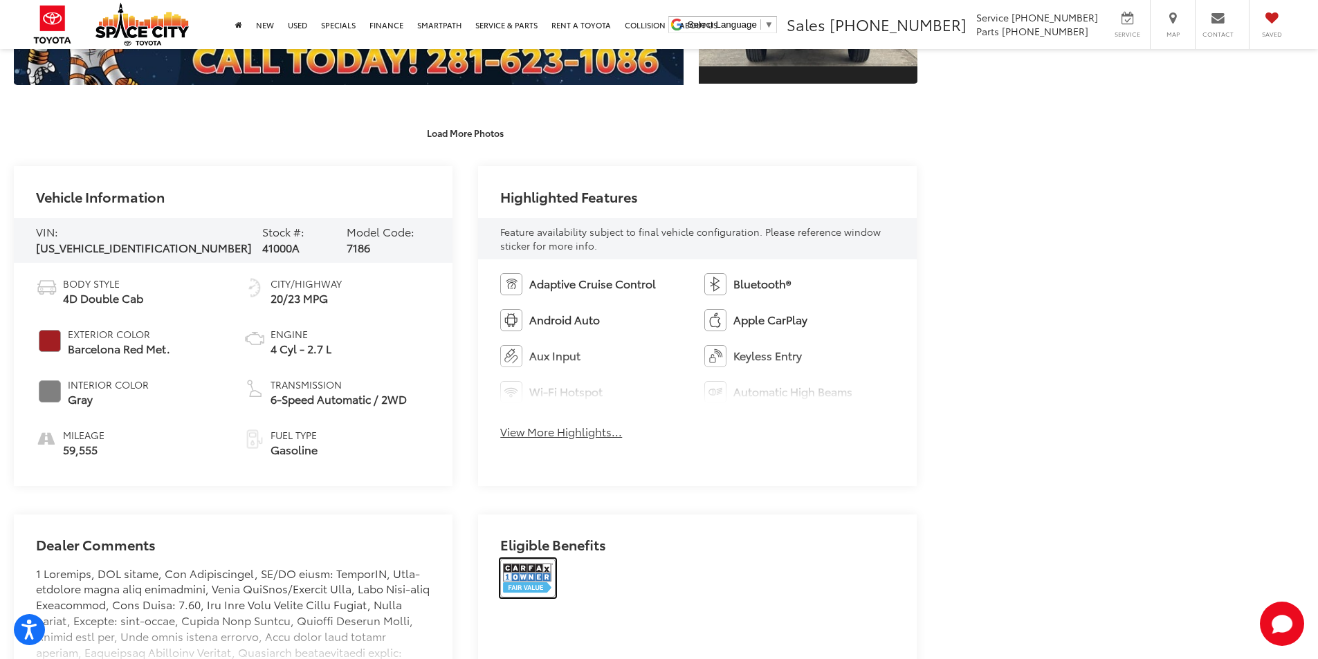
click at [520, 575] on img at bounding box center [527, 578] width 55 height 39
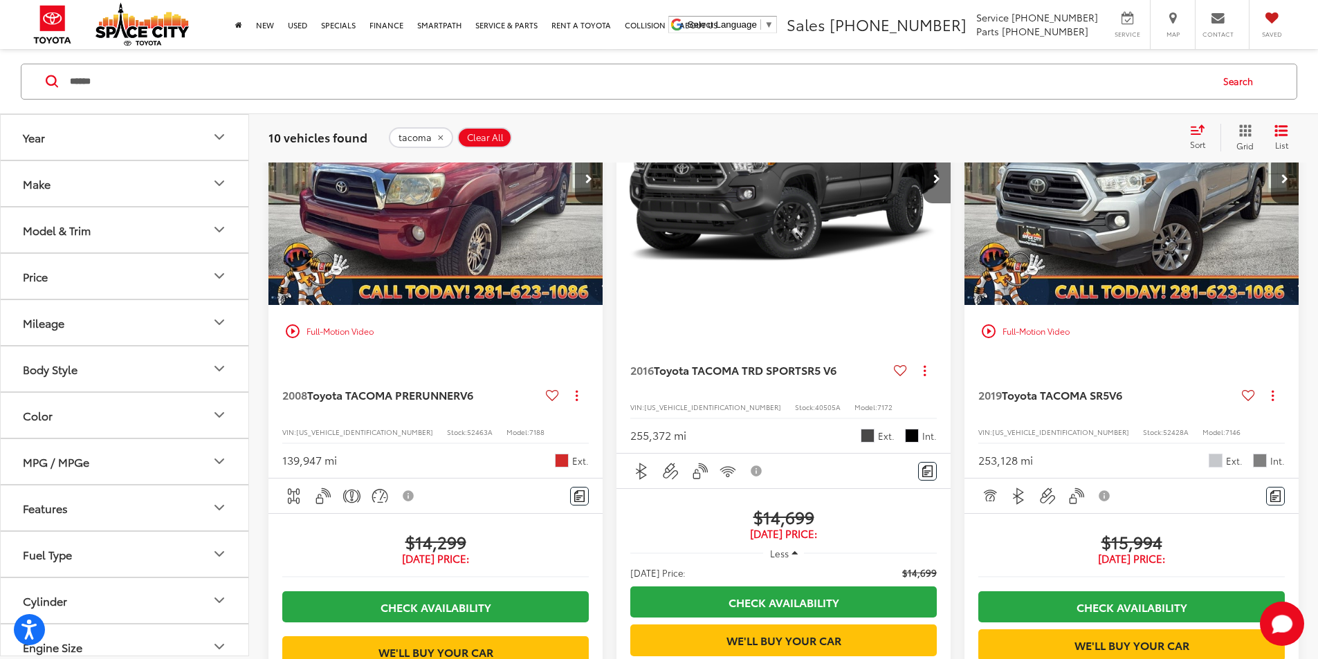
scroll to position [277, 0]
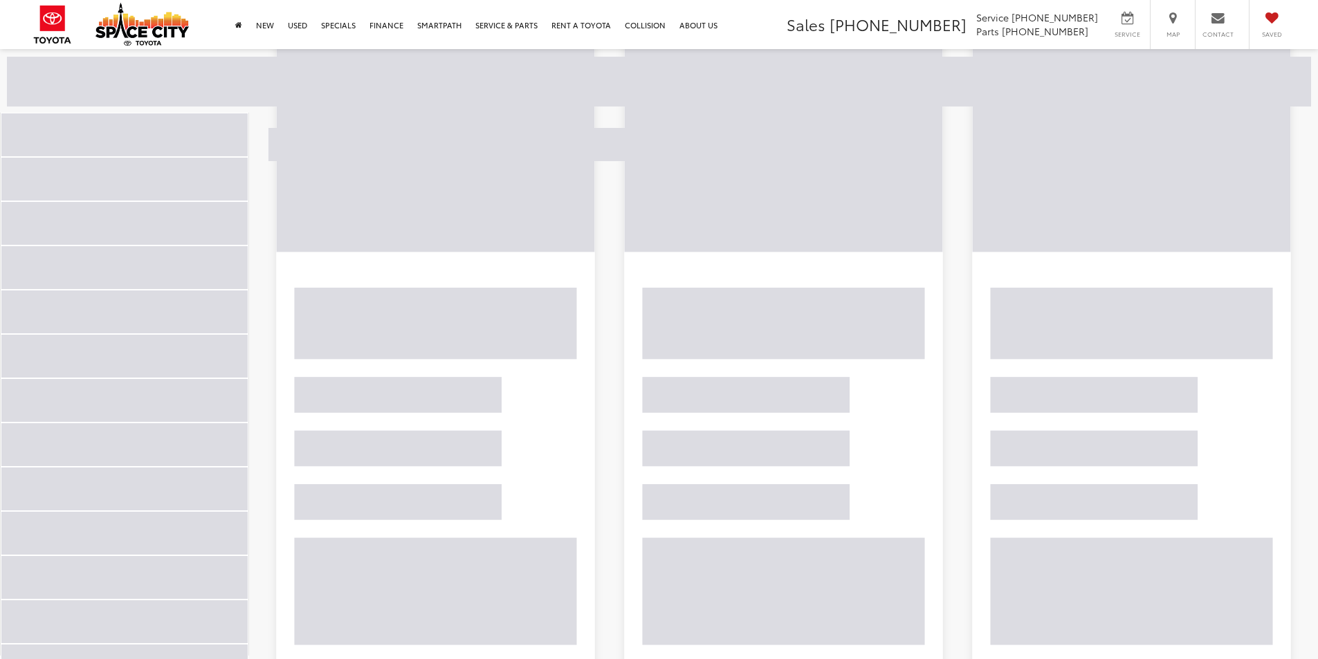
scroll to position [244, 0]
